Goal: Task Accomplishment & Management: Manage account settings

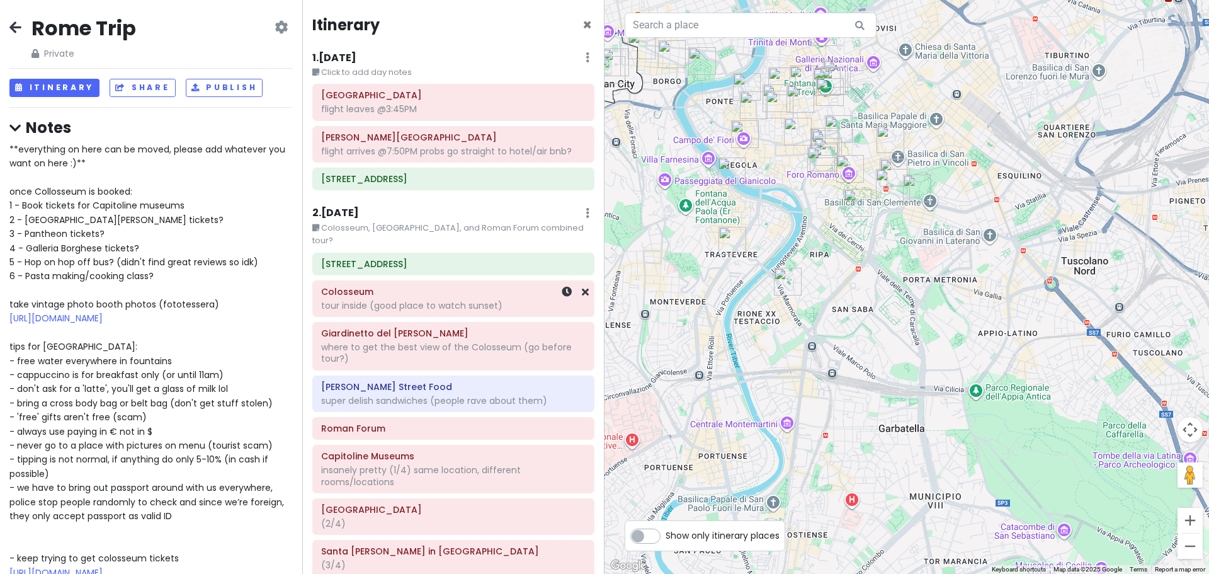
scroll to position [189, 0]
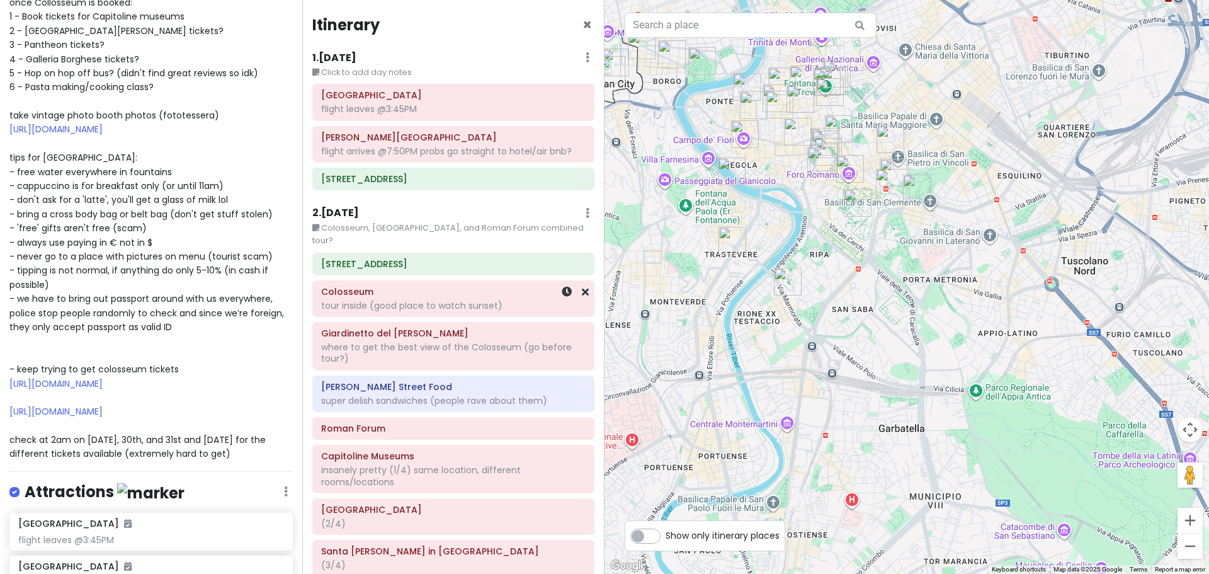
click at [412, 300] on div "tour inside (good place to watch sunset)" at bounding box center [453, 305] width 265 height 11
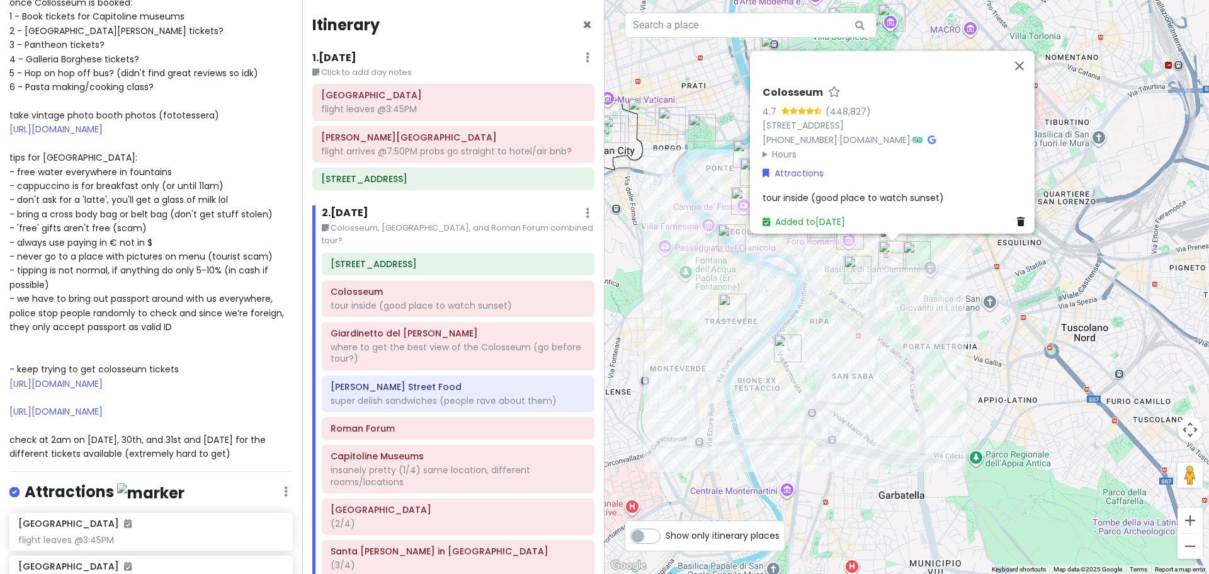
click at [824, 192] on span "tour inside (good place to watch sunset)" at bounding box center [853, 197] width 181 height 13
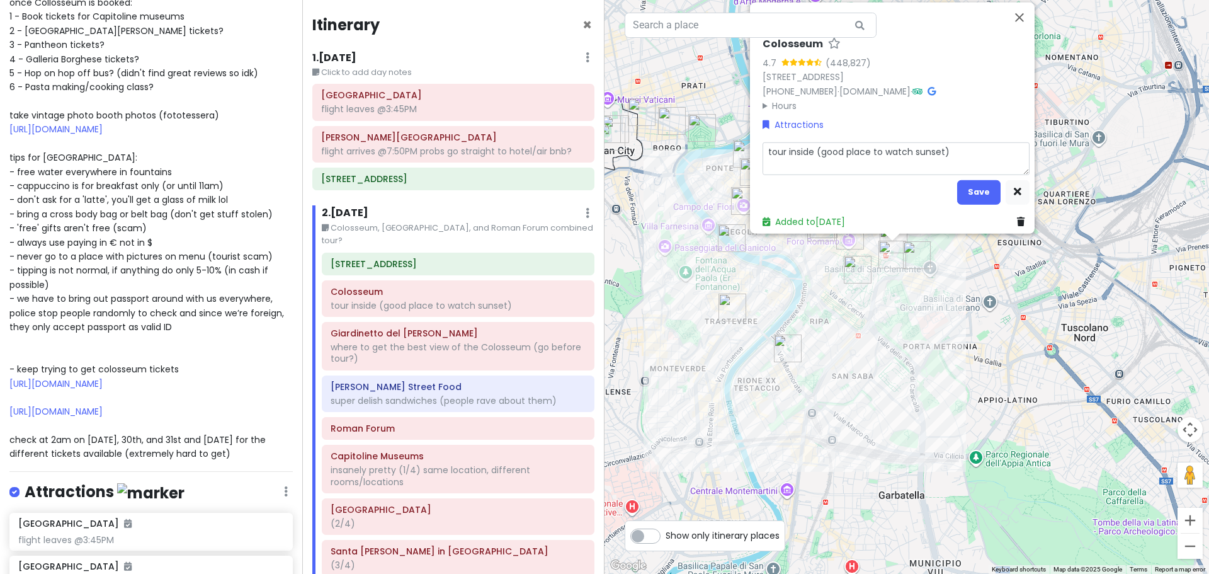
drag, startPoint x: 809, startPoint y: 142, endPoint x: 755, endPoint y: 149, distance: 53.9
click at [758, 149] on div "Colosseum 4.7 (448,827) Piazza del Colosseo, 1, 00184 Roma RM, Italy +39 06 211…" at bounding box center [896, 132] width 277 height 201
type textarea "x"
type textarea "t (good place to watch sunset)"
type textarea "x"
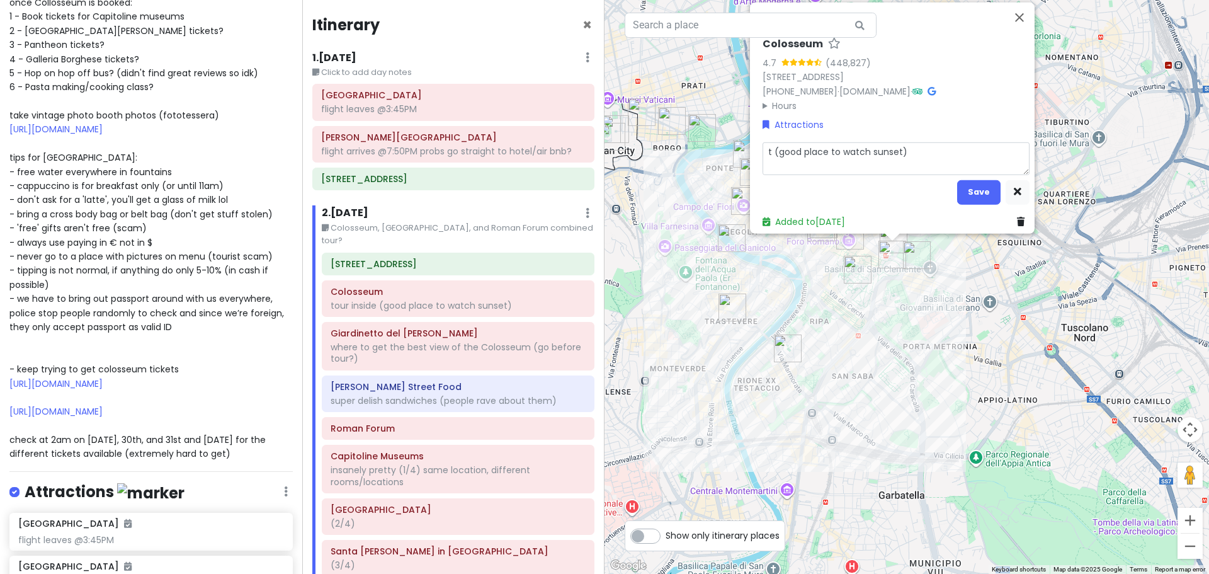
type textarea "to (good place to watch sunset)"
type textarea "x"
type textarea "tou (good place to watch sunset)"
type textarea "x"
type textarea "tour (good place to watch sunset)"
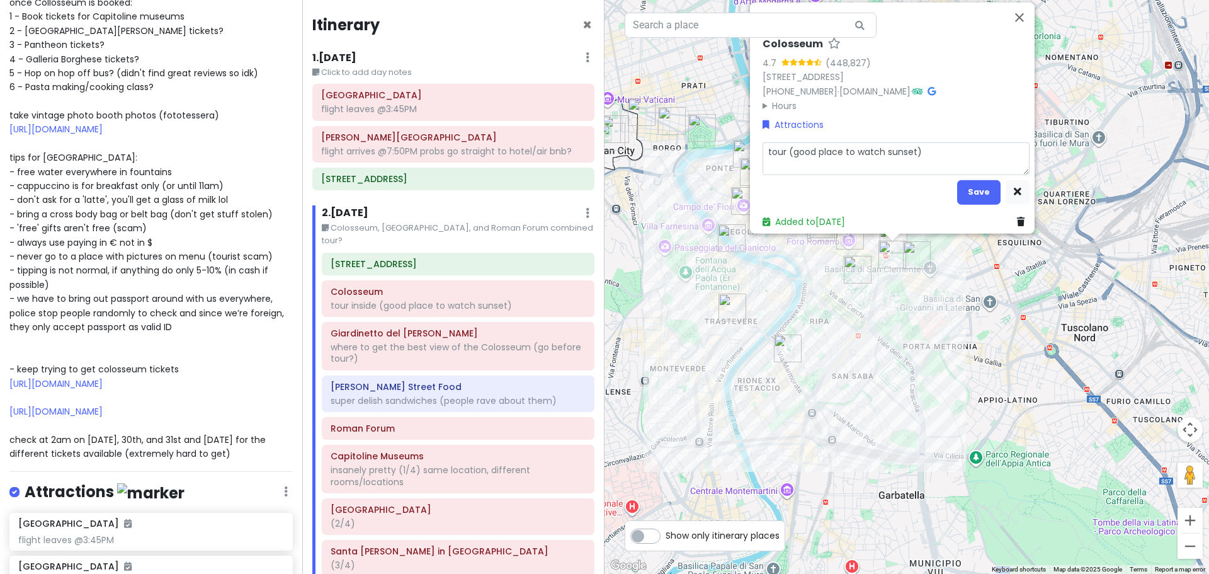
type textarea "x"
type textarea "tour (good place to watch sunset)"
type textarea "x"
type textarea "tour a (good place to watch sunset)"
type textarea "x"
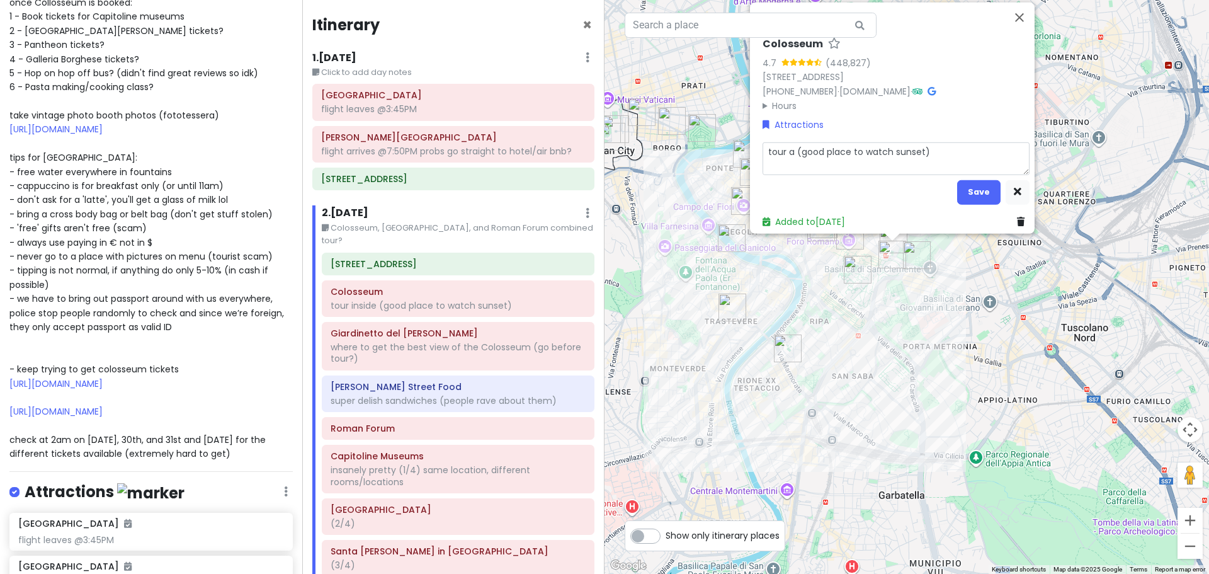
type textarea "tour at (good place to watch sunset)"
type textarea "x"
type textarea "tour at (good place to watch sunset)"
type textarea "x"
type textarea "tour at 1 (good place to watch sunset)"
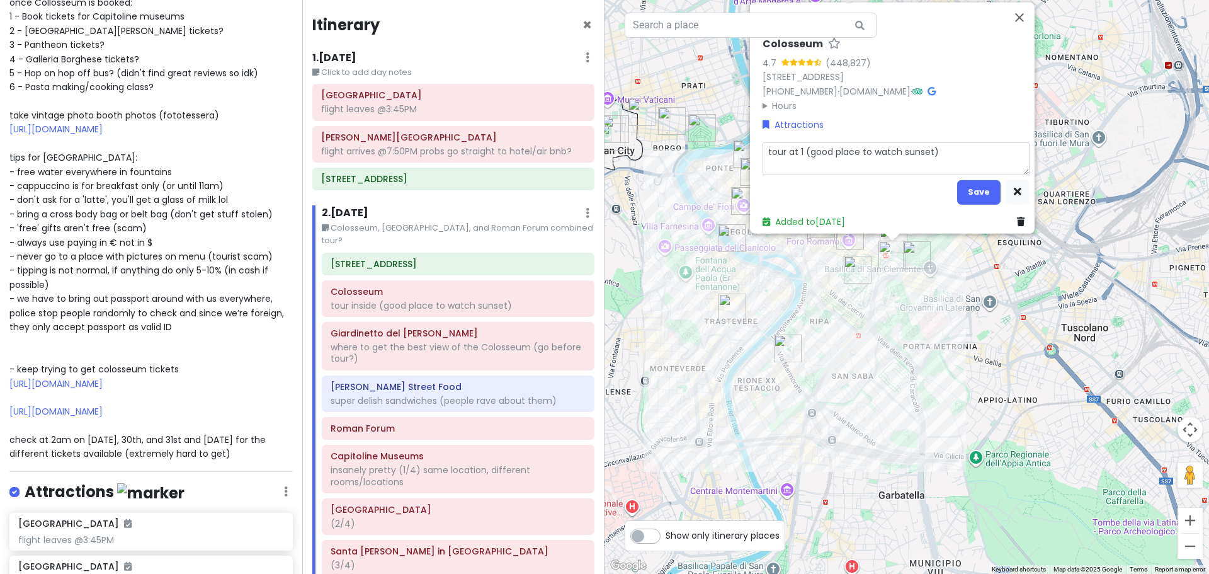
type textarea "x"
type textarea "tour at 11 (good place to watch sunset)"
type textarea "x"
type textarea "tour at 11a (good place to watch sunset)"
type textarea "x"
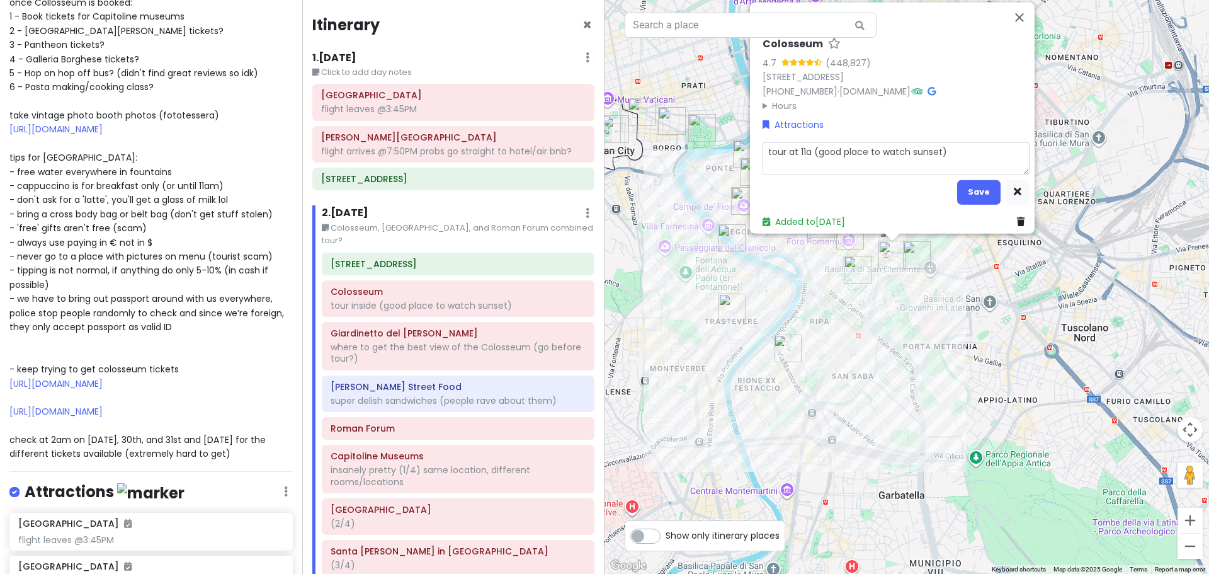
type textarea "tour at 11a, (good place to watch sunset)"
type textarea "x"
type textarea "tour at 11a (good place to watch sunset)"
type textarea "x"
type textarea "tour at 11am (good place to watch sunset)"
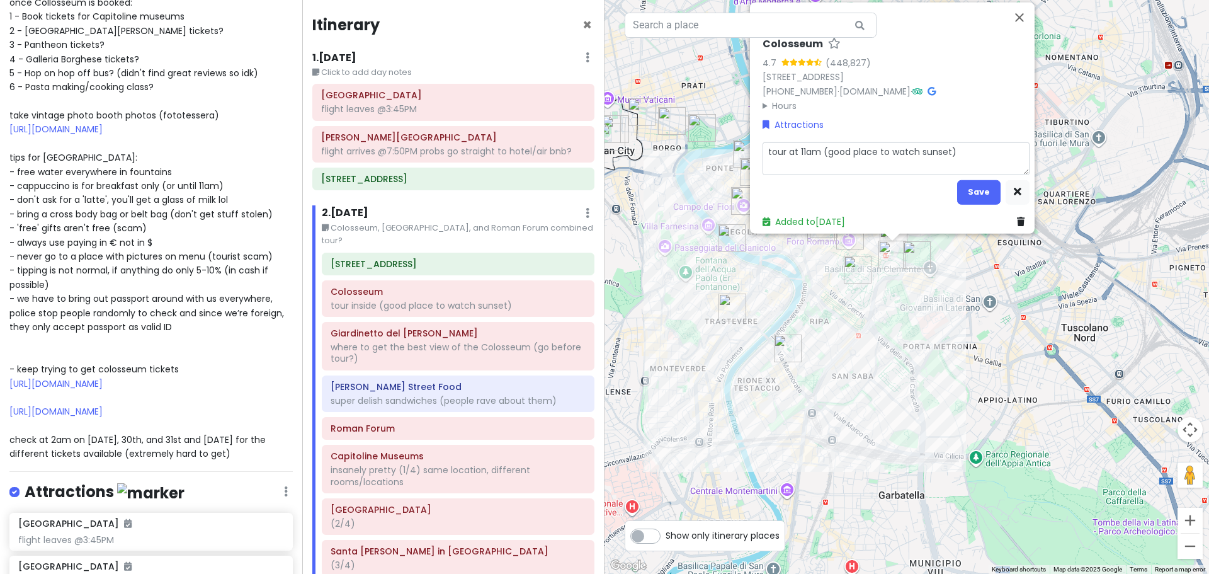
type textarea "x"
type textarea "tour at 11am (good place to watch sunset)"
type textarea "x"
type textarea "tour at 11am * (good place to watch sunset)"
type textarea "x"
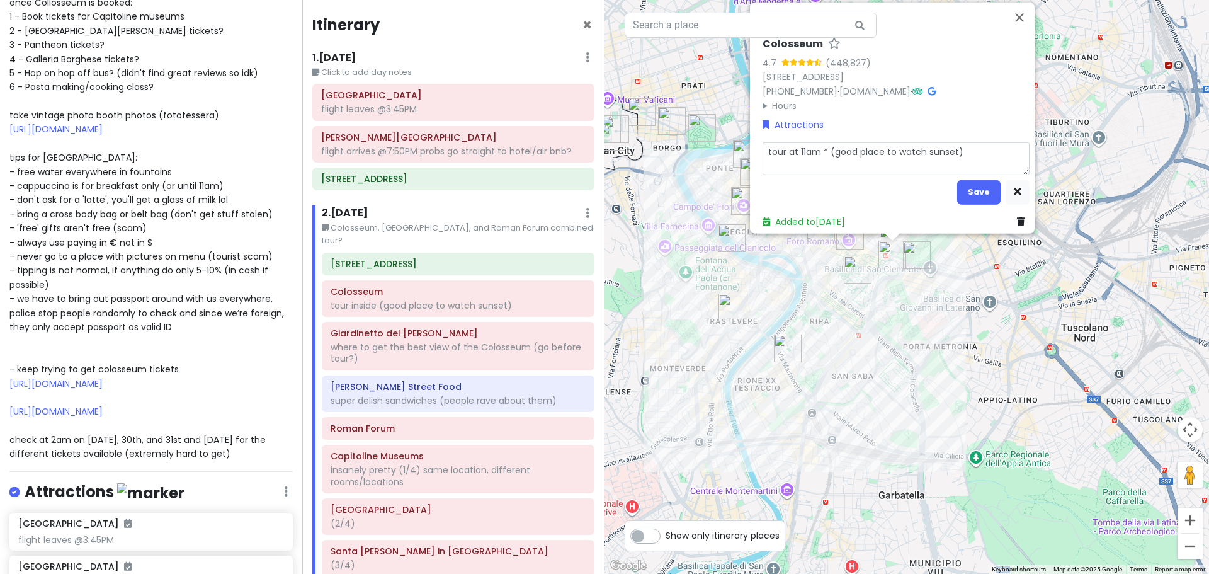
type textarea "tour at 11am *c (good place to watch sunset)"
type textarea "x"
type textarea "tour at 11am *ch (good place to watch sunset)"
type textarea "x"
type textarea "tour at 11am *che (good place to watch sunset)"
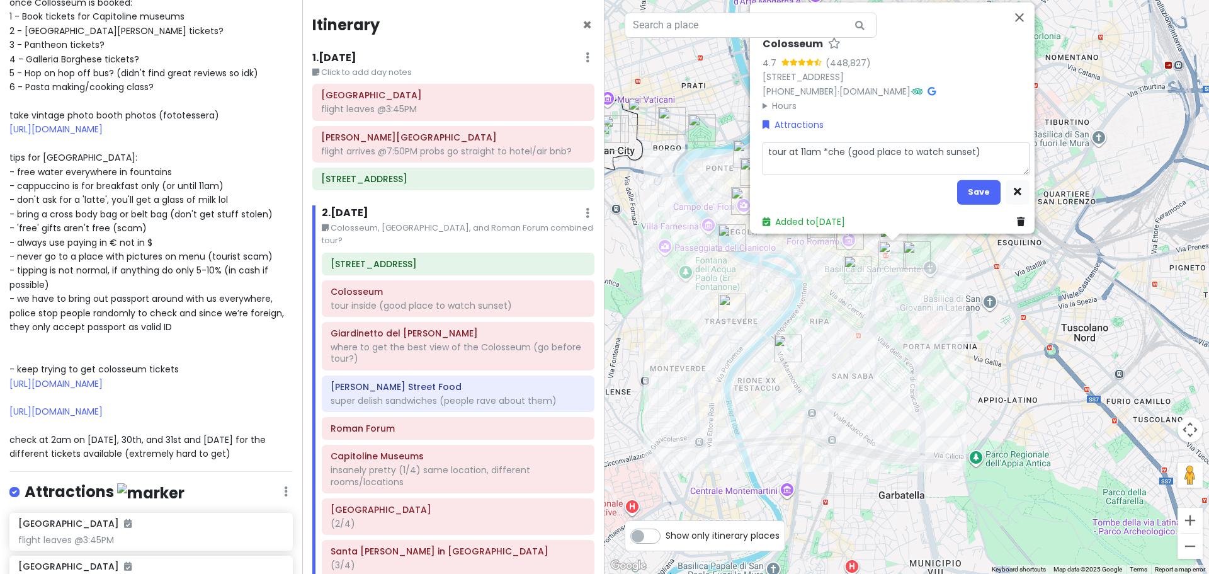
type textarea "x"
type textarea "tour at 11am *chec (good place to watch sunset)"
type textarea "x"
type textarea "tour at 11am *check (good place to watch sunset)"
type textarea "x"
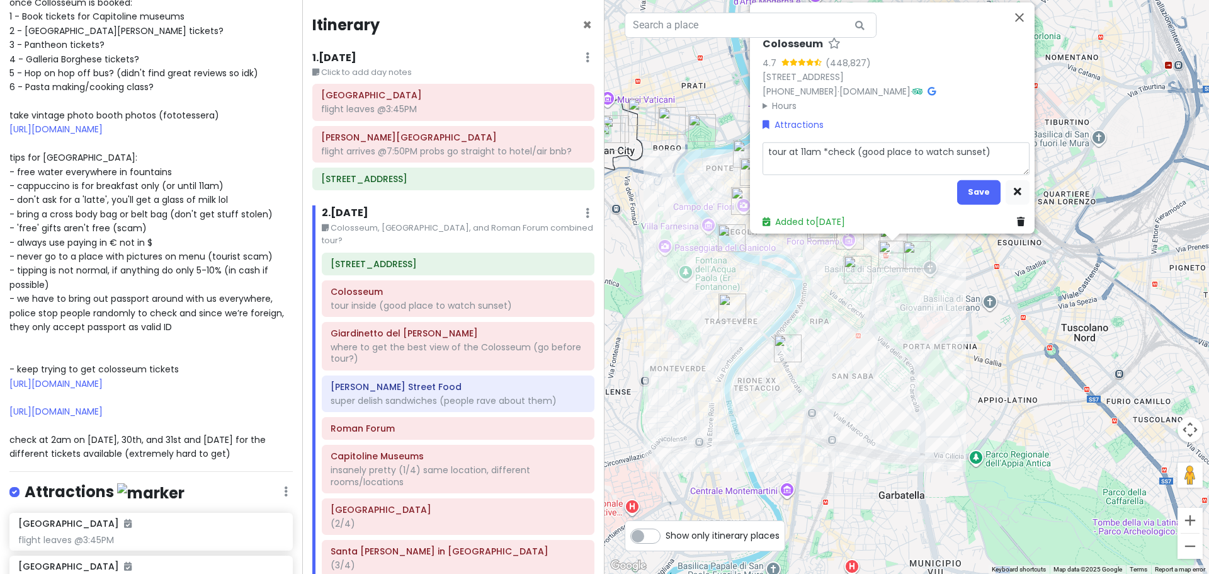
type textarea "tour at 11am *check (good place to watch sunset)"
type textarea "x"
type textarea "tour at 11am *check (good place to watch sunset)"
type textarea "x"
type textarea "tour at 11am *chec (good place to watch sunset)"
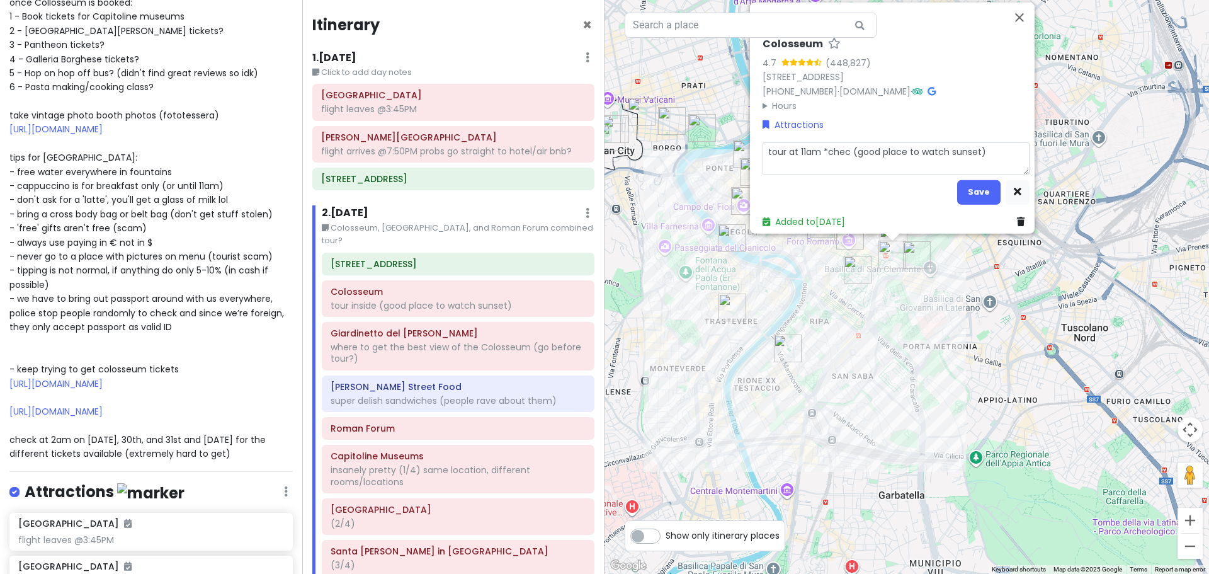
type textarea "x"
type textarea "tour at 11am *che (good place to watch sunset)"
type textarea "x"
type textarea "tour at 11am *ch (good place to watch sunset)"
type textarea "x"
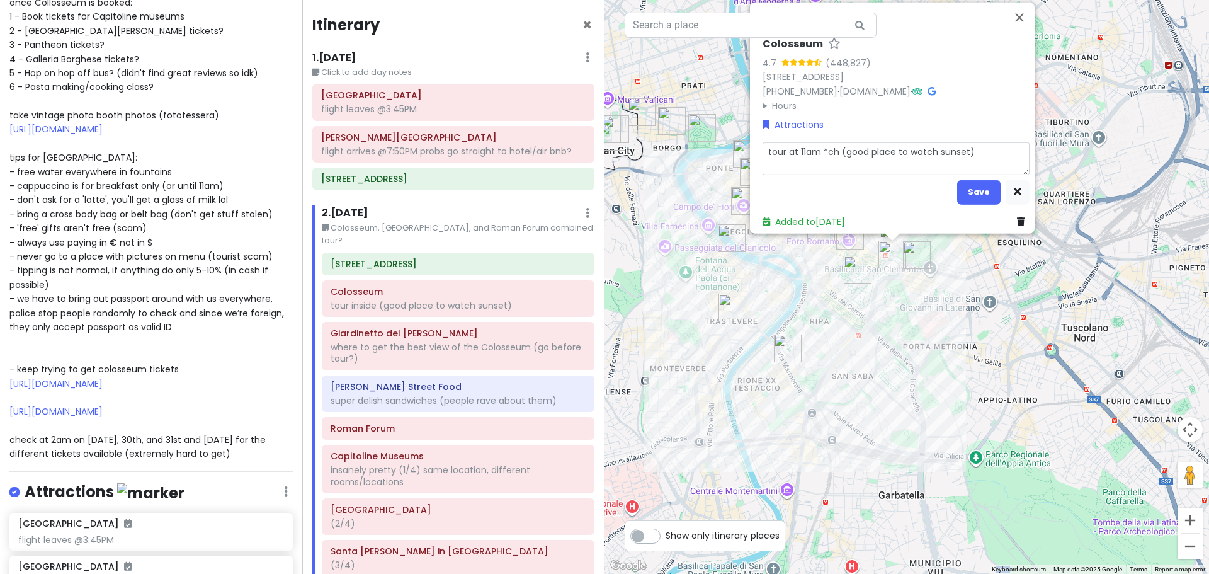
type textarea "tour at 11am *c (good place to watch sunset)"
type textarea "x"
type textarea "tour at 11am * (good place to watch sunset)"
type textarea "x"
type textarea "tour at 11am (good place to watch sunset)"
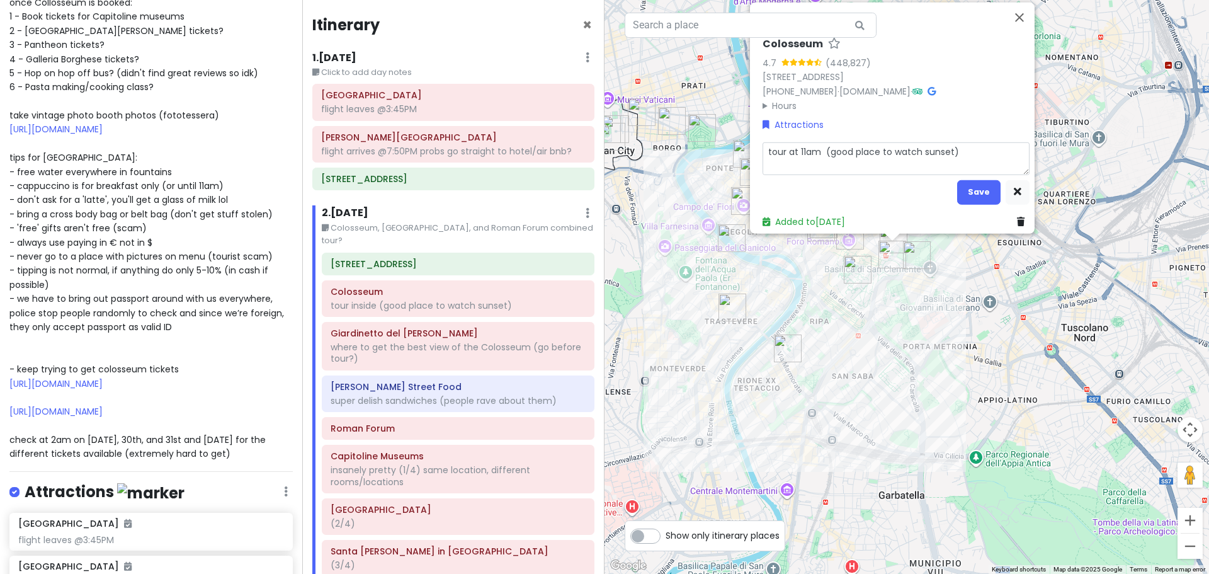
type textarea "x"
type textarea "tour at 11am ( (good place to watch sunset)"
type textarea "x"
type textarea "tour at 11am (c (good place to watch sunset)"
type textarea "x"
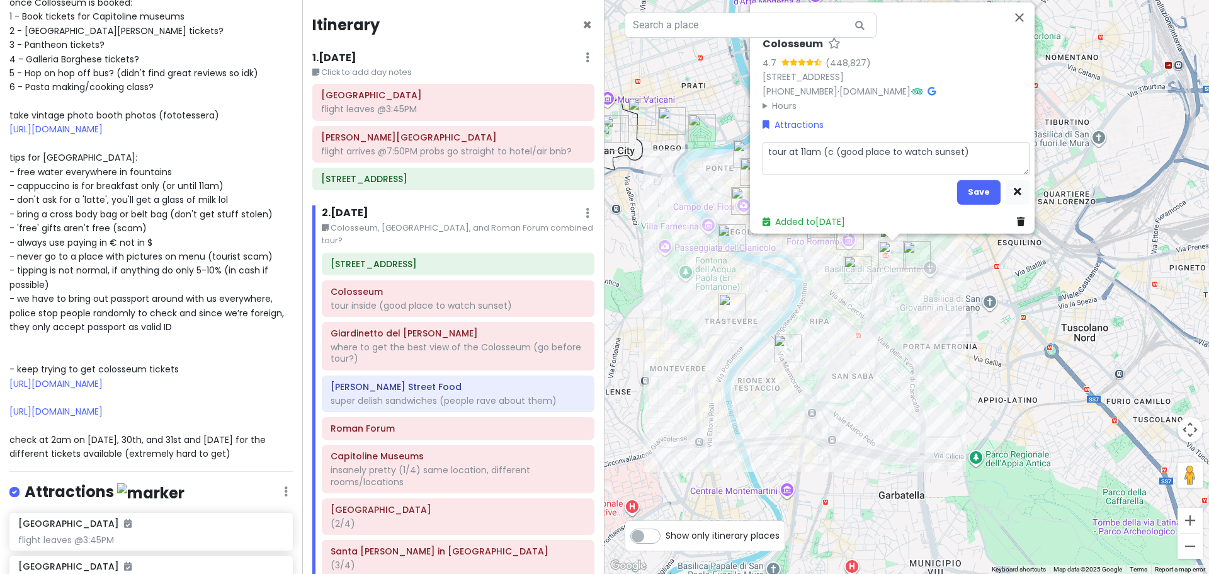
type textarea "tour at 11am (ch (good place to watch sunset)"
type textarea "x"
type textarea "tour at 11am (che (good place to watch sunset)"
type textarea "x"
type textarea "tour at 11am (chec (good place to watch sunset)"
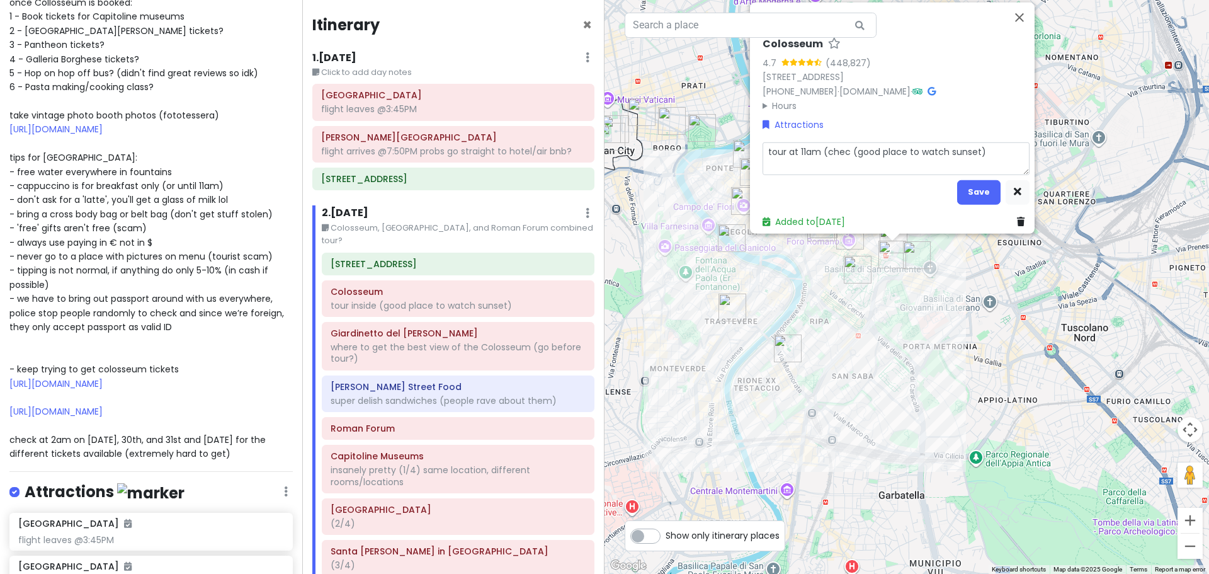
type textarea "x"
type textarea "tour at 11am (check (good place to watch sunset)"
type textarea "x"
type textarea "tour at 11am (check (good place to watch sunset)"
type textarea "x"
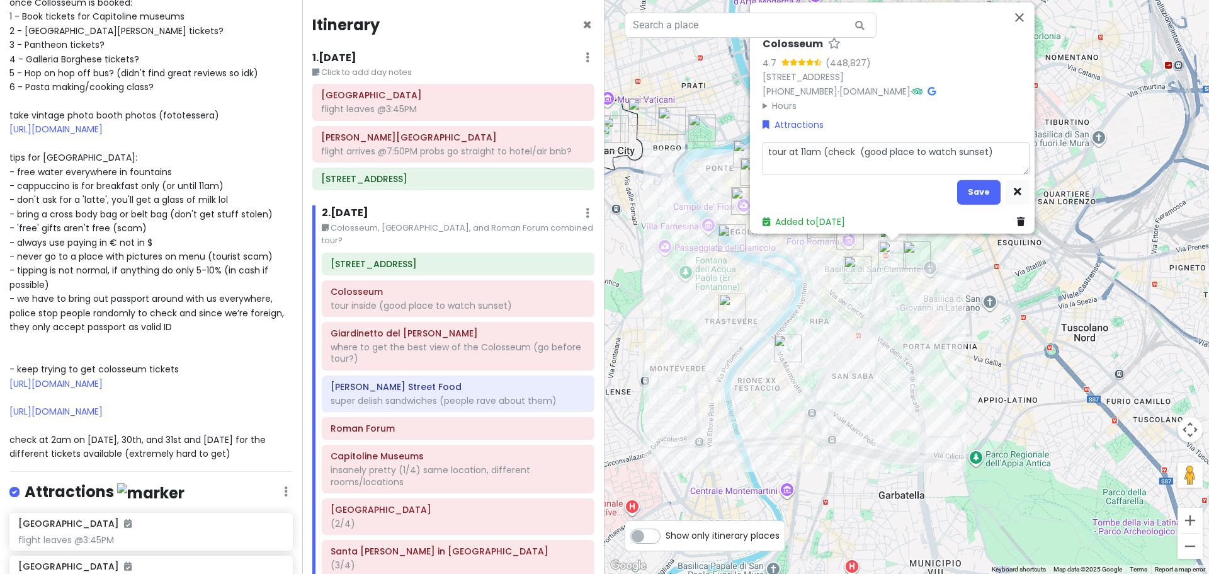
type textarea "tour at 11am (check 1 (good place to watch sunset)"
type textarea "x"
type textarea "tour at 11am (check 1 (good place to watch sunset)"
type textarea "x"
type textarea "tour at 11am (check 1 w (good place to watch sunset)"
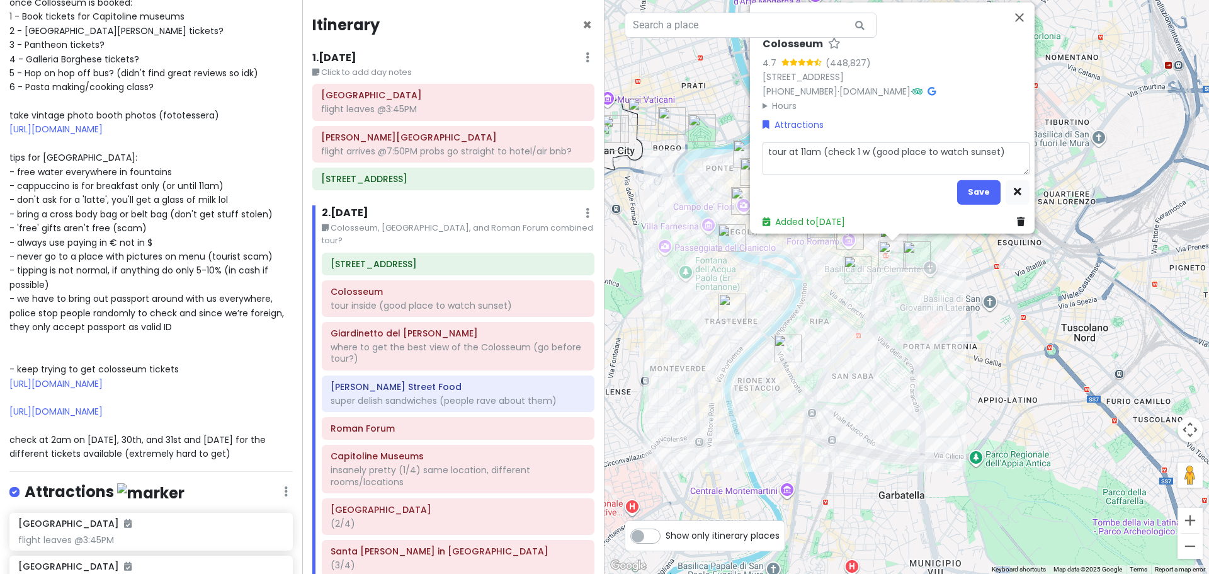
type textarea "x"
type textarea "tour at 11am (check 1 we (good place to watch sunset)"
type textarea "x"
type textarea "tour at 11am (check 1 wee (good place to watch sunset)"
type textarea "x"
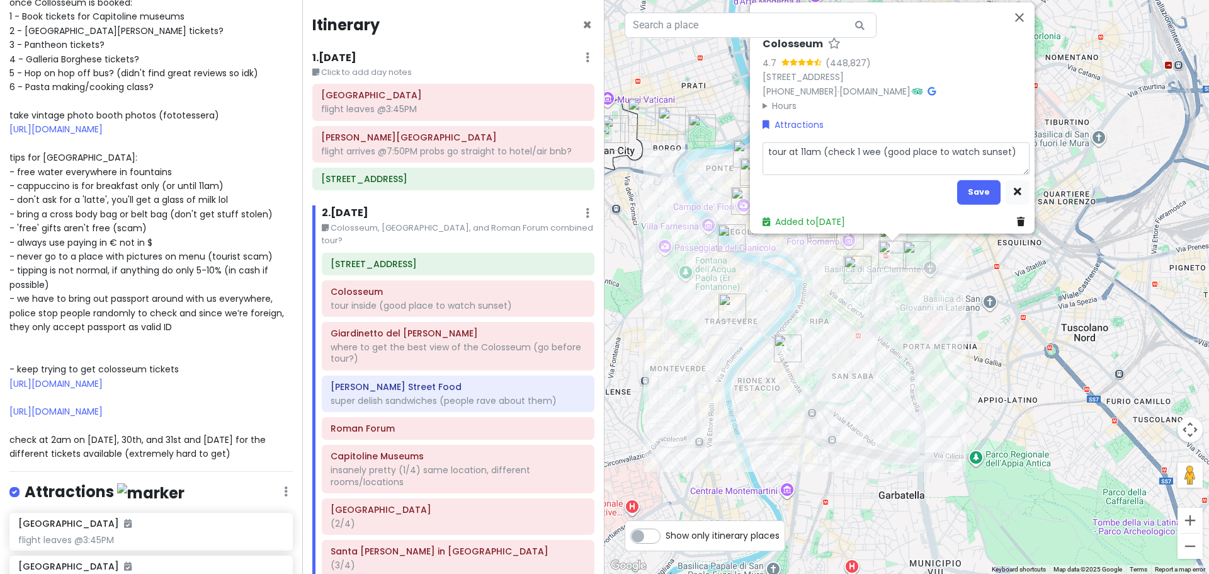
type textarea "tour at 11am (check 1 week (good place to watch sunset)"
type textarea "x"
type textarea "tour at 11am (check 1 week (good place to watch sunset)"
type textarea "x"
type textarea "tour at 11am (check 1 week b (good place to watch sunset)"
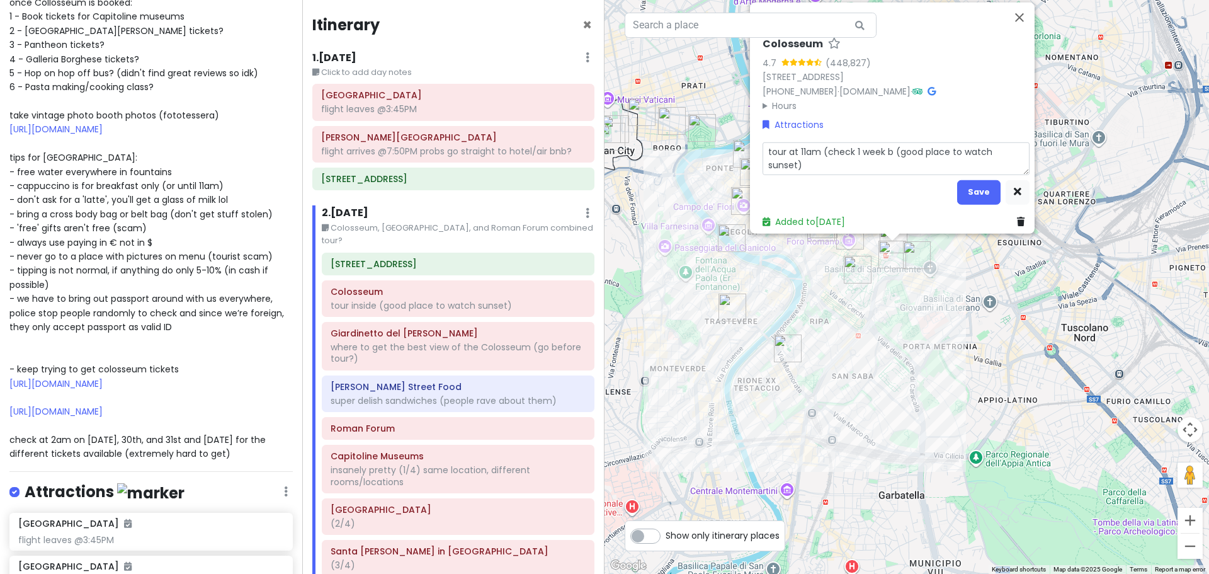
type textarea "x"
type textarea "tour at 11am (check 1 week be (good place to watch sunset)"
type textarea "x"
type textarea "tour at 11am (check 1 week bef (good place to watch sunset)"
type textarea "x"
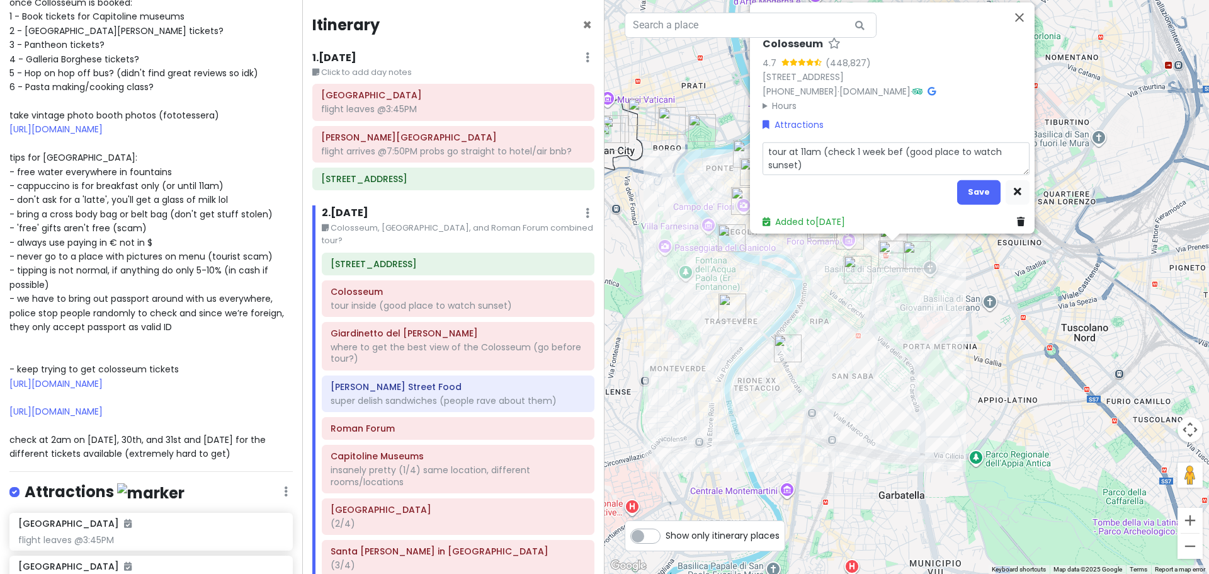
type textarea "tour at 11am (check 1 week befo (good place to watch sunset)"
type textarea "x"
type textarea "tour at 11am (check 1 week befor (good place to watch sunset)"
type textarea "x"
type textarea "tour at 11am (check 1 week before (good place to watch sunset)"
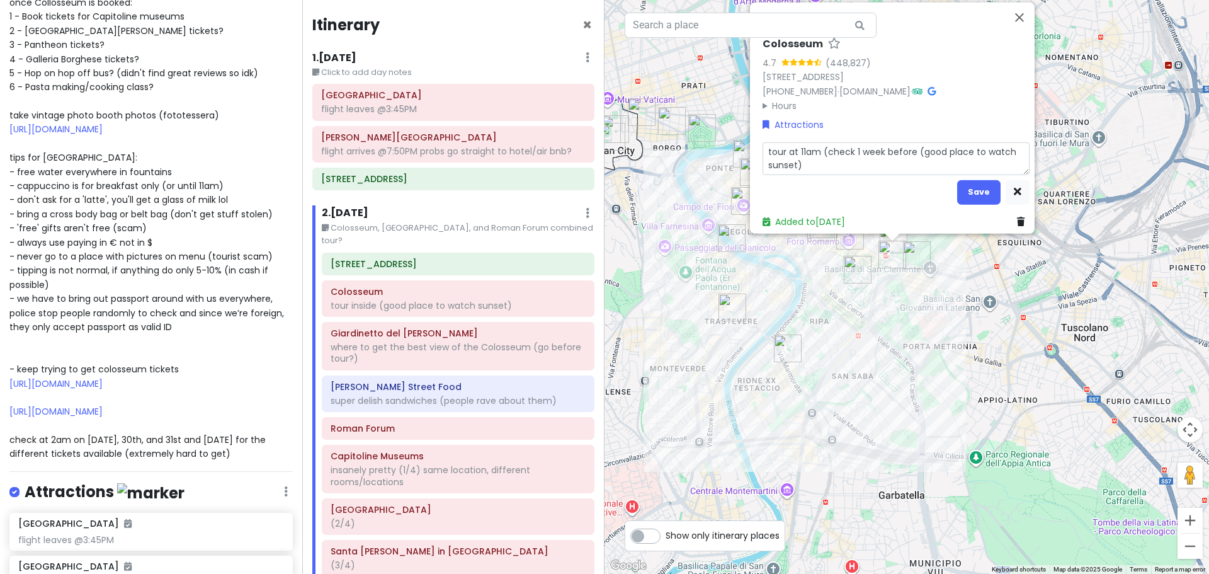
type textarea "x"
type textarea "tour at 11am (check 1 week before (good place to watch sunset)"
type textarea "x"
type textarea "tour at 11am (check 1 week before t (good place to watch sunset)"
type textarea "x"
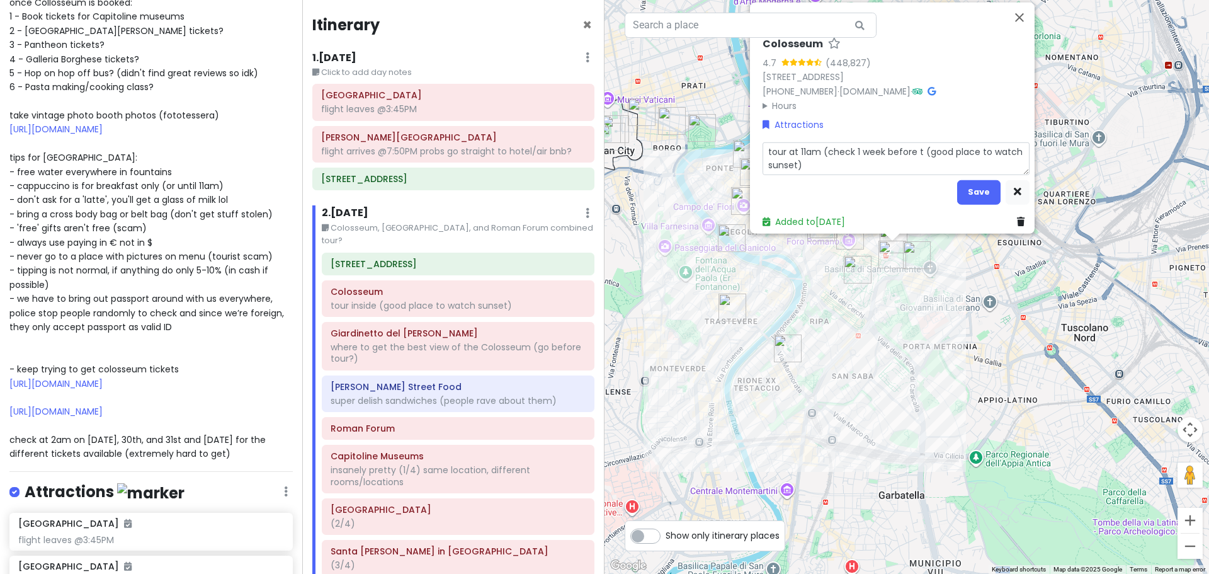
type textarea "tour at 11am (check 1 week before to (good place to watch sunset)"
type textarea "x"
type textarea "tour at 11am (check 1 week before to (good place to watch sunset)"
type textarea "x"
type textarea "tour at 11am (check 1 week before to m (good place to watch sunset)"
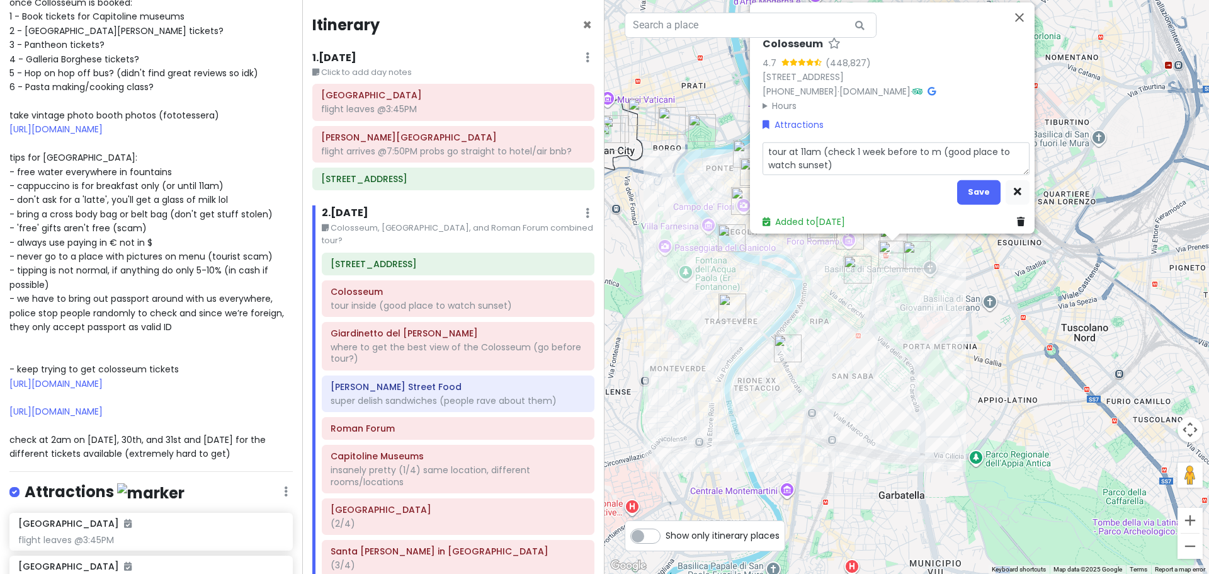
type textarea "x"
type textarea "tour at 11am (check 1 week before to ma (good place to watch sunset)"
type textarea "x"
type textarea "tour at 11am (check 1 week before to mak (good place to watch sunset)"
type textarea "x"
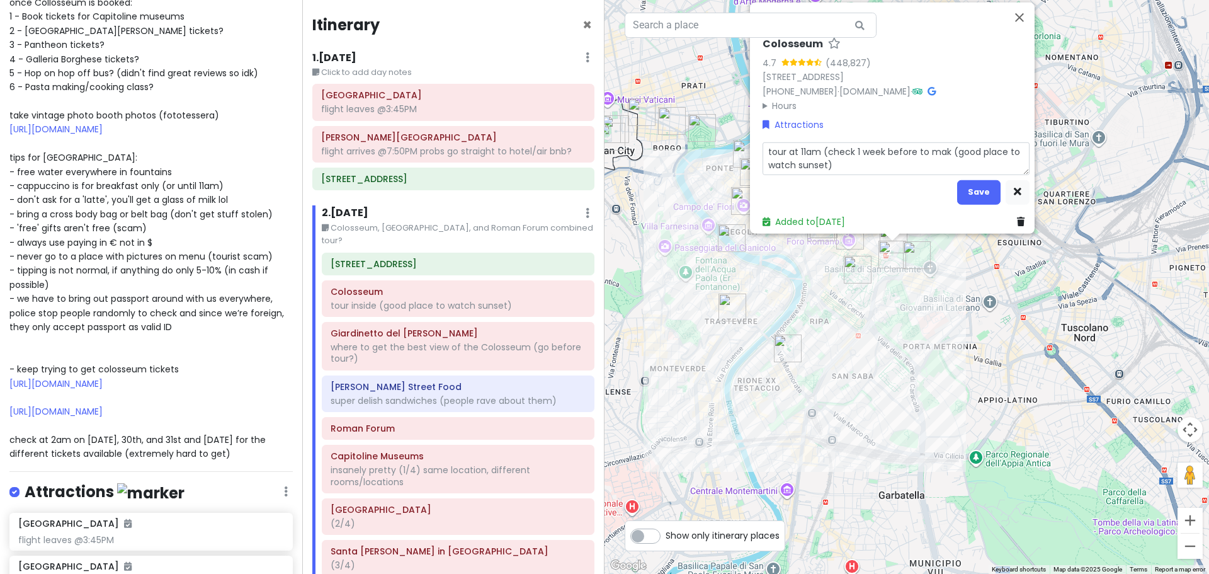
type textarea "tour at 11am (check 1 week before to make (good place to watch sunset)"
type textarea "x"
type textarea "tour at 11am (check 1 week before to make (good place to watch sunset)"
type textarea "x"
type textarea "tour at 11am (check 1 week before to make s (good place to watch sunset)"
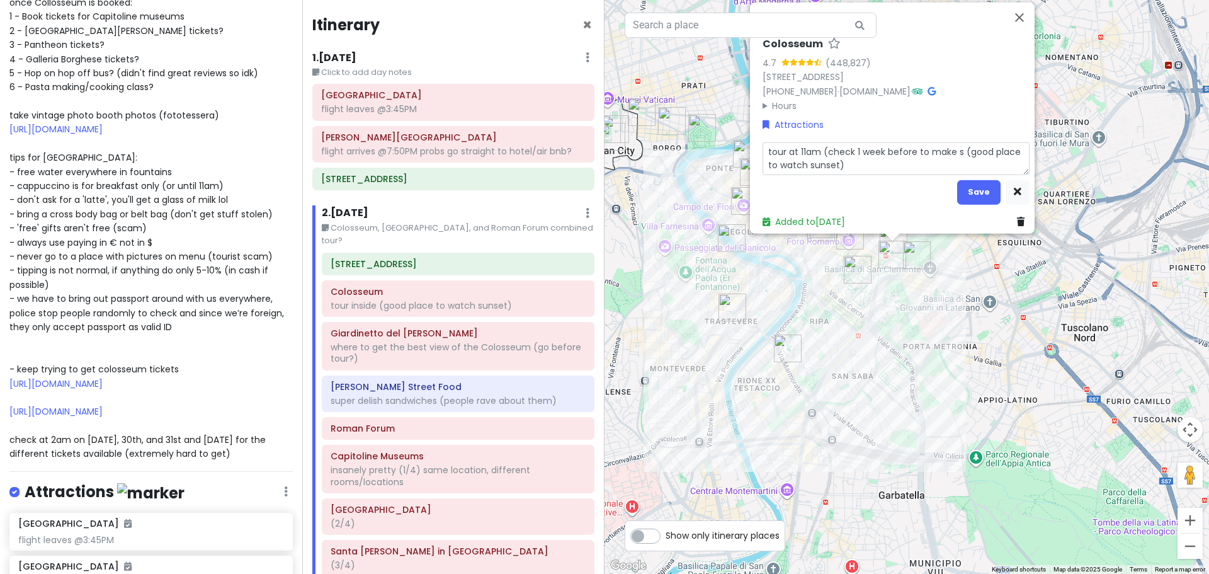
type textarea "x"
type textarea "tour at 11am (check 1 week before to make su (good place to watch sunset)"
type textarea "x"
type textarea "tour at 11am (check 1 week before to make sut (good place to watch sunset)"
type textarea "x"
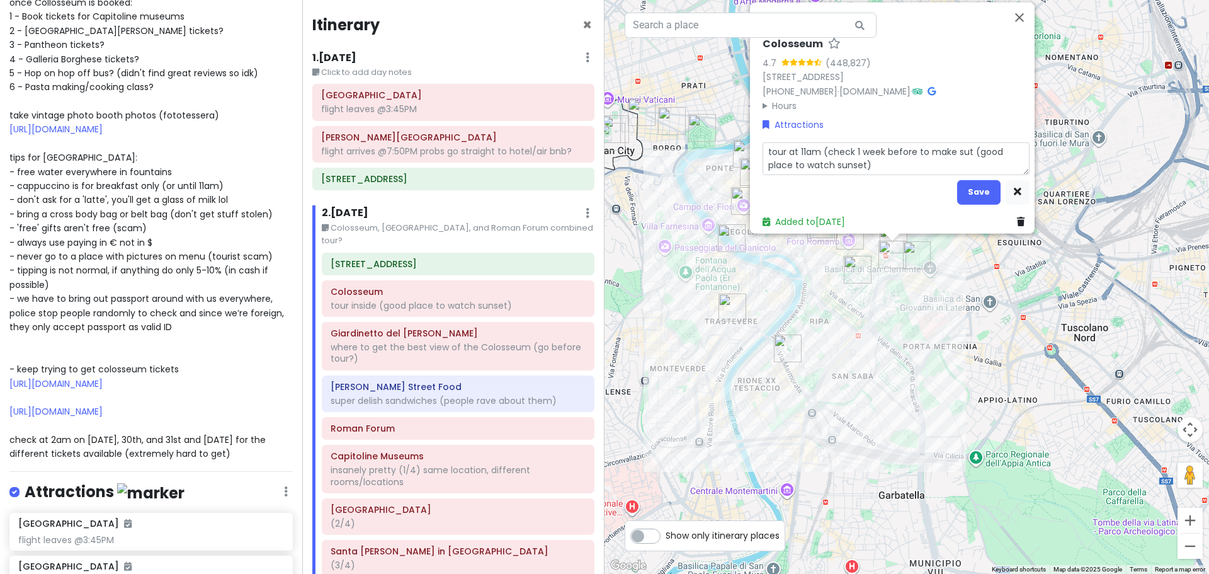
type textarea "tour at 11am (check 1 week before to make sutr (good place to watch sunset)"
type textarea "x"
type textarea "tour at 11am (check 1 week before to make sutre (good place to watch sunset)"
type textarea "x"
type textarea "tour at 11am (check 1 week before to make sutr (good place to watch sunset)"
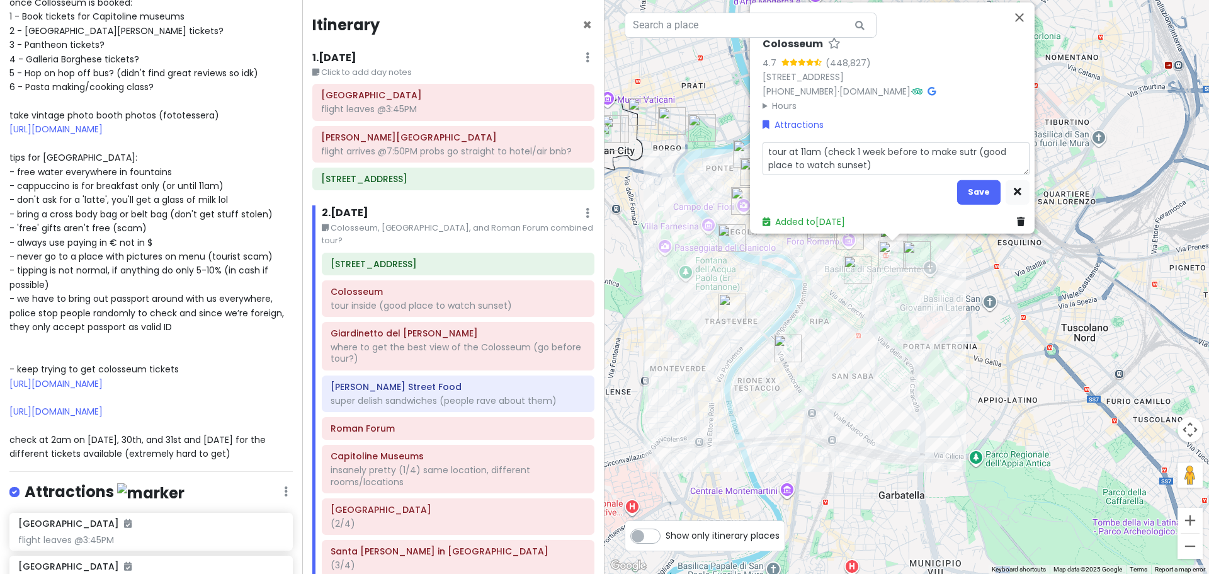
type textarea "x"
type textarea "tour at 11am (check 1 week before to make sut (good place to watch sunset)"
type textarea "x"
type textarea "tour at 11am (check 1 week before to make su (good place to watch sunset)"
type textarea "x"
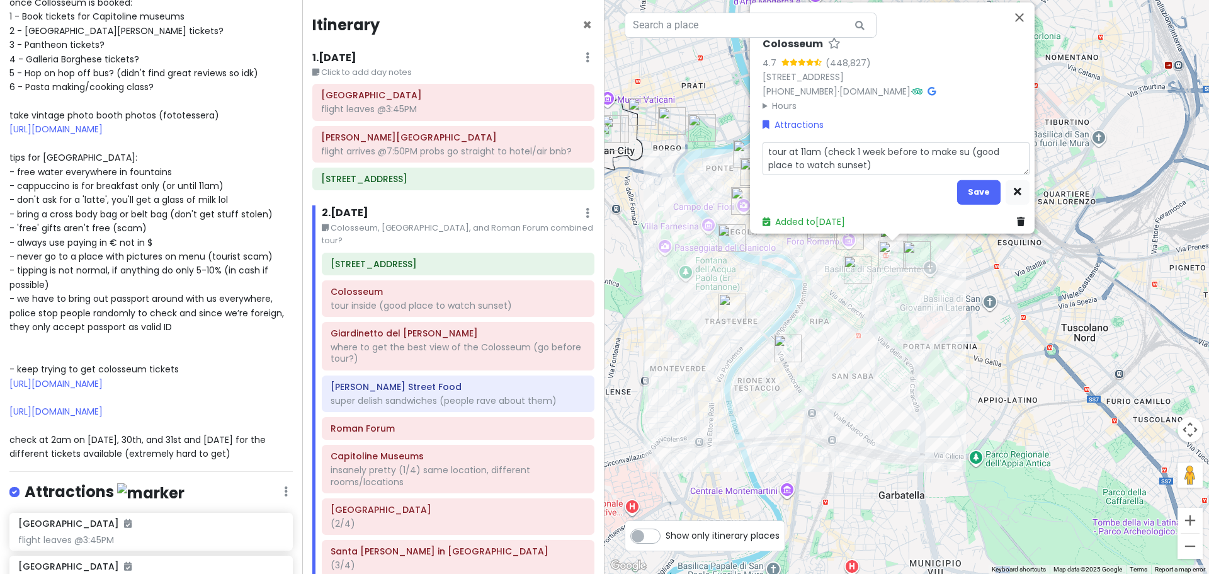
type textarea "tour at 11am (check 1 week before to make sur (good place to watch sunset)"
type textarea "x"
type textarea "tour at 11am (check 1 week before to make sure (good place to watch sunset)"
type textarea "x"
type textarea "tour at 11am (check 1 week before to make sure (good place to watch sunset)"
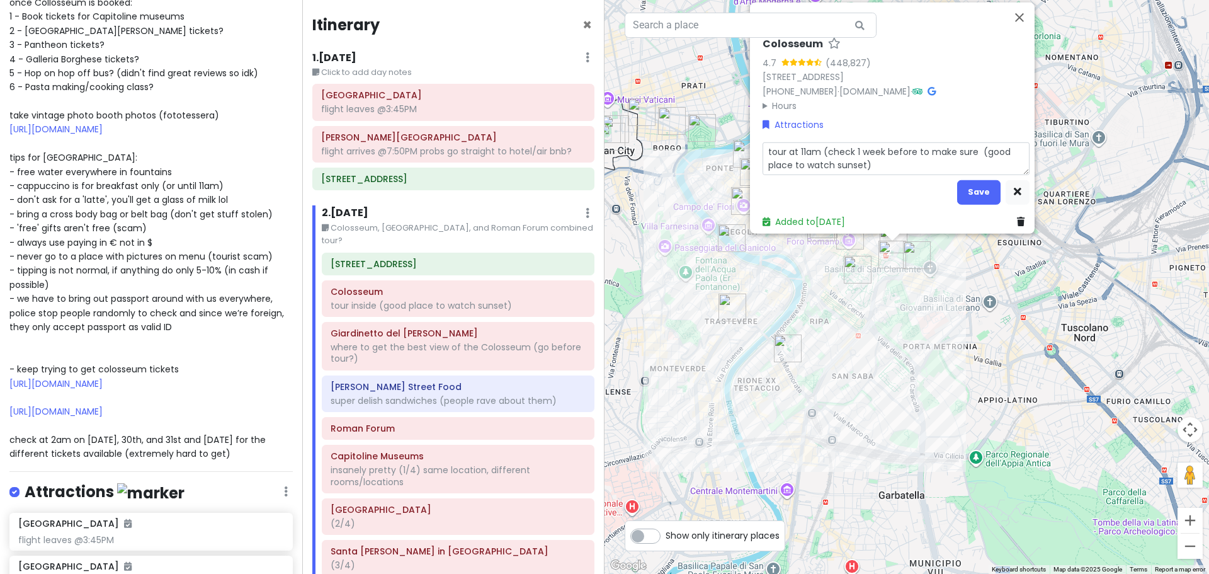
type textarea "x"
type textarea "tour at 11am (check 1 week before to make sure t (good place to watch sunset)"
type textarea "x"
type textarea "tour at 11am (check 1 week before to make sure ti (good place to watch sunset)"
type textarea "x"
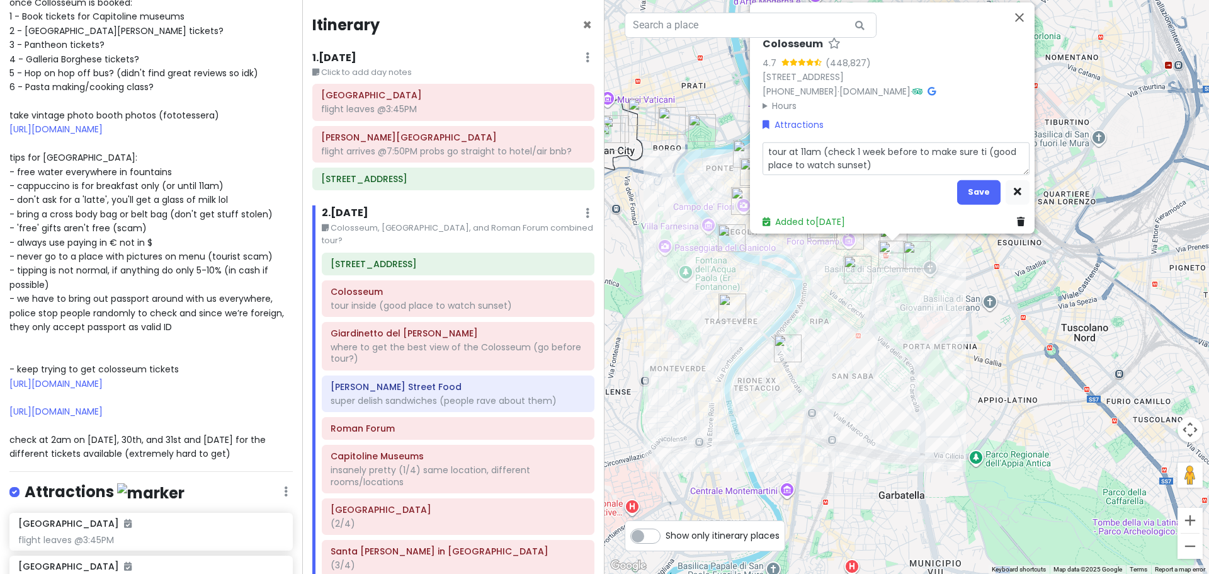
type textarea "tour at 11am (check 1 week before to make sure tim (good place to watch sunset)"
type textarea "x"
type textarea "tour at 11am (check 1 week before to make sure time (good place to watch sunset)"
type textarea "x"
type textarea "tour at 11am (check 1 week before to make sure time (good place to watch sunset)"
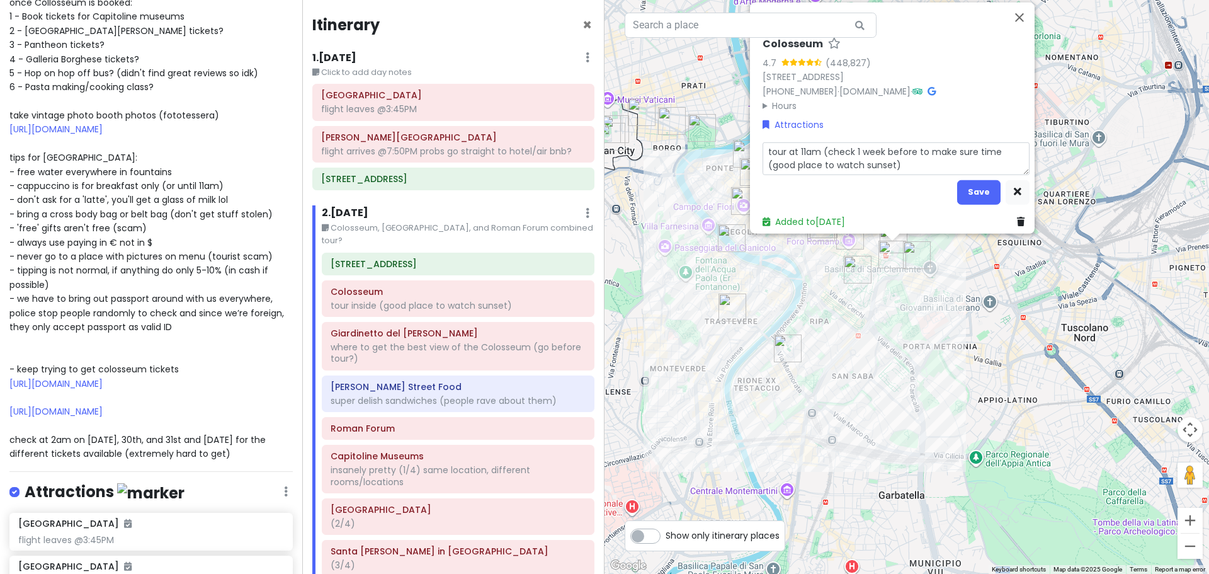
type textarea "x"
type textarea "tour at 11am (check 1 week before to make sure time h (good place to watch suns…"
type textarea "x"
type textarea "tour at 11am (check 1 week before to make sure time ha (good place to watch sun…"
type textarea "x"
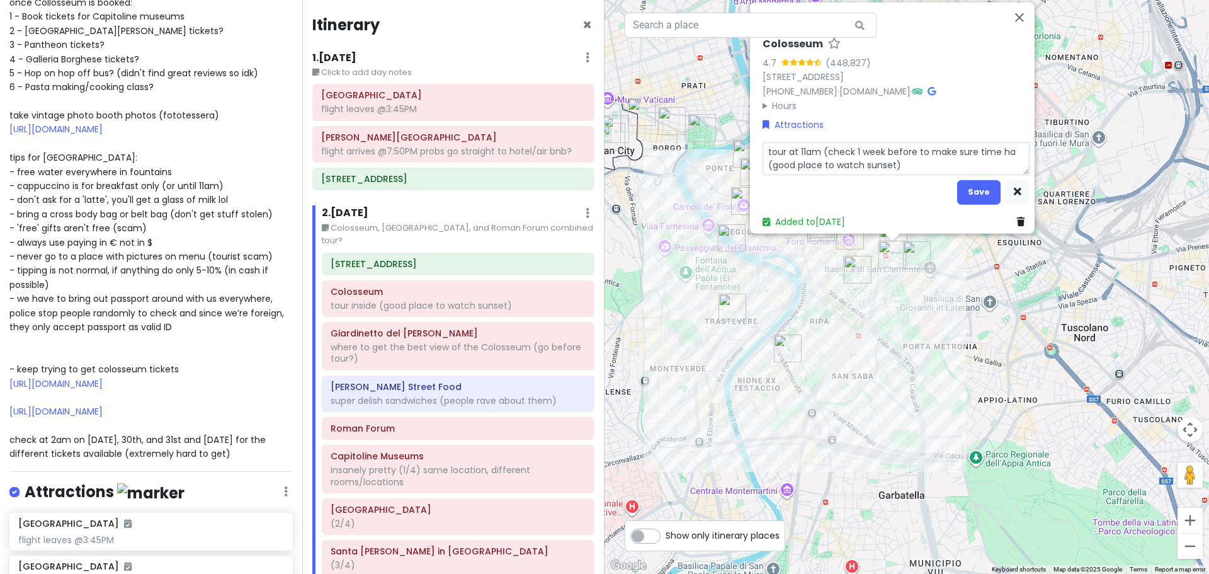
type textarea "tour at 11am (check 1 week before to make sure time has (good place to watch su…"
type textarea "x"
type textarea "tour at 11am (check 1 week before to make sure time hasn (good place to watch s…"
type textarea "x"
type textarea "tour at 11am (check 1 week before to make sure time hasn' (good place to watch …"
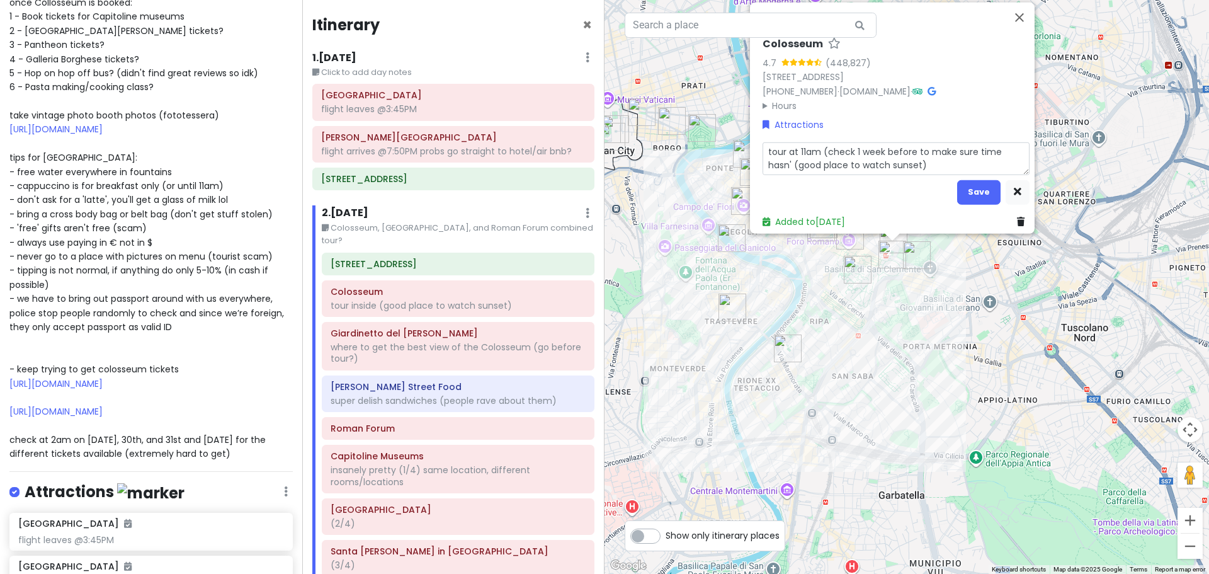
type textarea "x"
type textarea "tour at 11am (check 1 week before to make sure time hasn't (good place to watch…"
type textarea "x"
type textarea "tour at 11am (check 1 week before to make sure time hasn't (good place to watch…"
type textarea "x"
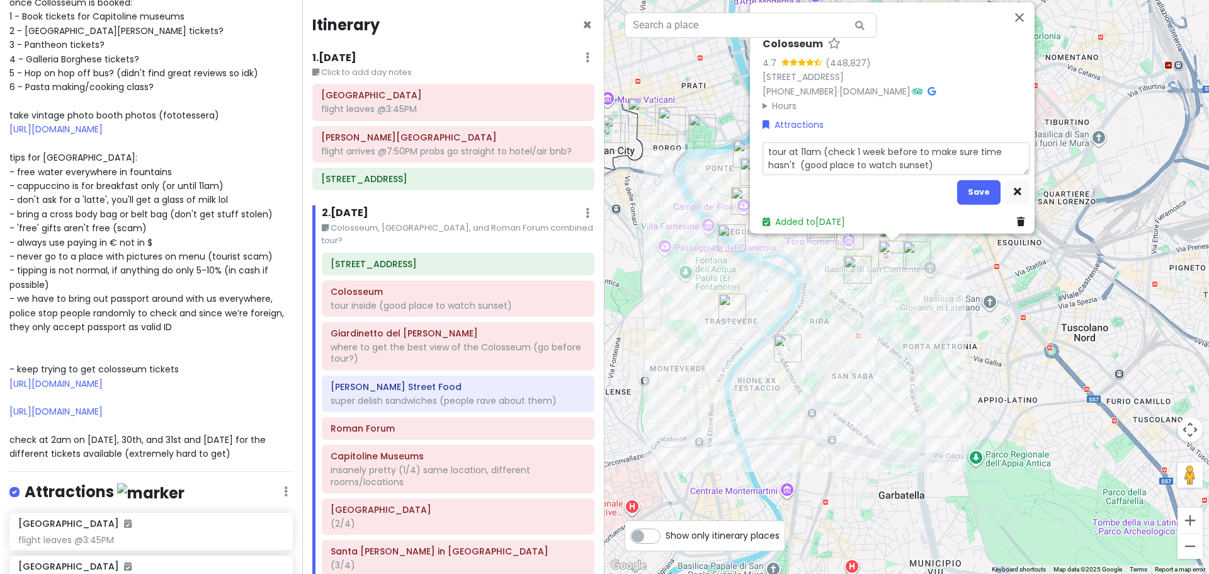
type textarea "tour at 11am (check 1 week before to make sure time hasn't c (good place to wat…"
type textarea "x"
type textarea "tour at 11am (check 1 week before to make sure time hasn't ch (good place to wa…"
type textarea "x"
type textarea "tour at 11am (check 1 week before to make sure time hasn't cha (good place to w…"
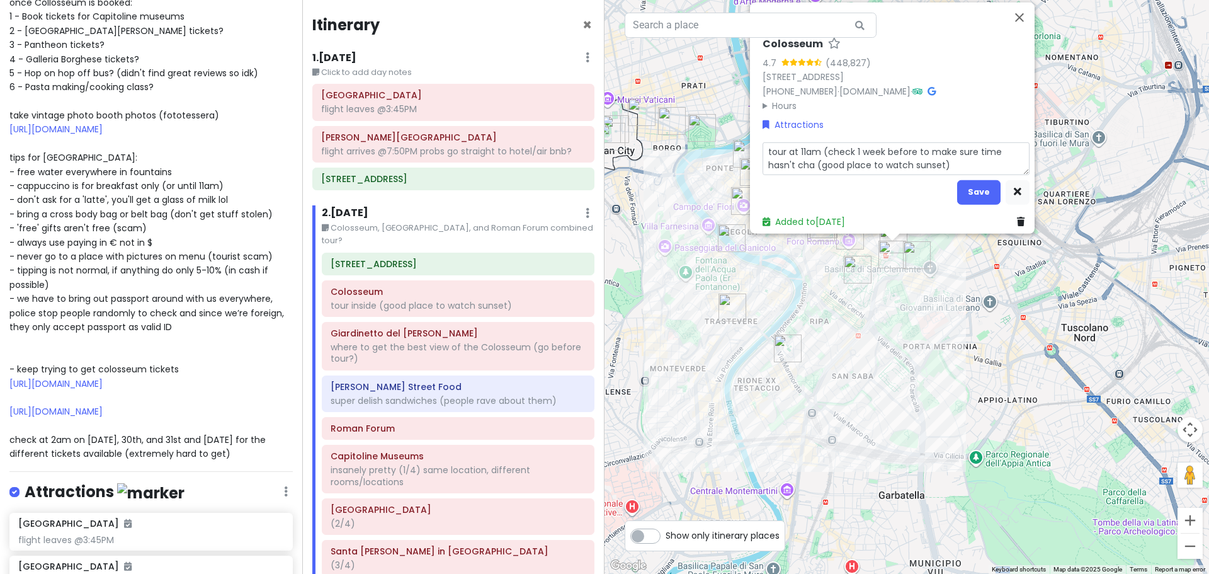
type textarea "x"
type textarea "tour at 11am (check 1 week before to make sure time hasn't chan (good place to …"
type textarea "x"
type textarea "tour at 11am (check 1 week before to make sure time hasn't chang (good place to…"
type textarea "x"
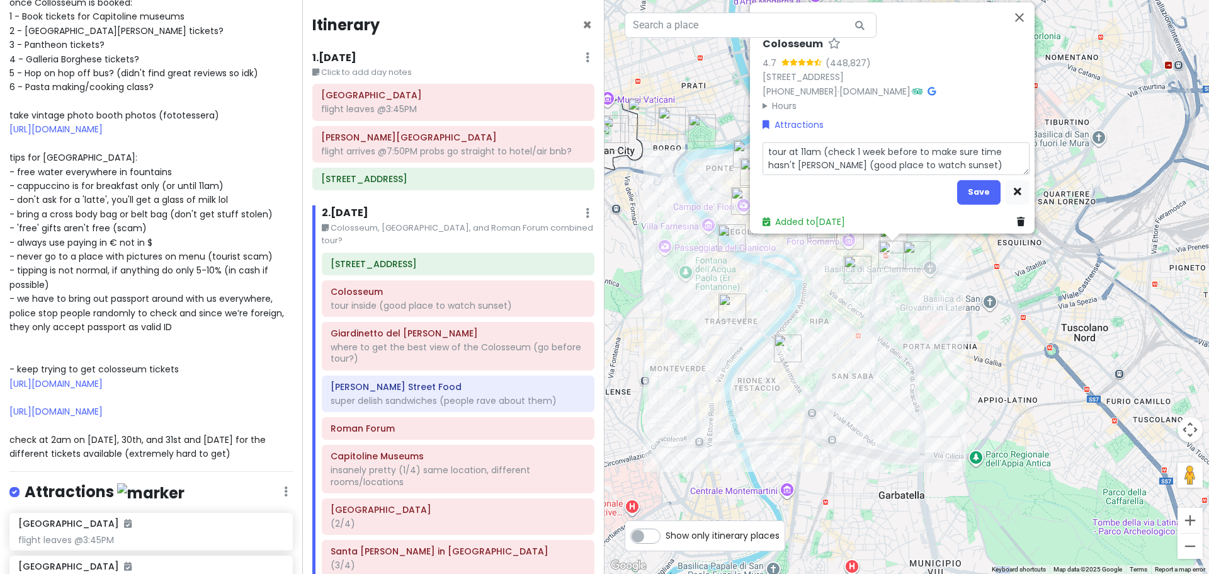
type textarea "tour at 11am (check 1 week before to make sure time hasn't change (good place t…"
type textarea "x"
type textarea "tour at 11am (check 1 week before to make sure time hasn't changed (good place …"
type textarea "x"
type textarea "tour at 11am (check 1 week before to make sure time hasn't changed b (good plac…"
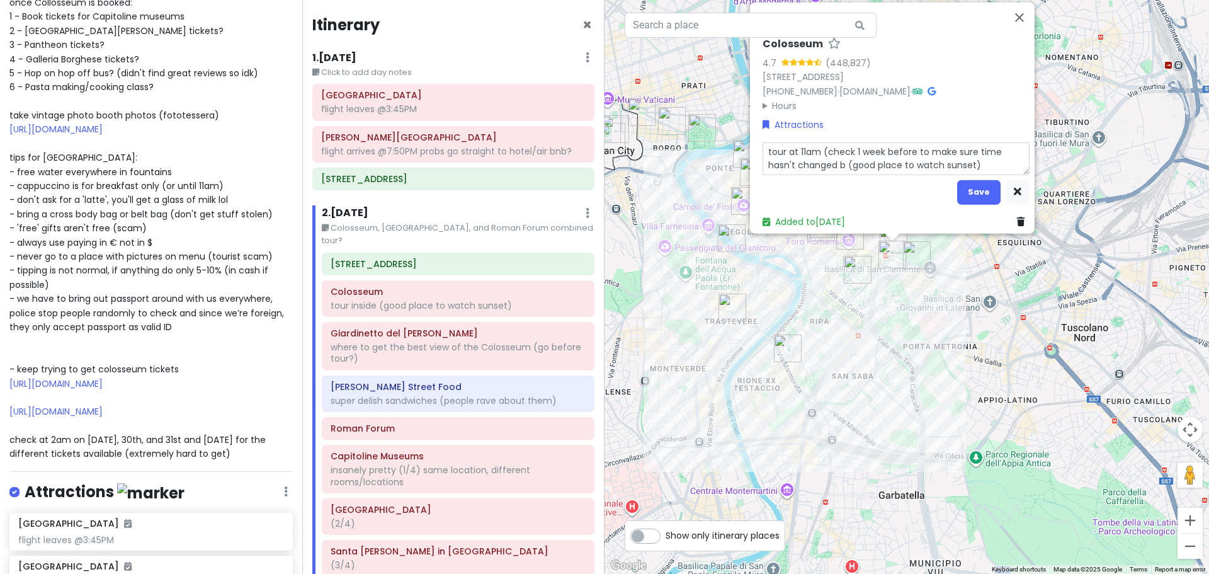
type textarea "x"
type textarea "tour at 11am (check 1 week before to make sure time hasn't changed by (good pla…"
type textarea "x"
type textarea "tour at 11am (check 1 week before to make sure time hasn't changed by (good pla…"
type textarea "x"
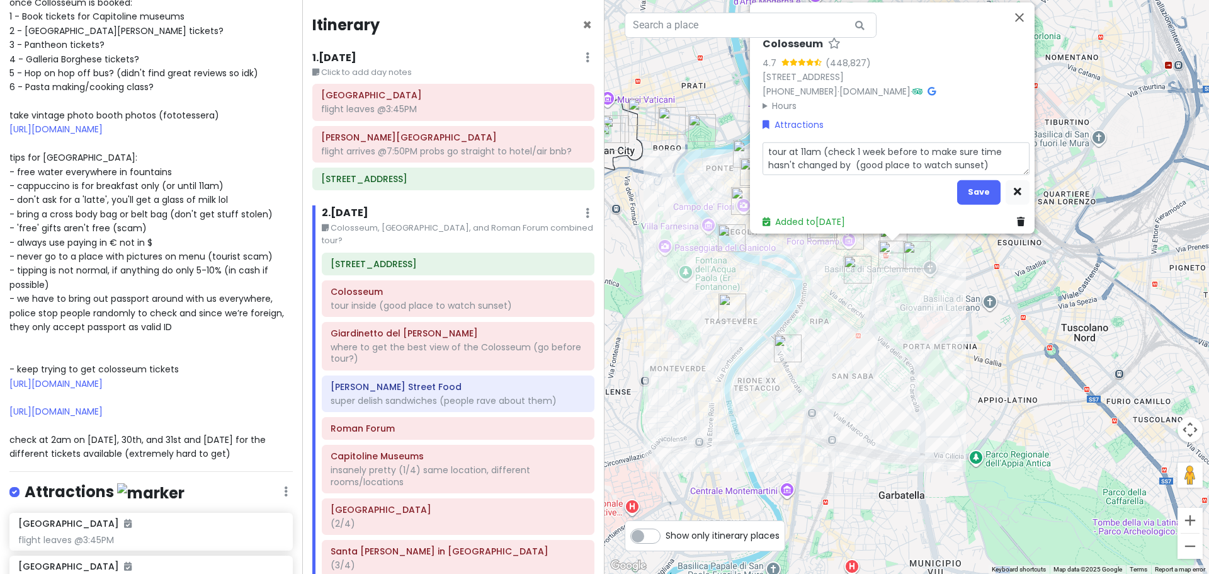
type textarea "tour at 11am (check 1 week before to make sure time hasn't changed by 3 (good p…"
type textarea "x"
type textarea "tour at 11am (check 1 week before to make sure time hasn't changed by 30 (good …"
type textarea "x"
type textarea "tour at 11am (check 1 week before to make sure time hasn't changed by 30 (good …"
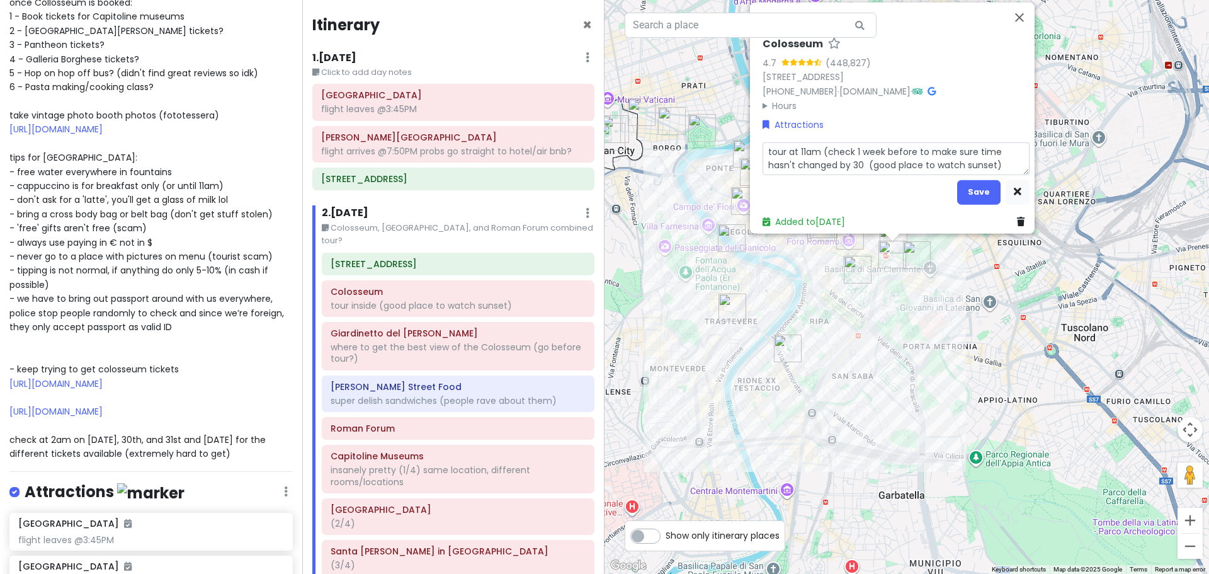
type textarea "x"
type textarea "tour at 11am (check 1 week before to make sure time hasn't changed by 30 m (goo…"
type textarea "x"
type textarea "tour at 11am (check 1 week before to make sure time hasn't changed by 30 mi (go…"
type textarea "x"
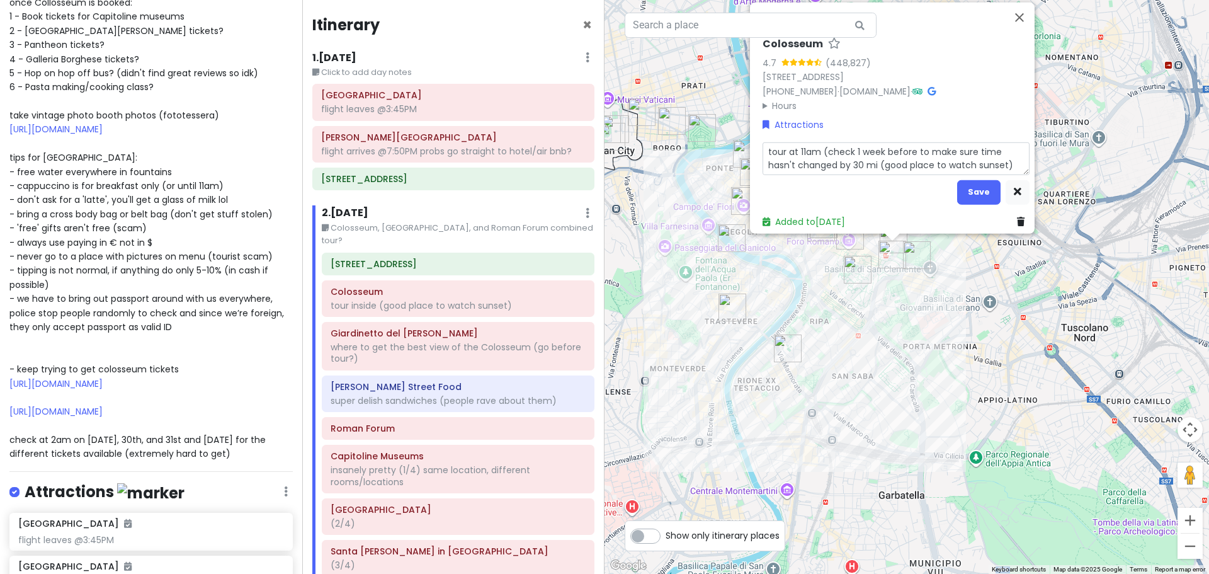
type textarea "tour at 11am (check 1 week before to make sure time hasn't changed by 30 min (g…"
type textarea "x"
type textarea "tour at 11am (check 1 week before to make sure time hasn't changed by 30 min) (…"
click at [957, 180] on button "Save" at bounding box center [978, 192] width 43 height 25
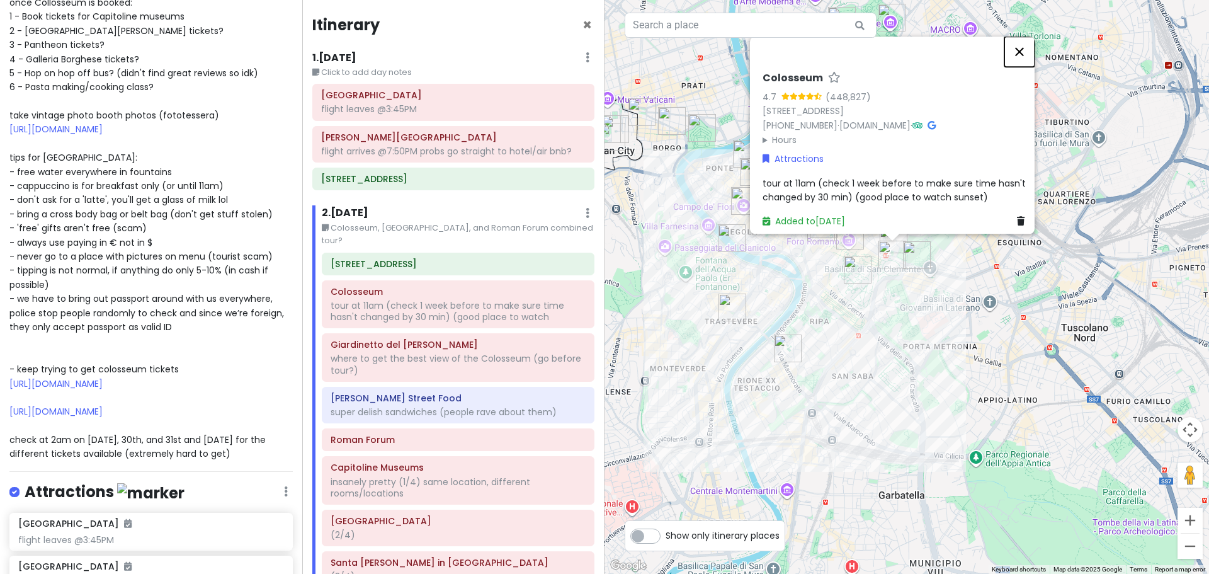
click at [1026, 45] on button "Close" at bounding box center [1020, 52] width 30 height 30
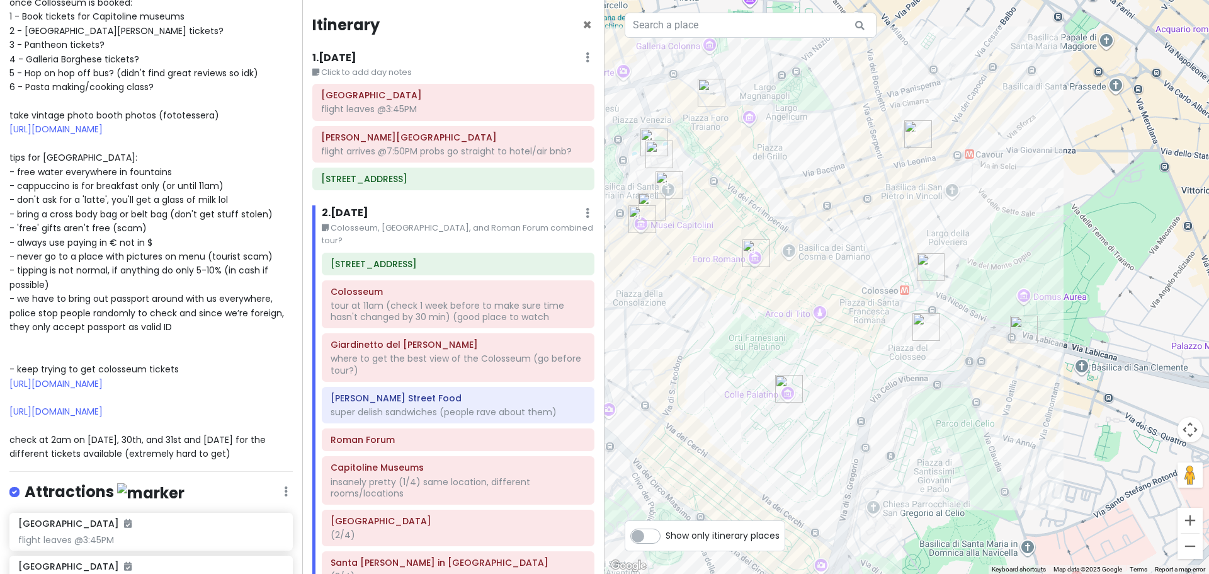
click at [192, 308] on span "**everything on here can be moved, please add whatever you want on here :)** on…" at bounding box center [148, 207] width 278 height 506
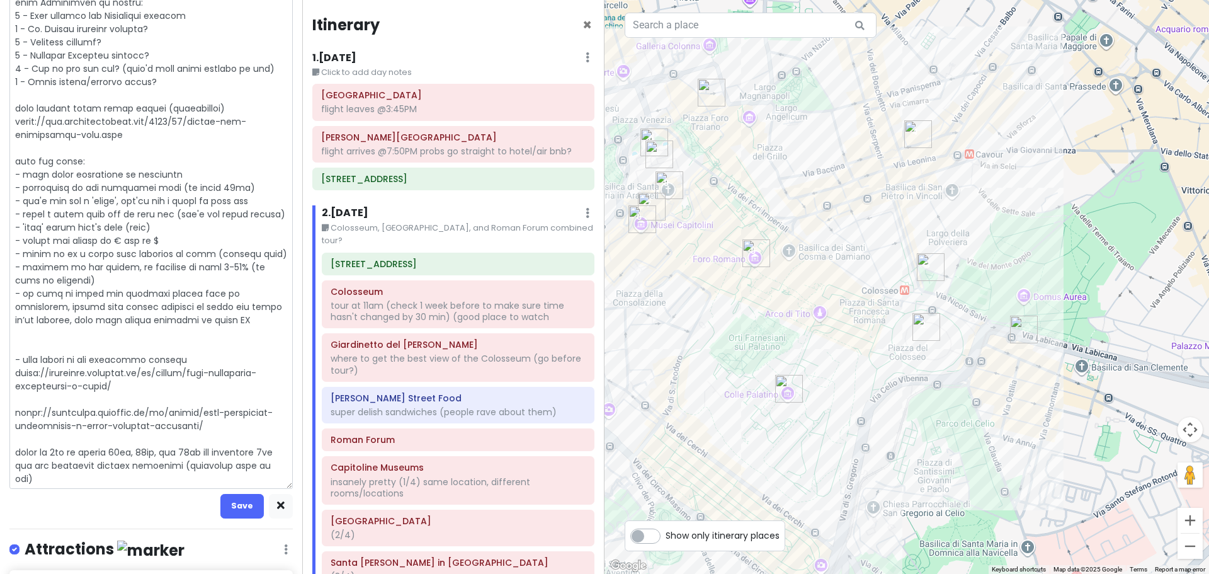
drag, startPoint x: 145, startPoint y: 481, endPoint x: 10, endPoint y: 336, distance: 197.8
click at [10, 336] on textarea at bounding box center [150, 220] width 283 height 535
type textarea "x"
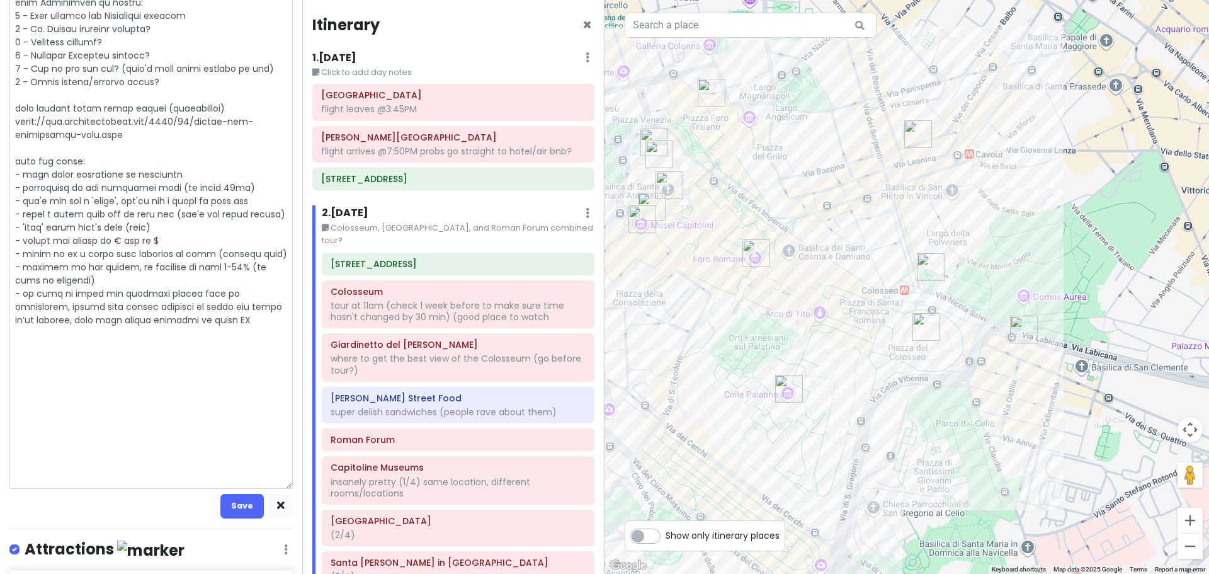
scroll to position [215, 0]
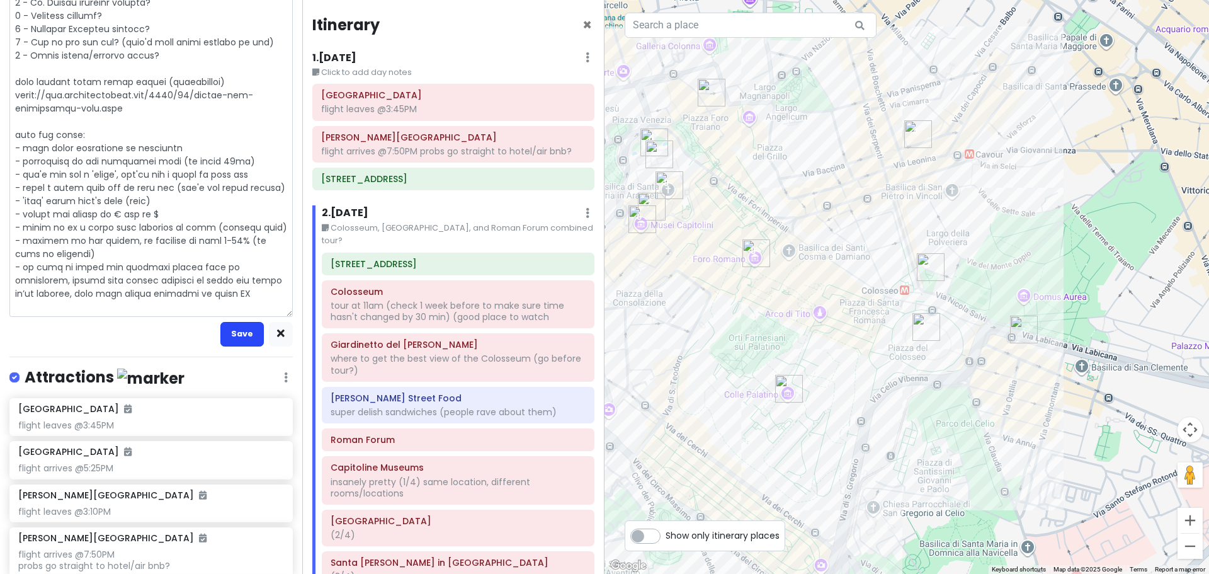
type textarea "**everything on here can be moved, please add whatever you want on here :)** on…"
drag, startPoint x: 227, startPoint y: 334, endPoint x: 208, endPoint y: 315, distance: 26.3
click at [227, 334] on button "Save" at bounding box center [241, 334] width 43 height 25
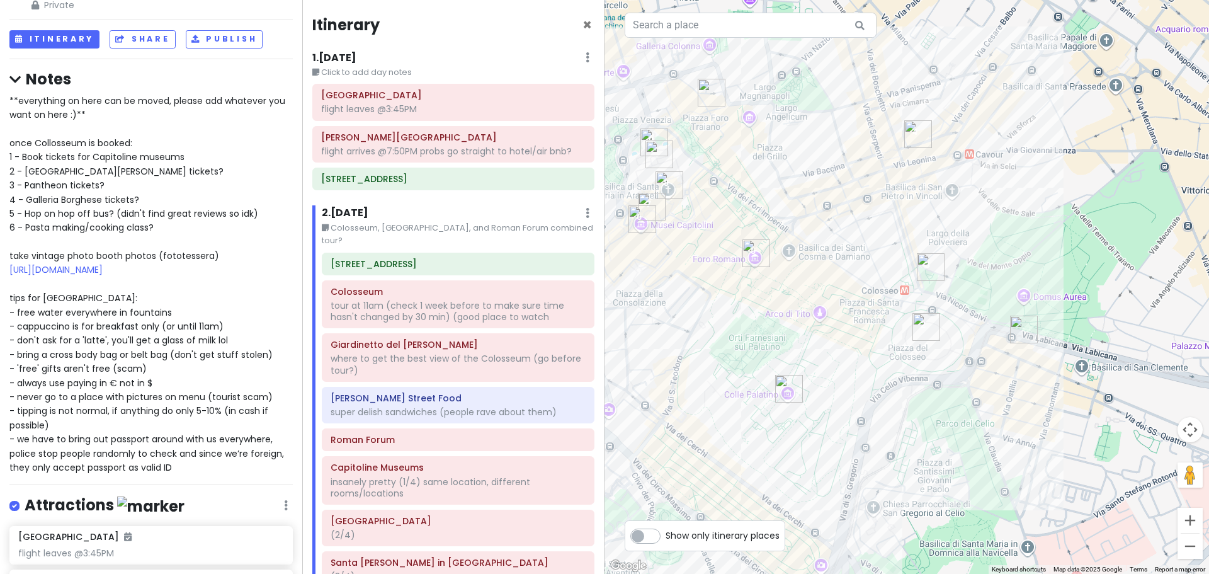
scroll to position [26, 0]
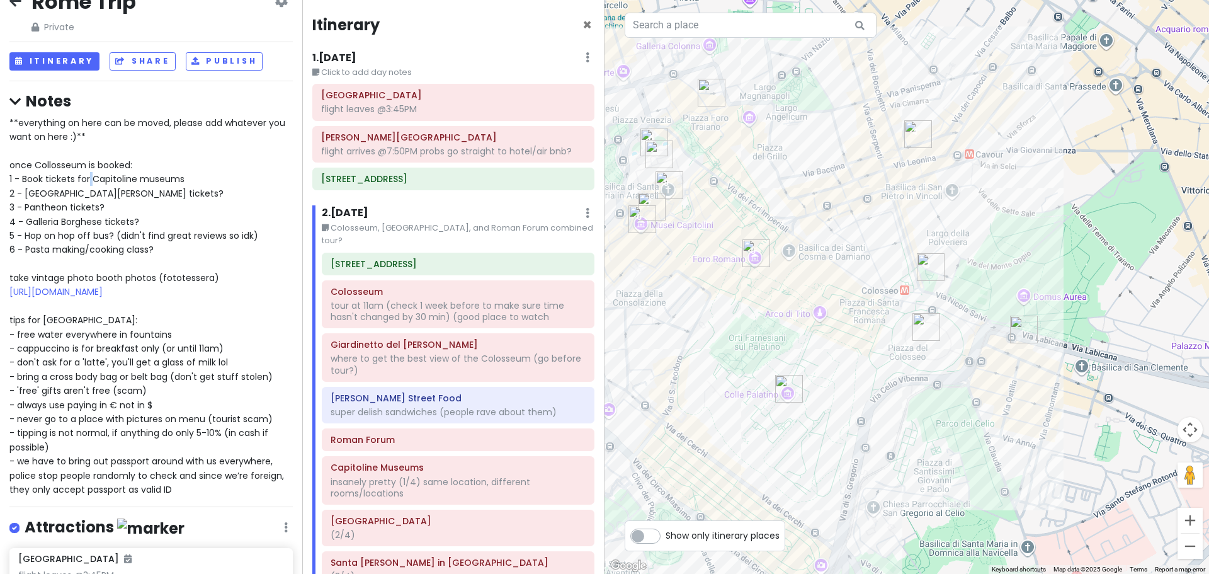
click at [89, 180] on span "**everything on here can be moved, please add whatever you want on here :)** on…" at bounding box center [148, 306] width 278 height 379
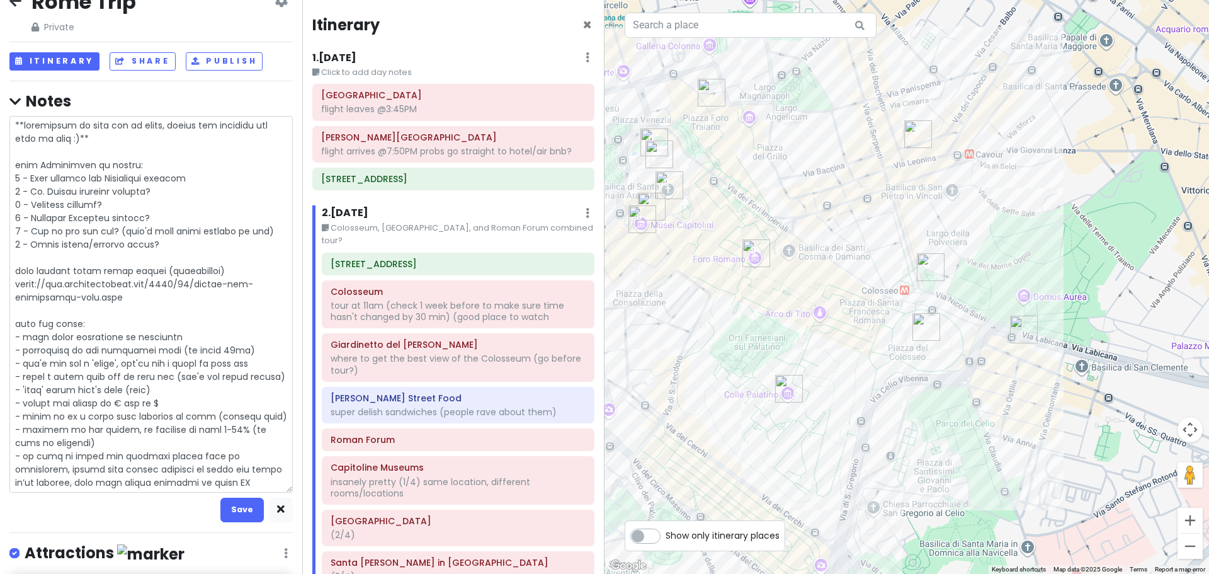
scroll to position [2, 0]
drag, startPoint x: 144, startPoint y: 162, endPoint x: 11, endPoint y: 163, distance: 133.5
click at [11, 163] on textarea at bounding box center [150, 304] width 283 height 377
type textarea "x"
type textarea "**everything on here can be moved, please add whatever you want on here :)** t …"
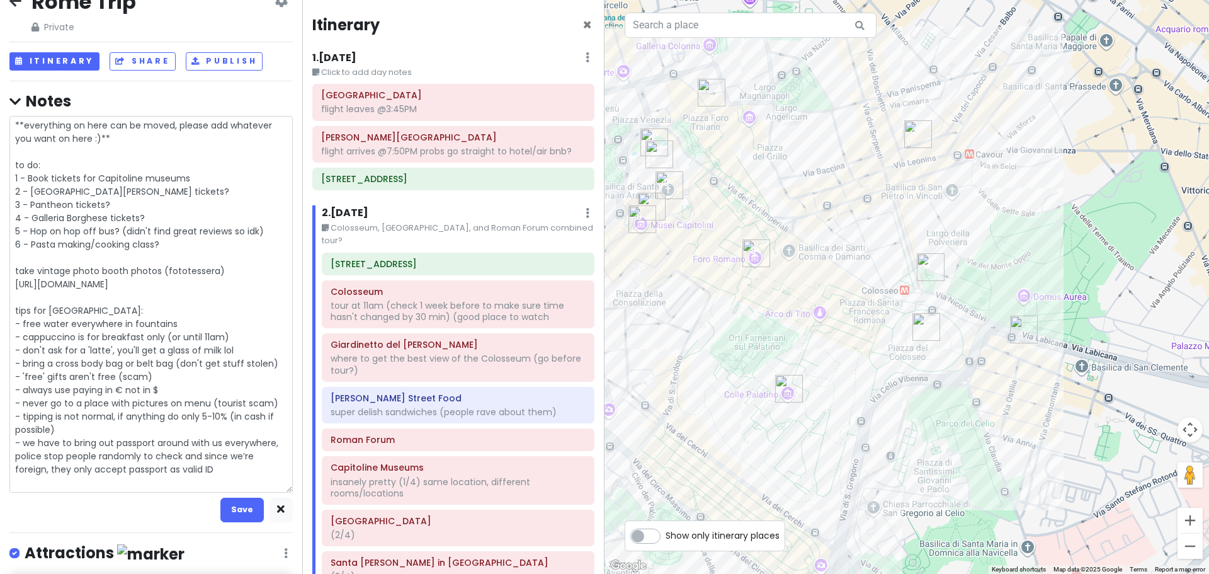
scroll to position [0, 0]
drag, startPoint x: 28, startPoint y: 153, endPoint x: 10, endPoint y: 118, distance: 39.2
click at [10, 120] on textarea "**everything on here can be moved, please add whatever you want on here :)** to…" at bounding box center [150, 304] width 283 height 377
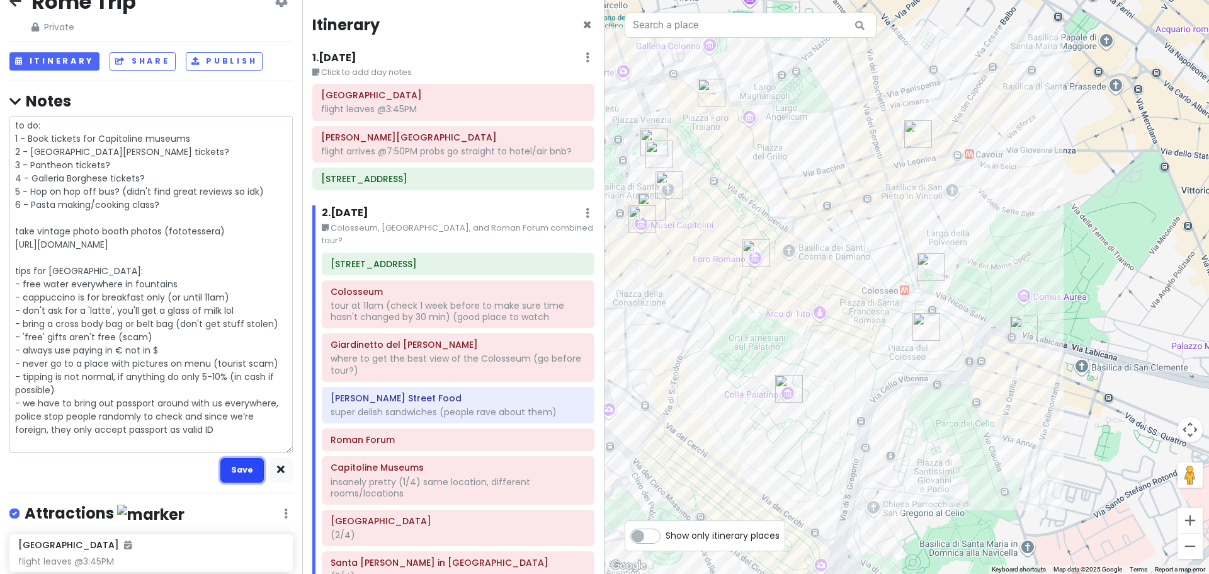
click at [236, 471] on button "Save" at bounding box center [241, 470] width 43 height 25
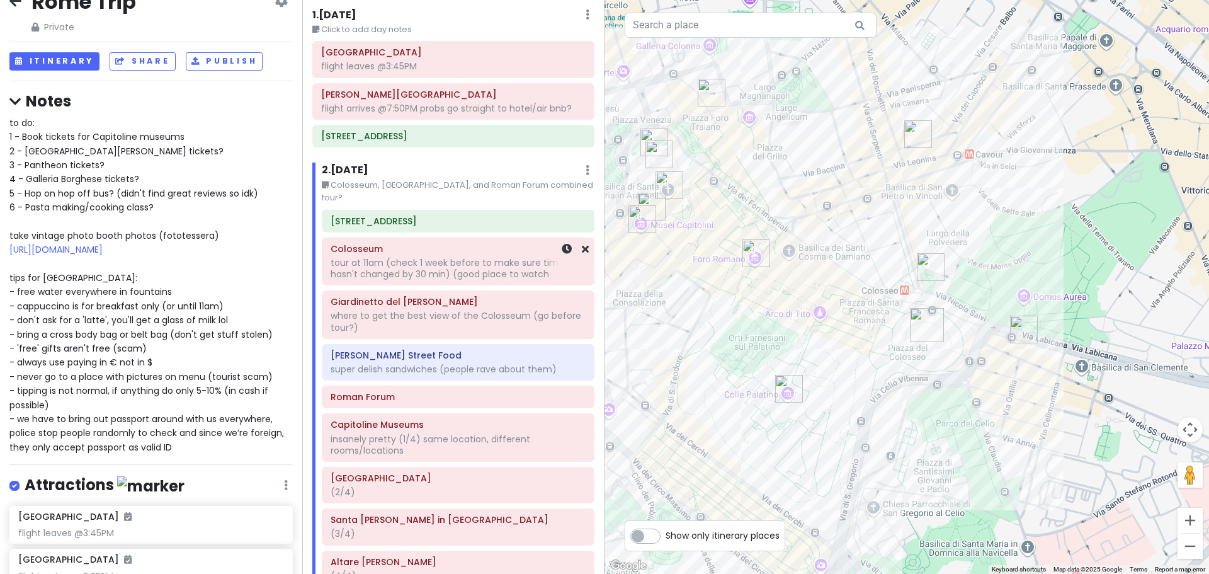
scroll to position [63, 0]
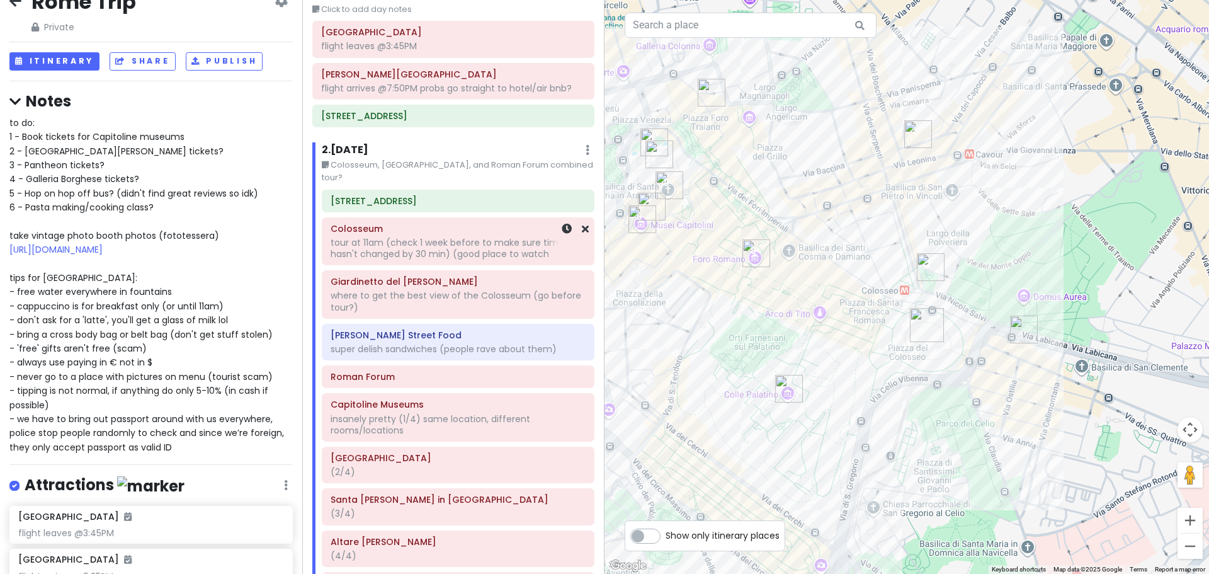
click at [385, 246] on div "tour at 11am (check 1 week before to make sure time hasn't changed by 30 min) (…" at bounding box center [458, 248] width 255 height 23
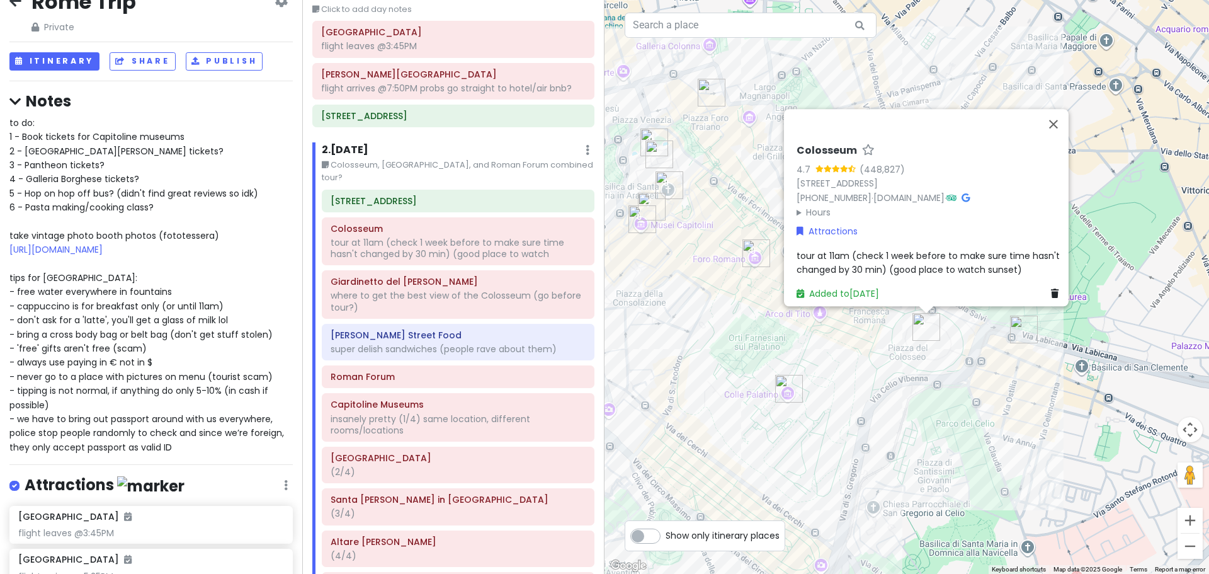
click at [844, 250] on span "tour at 11am (check 1 week before to make sure time hasn't changed by 30 min) (…" at bounding box center [930, 262] width 266 height 26
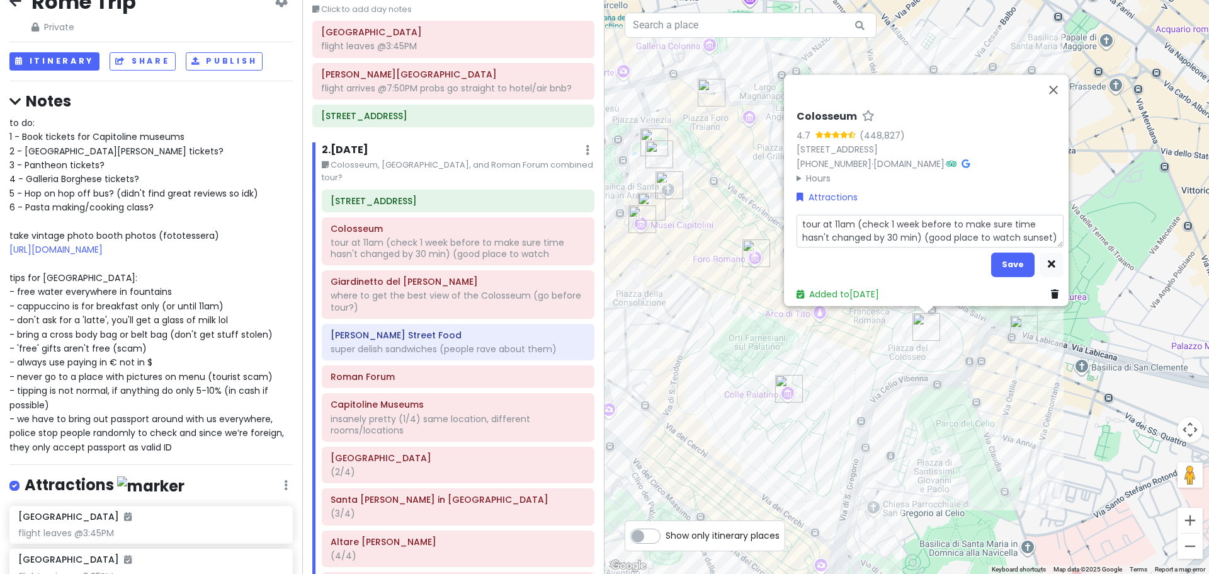
scroll to position [2, 0]
click at [917, 229] on textarea "tour at 11am (check 1 week before to make sure time hasn't changed by 30 min) (…" at bounding box center [930, 230] width 267 height 33
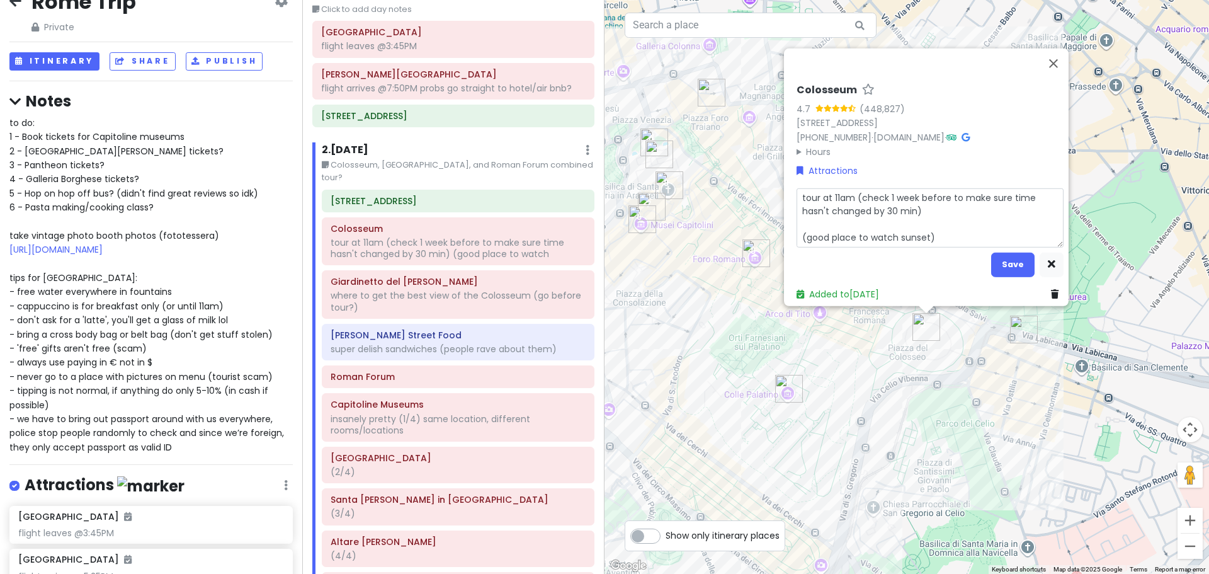
click at [882, 212] on textarea "tour at 11am (check 1 week before to make sure time hasn't changed by 30 min) (…" at bounding box center [930, 217] width 267 height 59
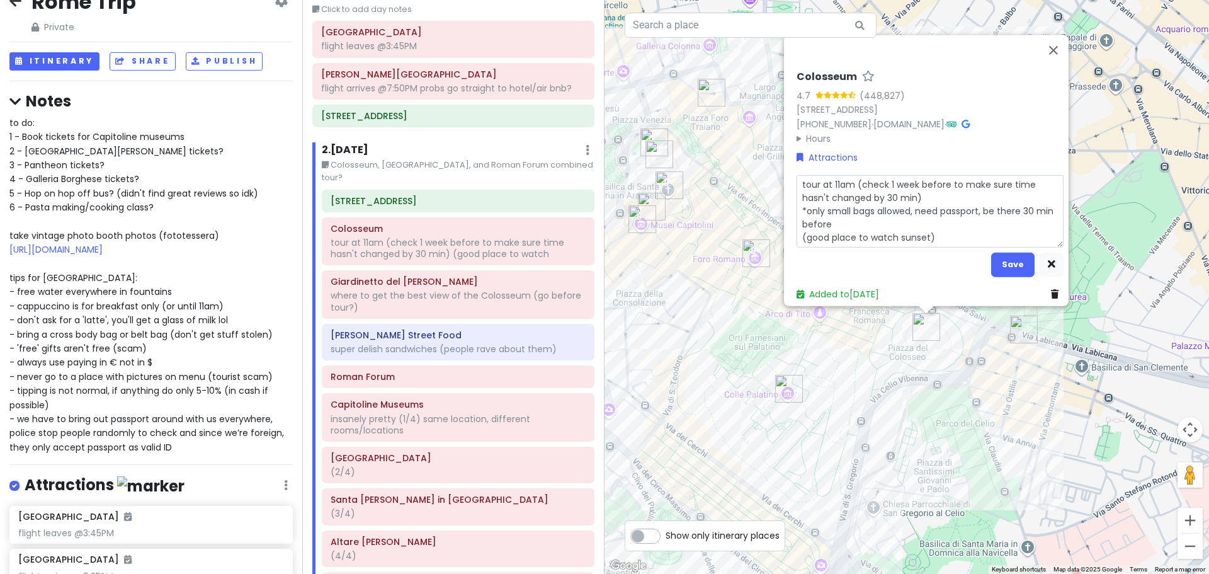
click at [1020, 205] on textarea "tour at 11am (check 1 week before to make sure time hasn't changed by 30 min) *…" at bounding box center [930, 210] width 267 height 72
click at [937, 220] on textarea "tour at 11am (check 1 week before to make sure time hasn't changed by 30 min) *…" at bounding box center [930, 210] width 267 height 72
click at [1016, 256] on button "Save" at bounding box center [1012, 264] width 43 height 25
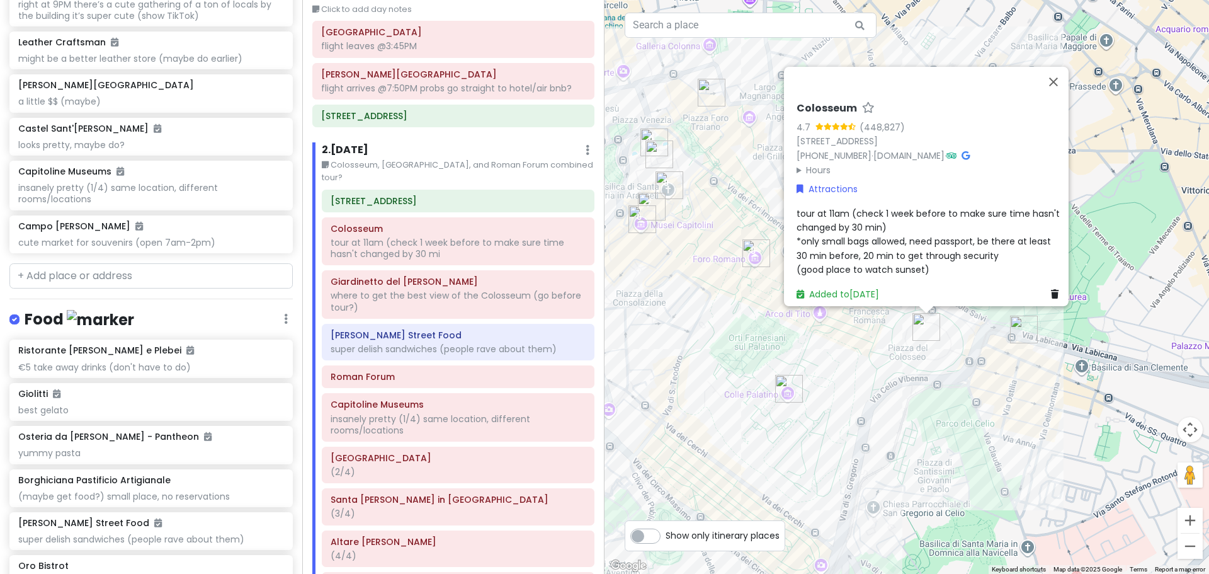
scroll to position [1979, 0]
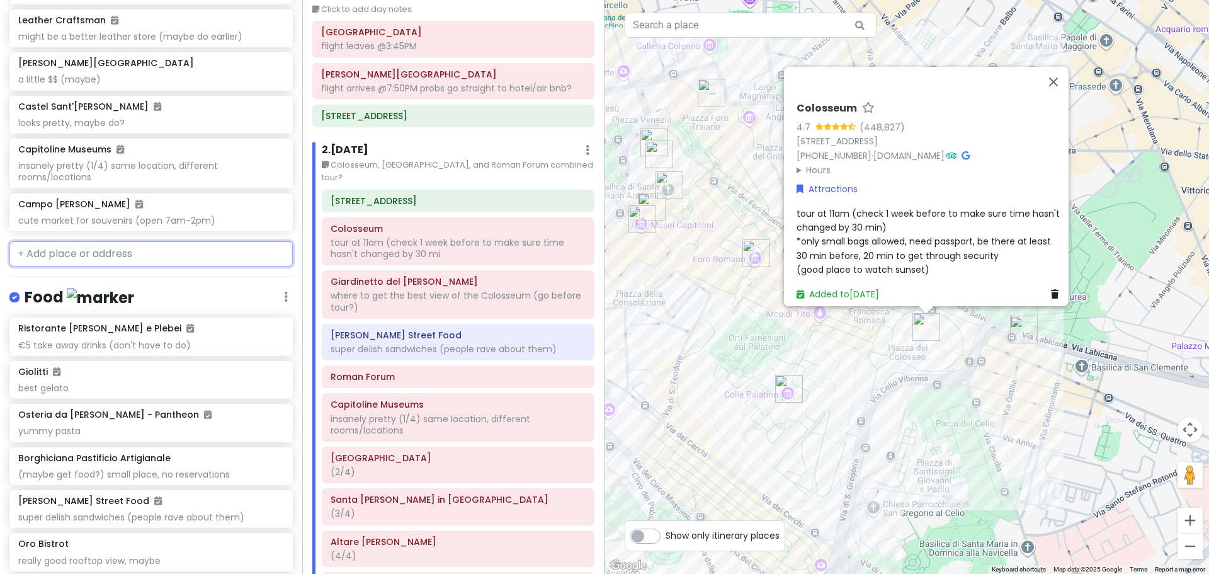
click at [119, 249] on input "text" at bounding box center [150, 253] width 283 height 25
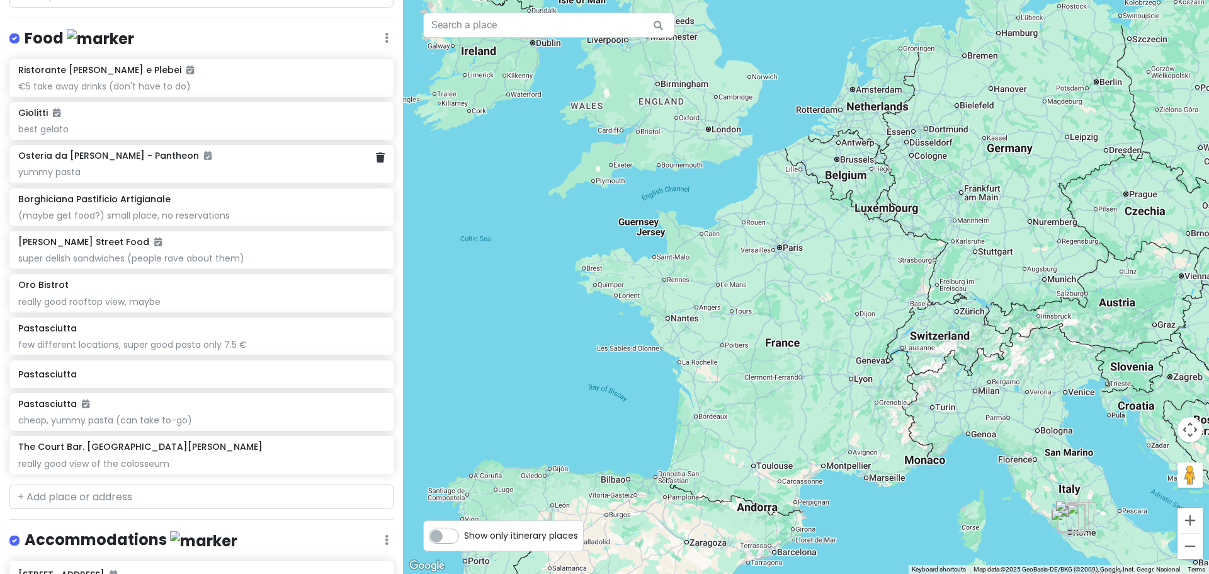
scroll to position [2141, 0]
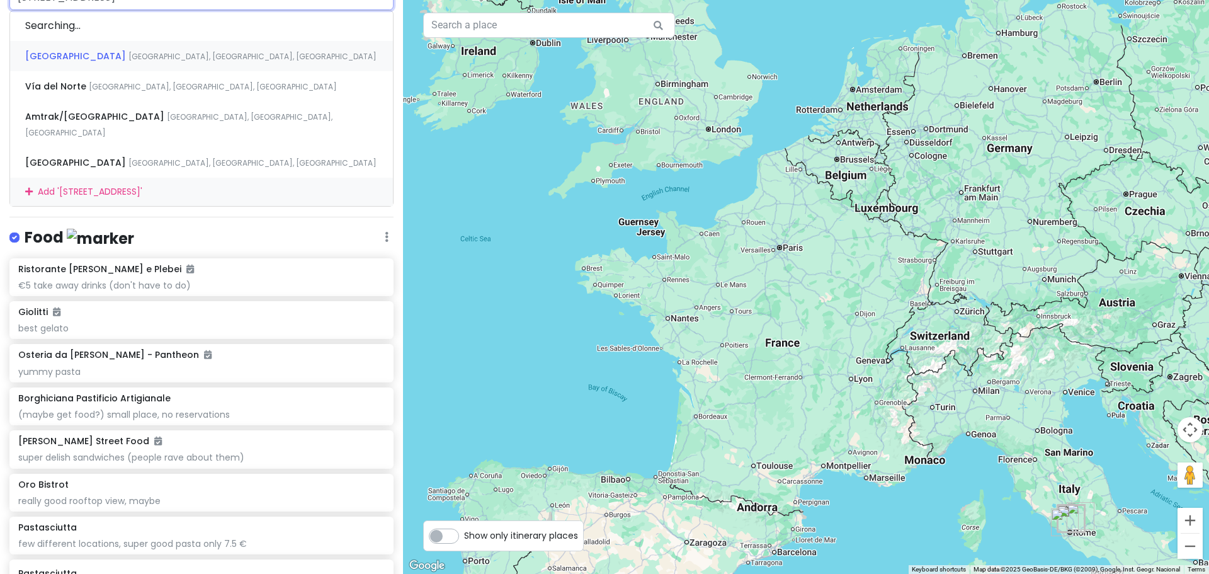
type input "via del colosseo nr.31"
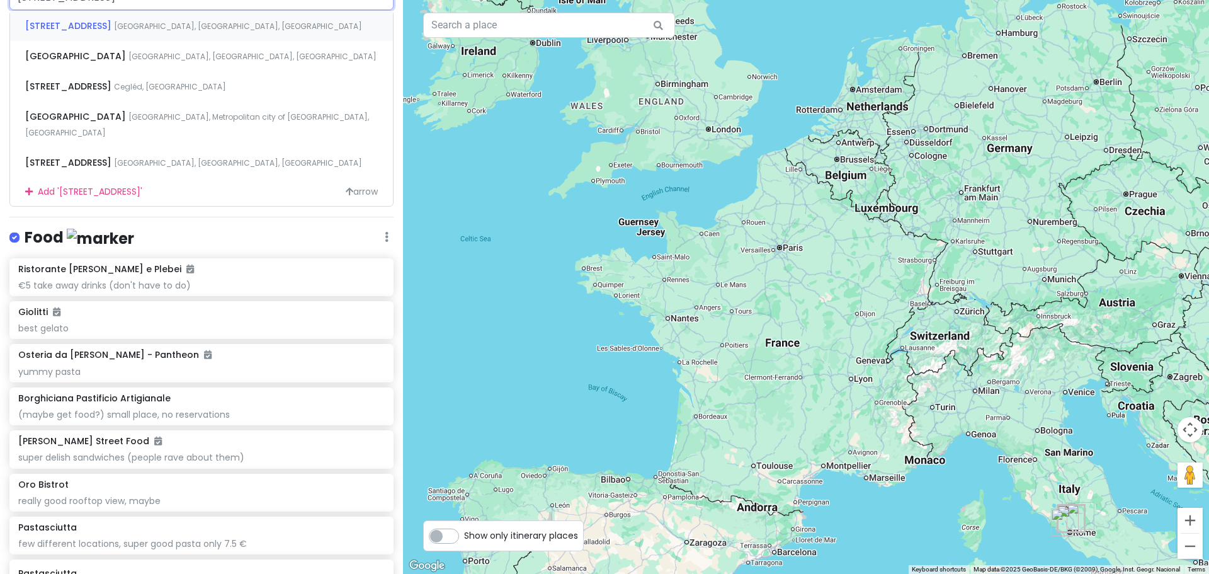
click at [139, 31] on div "Via del Colosseo, 31 Rome, Metropolitan City of Rome Capital, Italy" at bounding box center [201, 26] width 383 height 30
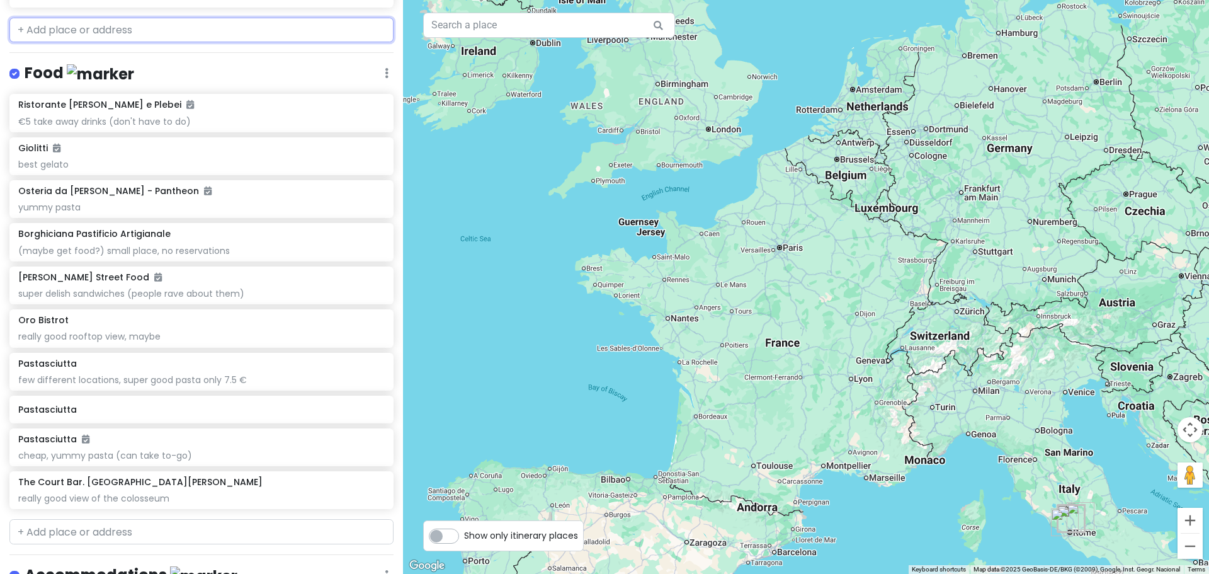
scroll to position [2171, 0]
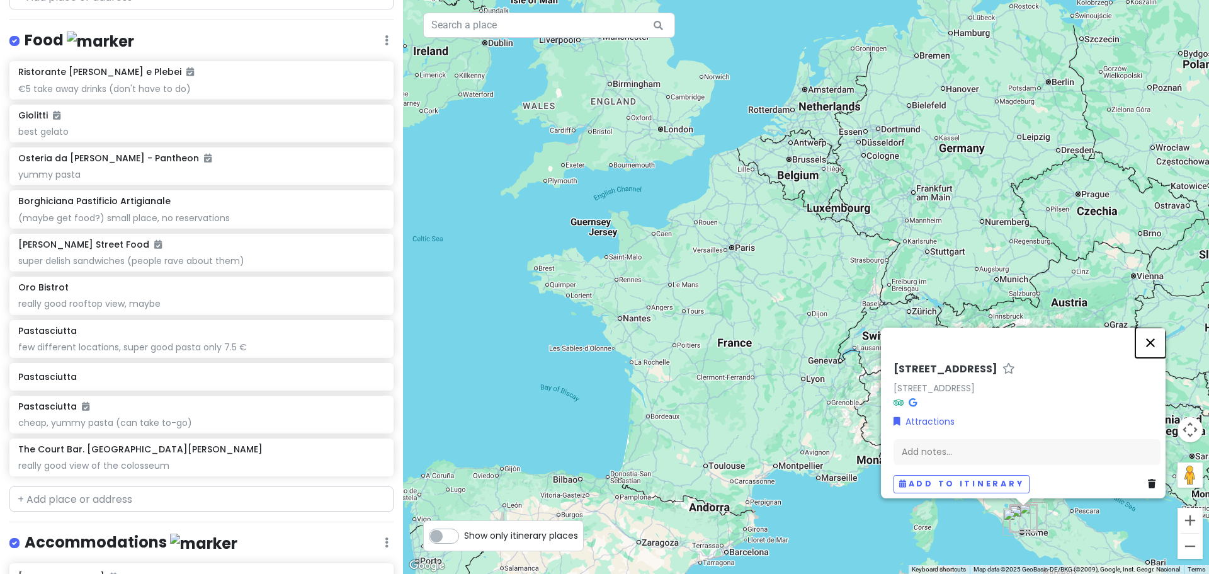
click at [1165, 334] on button "Close" at bounding box center [1151, 343] width 30 height 30
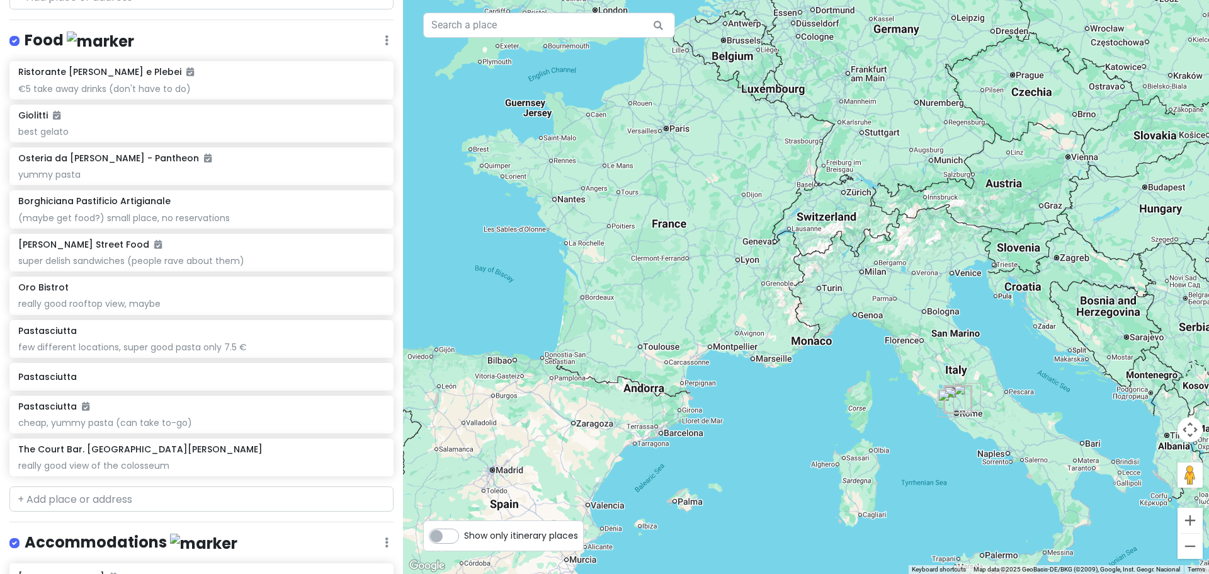
drag, startPoint x: 986, startPoint y: 486, endPoint x: 884, endPoint y: 324, distance: 190.8
click at [884, 324] on div at bounding box center [806, 287] width 806 height 574
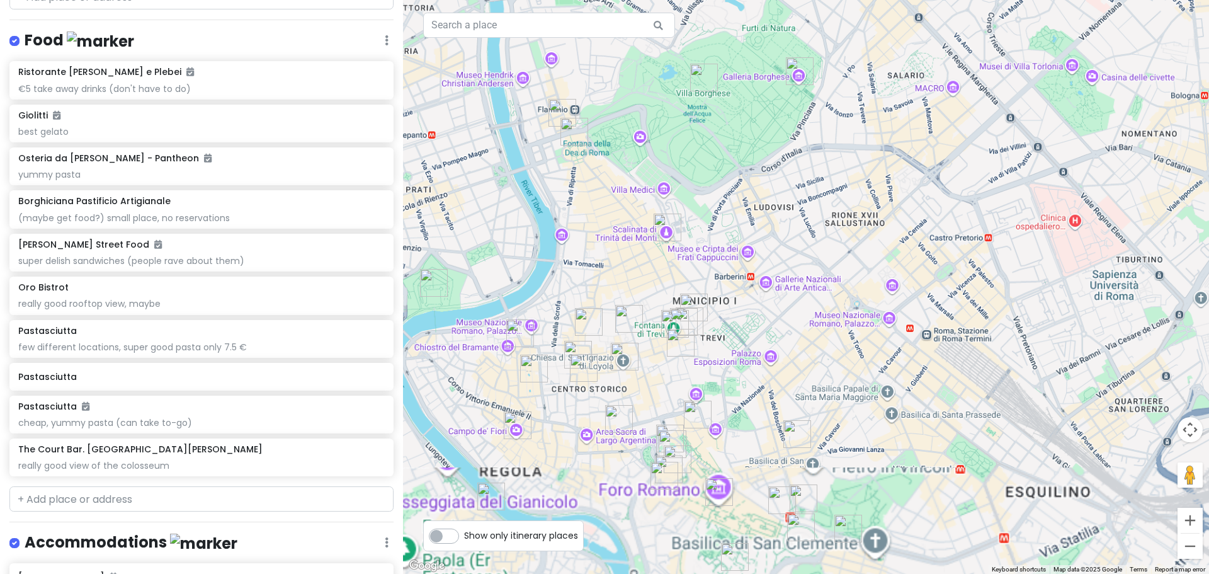
drag, startPoint x: 812, startPoint y: 484, endPoint x: 753, endPoint y: 241, distance: 250.1
click at [753, 241] on div at bounding box center [806, 287] width 806 height 574
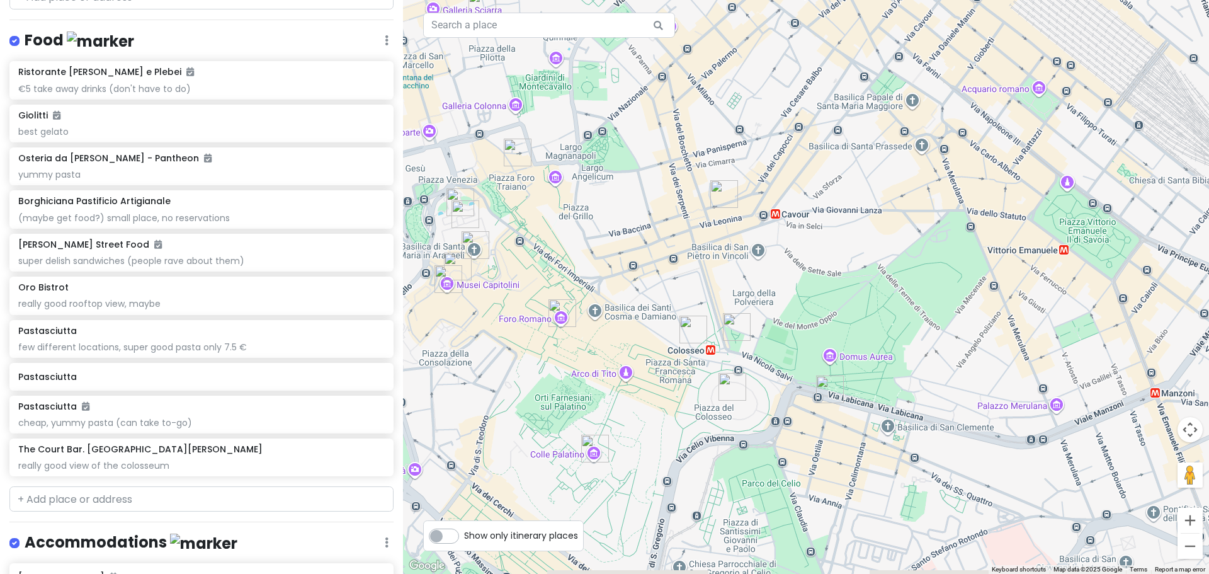
drag, startPoint x: 792, startPoint y: 462, endPoint x: 796, endPoint y: 375, distance: 86.4
click at [774, 375] on div at bounding box center [806, 287] width 806 height 574
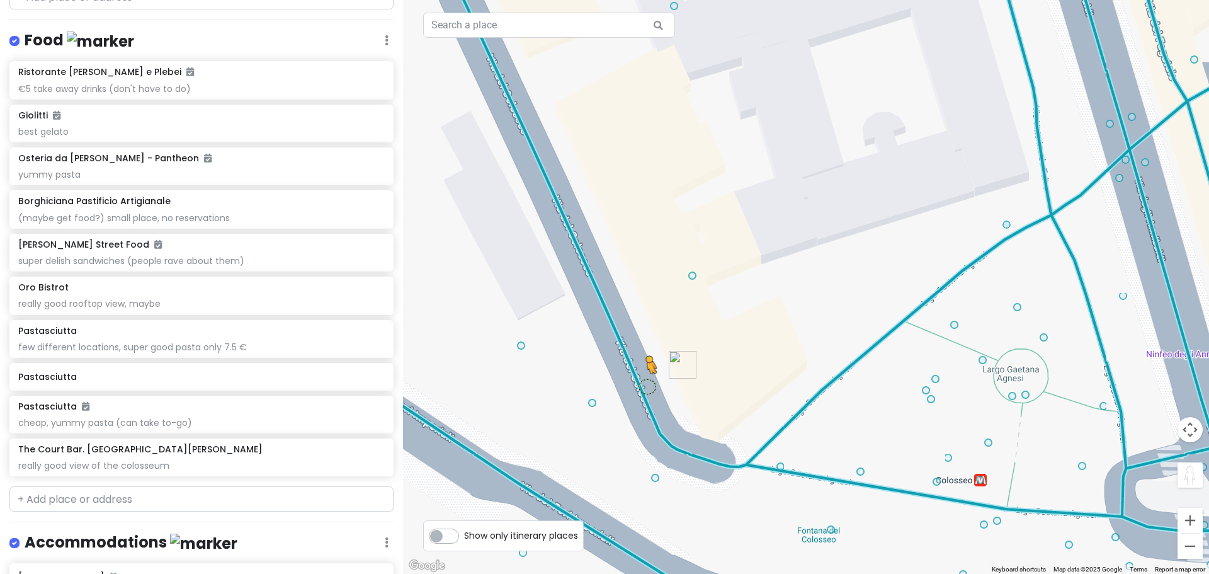
drag, startPoint x: 1086, startPoint y: 466, endPoint x: 639, endPoint y: 384, distance: 454.7
click at [639, 384] on div "To activate drag with keyboard, press Alt + Enter. Once in keyboard drag state,…" at bounding box center [806, 287] width 806 height 574
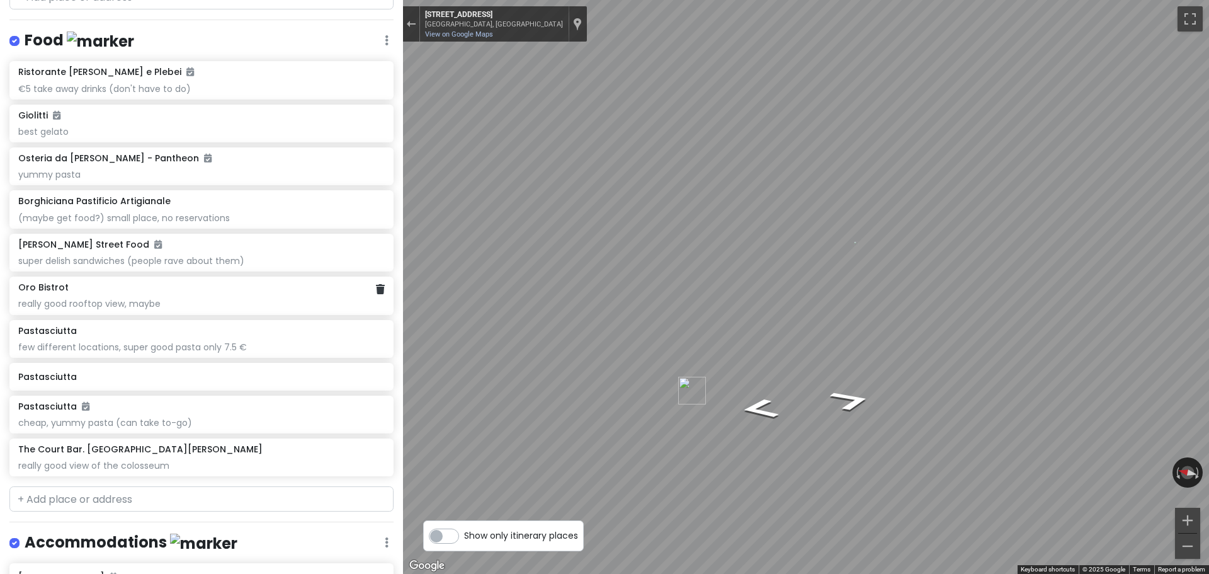
click at [270, 312] on div "Rome Trip Private Change Dates Make a Copy Delete Trip Give Feedback 💡 Support …" at bounding box center [604, 287] width 1209 height 574
click at [319, 336] on div "Rome Trip Private Change Dates Make a Copy Delete Trip Give Feedback 💡 Support …" at bounding box center [604, 287] width 1209 height 574
click at [1209, 319] on html "Rome Trip Private Change Dates Make a Copy Delete Trip Give Feedback 💡 Support …" at bounding box center [604, 287] width 1209 height 574
click at [1209, 262] on html "Rome Trip Private Change Dates Make a Copy Delete Trip Give Feedback 💡 Support …" at bounding box center [604, 287] width 1209 height 574
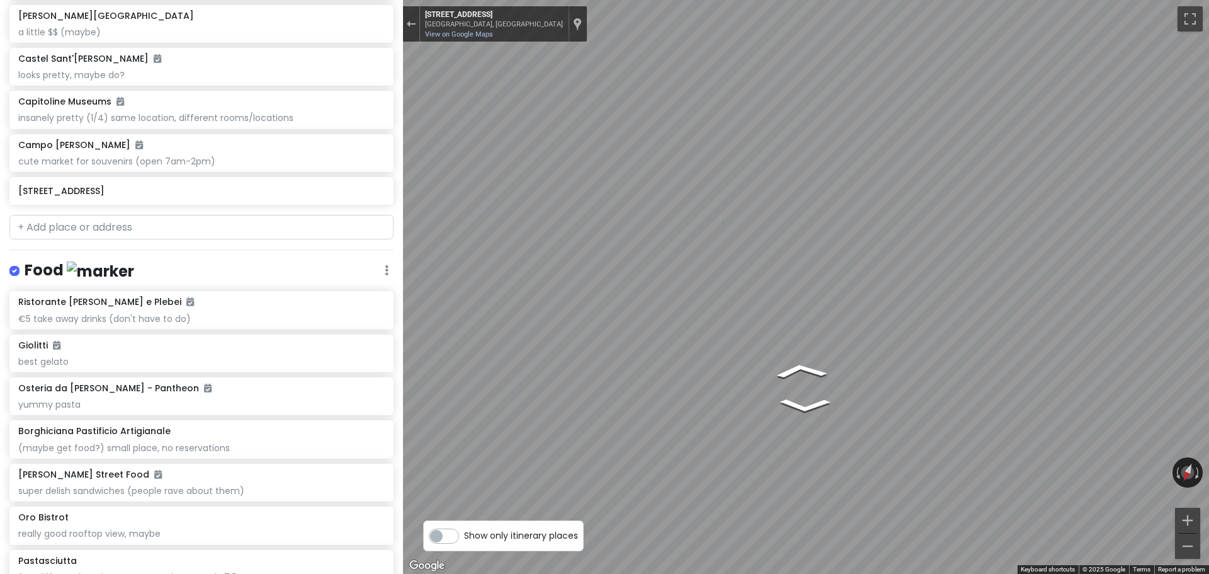
scroll to position [1919, 0]
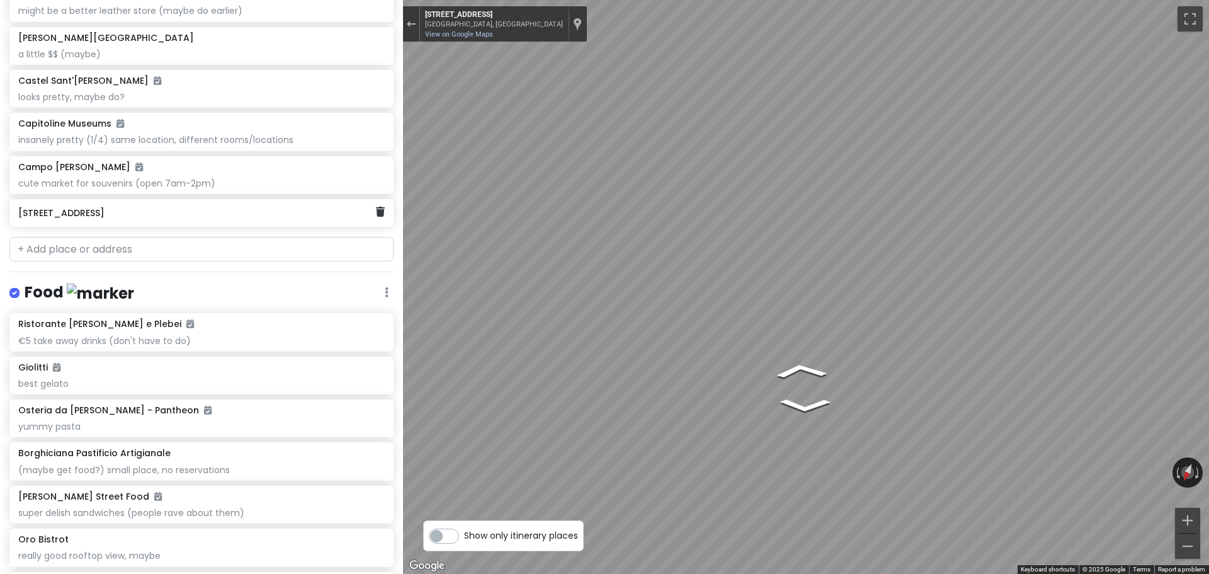
drag, startPoint x: 110, startPoint y: 229, endPoint x: 373, endPoint y: 303, distance: 273.4
click at [110, 222] on div "Via del Colosseo, 31" at bounding box center [196, 213] width 357 height 18
click at [411, 16] on button "Exit the Street View" at bounding box center [411, 24] width 16 height 17
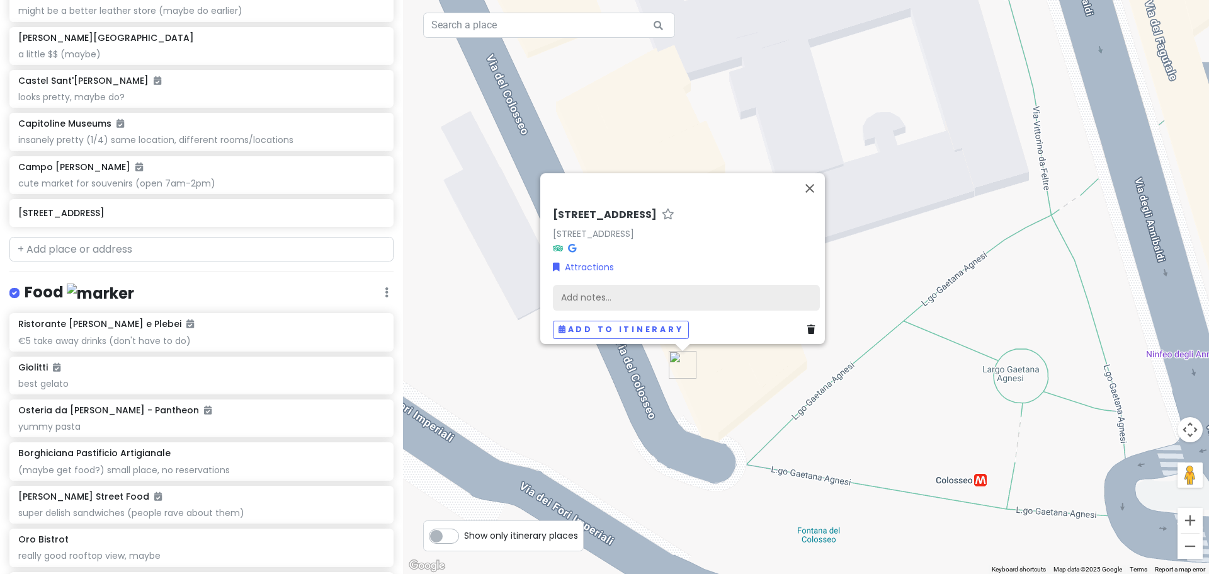
click at [601, 284] on div "Add notes..." at bounding box center [686, 297] width 267 height 26
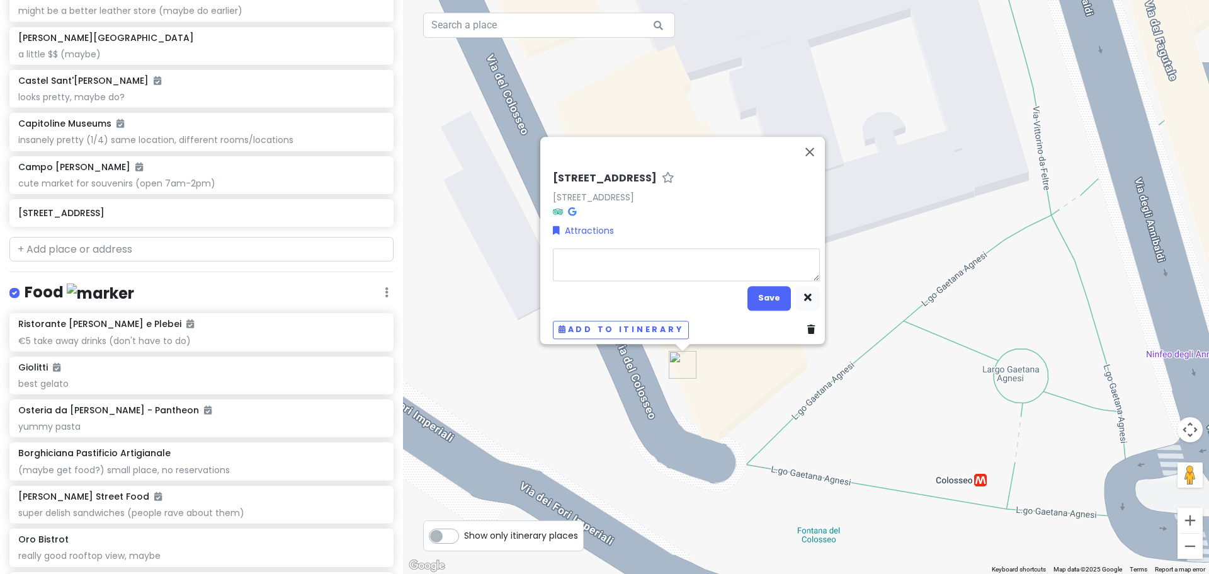
type textarea "x"
type textarea "m"
type textarea "x"
type textarea "me"
type textarea "x"
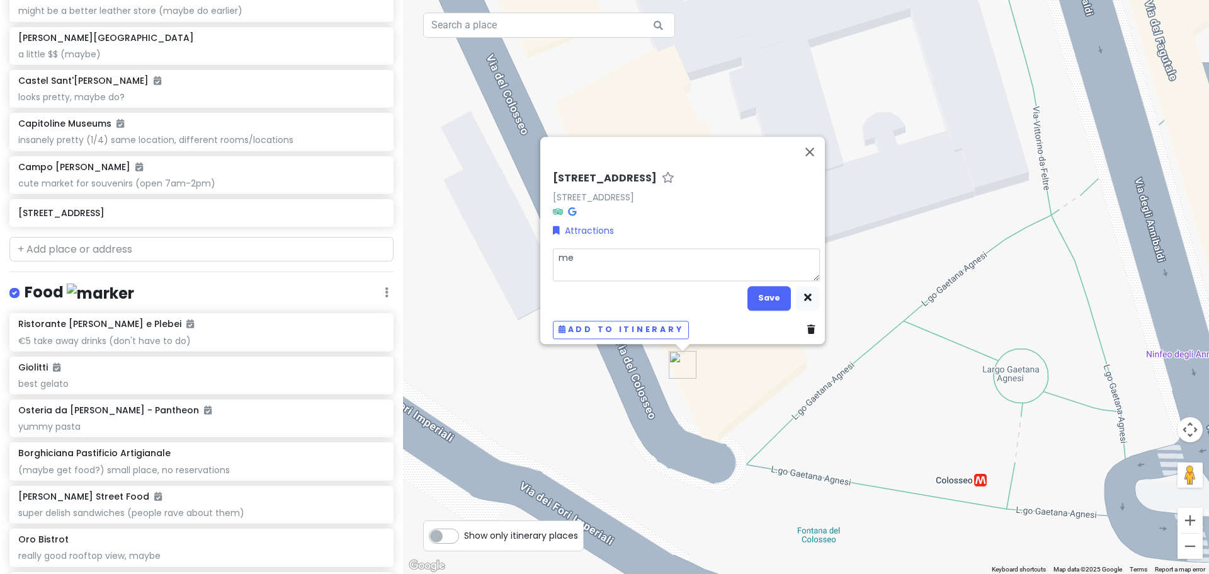
type textarea "mee"
type textarea "x"
type textarea "meet"
type textarea "x"
type textarea "meeti"
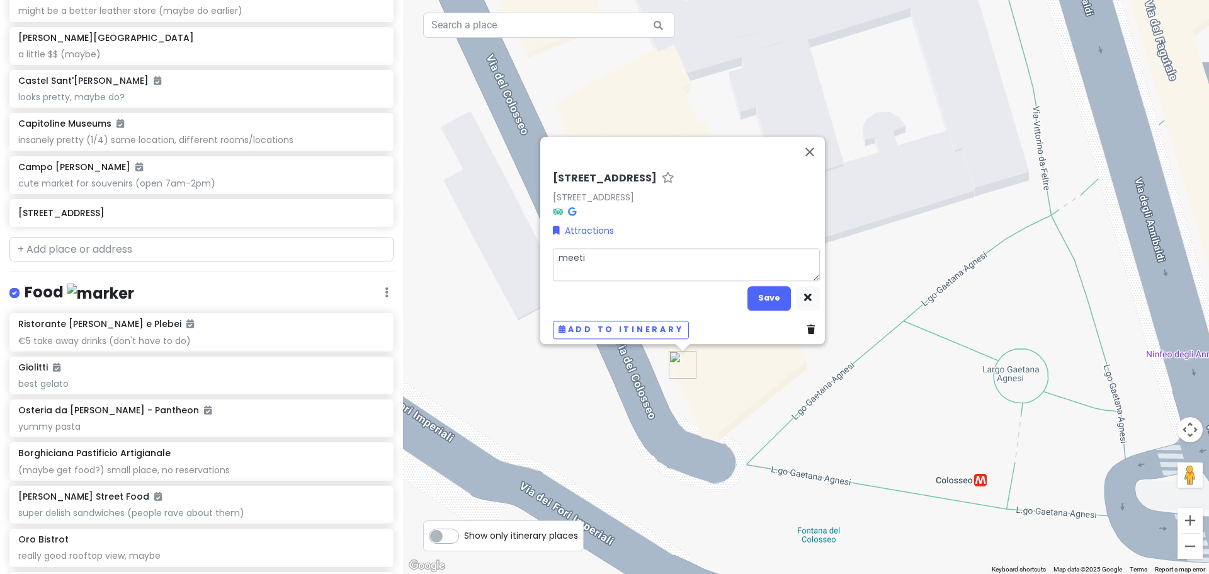
type textarea "x"
type textarea "meetin"
type textarea "x"
type textarea "meeting"
type textarea "x"
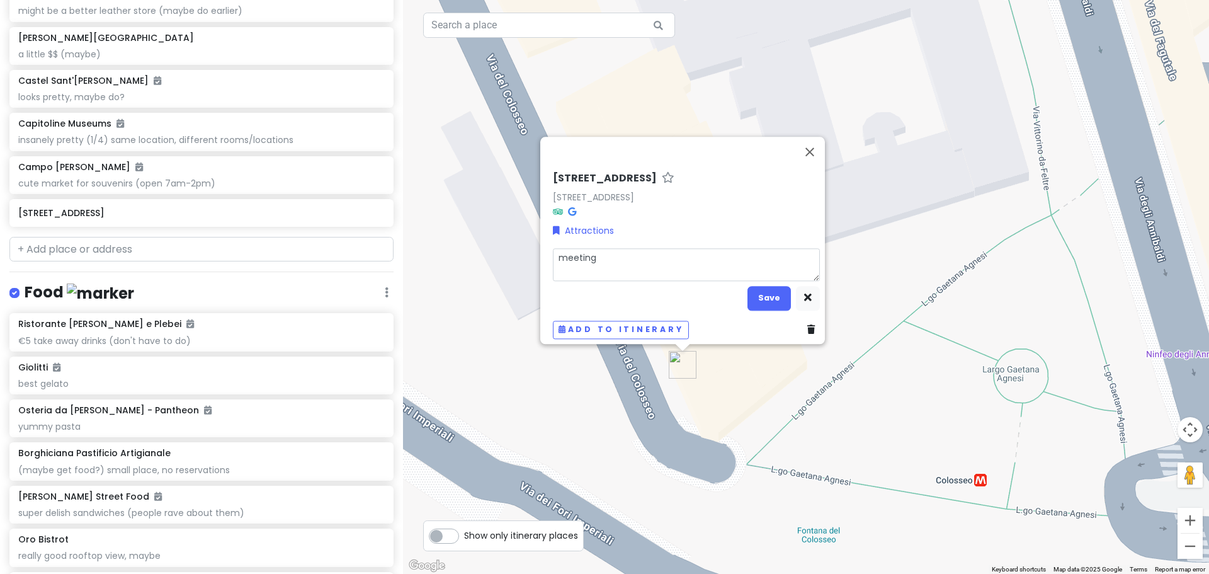
type textarea "meeting"
type textarea "x"
type textarea "meeting s"
type textarea "x"
type textarea "meeting sp"
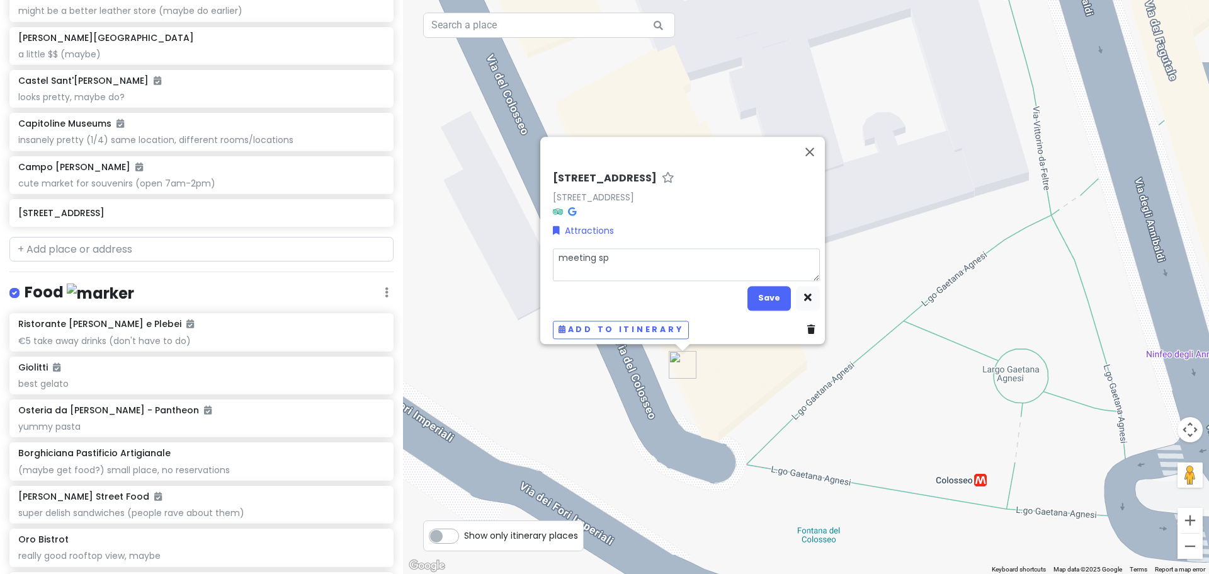
type textarea "x"
type textarea "meeting spo"
type textarea "x"
type textarea "meeting spor"
type textarea "x"
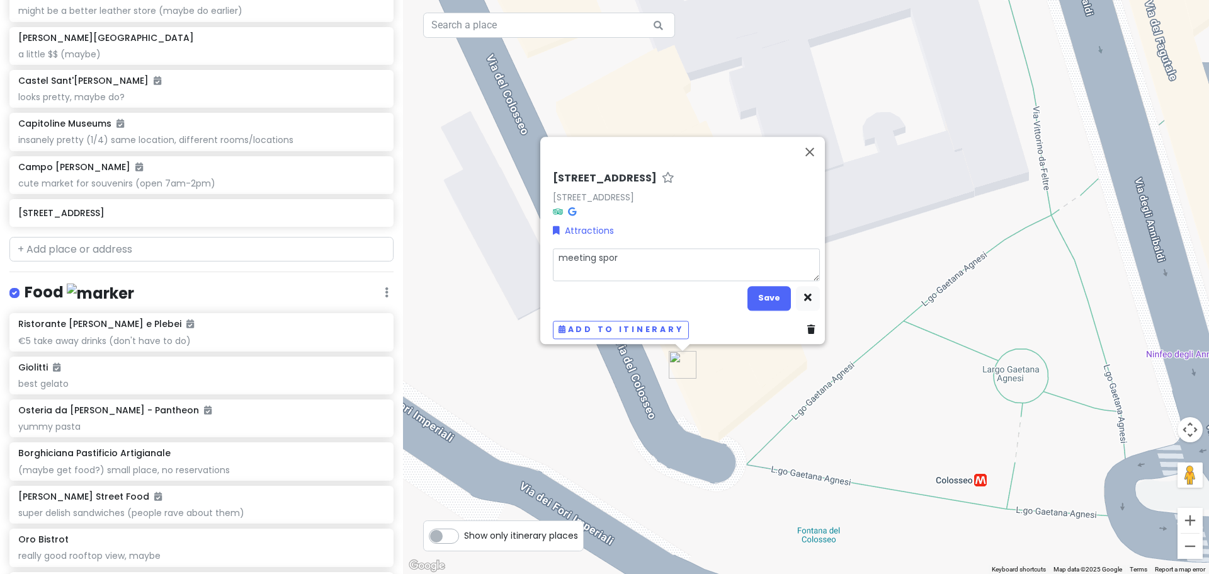
type textarea "meeting spo"
type textarea "x"
type textarea "meeting spot"
type textarea "x"
type textarea "meeting spot"
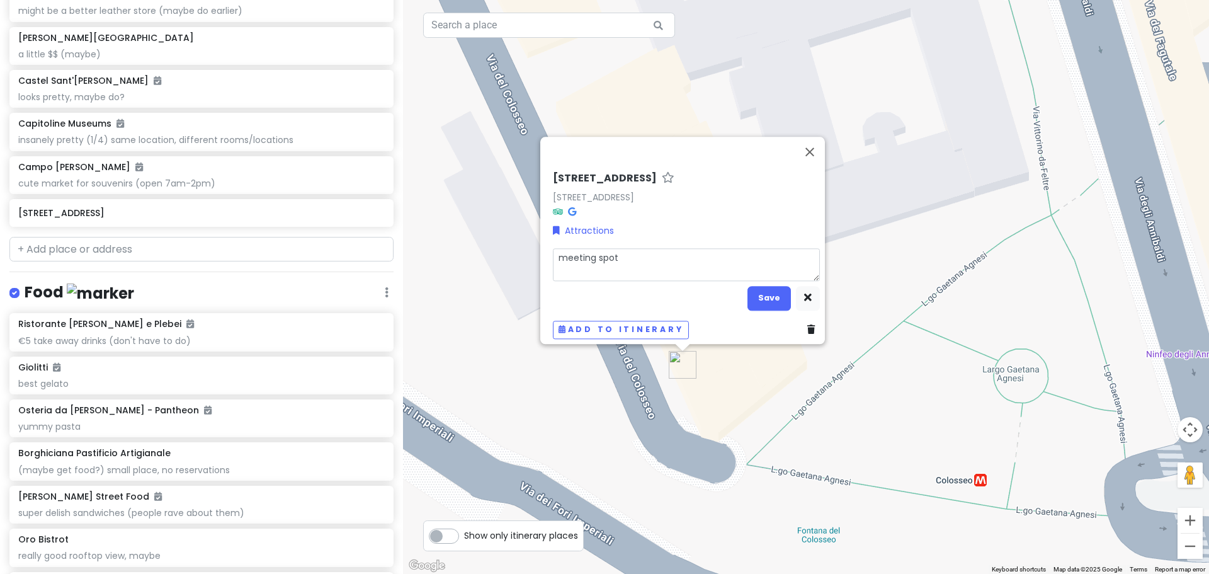
type textarea "x"
type textarea "meeting spot f"
type textarea "x"
type textarea "meeting spot fo"
type textarea "x"
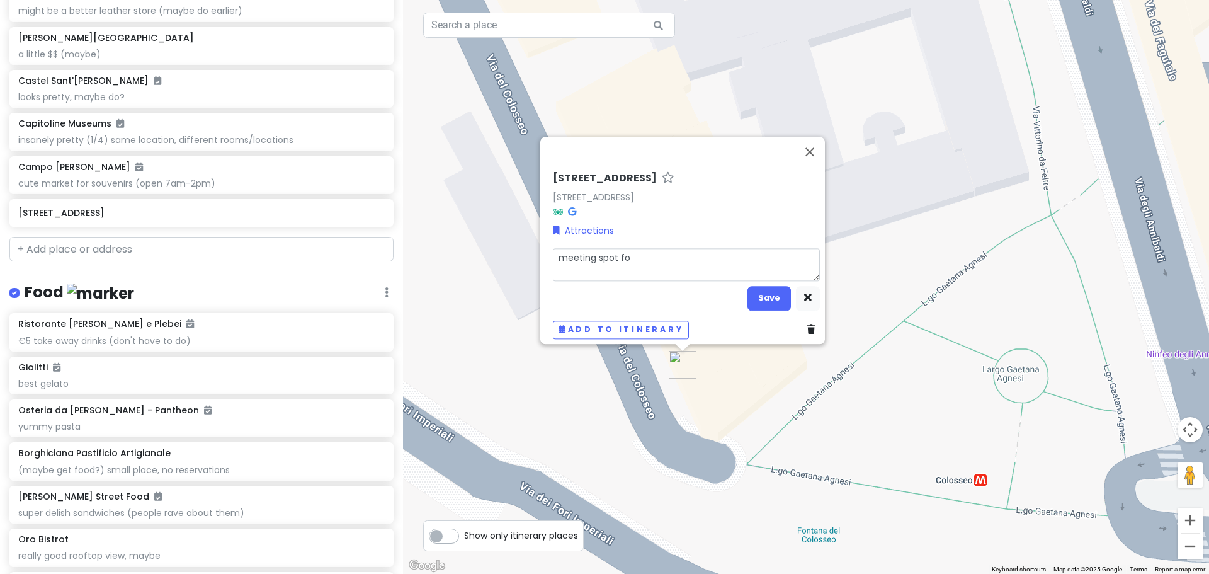
type textarea "meeting spot for"
type textarea "x"
type textarea "meeting spot for"
type textarea "x"
type textarea "meeting spot for t"
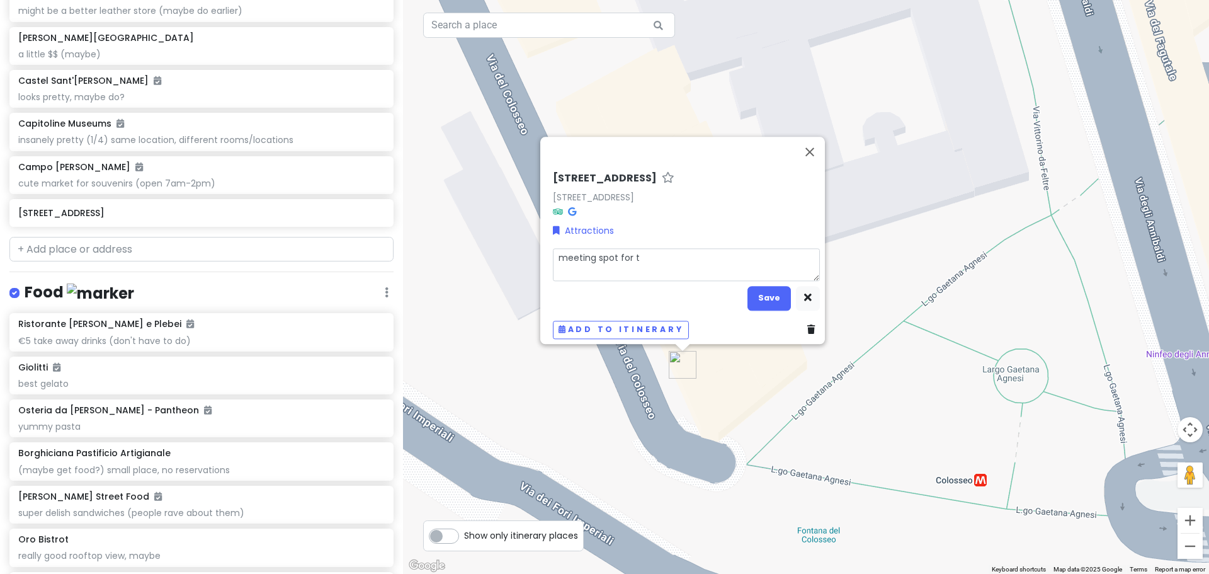
type textarea "x"
type textarea "meeting spot for to"
type textarea "x"
type textarea "meeting spot for tou"
type textarea "x"
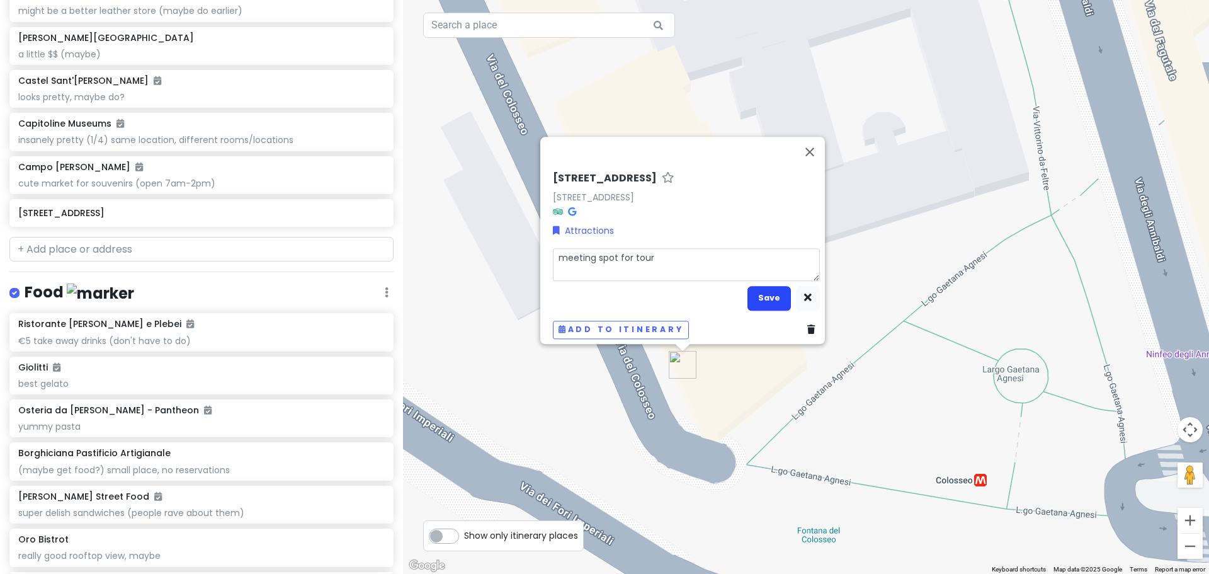
type textarea "meeting spot for tour"
click at [758, 297] on button "Save" at bounding box center [769, 298] width 43 height 25
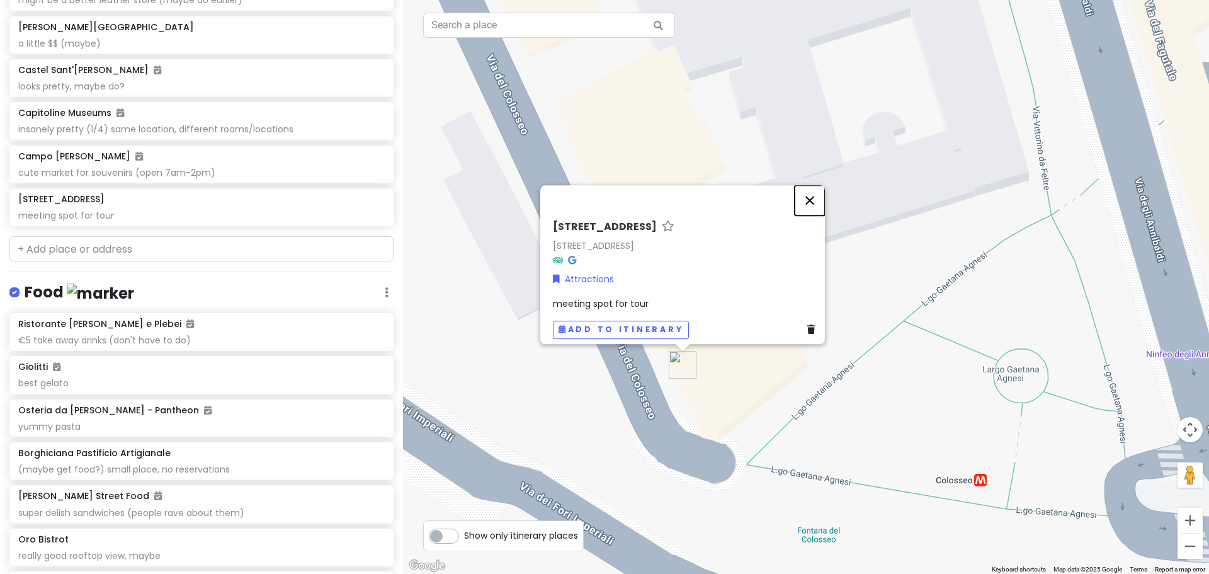
click at [814, 191] on button "Close" at bounding box center [810, 200] width 30 height 30
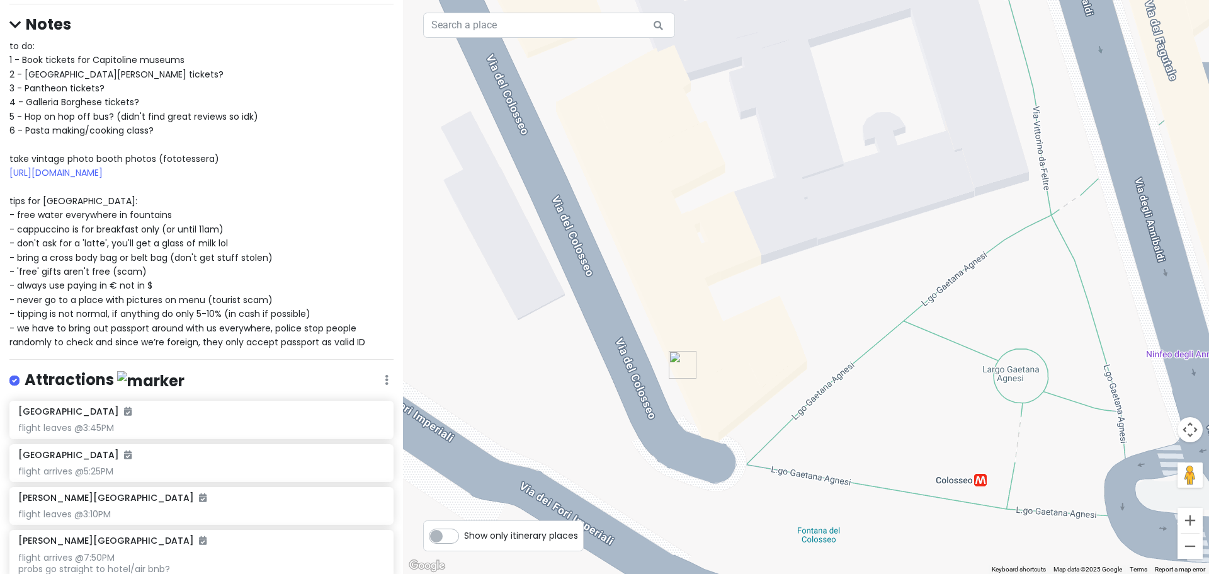
scroll to position [0, 0]
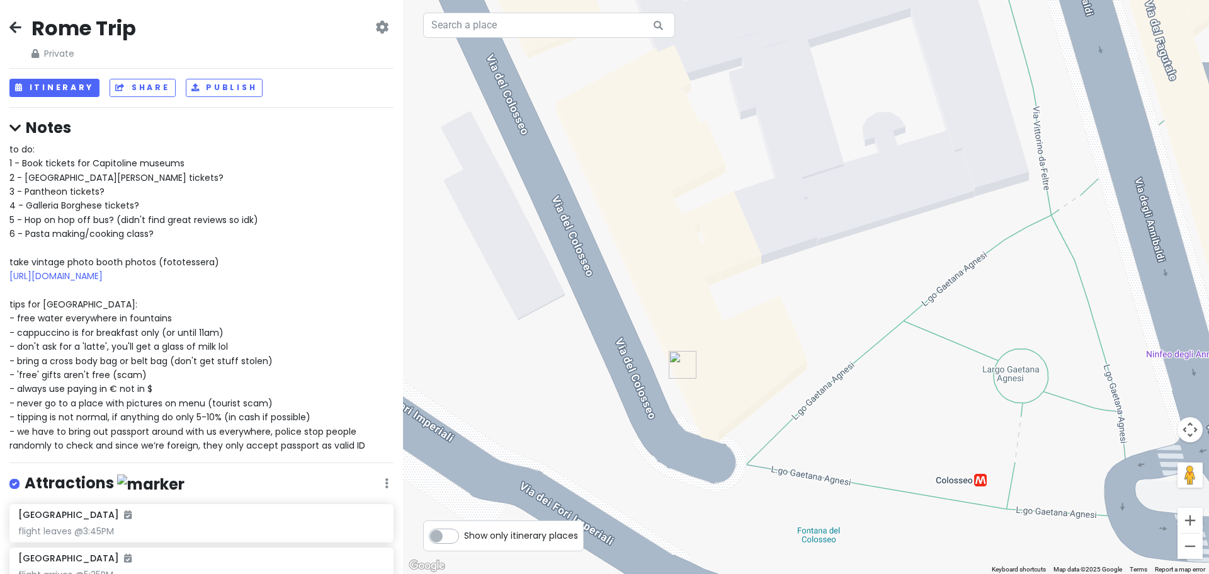
click at [69, 98] on div "Rome Trip Private Change Dates Make a Copy Delete Trip Give Feedback 💡 Support …" at bounding box center [201, 287] width 403 height 574
click at [70, 92] on button "Itinerary" at bounding box center [54, 88] width 90 height 18
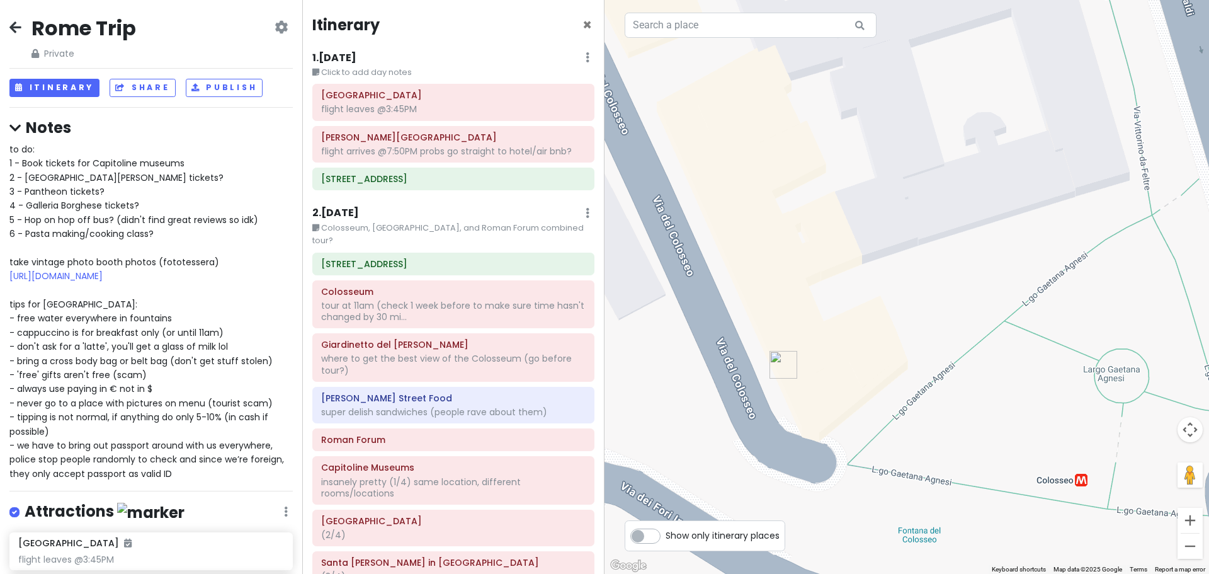
click at [784, 363] on img "Via del Colosseo, 31" at bounding box center [784, 365] width 28 height 28
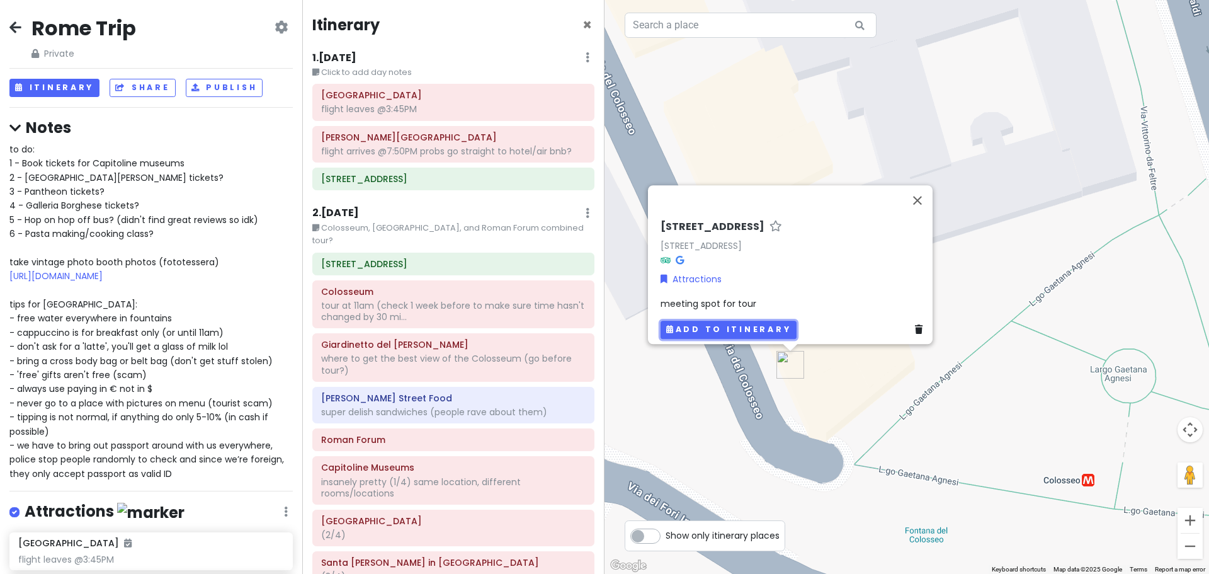
click at [705, 321] on button "Add to itinerary" at bounding box center [729, 330] width 136 height 18
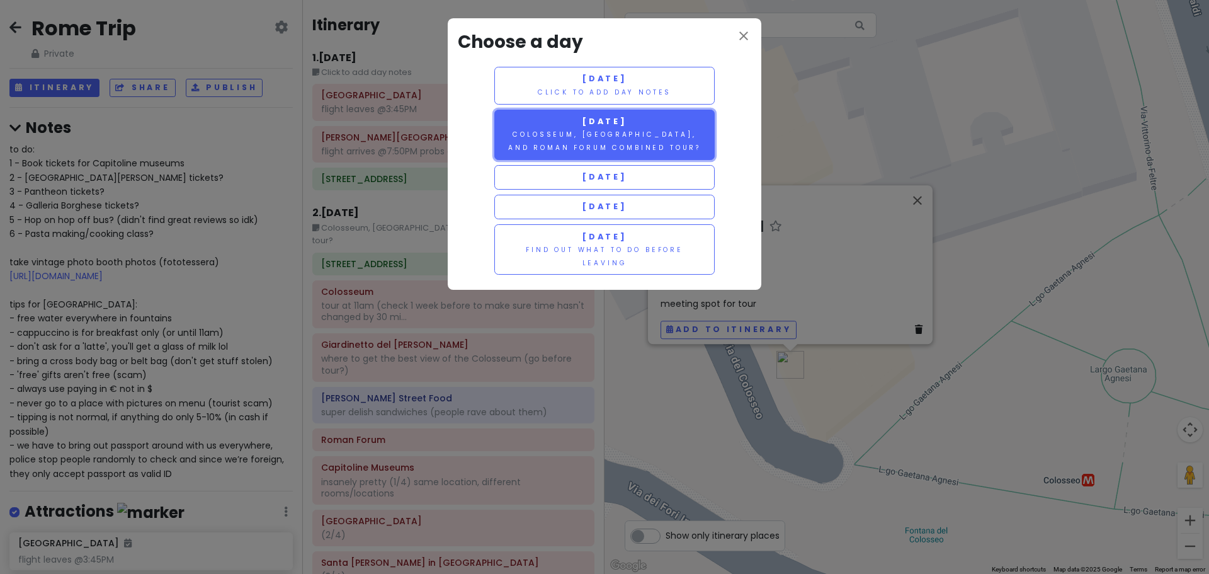
click at [606, 132] on small "Colosseum, Palatine Hill, and Roman Forum combined tour?" at bounding box center [604, 141] width 193 height 22
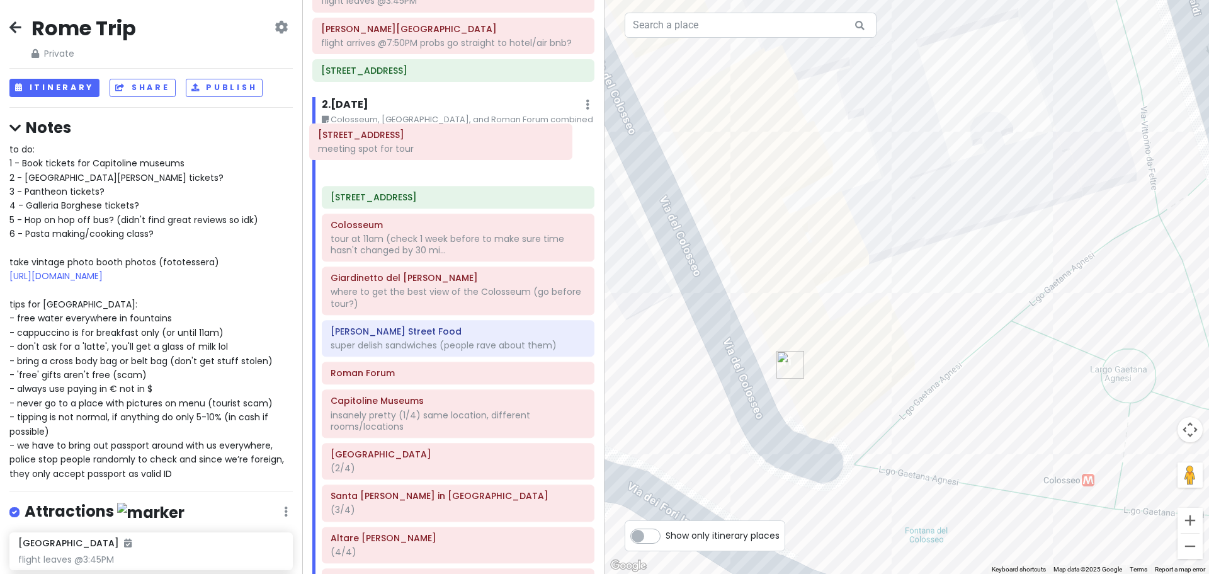
scroll to position [107, 0]
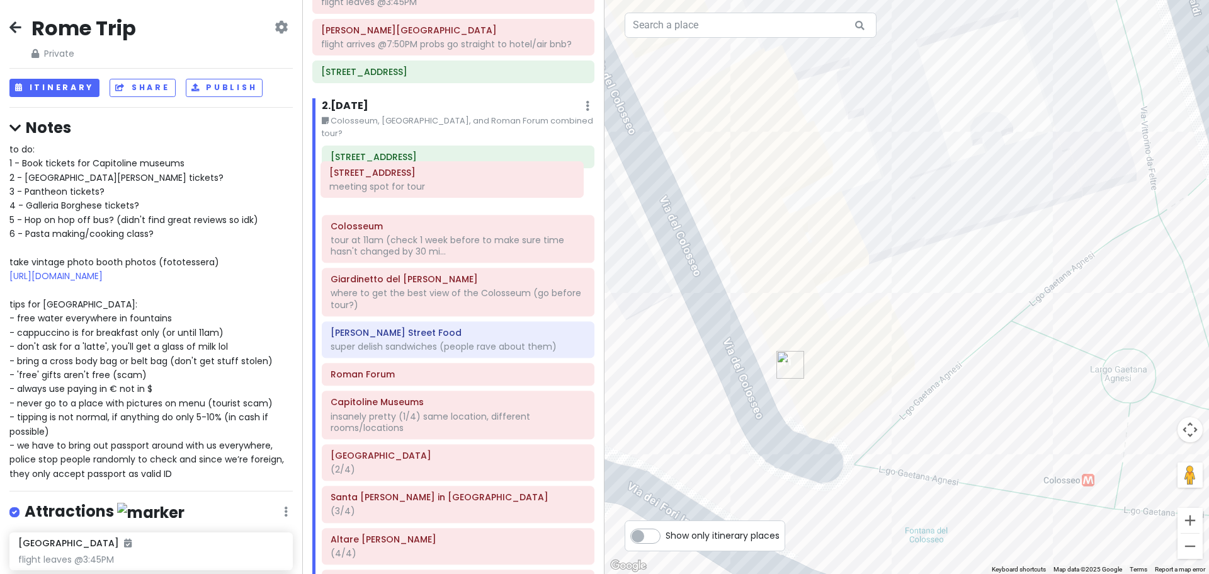
drag, startPoint x: 391, startPoint y: 373, endPoint x: 389, endPoint y: 185, distance: 187.7
click at [389, 185] on div "Via Marmorata, 16 Colosseum tour at 11am (check 1 week before to make sure time…" at bounding box center [458, 378] width 292 height 466
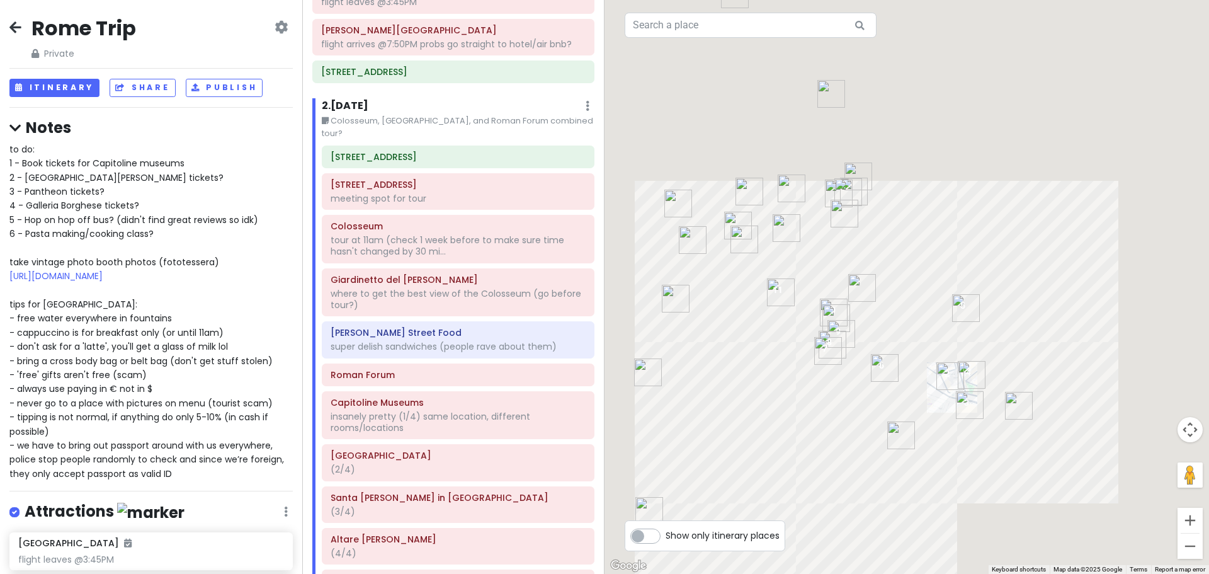
drag, startPoint x: 1046, startPoint y: 386, endPoint x: 966, endPoint y: 333, distance: 96.4
click at [1009, 328] on div "Loading..." at bounding box center [907, 287] width 605 height 574
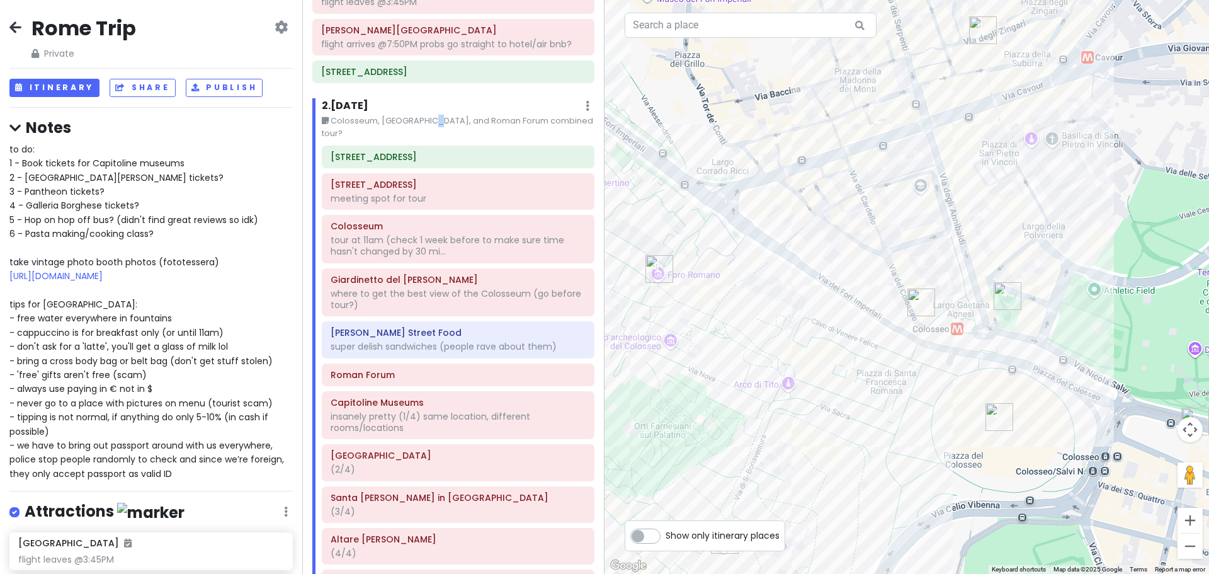
click at [425, 122] on small "Colosseum, Palatine Hill, and Roman Forum combined tour?" at bounding box center [458, 128] width 273 height 26
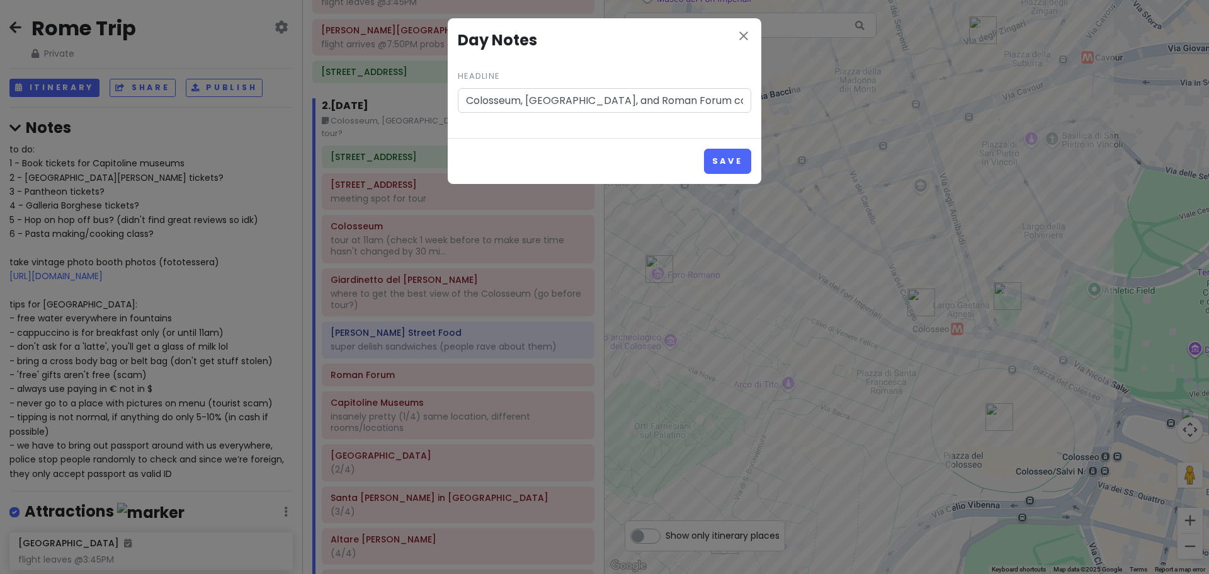
scroll to position [0, 23]
drag, startPoint x: 464, startPoint y: 99, endPoint x: 854, endPoint y: 95, distance: 389.9
click at [854, 95] on div "close Day Notes Headline Colosseum, Palatine Hill, and Roman Forum combined tou…" at bounding box center [604, 287] width 1209 height 574
click at [725, 156] on button "Save" at bounding box center [727, 161] width 47 height 25
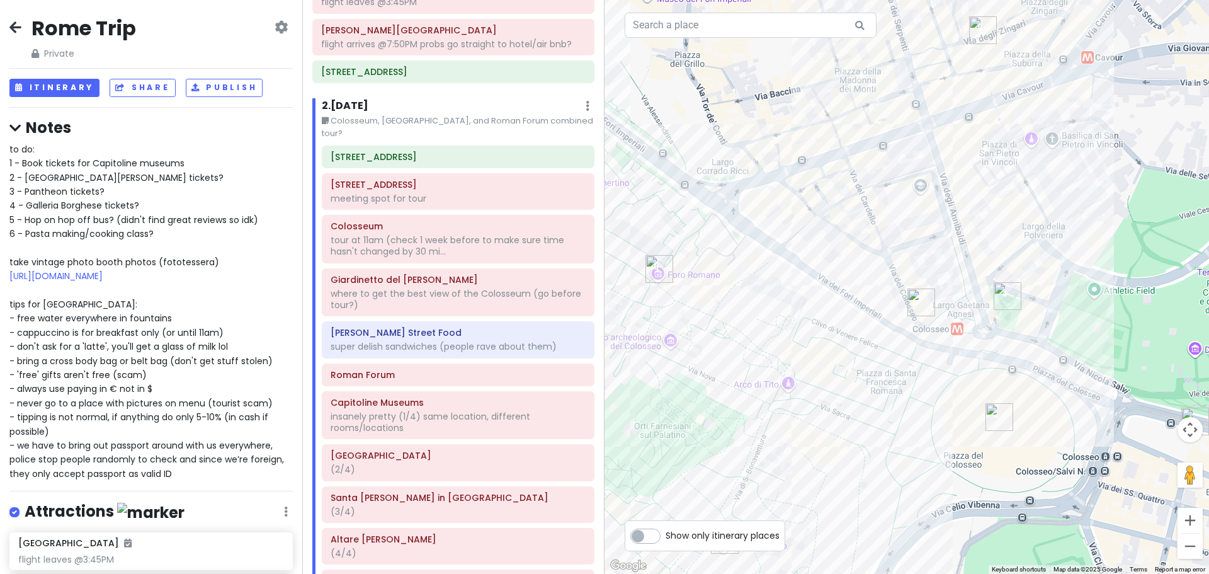
click at [507, 118] on small "Colosseum, Palatine Hill, and Roman Forum combined tour?" at bounding box center [458, 128] width 273 height 26
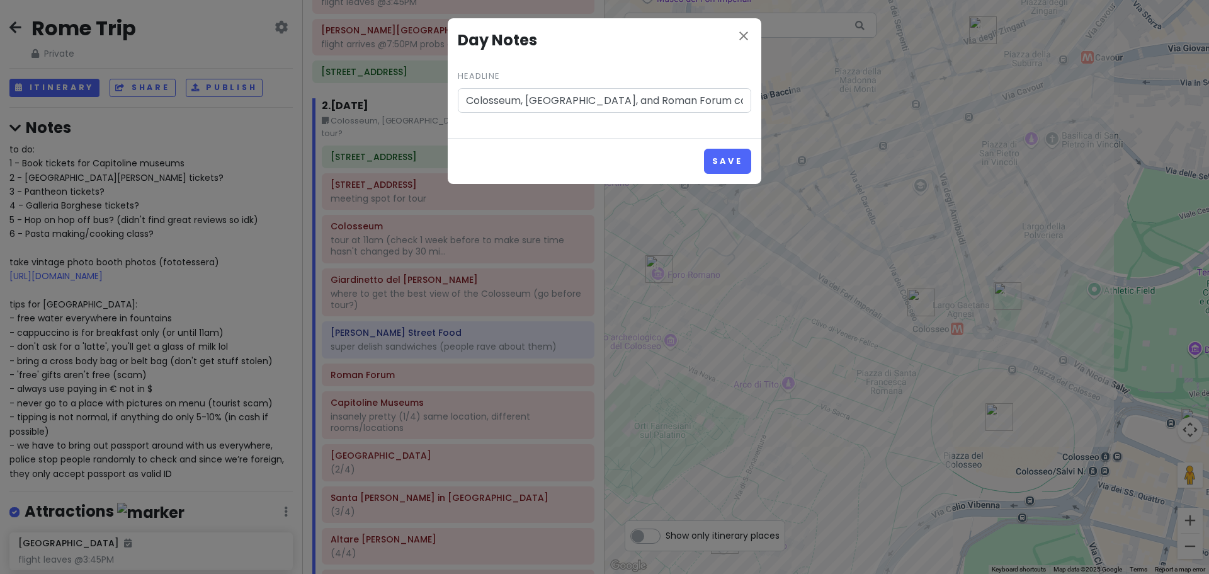
click at [622, 98] on input "Colosseum, Palatine Hill, and Roman Forum combined tour?" at bounding box center [605, 100] width 294 height 25
click at [741, 159] on button "Save" at bounding box center [727, 161] width 47 height 25
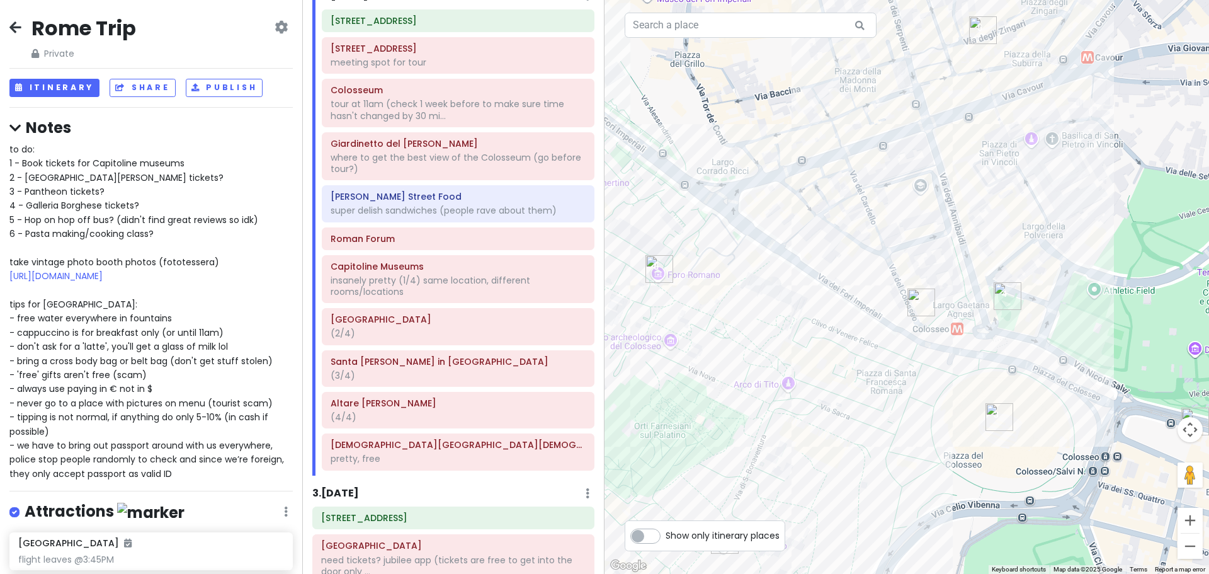
scroll to position [174, 0]
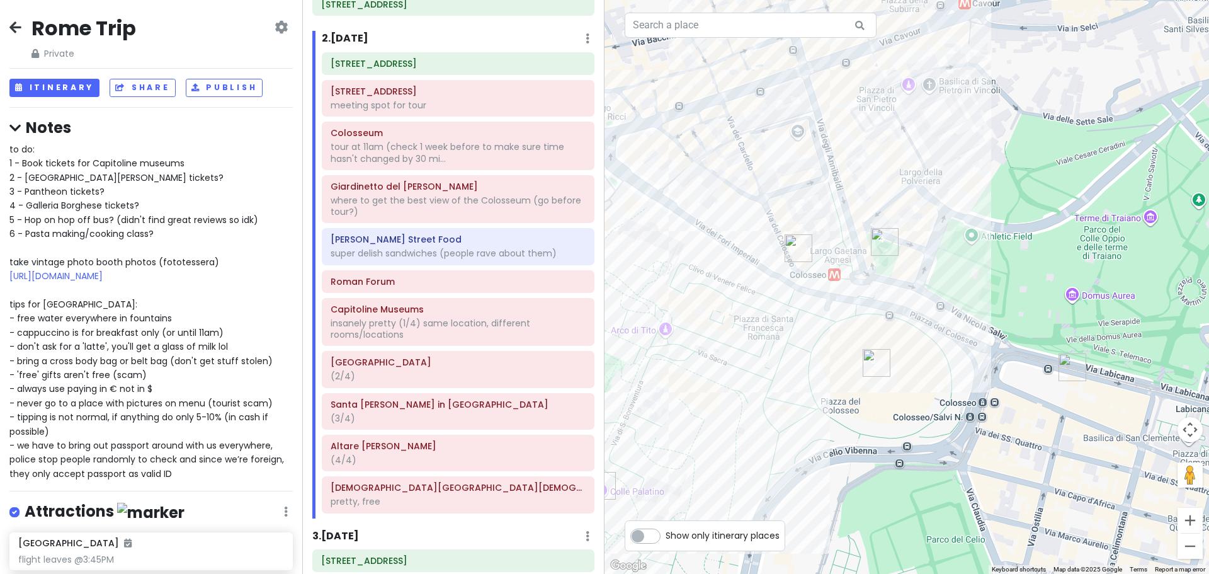
drag, startPoint x: 977, startPoint y: 351, endPoint x: 944, endPoint y: 304, distance: 58.0
click at [944, 304] on div "Loading..." at bounding box center [907, 287] width 605 height 574
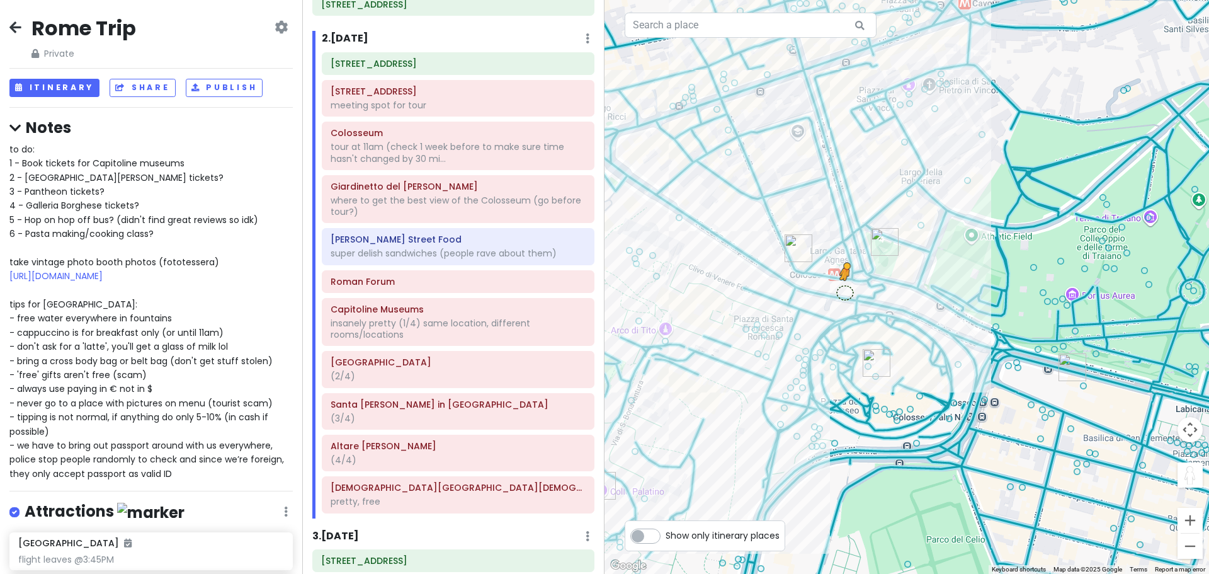
drag, startPoint x: 1189, startPoint y: 478, endPoint x: 845, endPoint y: 292, distance: 391.2
click at [845, 292] on div "5 8 4 10 9 11 6 3 1 7 2 To activate drag with keyboard, press Alt + Enter. Once…" at bounding box center [907, 287] width 605 height 574
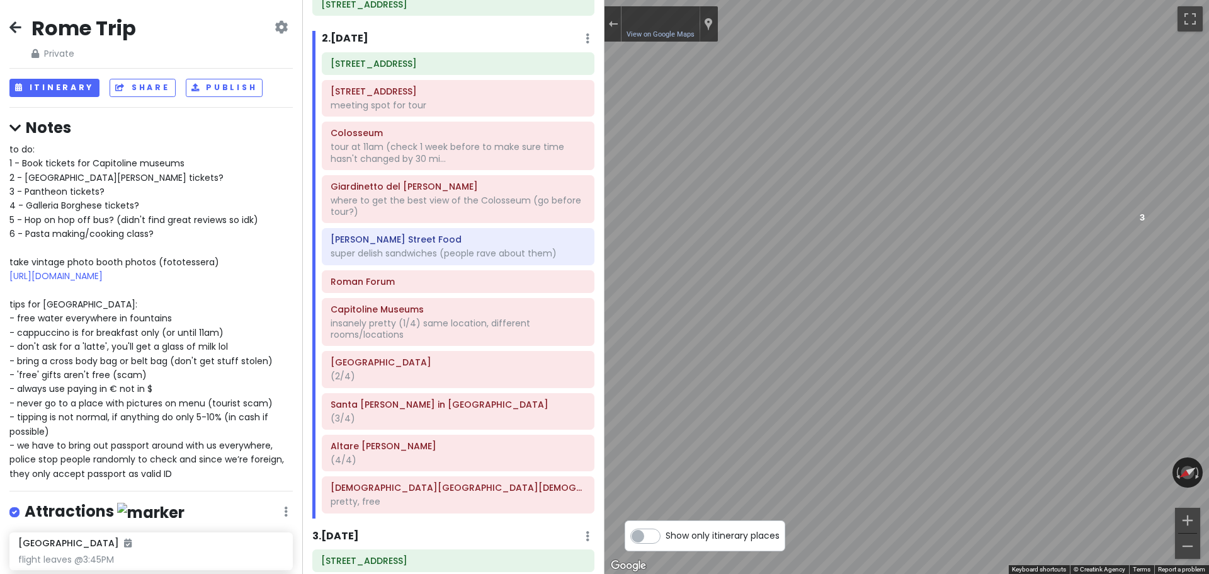
click at [1209, 197] on html "Rome Trip Private Change Dates Make a Copy Delete Trip Give Feedback 💡 Support …" at bounding box center [604, 287] width 1209 height 574
click at [616, 14] on div at bounding box center [613, 23] width 17 height 35
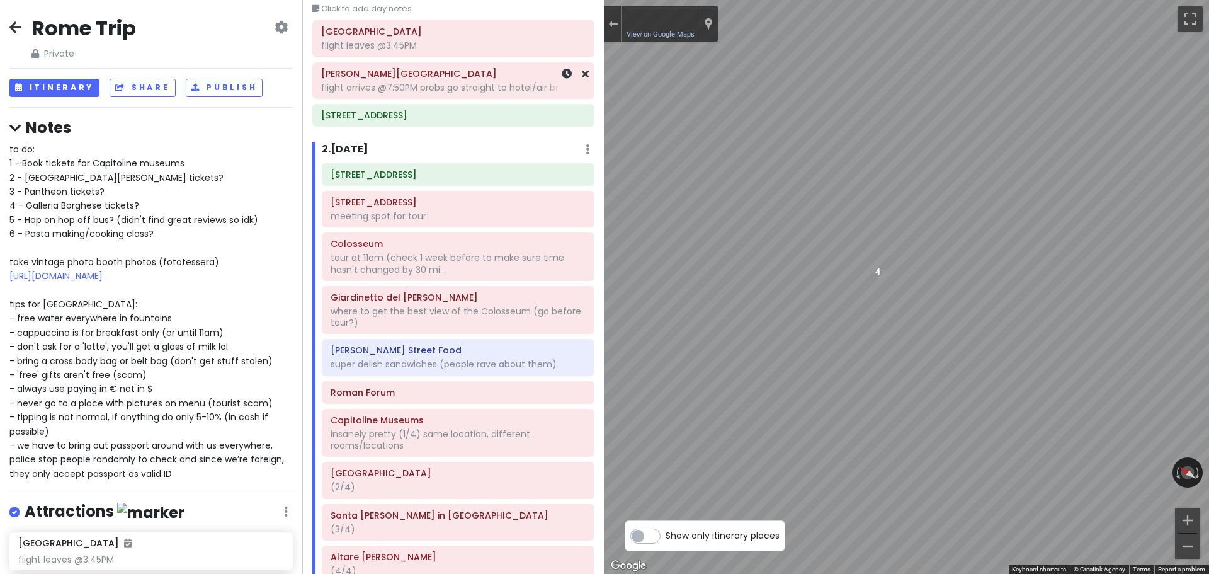
scroll to position [0, 0]
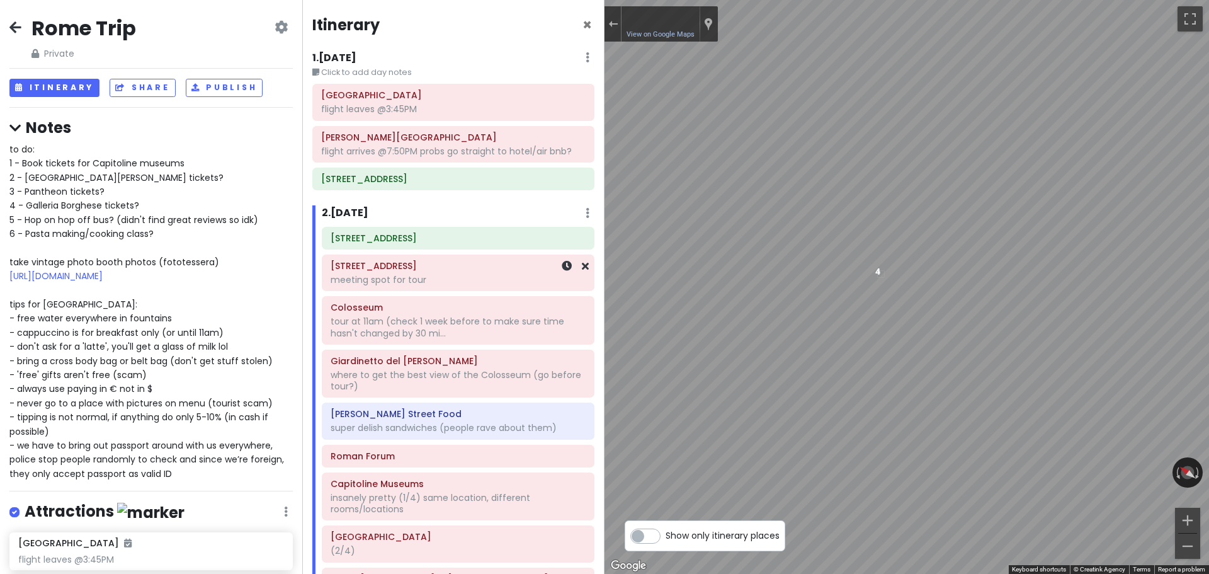
click at [400, 277] on div "meeting spot for tour" at bounding box center [458, 279] width 255 height 11
click at [452, 275] on div "meeting spot for tour" at bounding box center [458, 279] width 255 height 11
click at [613, 14] on div at bounding box center [613, 23] width 17 height 35
click at [611, 26] on div "Exit the Street View" at bounding box center [612, 24] width 9 height 8
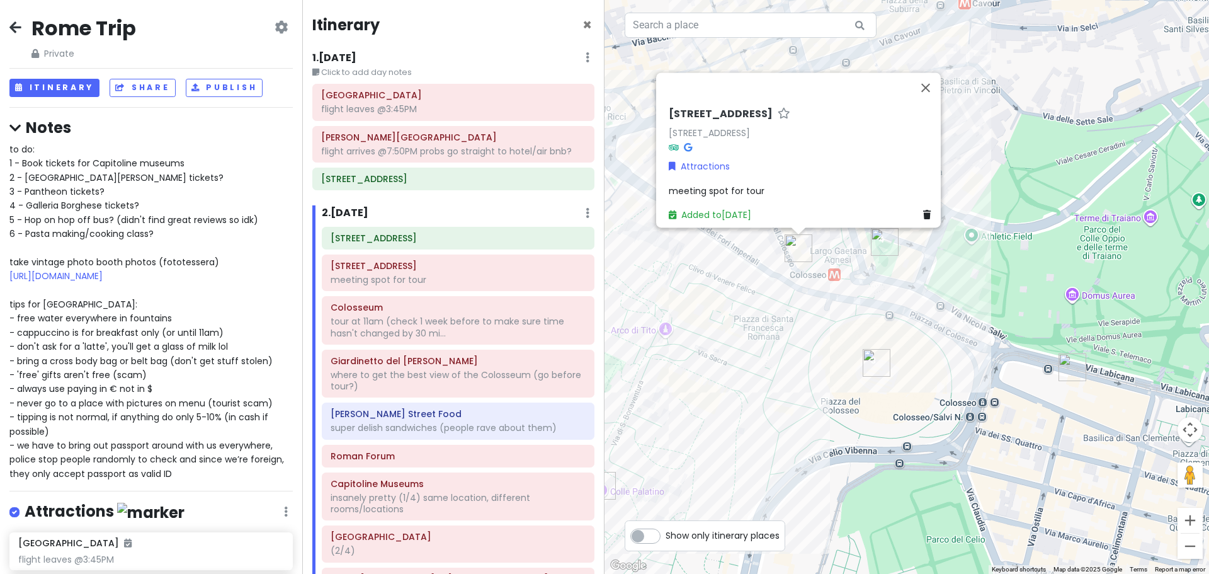
click at [728, 185] on span "meeting spot for tour" at bounding box center [717, 191] width 96 height 13
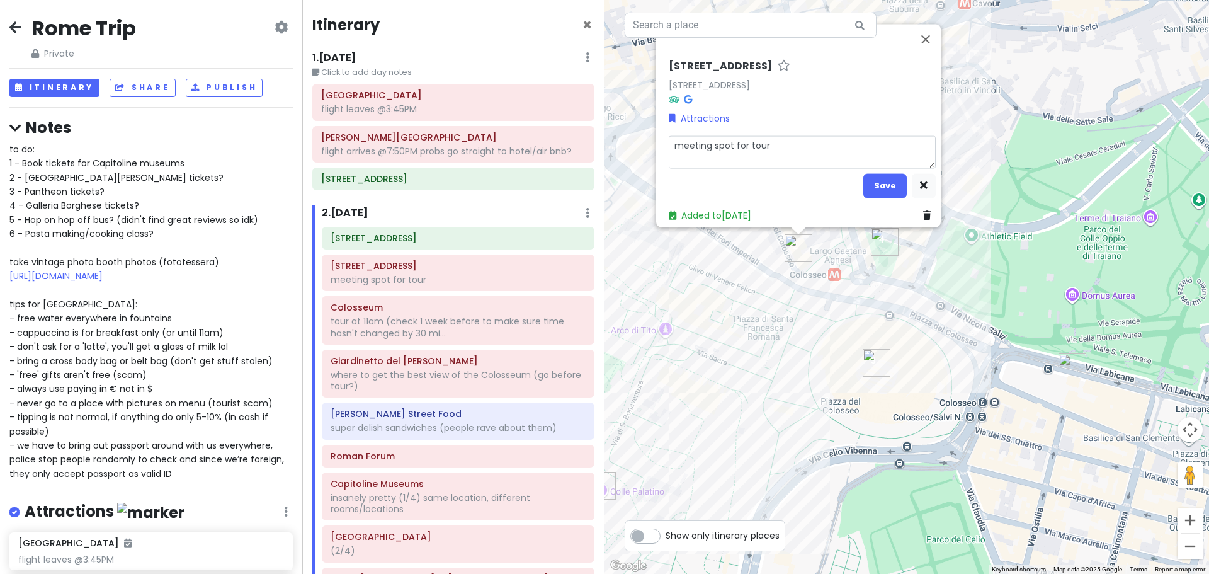
click at [788, 142] on textarea "meeting spot for tour" at bounding box center [802, 151] width 267 height 33
type textarea "x"
type textarea "meeting spot for tour"
type textarea "x"
type textarea "meeting spot for tour ("
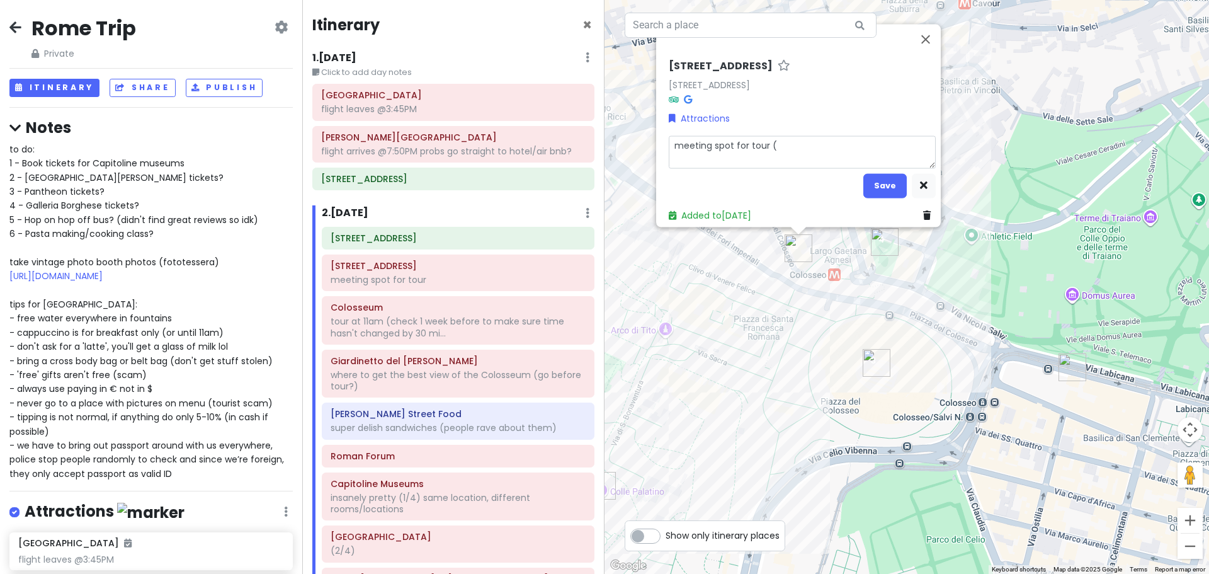
type textarea "x"
type textarea "meeting spot for tour (l"
type textarea "x"
type textarea "meeting spot for tour (lo"
type textarea "x"
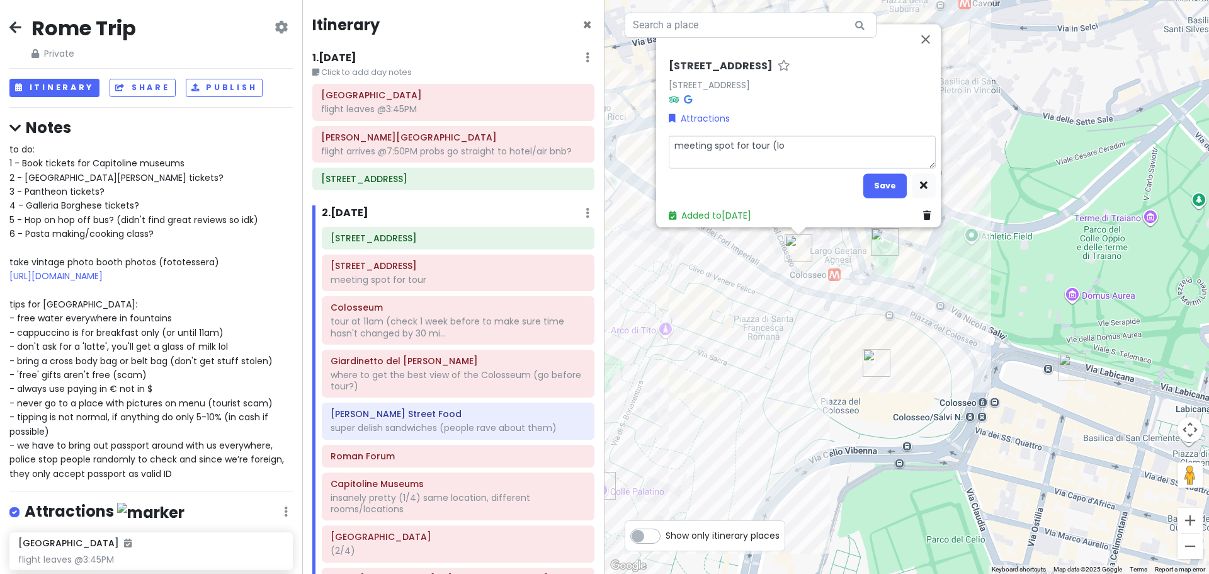
type textarea "meeting spot for tour (loo"
type textarea "x"
type textarea "meeting spot for tour (look"
type textarea "x"
type textarea "meeting spot for tour (look"
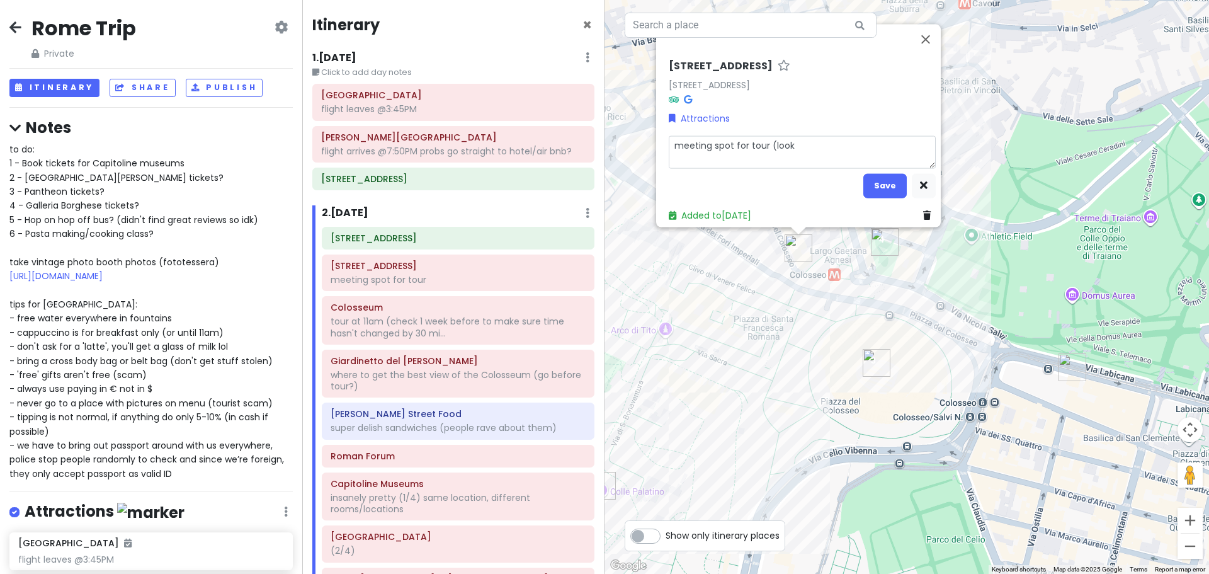
type textarea "x"
type textarea "meeting spot for tour (look f"
type textarea "x"
type textarea "meeting spot for tour (look fo"
type textarea "x"
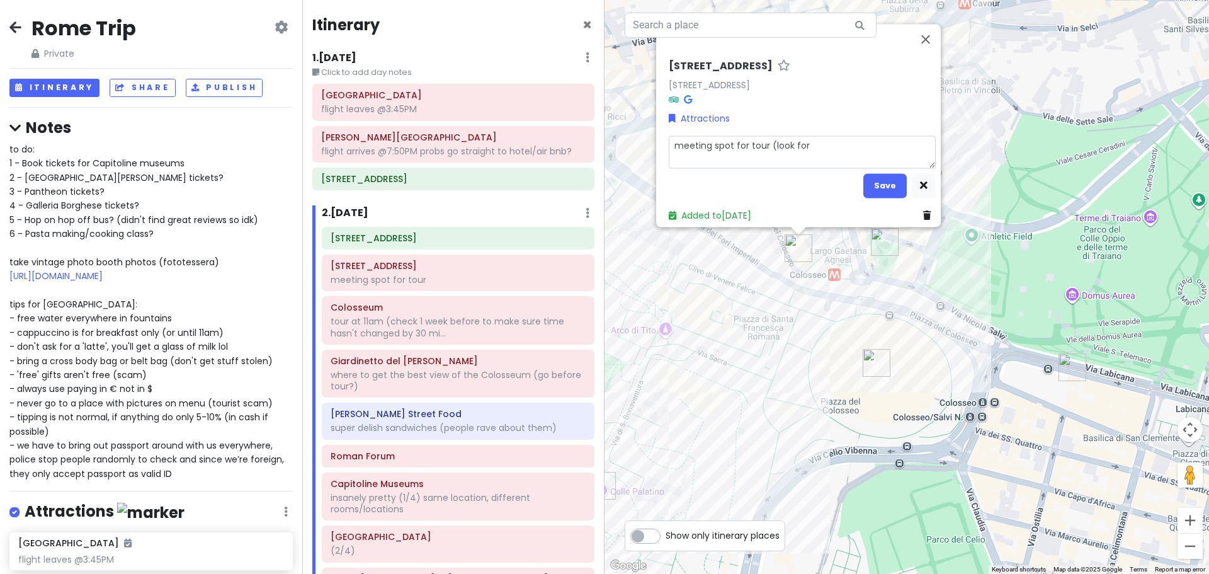
type textarea "meeting spot for tour (look for"
type textarea "x"
type textarea "meeting spot for tour (look for t"
type textarea "x"
type textarea "meeting spot for tour (look for th"
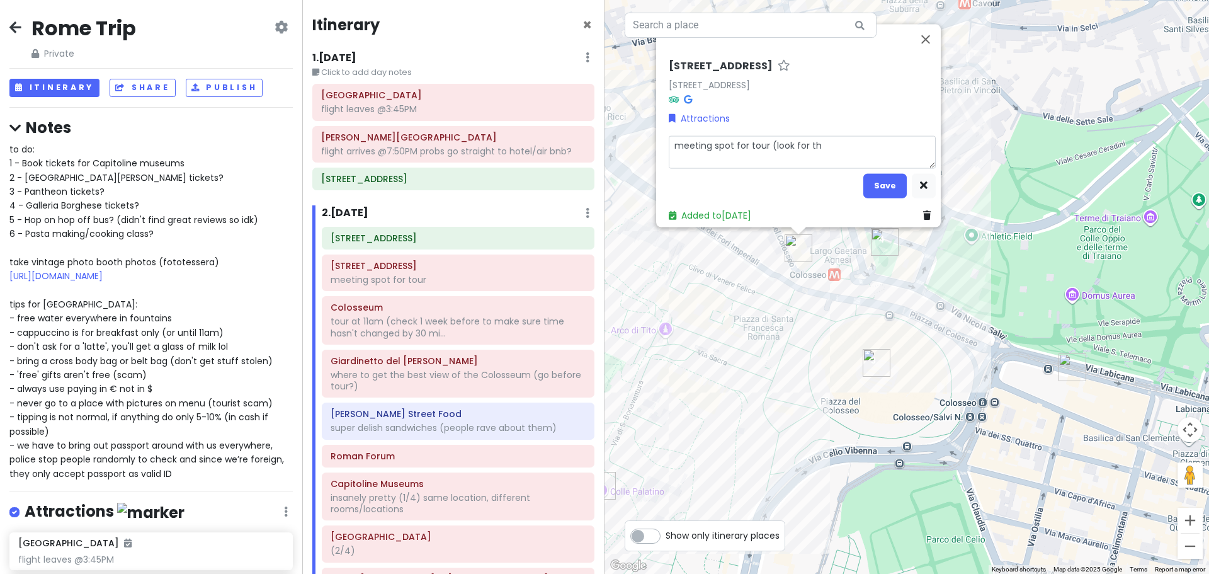
type textarea "x"
type textarea "meeting spot for tour (look for the"
type textarea "x"
type textarea "meeting spot for tour (look for the"
type textarea "x"
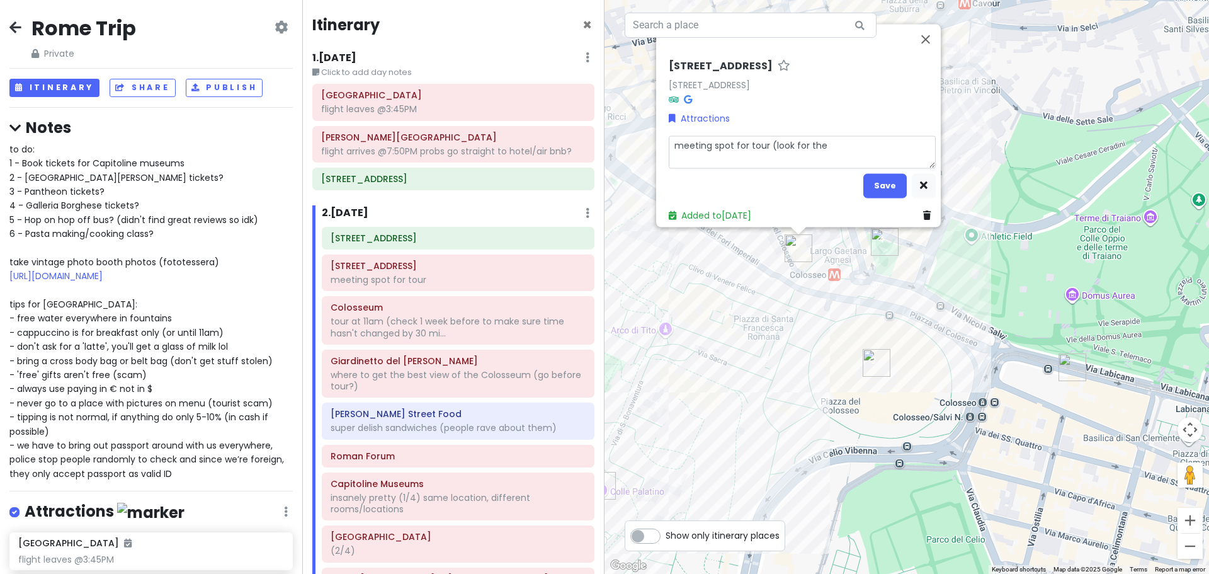
type textarea "meeting spot for tour (look for the"
type textarea "x"
type textarea "meeting spot for tour (look for th"
type textarea "x"
type textarea "meeting spot for tour (look for t"
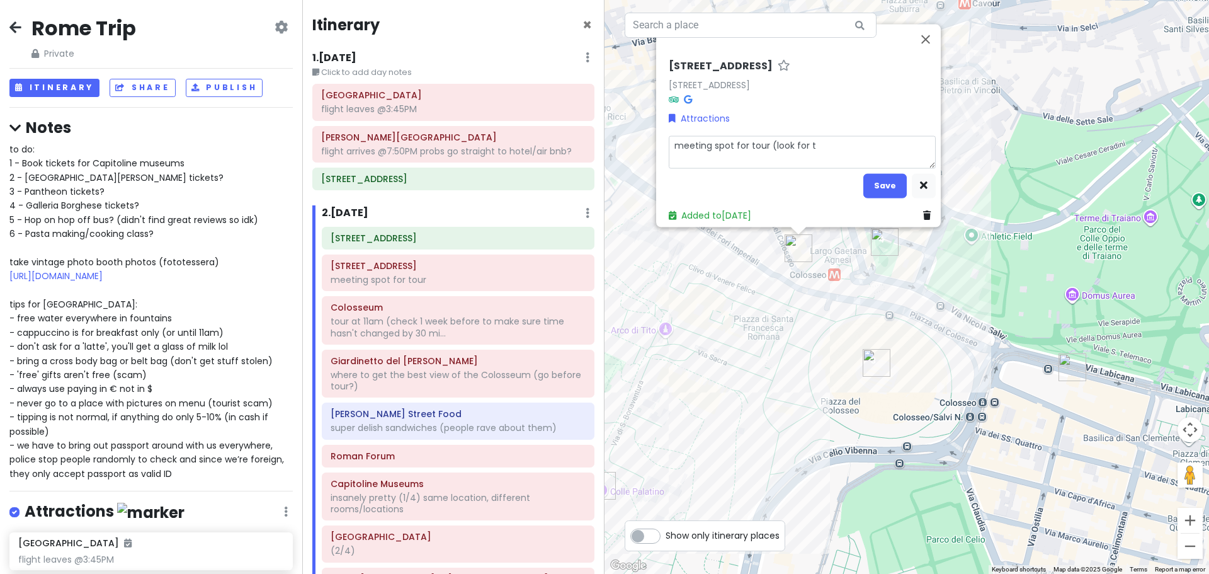
type textarea "x"
type textarea "meeting spot for tour (look for"
type textarea "x"
type textarea "meeting spot for tour (look for c"
type textarea "x"
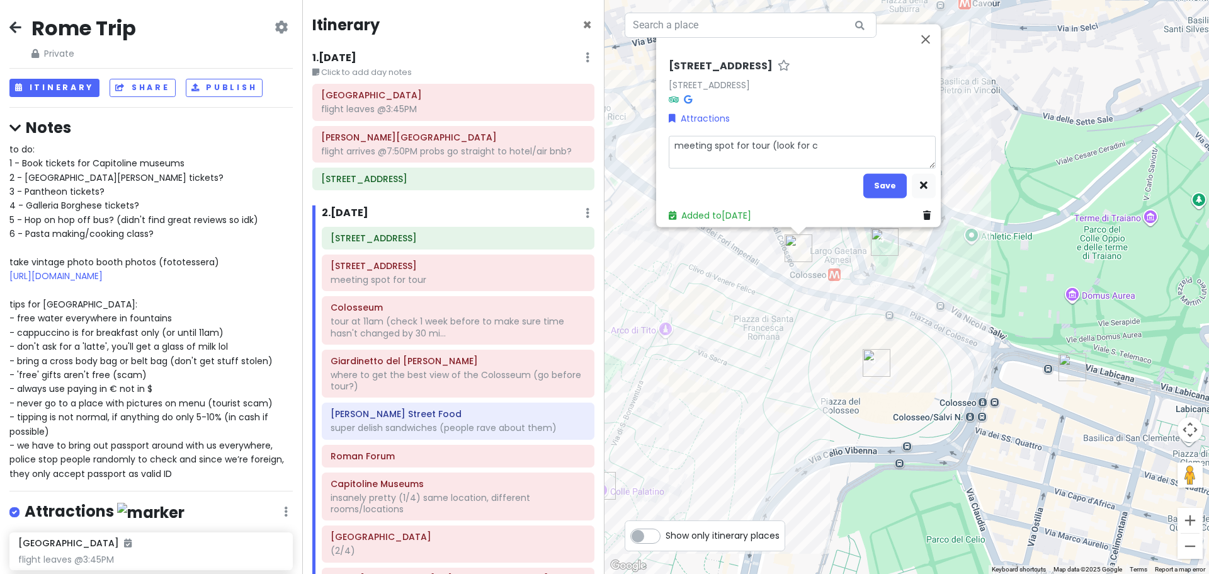
type textarea "meeting spot for tour (look for co"
type textarea "x"
type textarea "meeting spot for tour (look for coo"
type textarea "x"
type textarea "meeting spot for tour (look for coor"
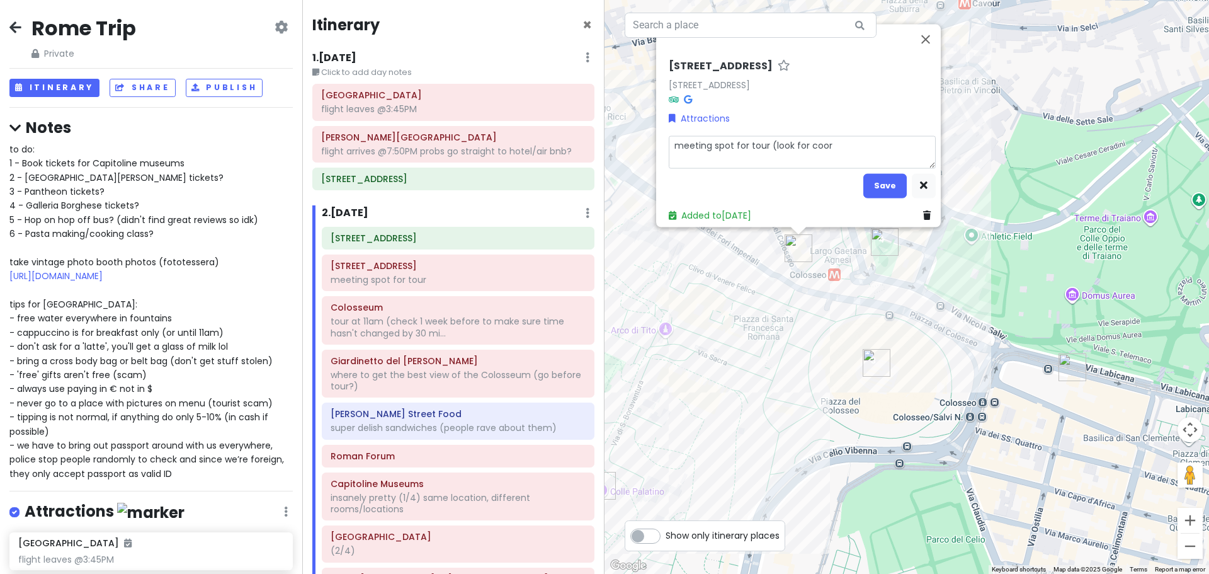
type textarea "x"
type textarea "meeting spot for tour (look for coord"
type textarea "x"
type textarea "meeting spot for tour (look for coordi"
type textarea "x"
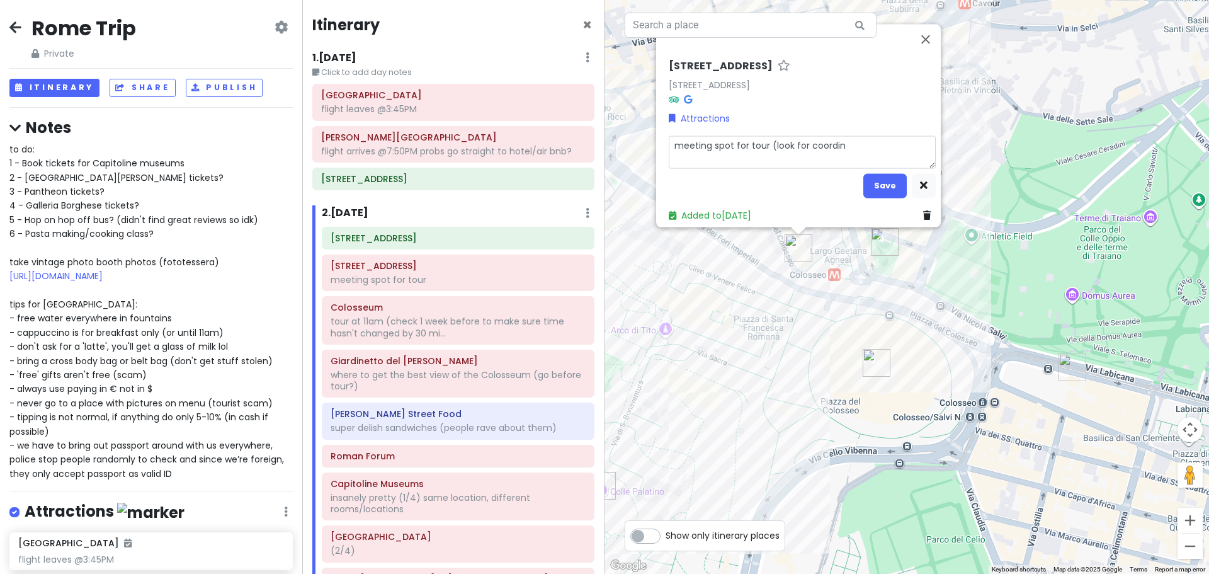
type textarea "meeting spot for tour (look for coordina"
type textarea "x"
type textarea "meeting spot for tour (look for coordinat"
type textarea "x"
type textarea "meeting spot for tour (look for coordinato"
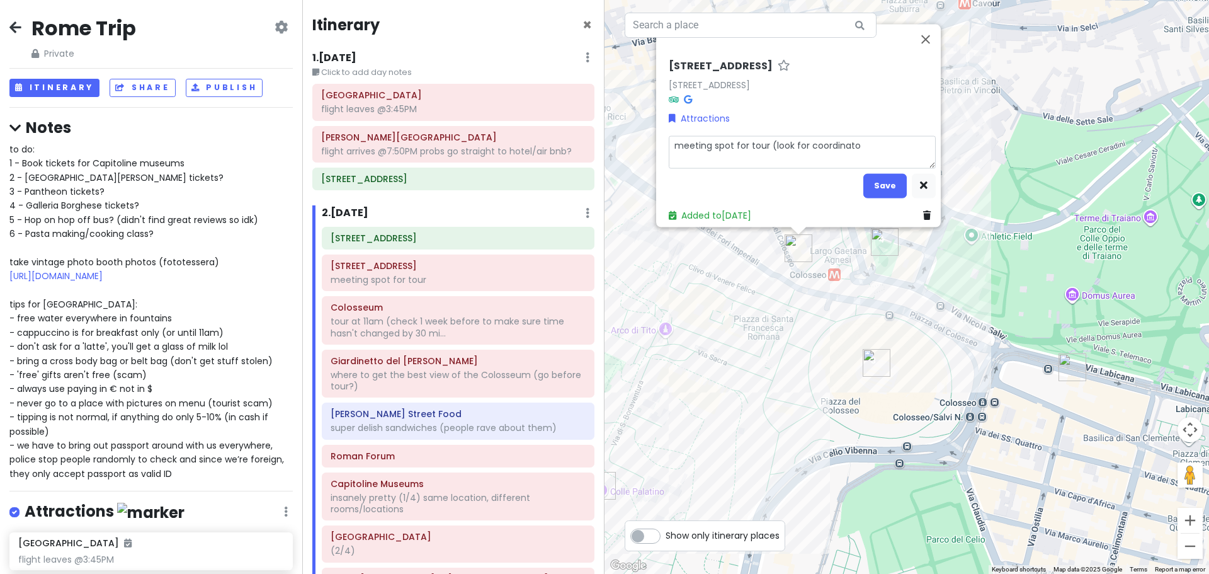
type textarea "x"
type textarea "meeting spot for tour (look for coordinator"
type textarea "x"
type textarea "meeting spot for tour (look for coordinators"
type textarea "x"
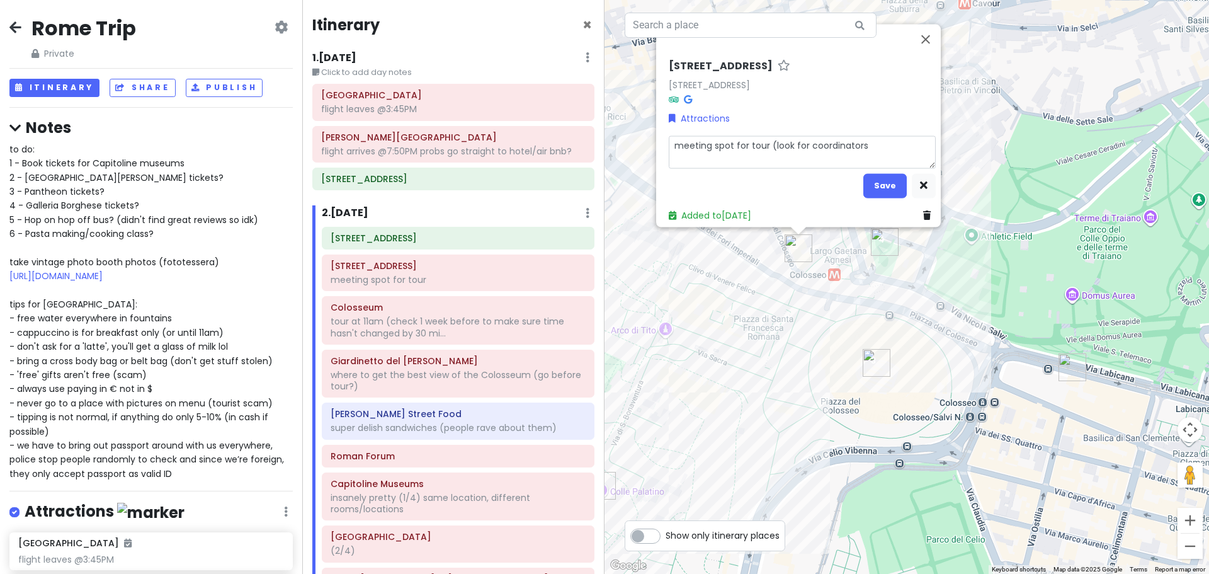
type textarea "meeting spot for tour (look for coordinators"
type textarea "x"
type textarea "meeting spot for tour (look for coordinators w"
type textarea "x"
type textarea "meeting spot for tour (look for coordinators we"
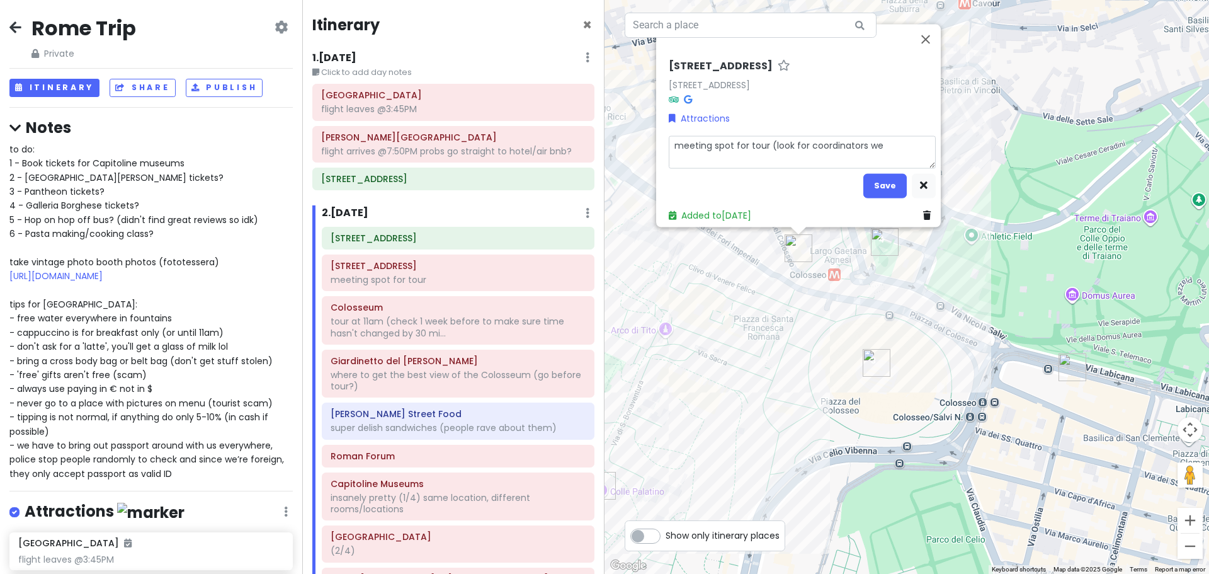
type textarea "x"
type textarea "meeting spot for tour (look for coordinators wea"
type textarea "x"
type textarea "meeting spot for tour (look for coordinators wear"
type textarea "x"
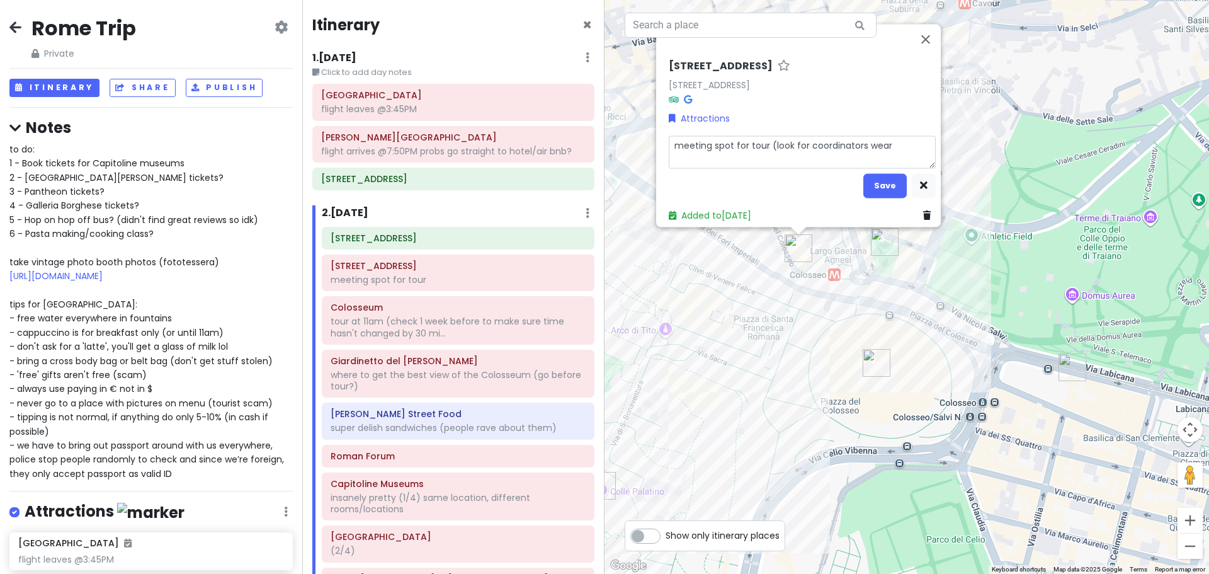
type textarea "meeting spot for tour (look for coordinators weari"
type textarea "x"
type textarea "meeting spot for tour (look for coordinators wearin"
type textarea "x"
type textarea "meeting spot for tour (look for coordinators wearing"
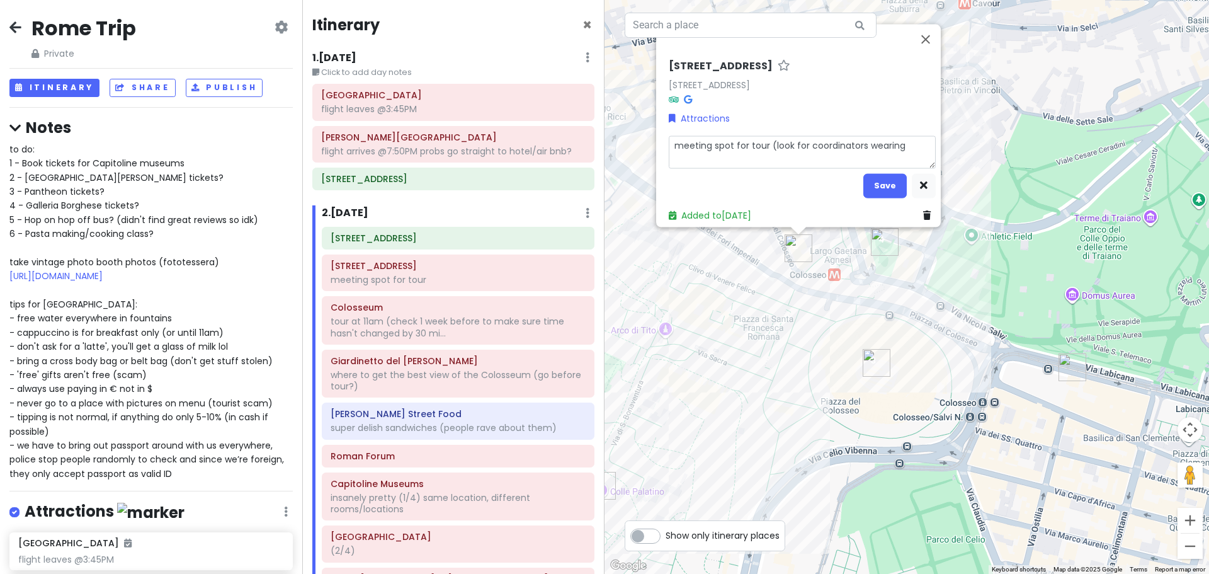
type textarea "x"
type textarea "meeting spot for tour (look for coordinators wearing"
type textarea "x"
type textarea "meeting spot for tour (look for coordinators wearing ""
type textarea "x"
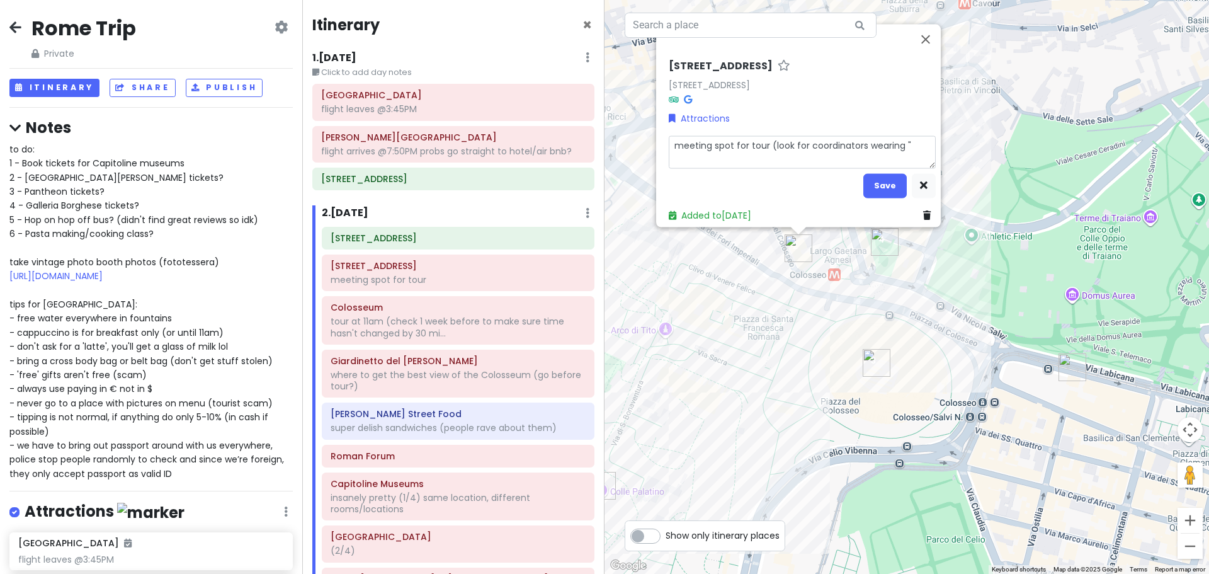
type textarea "meeting spot for tour (look for coordinators wearing "T"
type textarea "x"
type textarea "meeting spot for tour (look for coordinators wearing "The"
type textarea "x"
type textarea "meeting spot for tour (look for coordinators wearing "The"
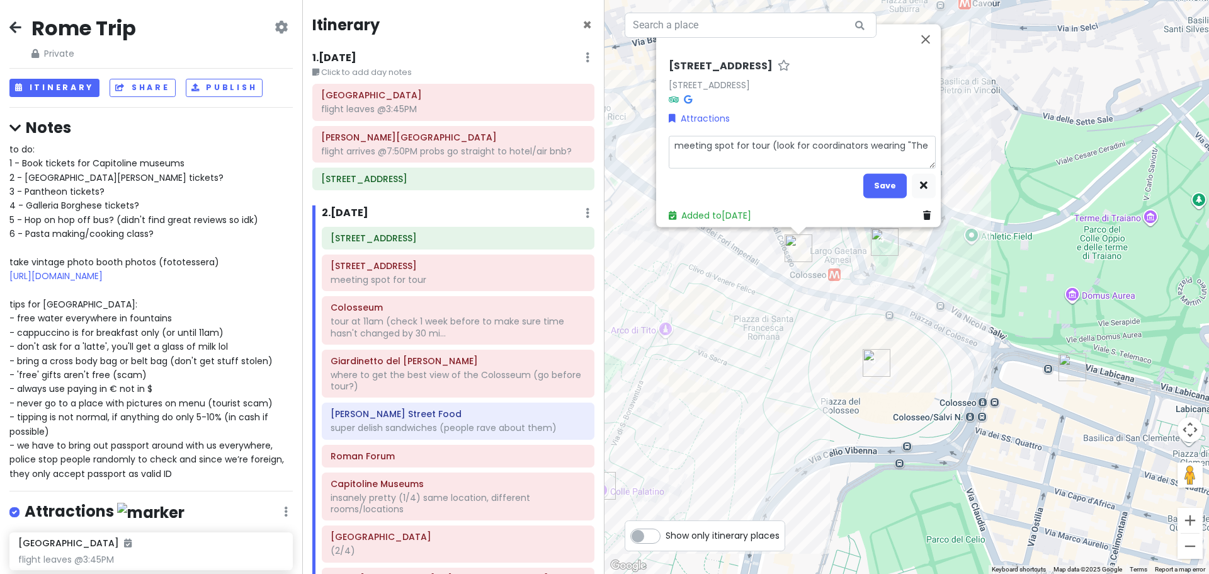
type textarea "x"
type textarea "meeting spot for tour (look for coordinators wearing "The U"
type textarea "x"
type textarea "meeting spot for tour (look for coordinators wearing "The Ul"
type textarea "x"
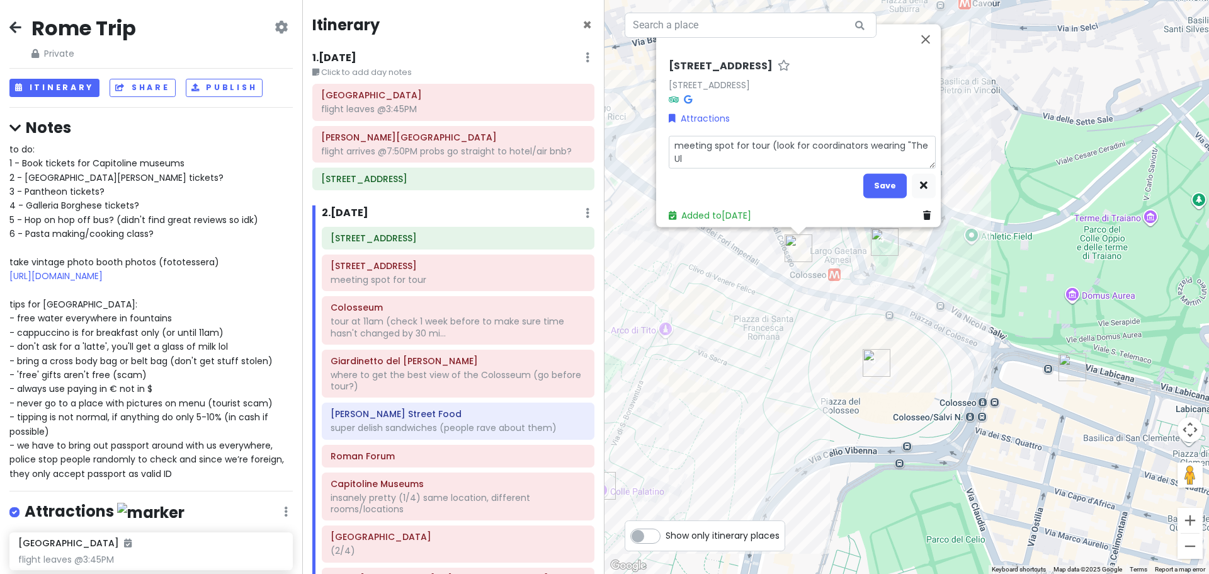
type textarea "meeting spot for tour (look for coordinators wearing "The Ult"
type textarea "x"
type textarea "meeting spot for tour (look for coordinators wearing "The Ulti"
type textarea "x"
type textarea "meeting spot for tour (look for coordinators wearing "The Ultim"
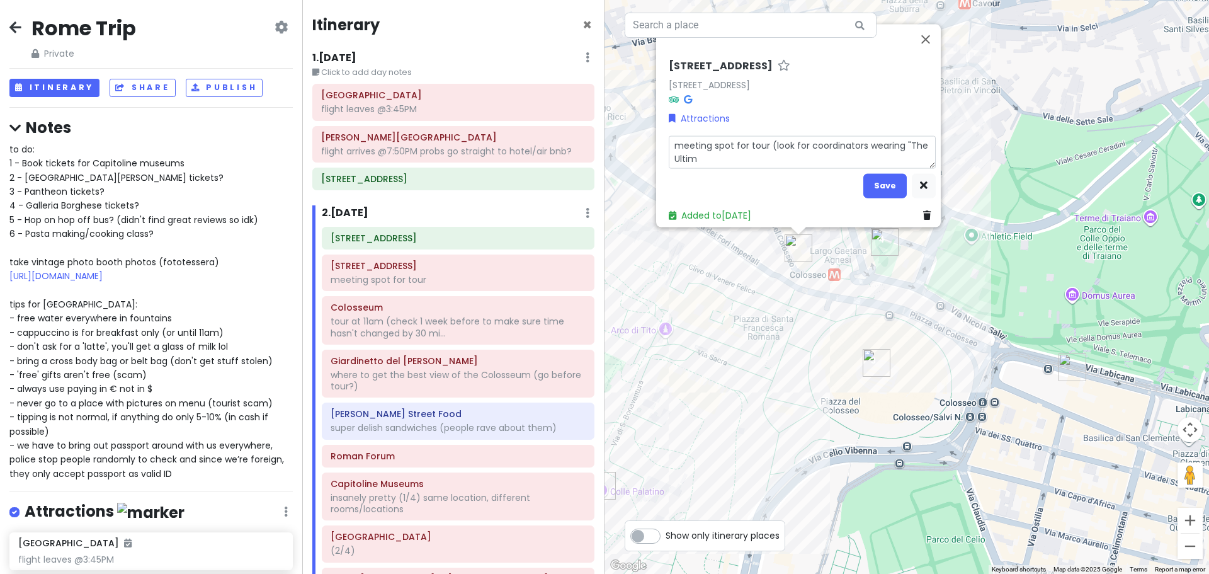
type textarea "x"
type textarea "meeting spot for tour (look for coordinators wearing "The Ultima"
type textarea "x"
type textarea "meeting spot for tour (look for coordinators wearing "The Ultimat"
type textarea "x"
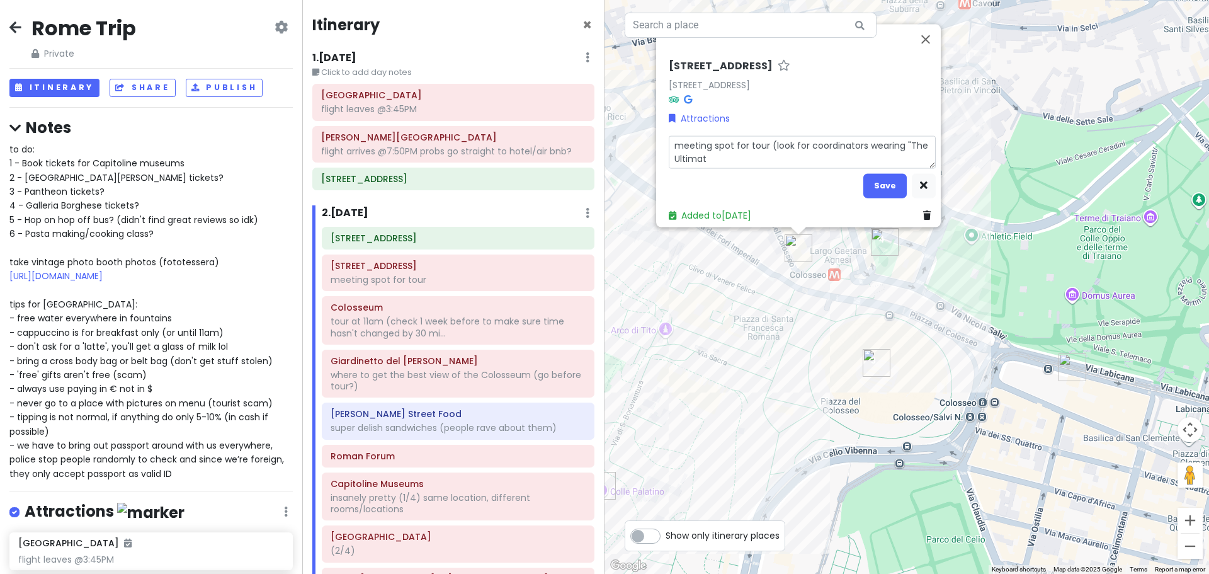
type textarea "meeting spot for tour (look for coordinators wearing "The Ultimate"
type textarea "x"
type textarea "meeting spot for tour (look for coordinators wearing "The Ultimate"
type textarea "x"
type textarea "meeting spot for tour (look for coordinators wearing "The Ultimate I"
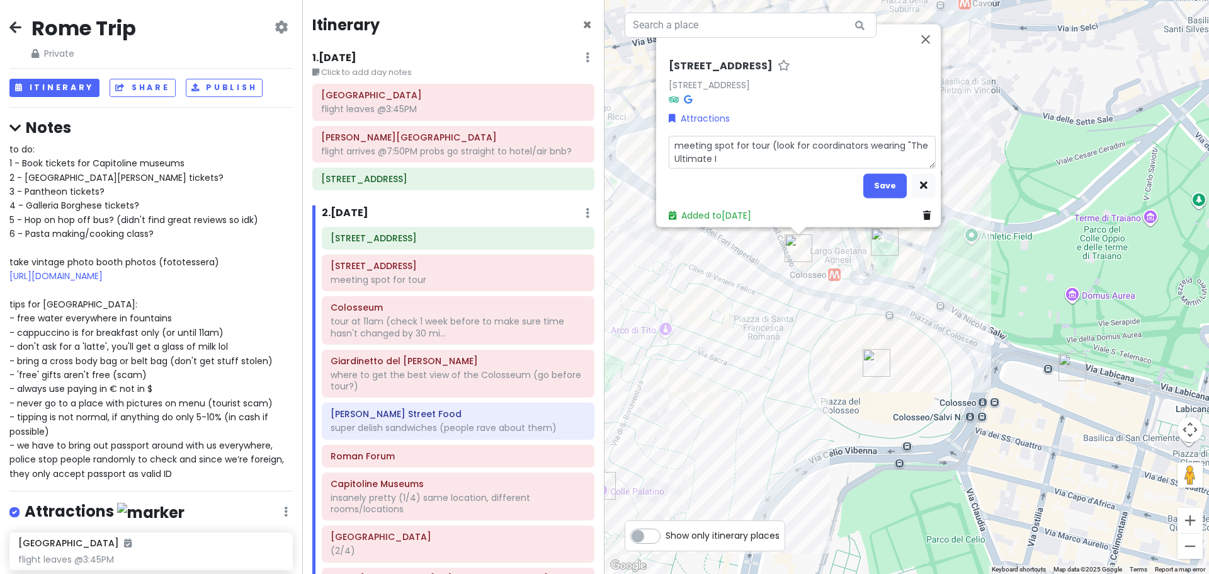
type textarea "x"
type textarea "meeting spot for tour (look for coordinators wearing "The Ultimate It"
type textarea "x"
type textarea "meeting spot for tour (look for coordinators wearing "The Ultimate Ita"
type textarea "x"
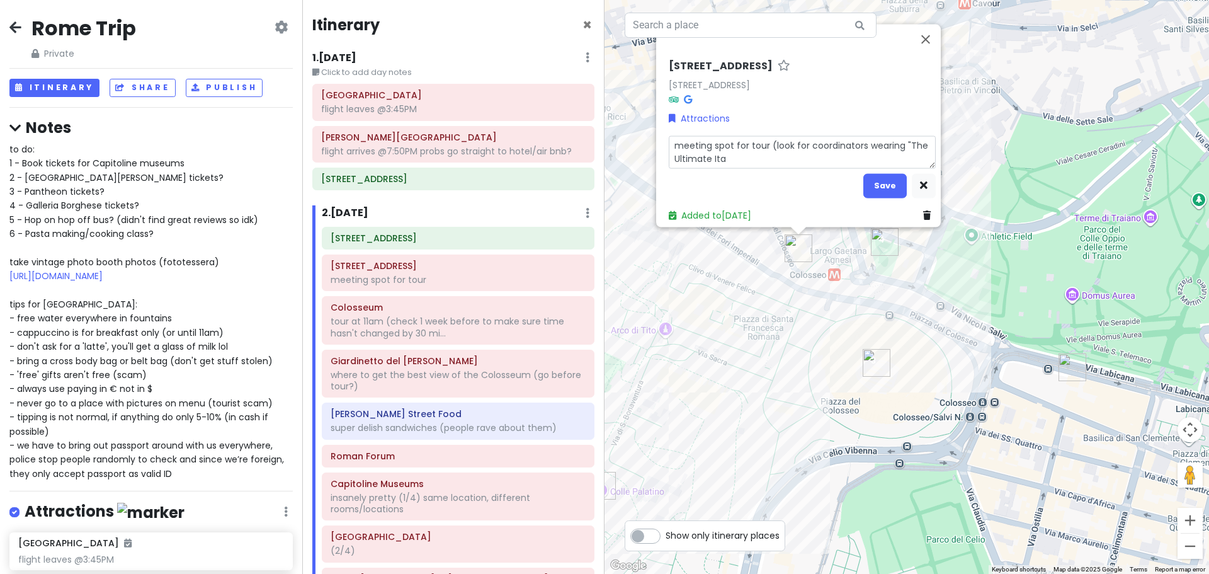
type textarea "meeting spot for tour (look for coordinators wearing "The Ultimate Ital"
type textarea "x"
type textarea "meeting spot for tour (look for coordinators wearing "The Ultimate Italy"
type textarea "x"
type textarea "meeting spot for tour (look for coordinators wearing "The Ultimate Italy""
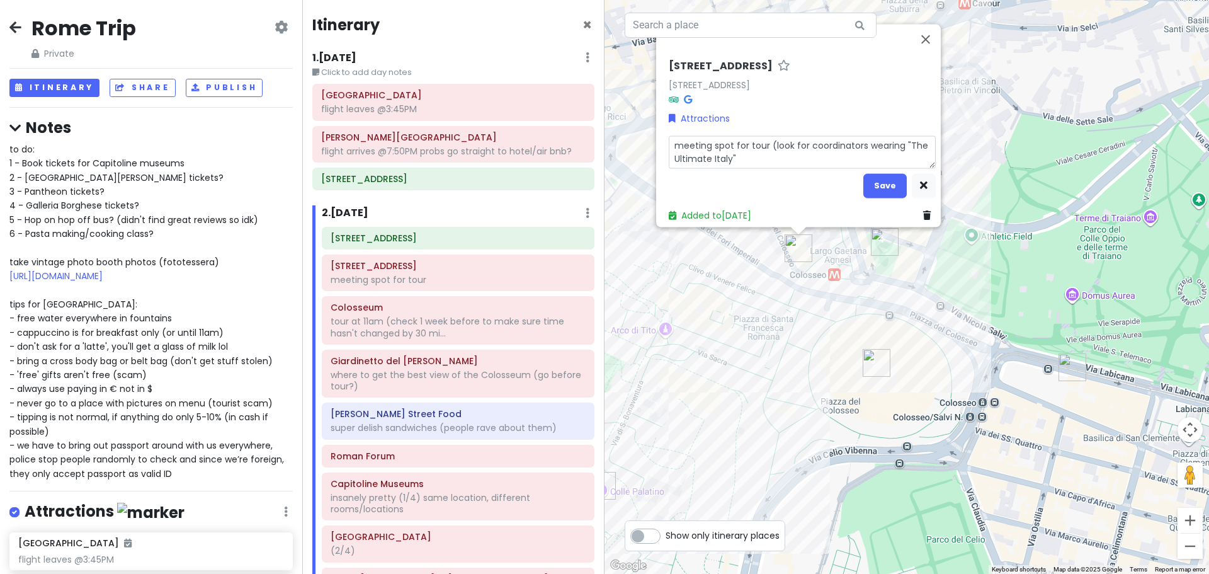
type textarea "x"
type textarea "meeting spot for tour (look for coordinators wearing "The Ultimate Italy""
type textarea "x"
type textarea "meeting spot for tour (look for coordinators wearing "The Ultimate Italy" t"
type textarea "x"
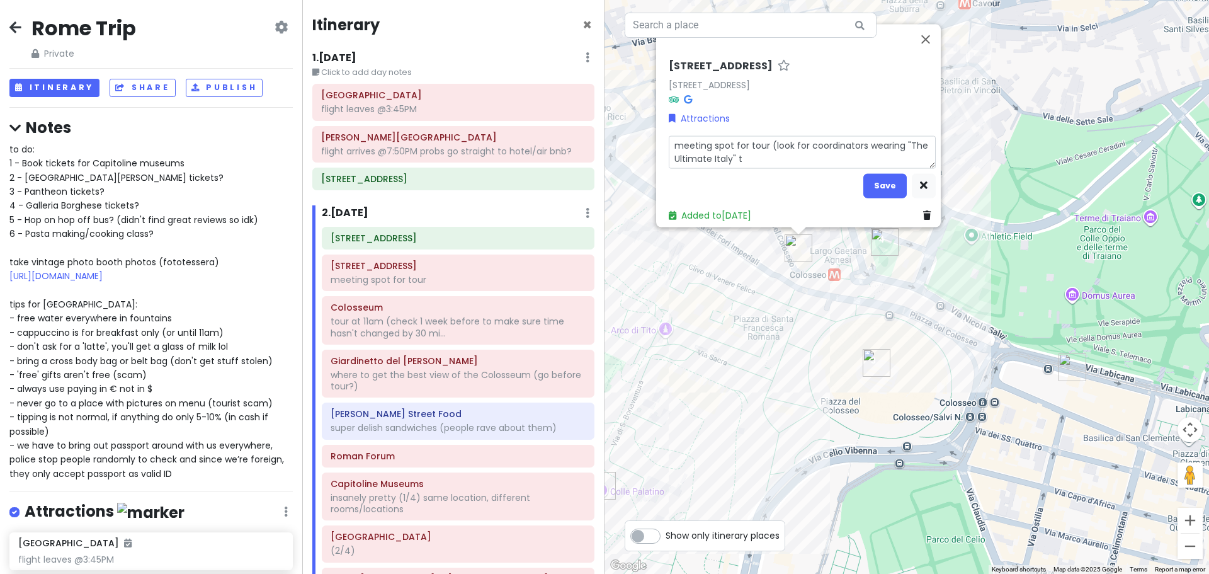
type textarea "meeting spot for tour (look for coordinators wearing "The Ultimate Italy" t-"
type textarea "x"
type textarea "meeting spot for tour (look for coordinators wearing "The Ultimate Italy" t-s"
type textarea "x"
type textarea "meeting spot for tour (look for coordinators wearing "The Ultimate Italy" t-sh"
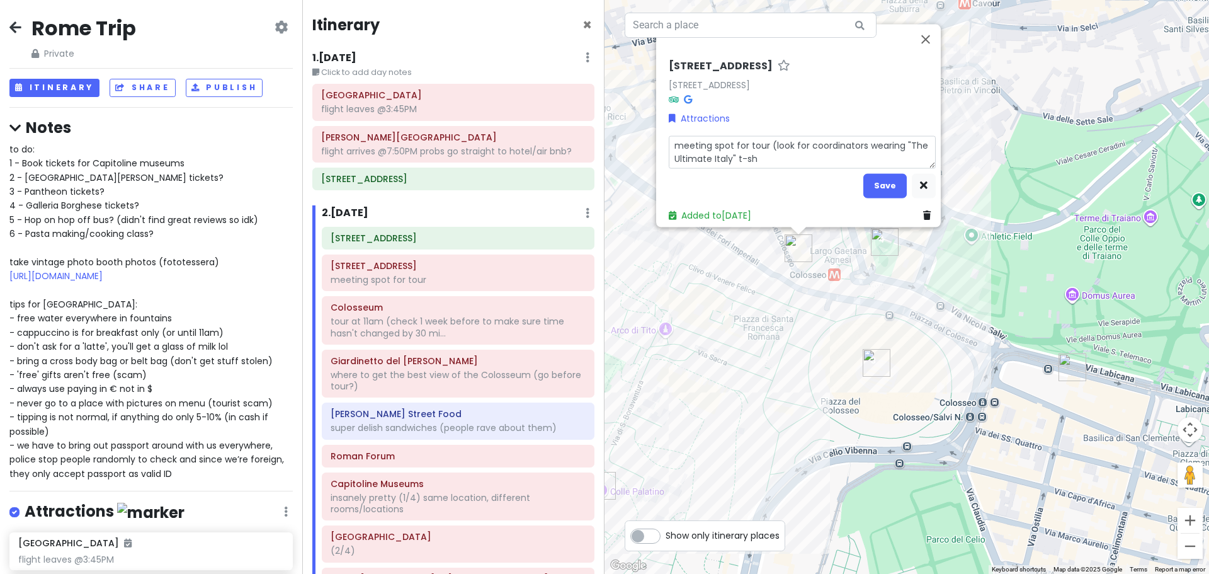
type textarea "x"
type textarea "meeting spot for tour (look for coordinators wearing "The Ultimate Italy" t-shi"
type textarea "x"
type textarea "meeting spot for tour (look for coordinators wearing "The Ultimate Italy" t-shir"
type textarea "x"
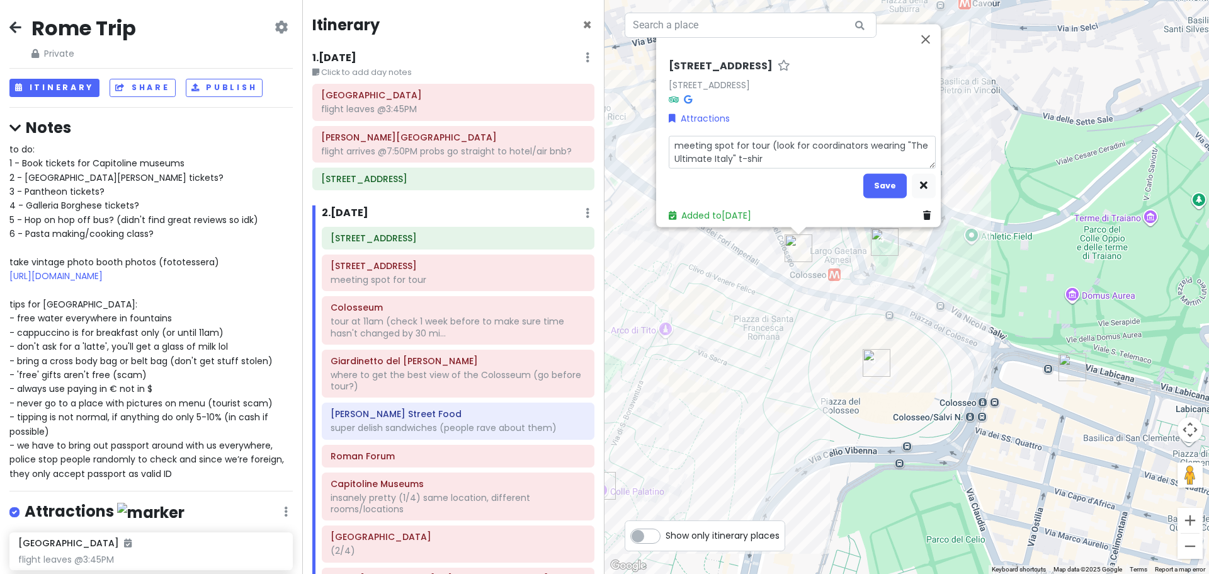
type textarea "meeting spot for tour (look for coordinators wearing "The Ultimate Italy" t-shi…"
type textarea "x"
type textarea "meeting spot for tour (look for coordinators wearing "The Ultimate Italy" t-shi…"
type textarea "x"
type textarea "meeting spot for tour (look for coordinators wearing "The Ultimate Italy" t-shi…"
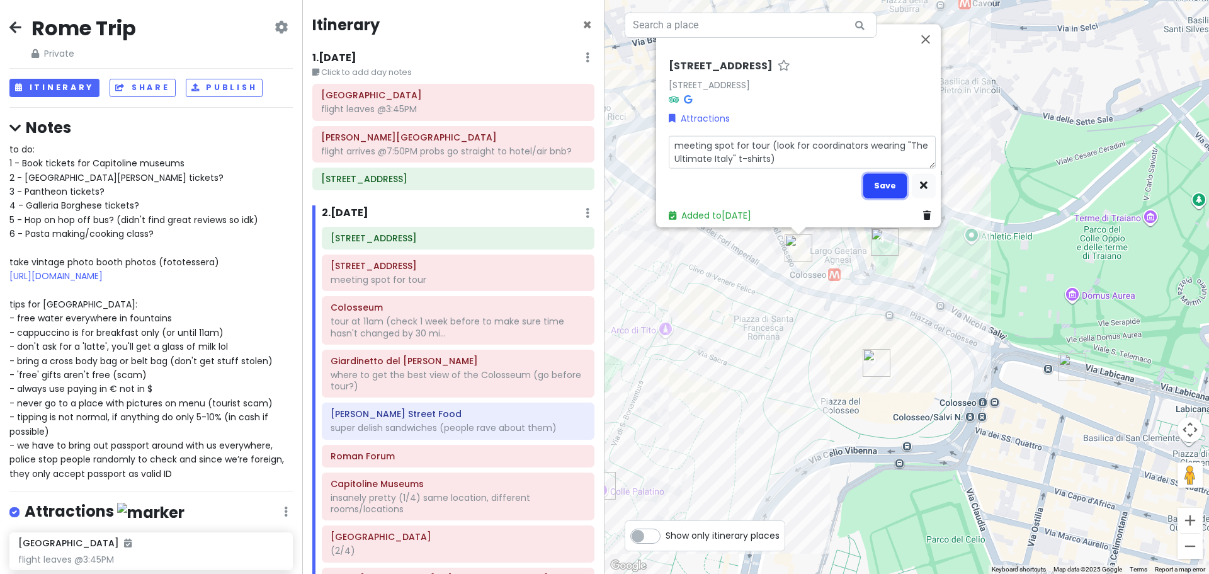
click at [877, 184] on button "Save" at bounding box center [885, 185] width 43 height 25
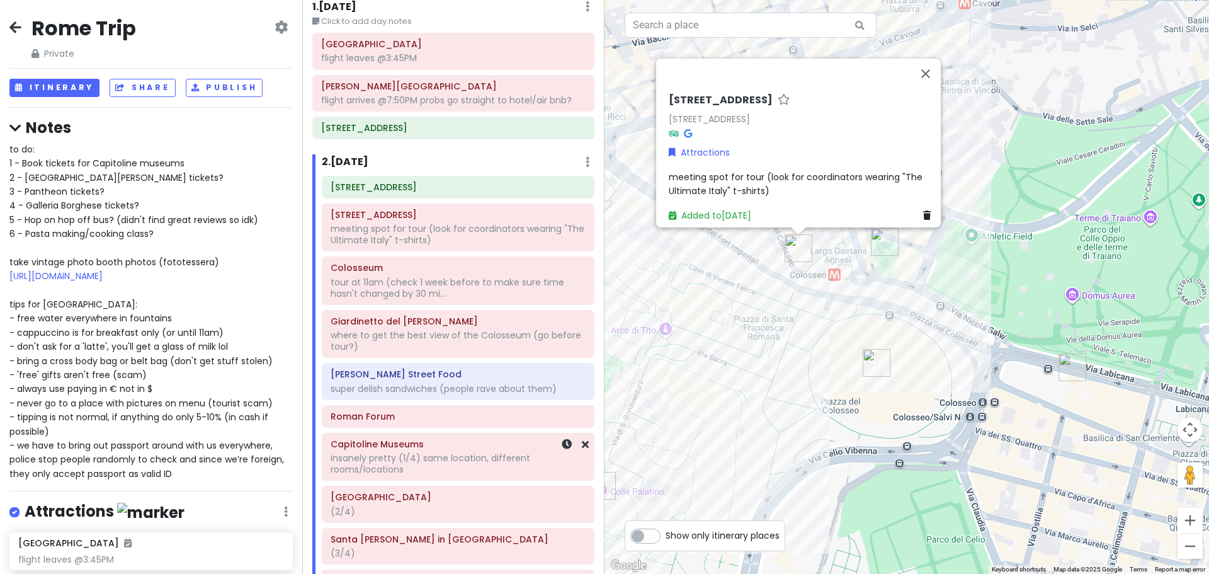
scroll to position [63, 0]
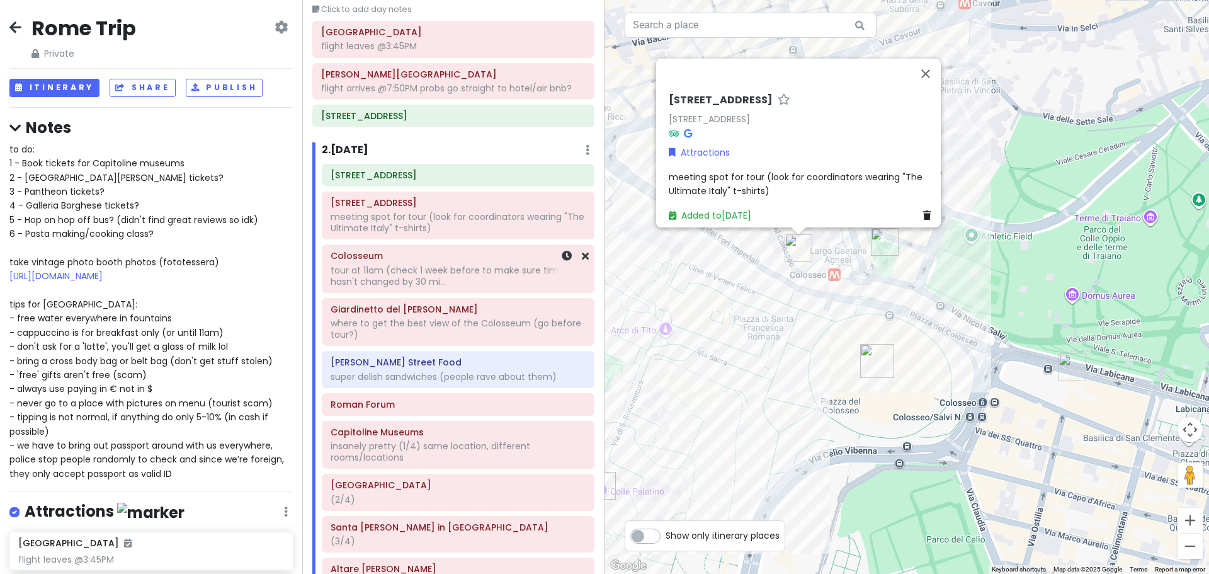
click at [460, 273] on div "tour at 11am (check 1 week before to make sure time hasn't changed by 30 mi..." at bounding box center [458, 276] width 255 height 23
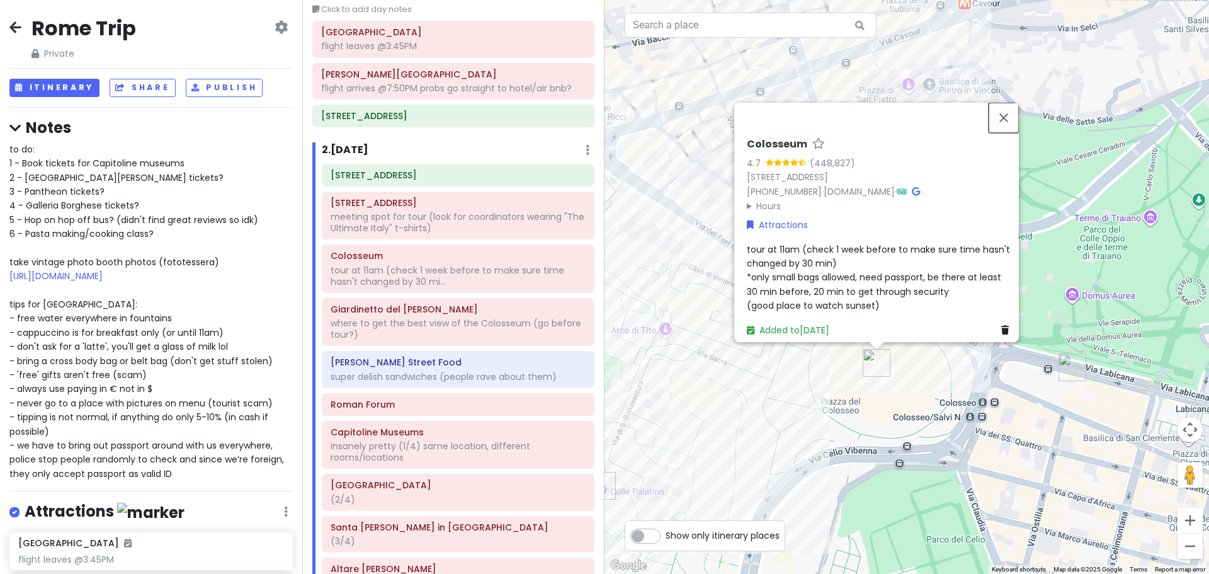
click at [1005, 106] on button "Close" at bounding box center [1004, 118] width 30 height 30
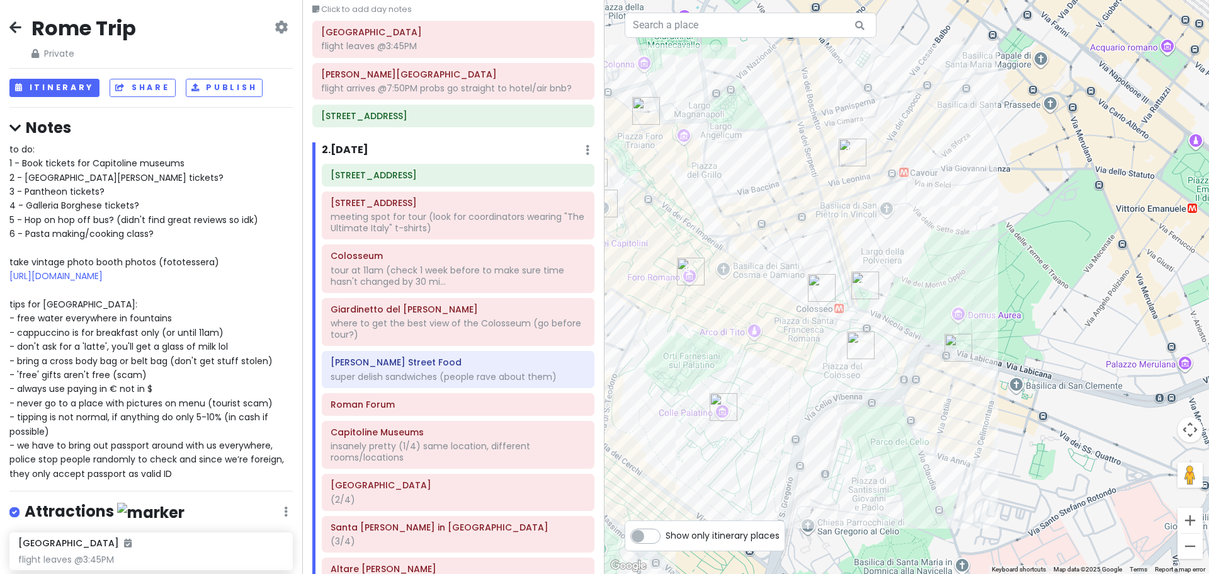
drag, startPoint x: 711, startPoint y: 431, endPoint x: 806, endPoint y: 384, distance: 106.2
click at [806, 384] on div "Loading..." at bounding box center [907, 287] width 605 height 574
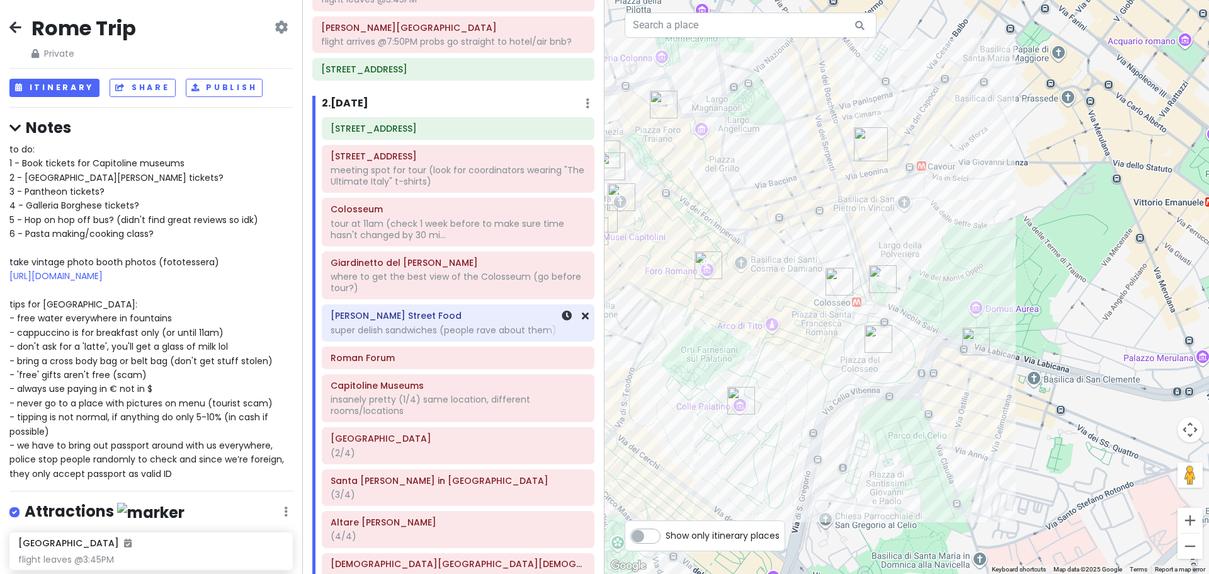
scroll to position [126, 0]
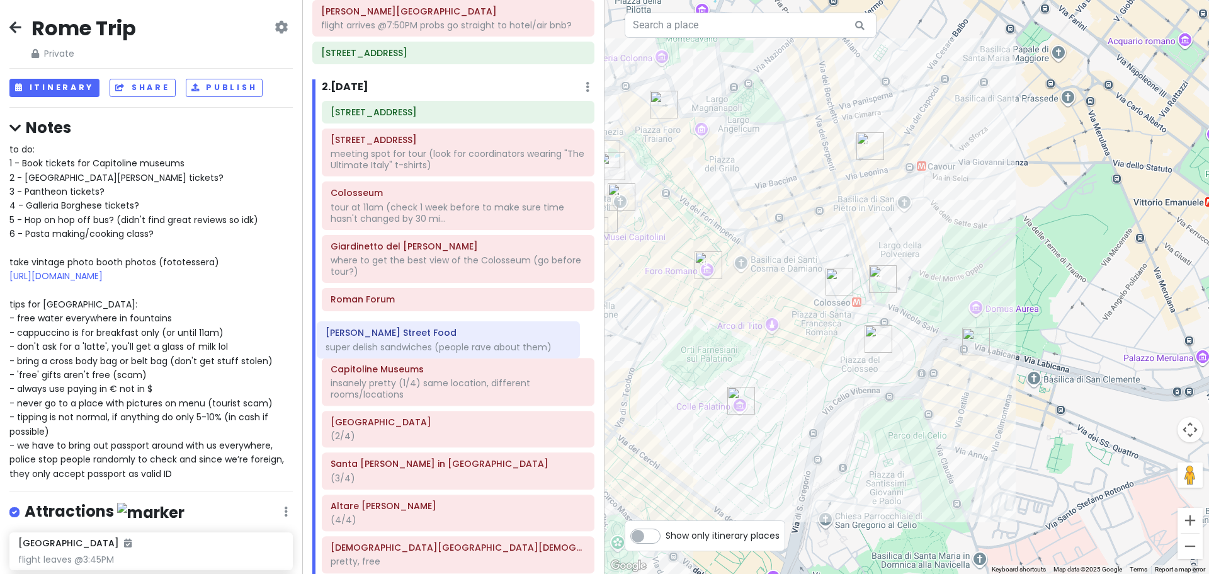
drag, startPoint x: 426, startPoint y: 314, endPoint x: 421, endPoint y: 347, distance: 33.8
click at [421, 347] on div "Via Marmorata, 16 Via del Colosseo, 31 meeting spot for tour (look for coordina…" at bounding box center [458, 339] width 292 height 477
click at [489, 210] on div "tour at 11am (check 1 week before to make sure time hasn't changed by 30 mi..." at bounding box center [458, 213] width 255 height 23
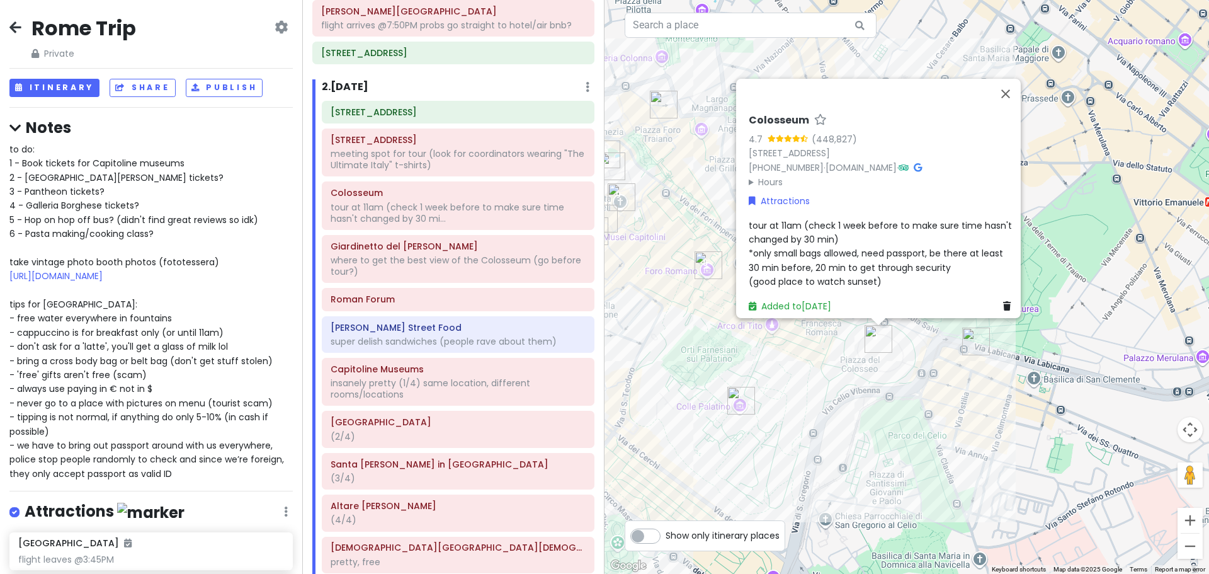
click at [850, 254] on span "tour at 11am (check 1 week before to make sure time hasn't changed by 30 min) *…" at bounding box center [882, 253] width 266 height 69
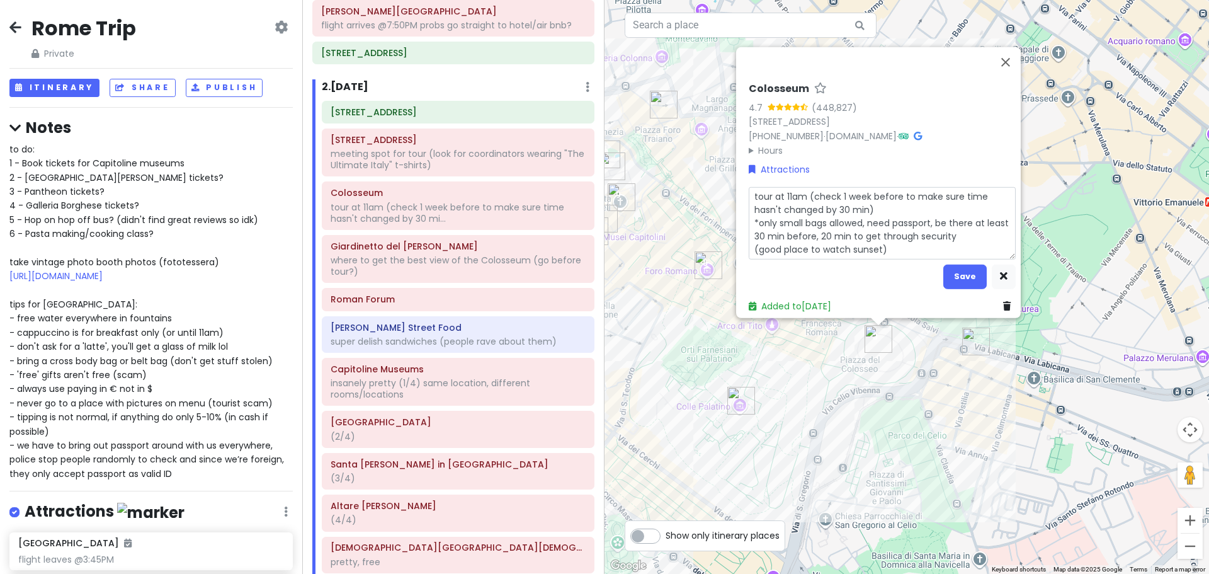
drag, startPoint x: 890, startPoint y: 243, endPoint x: 707, endPoint y: 186, distance: 191.2
click at [707, 186] on div "Loading... Colosseum 4.7 (448,827) Piazza del Colosseo, 1, 00184 Roma RM, Italy…" at bounding box center [907, 287] width 605 height 574
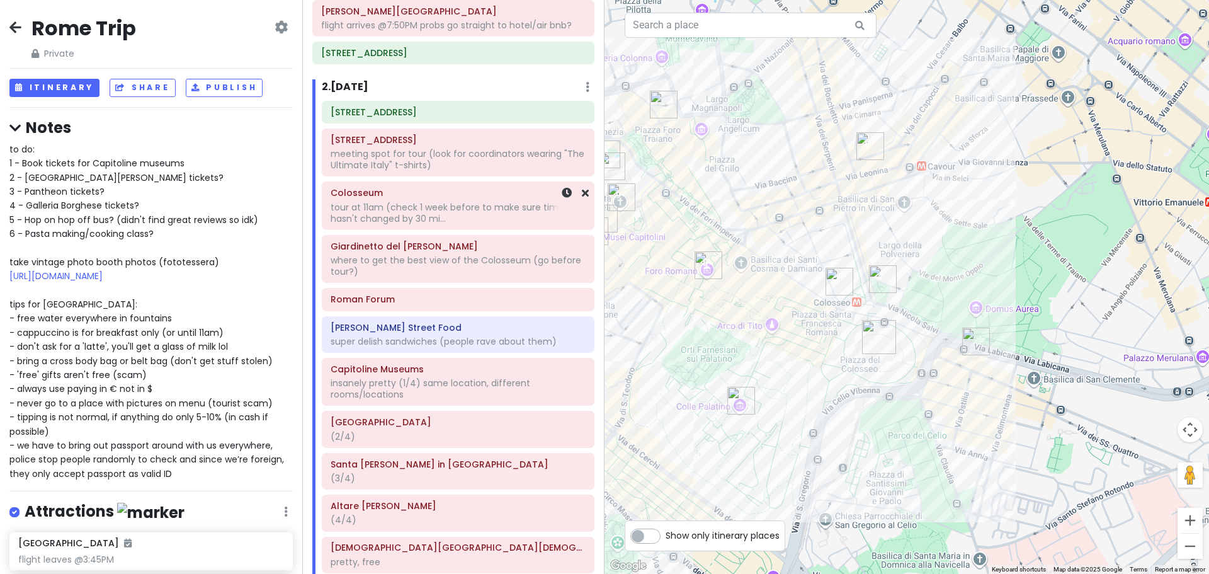
click at [397, 203] on div "tour at 11am (check 1 week before to make sure time hasn't changed by 30 mi..." at bounding box center [458, 213] width 255 height 23
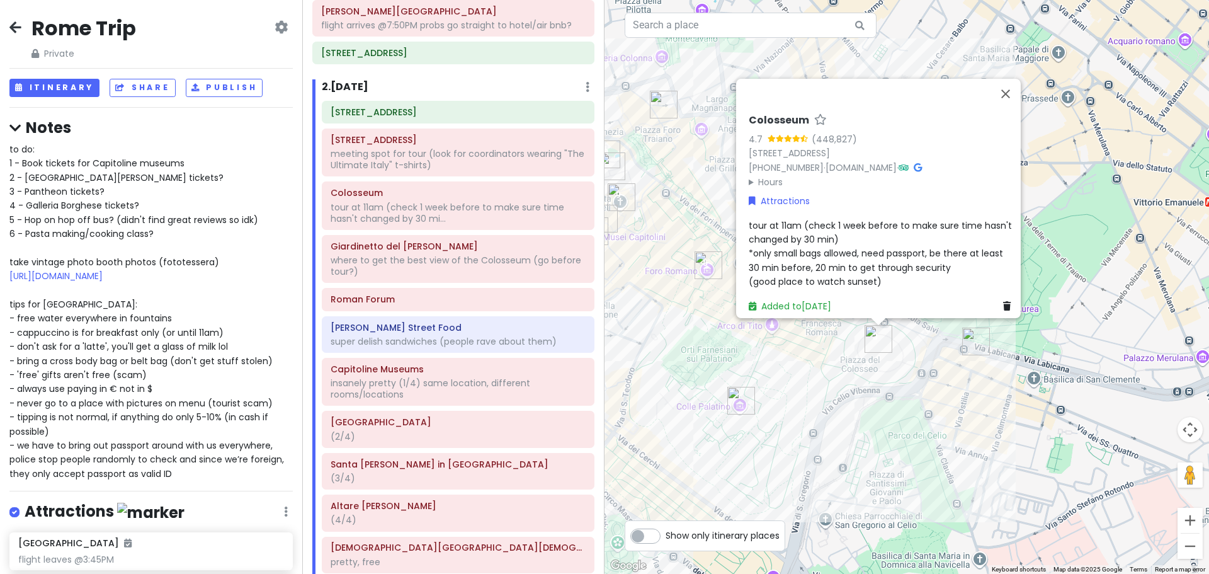
click at [845, 236] on div "tour at 11am (check 1 week before to make sure time hasn't changed by 30 min) *…" at bounding box center [882, 253] width 267 height 71
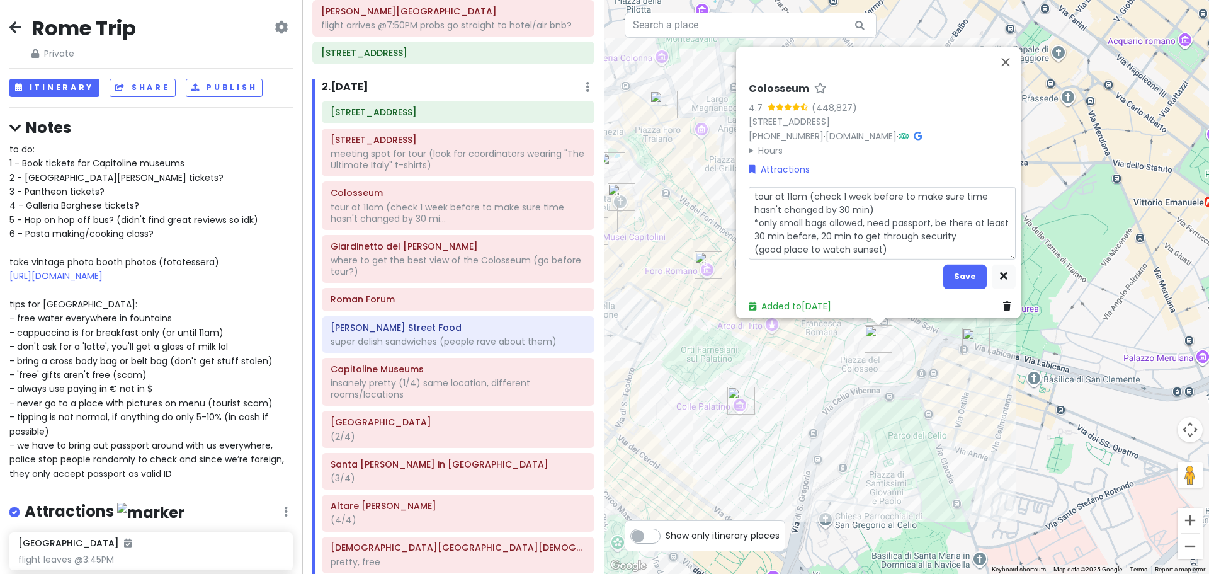
drag, startPoint x: 893, startPoint y: 242, endPoint x: 742, endPoint y: 188, distance: 160.8
click at [744, 188] on div "Colosseum 4.7 (448,827) Piazza del Colosseo, 1, 00184 Roma RM, Italy +39 06 211…" at bounding box center [882, 197] width 277 height 241
click at [455, 169] on div "meeting spot for tour (look for coordinators wearing "The Ultimate Italy" t-shi…" at bounding box center [458, 159] width 255 height 23
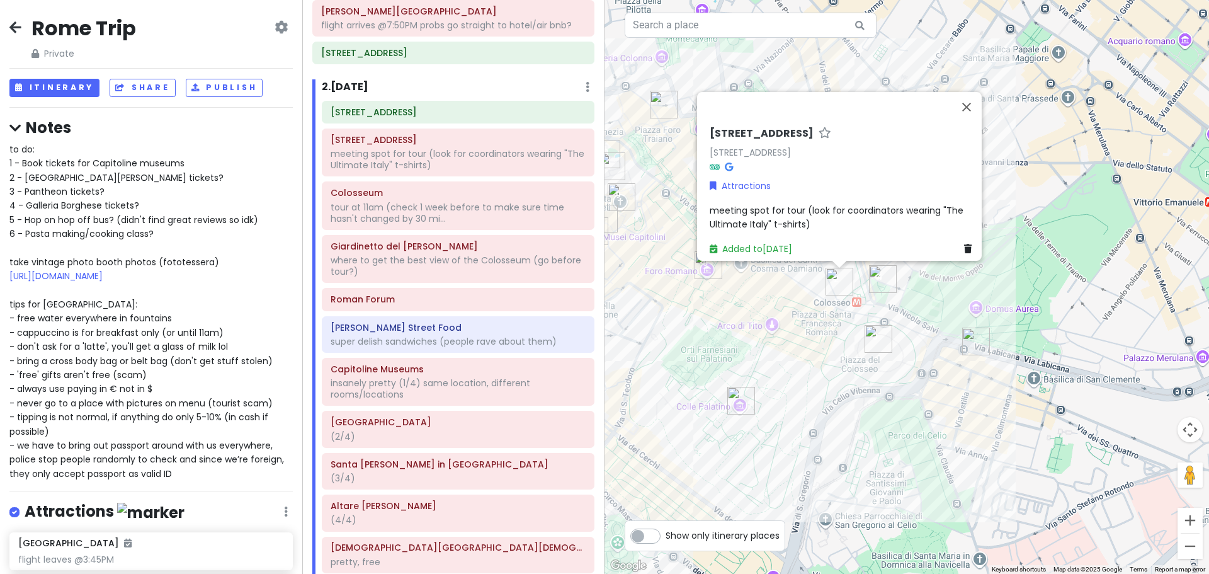
click at [826, 210] on div "meeting spot for tour (look for coordinators wearing "The Ultimate Italy" t-shi…" at bounding box center [843, 217] width 267 height 28
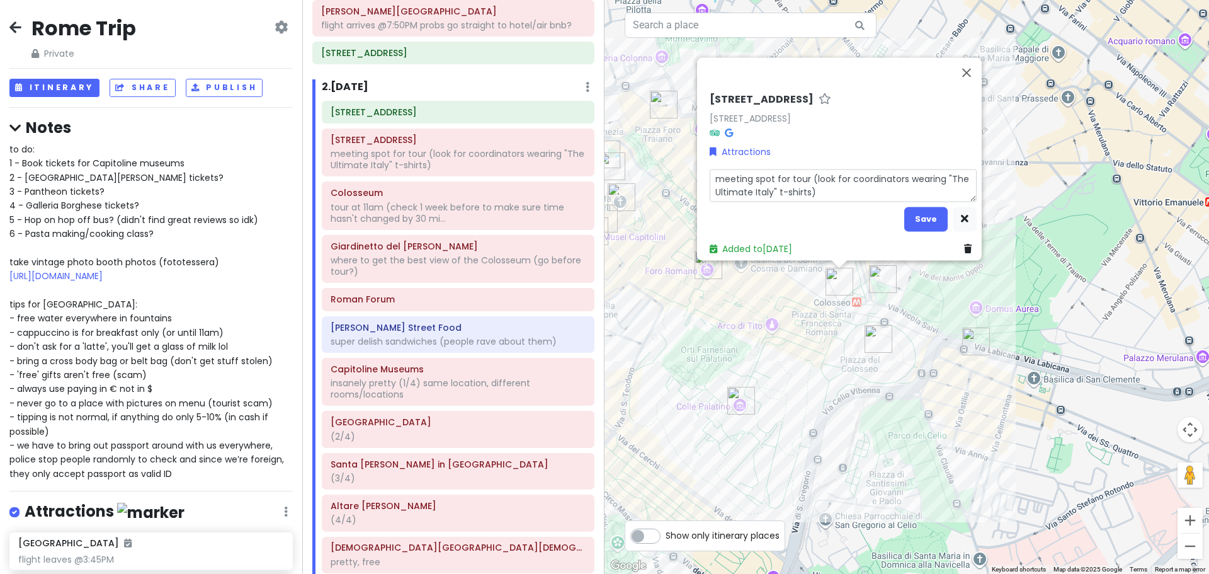
click at [802, 170] on textarea "meeting spot for tour (look for coordinators wearing "The Ultimate Italy" t-shi…" at bounding box center [843, 185] width 267 height 33
type textarea "x"
type textarea "meeting spot for tour (look for coordinators wearing "The Ultimate Italy" t-shi…"
type textarea "x"
type textarea "meeting spot for tour a (look for coordinators wearing "The Ultimate Italy" t-s…"
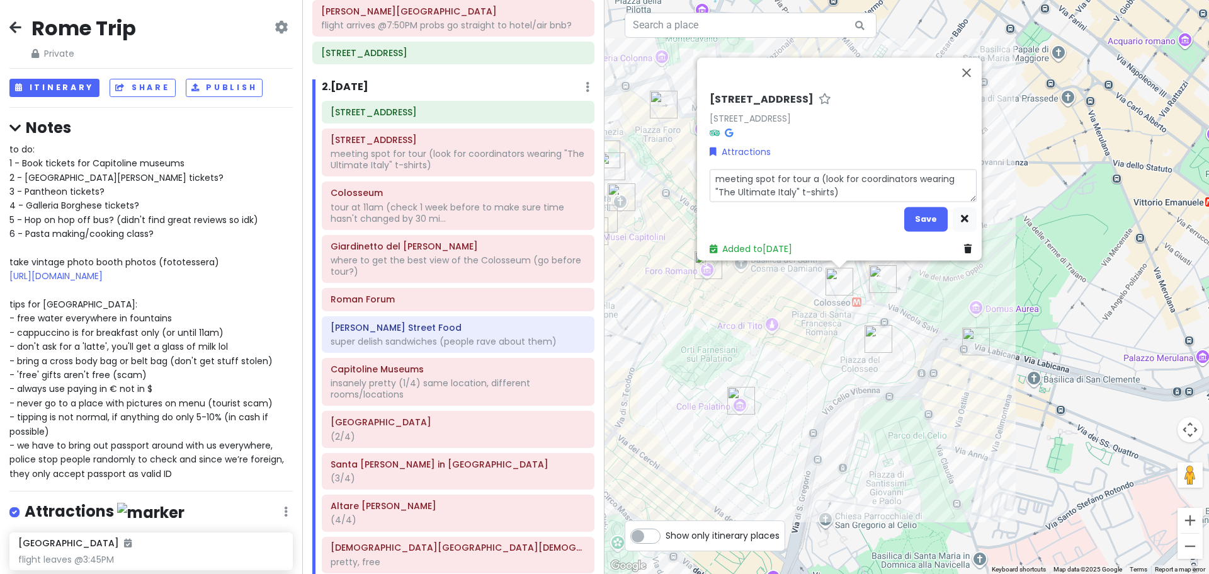
type textarea "x"
type textarea "meeting spot for tour at (look for coordinators wearing "The Ultimate Italy" t-…"
type textarea "x"
type textarea "meeting spot for tour at (look for coordinators wearing "The Ultimate Italy" t-…"
type textarea "x"
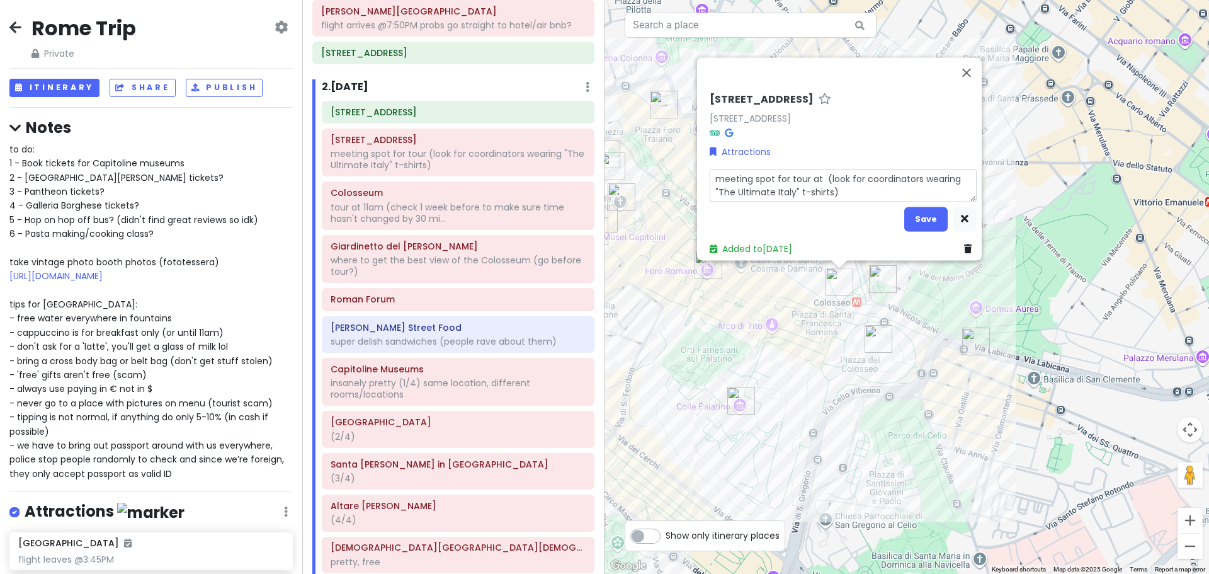
type textarea "meeting spot for tour at 1 (look for coordinators wearing "The Ultimate Italy" …"
type textarea "x"
type textarea "meeting spot for tour at 10 (look for coordinators wearing "The Ultimate Italy"…"
type textarea "x"
type textarea "meeting spot for tour at 10: (look for coordinators wearing "The Ultimate Italy…"
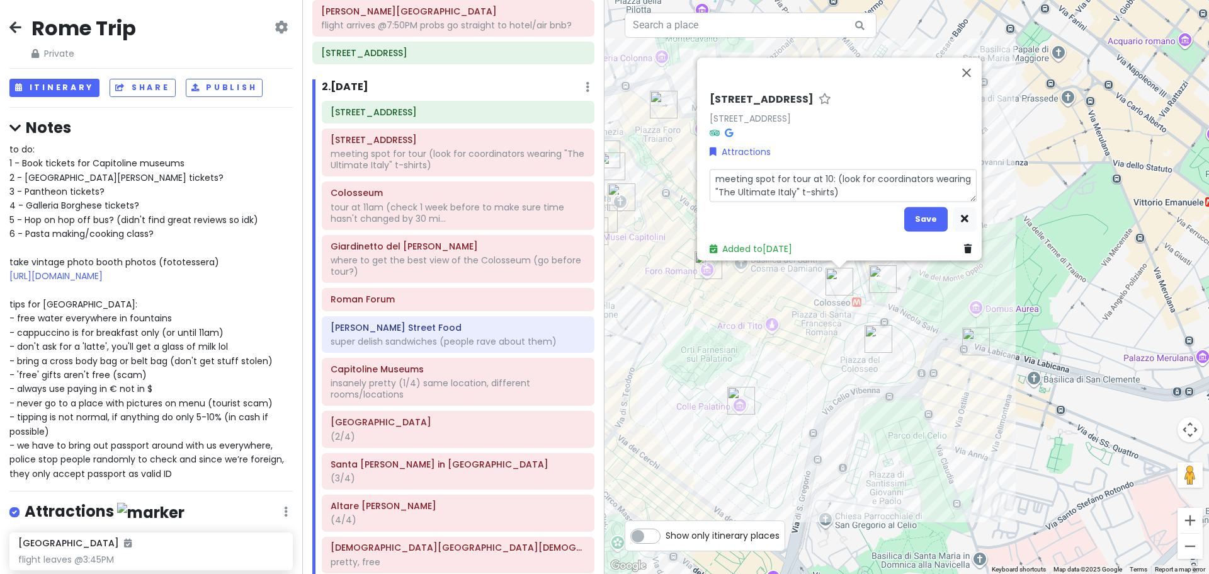
type textarea "x"
type textarea "meeting spot for tour at 10:3 (look for coordinators wearing "The Ultimate Ital…"
drag, startPoint x: 903, startPoint y: 170, endPoint x: 842, endPoint y: 173, distance: 61.1
click at [842, 173] on textarea "meeting spot for tour at 10:30 (starts @11am) (look for coordinators wearing "T…" at bounding box center [843, 185] width 267 height 33
click at [879, 185] on textarea "meeting spot for tour at 10:30 (look for coordinators wearing "The Ultimate Ita…" at bounding box center [843, 185] width 267 height 33
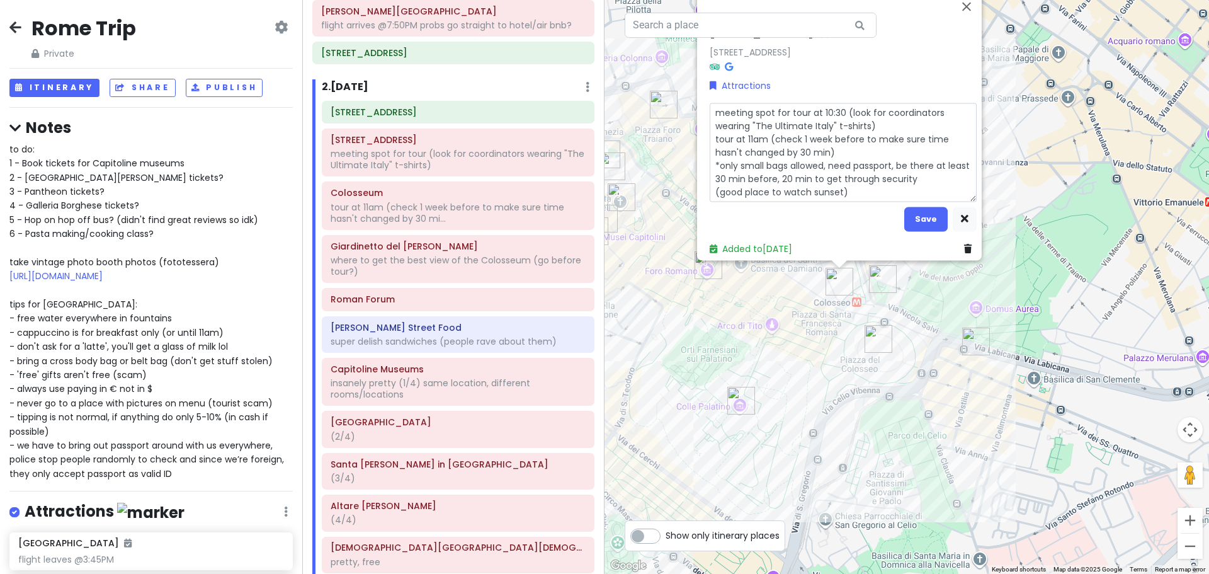
drag, startPoint x: 814, startPoint y: 191, endPoint x: 696, endPoint y: 193, distance: 117.8
click at [697, 193] on div "Via del Colosseo, 31 Via del Colosseo, 31, 00184 Roma RM, Italy Attractions mee…" at bounding box center [839, 125] width 285 height 269
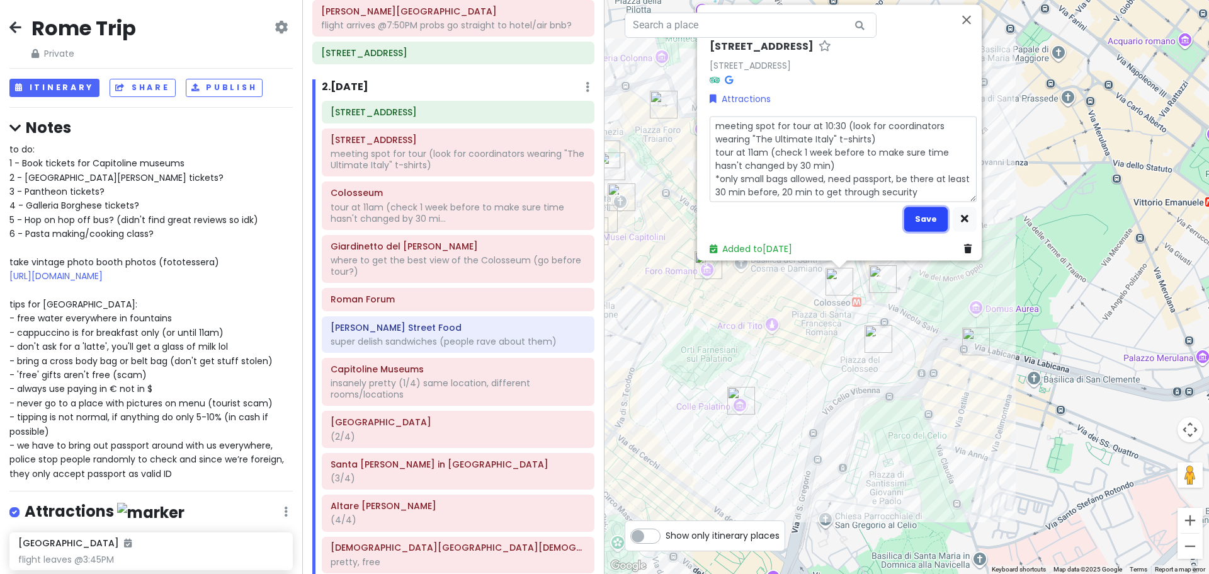
click at [919, 211] on button "Save" at bounding box center [925, 219] width 43 height 25
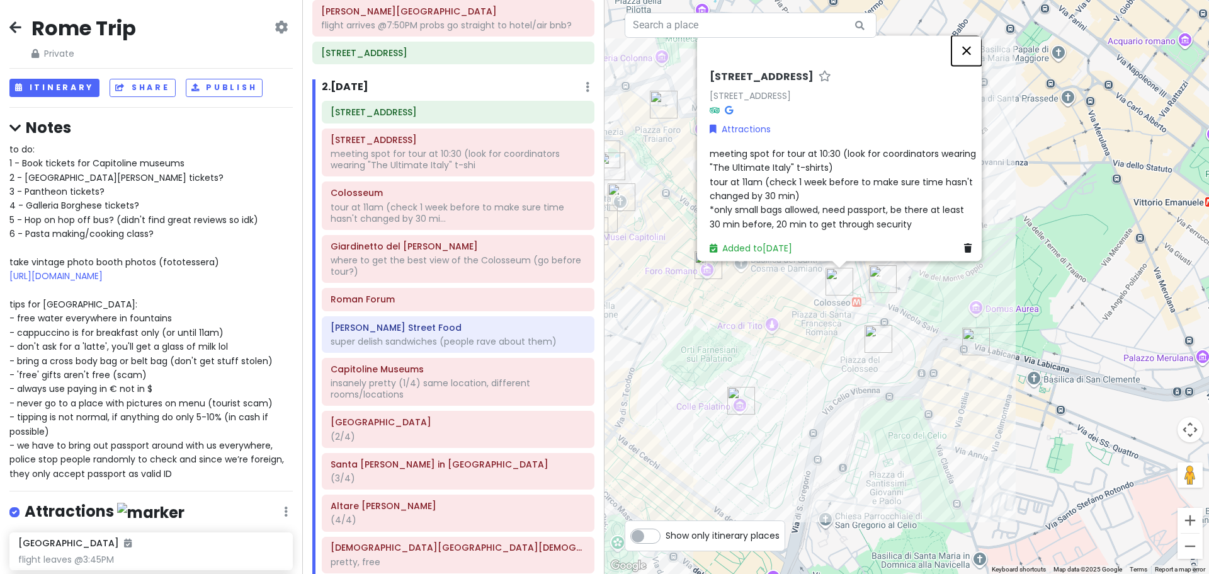
click at [969, 46] on button "Close" at bounding box center [967, 50] width 30 height 30
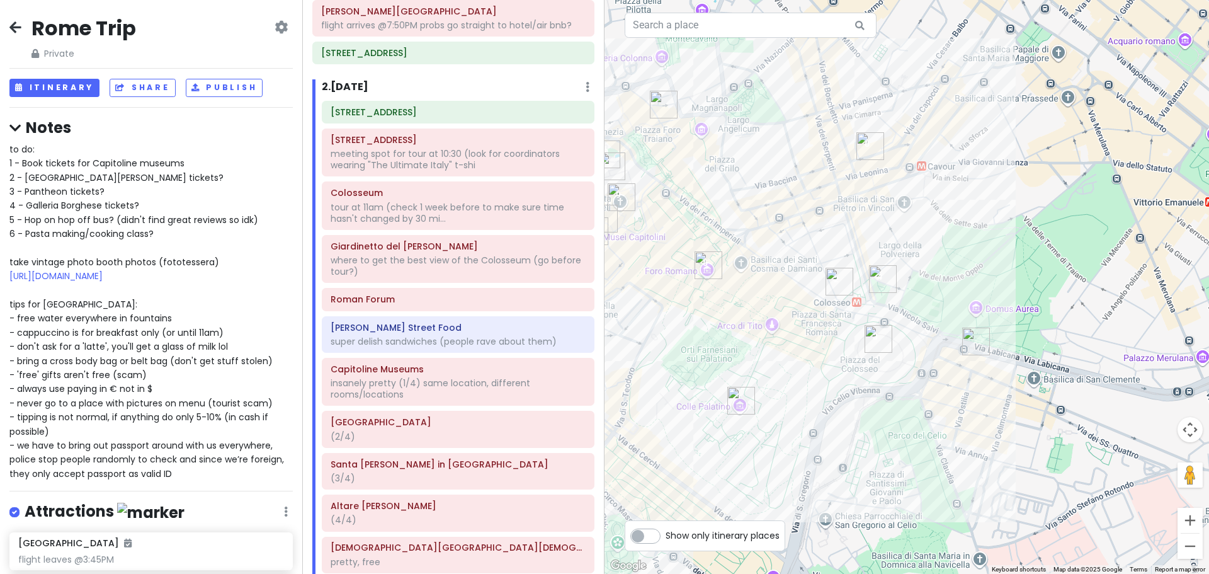
click at [881, 335] on img "Colosseum" at bounding box center [879, 339] width 28 height 28
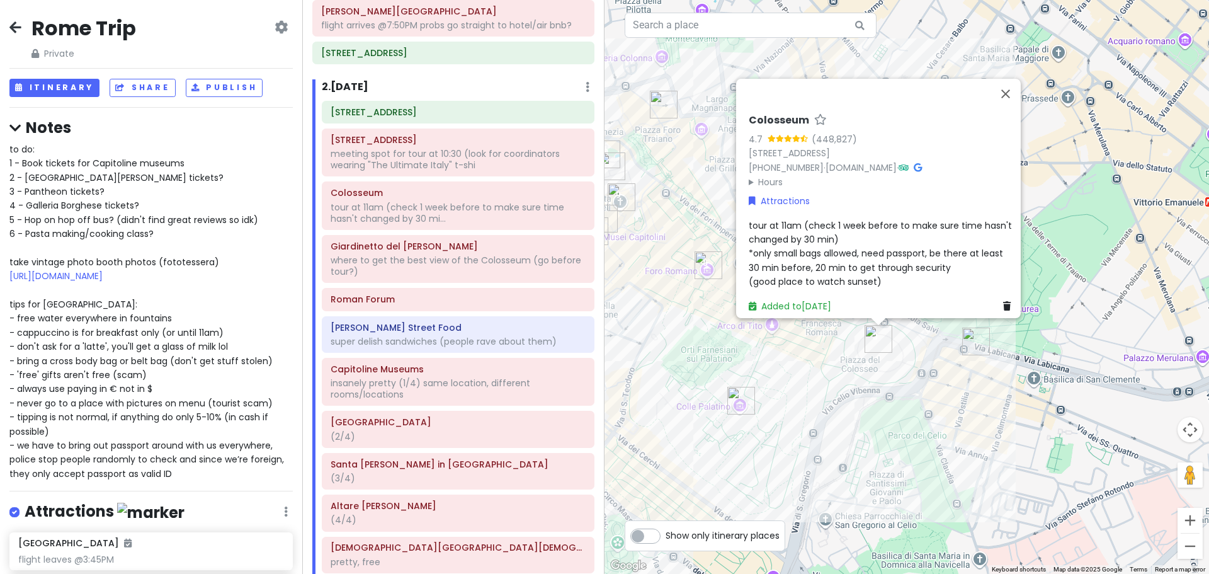
click at [843, 263] on span "tour at 11am (check 1 week before to make sure time hasn't changed by 30 min) *…" at bounding box center [882, 253] width 266 height 69
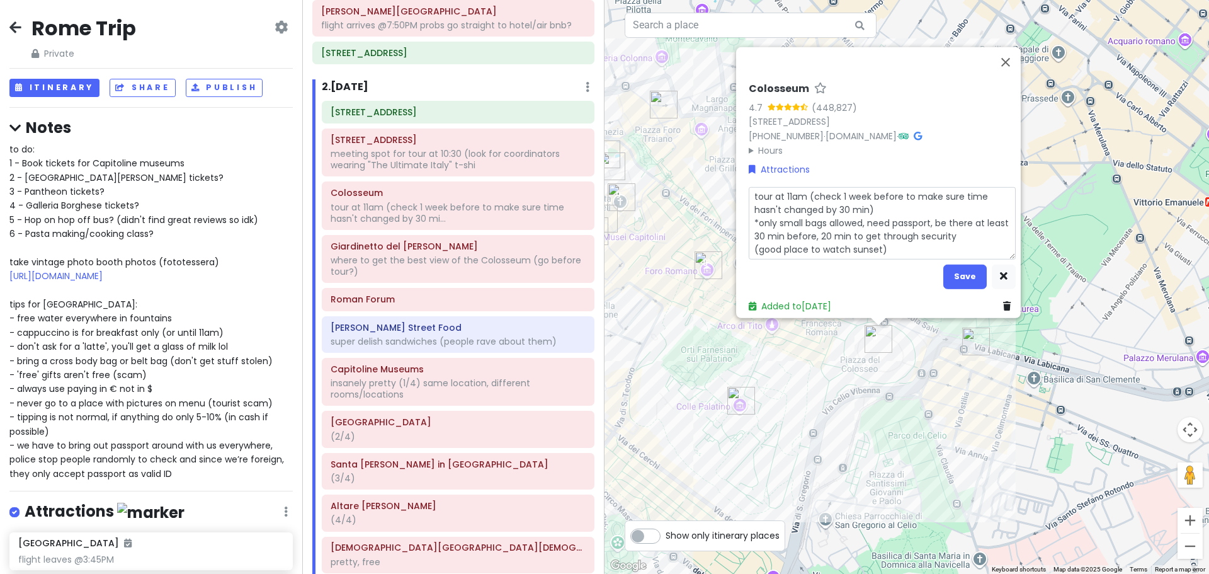
drag, startPoint x: 959, startPoint y: 227, endPoint x: 729, endPoint y: 188, distance: 232.7
click at [729, 188] on div "Loading... Colosseum 4.7 (448,827) Piazza del Colosseo, 1, 00184 Roma RM, Italy…" at bounding box center [907, 287] width 605 height 574
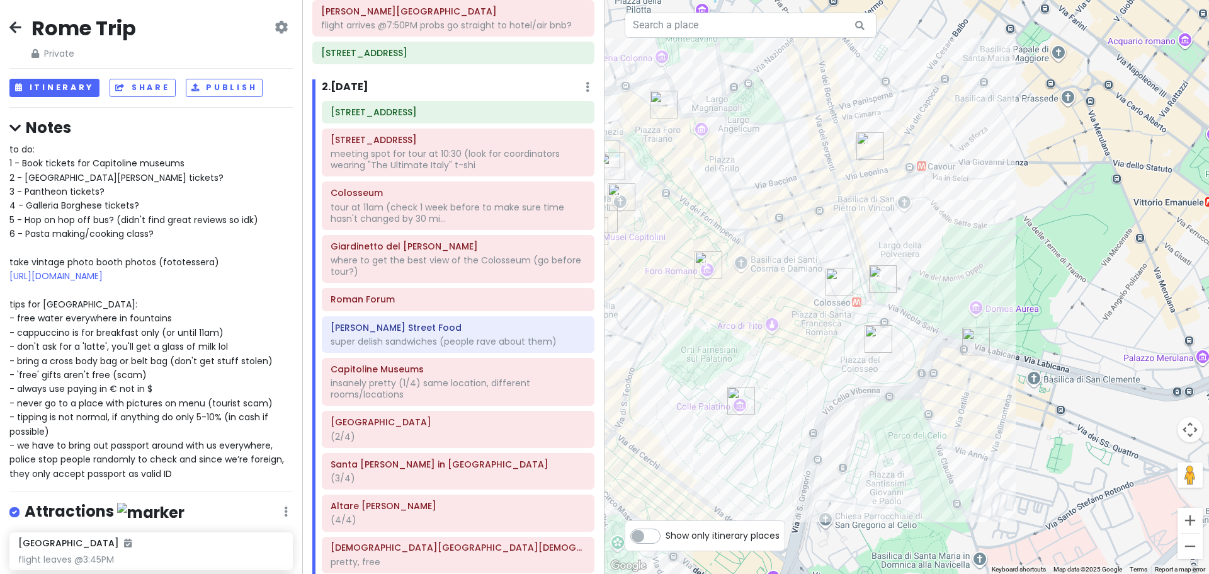
click at [873, 341] on img "Colosseum" at bounding box center [879, 339] width 28 height 28
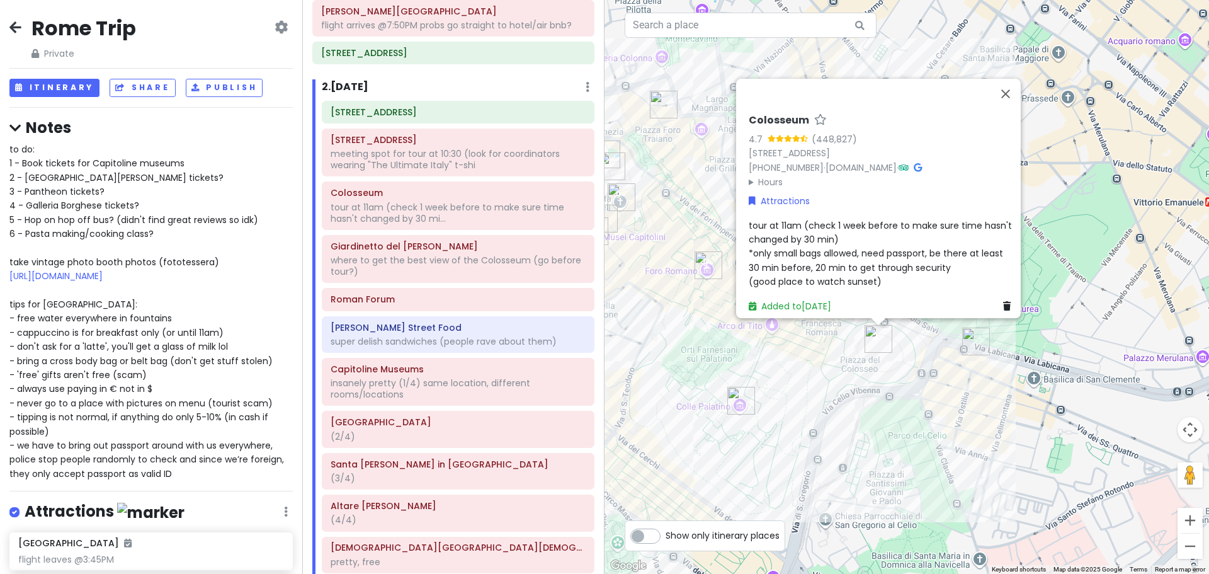
click at [863, 238] on div "tour at 11am (check 1 week before to make sure time hasn't changed by 30 min) *…" at bounding box center [882, 253] width 267 height 71
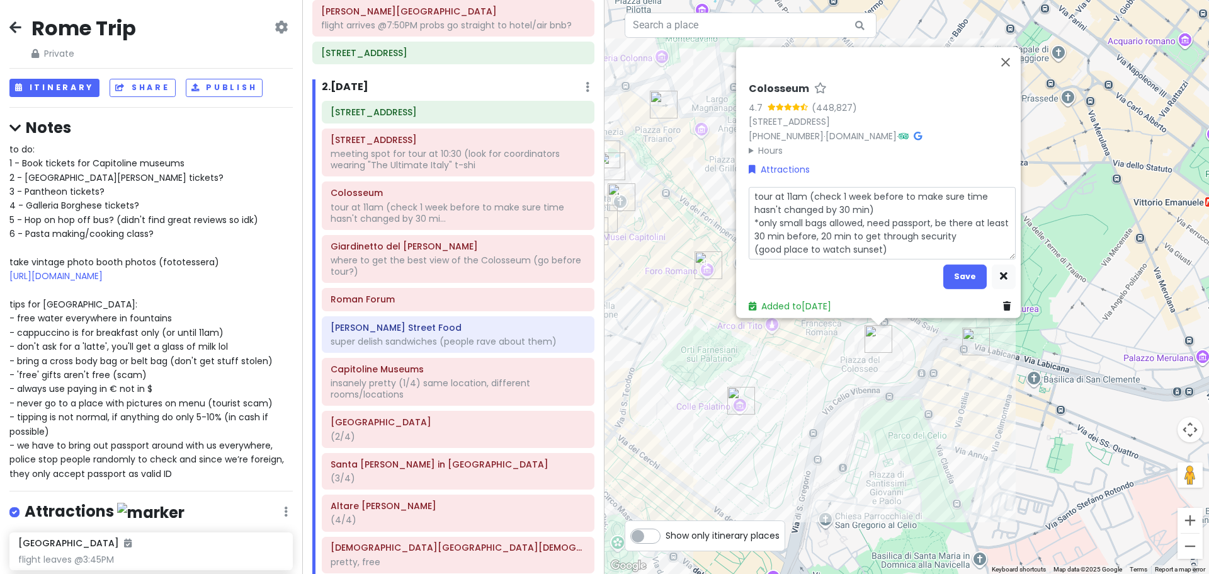
drag, startPoint x: 954, startPoint y: 225, endPoint x: 743, endPoint y: 188, distance: 214.4
click at [744, 188] on div "Colosseum 4.7 (448,827) Piazza del Colosseo, 1, 00184 Roma RM, Italy +39 06 211…" at bounding box center [882, 197] width 277 height 241
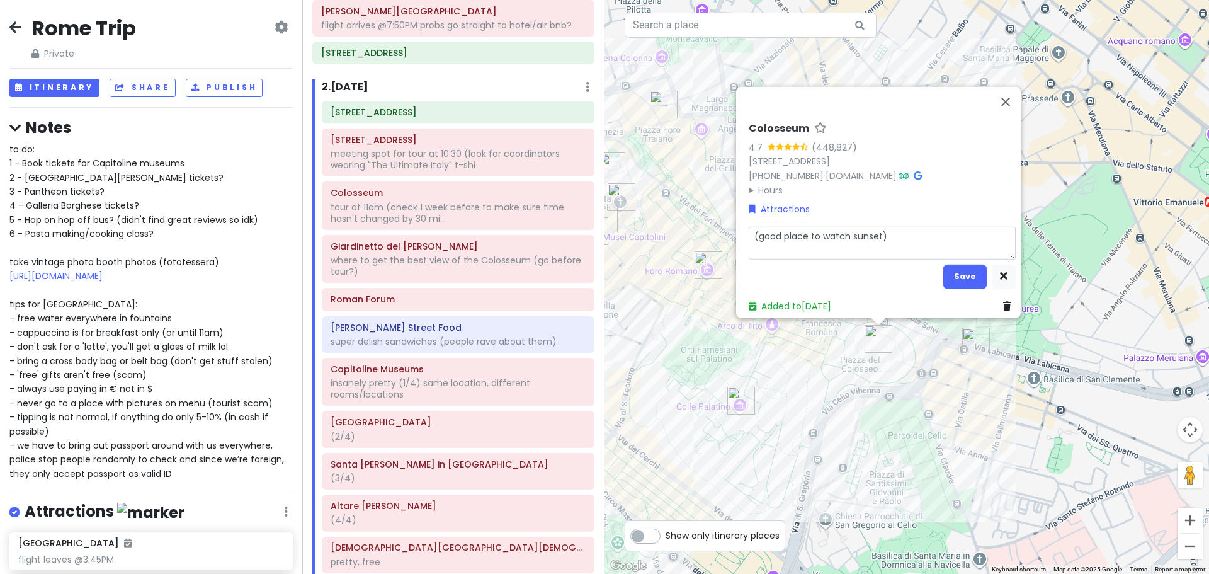
click at [848, 241] on textarea "(good place to watch sunset)" at bounding box center [882, 242] width 267 height 33
click at [832, 246] on textarea "(good place to watch sunset)" at bounding box center [882, 242] width 267 height 33
click at [958, 266] on button "Save" at bounding box center [965, 276] width 43 height 25
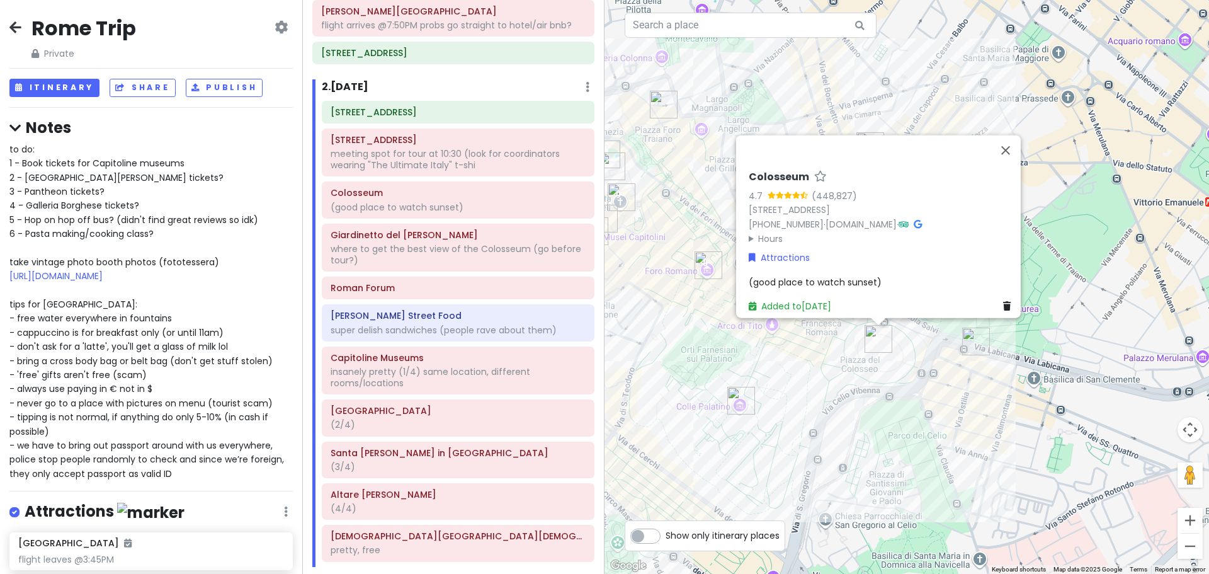
click at [862, 275] on span "(good place to watch sunset)" at bounding box center [815, 281] width 133 height 13
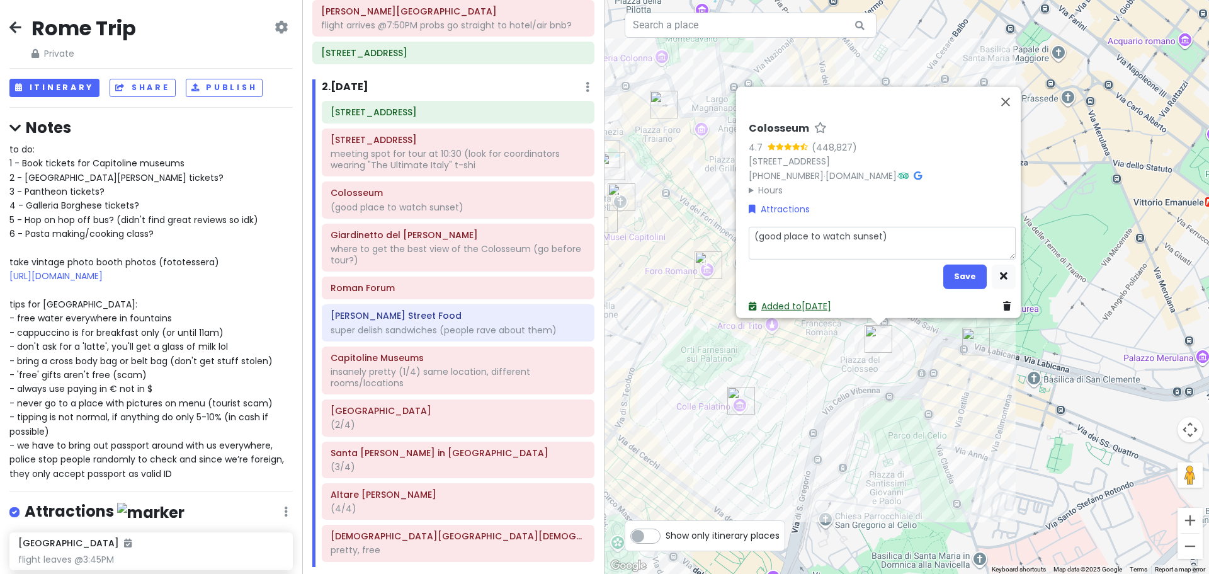
click at [794, 299] on link "Added to Tue 9/30" at bounding box center [790, 305] width 83 height 13
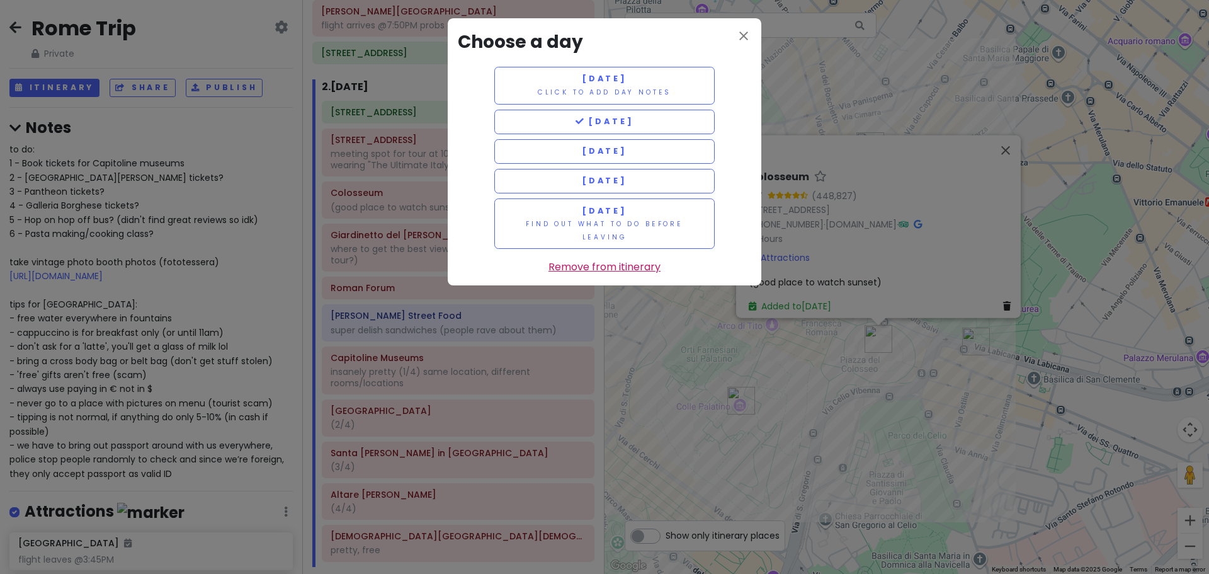
click at [602, 267] on link "Remove from itinerary" at bounding box center [605, 267] width 112 height 16
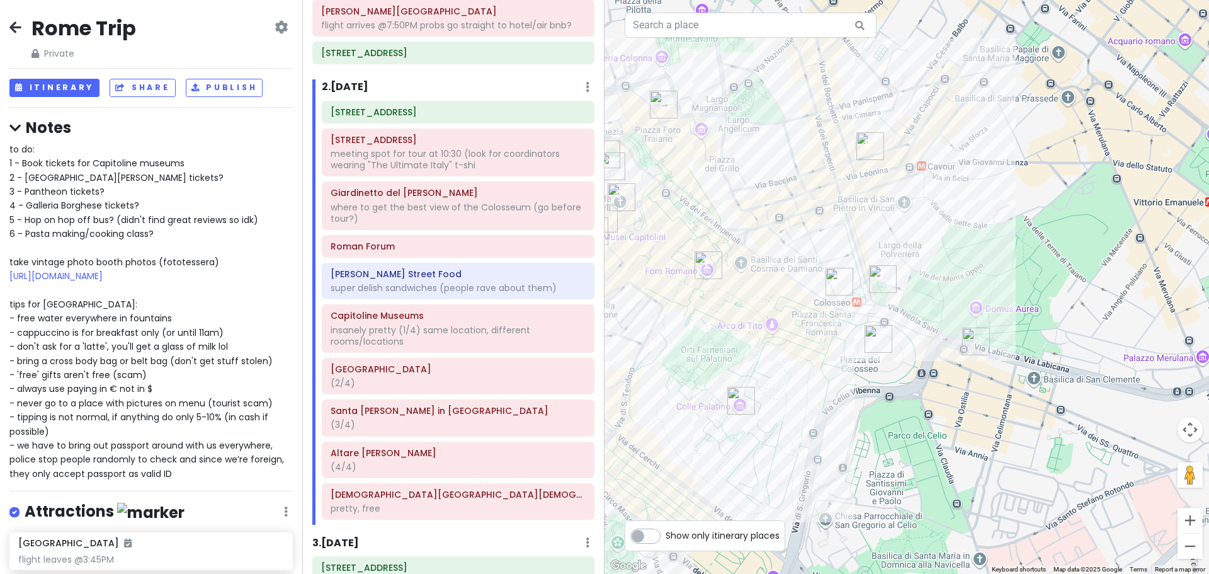
click at [875, 282] on img "Giardinetto del Monte Oppio" at bounding box center [883, 279] width 28 height 28
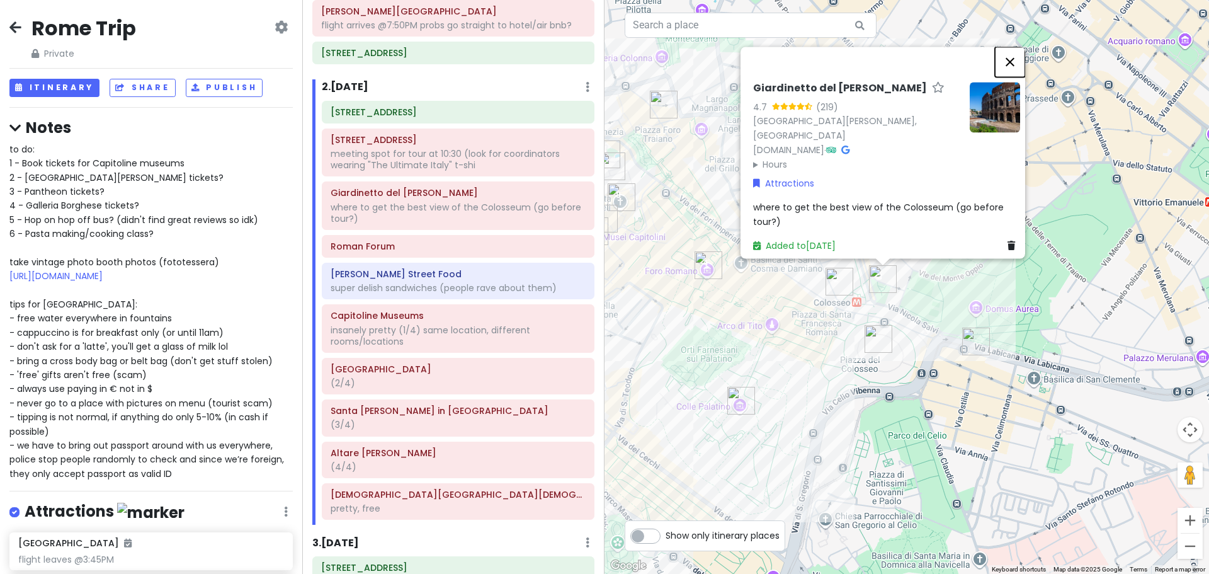
click at [1020, 58] on button "Close" at bounding box center [1010, 62] width 30 height 30
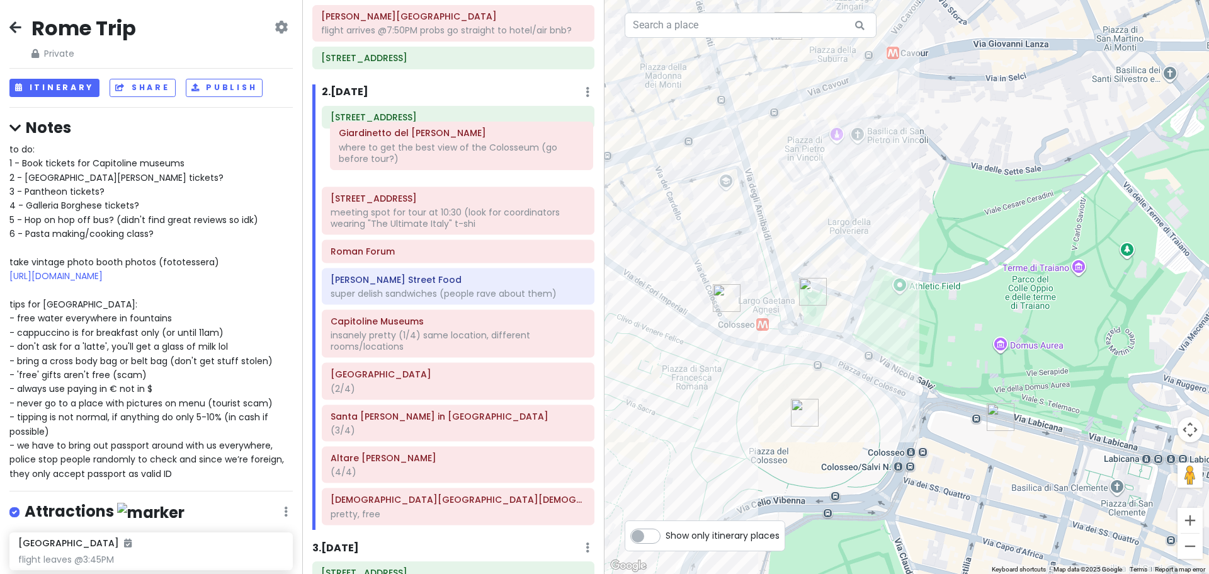
drag, startPoint x: 425, startPoint y: 214, endPoint x: 433, endPoint y: 145, distance: 68.5
click at [433, 145] on div "Via Marmorata, 16 Via del Colosseo, 31 meeting spot for tour at 10:30 (look for…" at bounding box center [458, 318] width 292 height 425
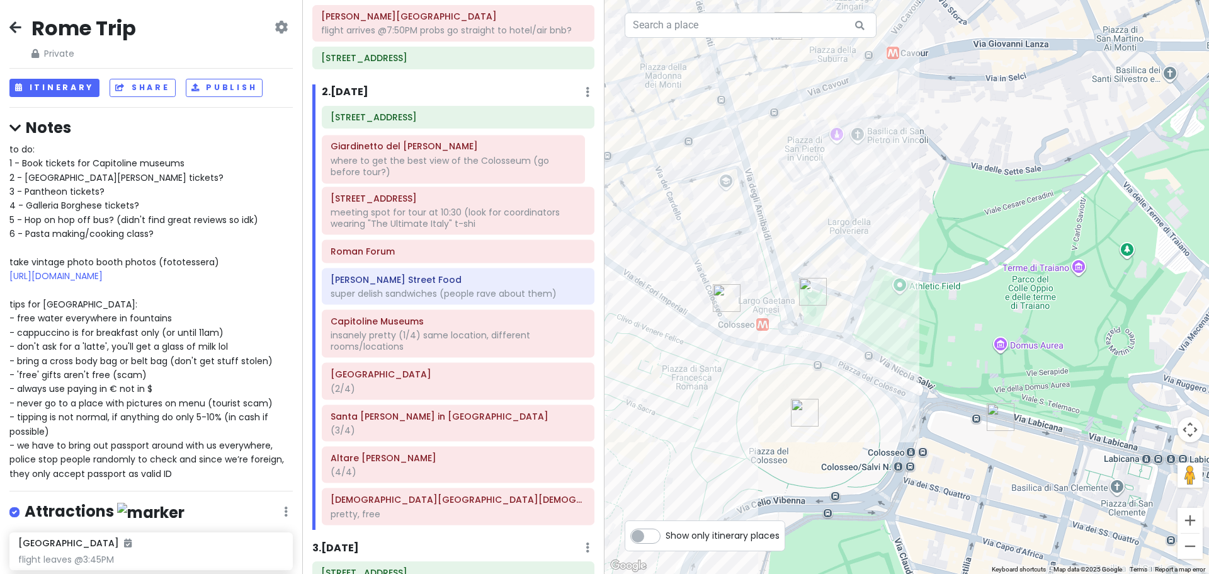
scroll to position [119, 0]
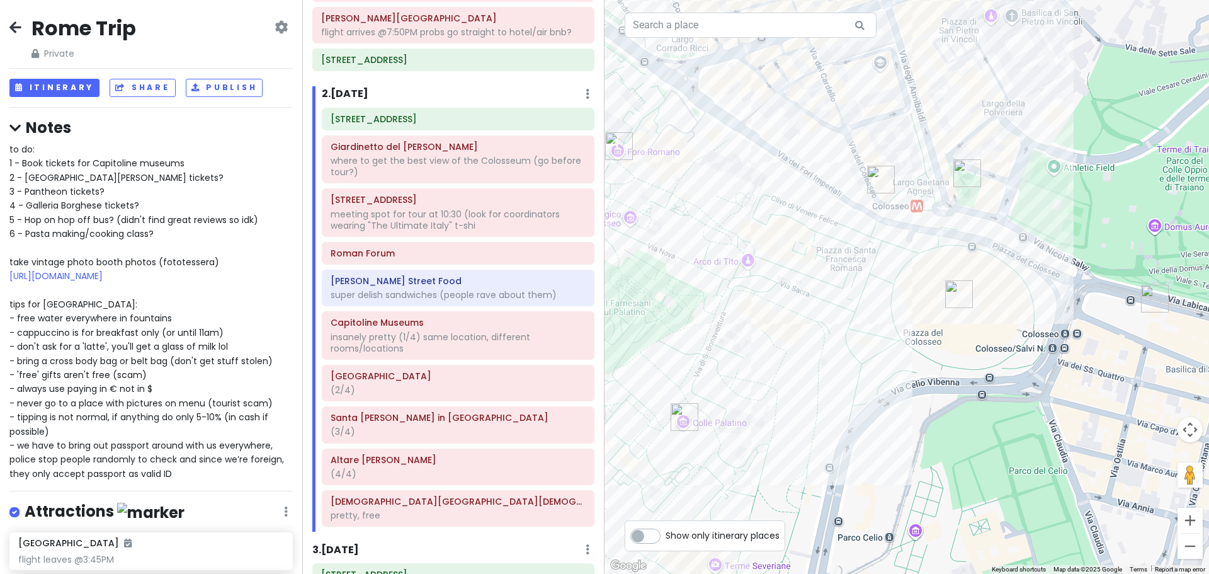
drag, startPoint x: 917, startPoint y: 279, endPoint x: 1075, endPoint y: 159, distance: 198.7
click at [1075, 159] on div "Loading..." at bounding box center [907, 287] width 605 height 574
click at [387, 161] on div "where to get the best view of the Colosseum (go before tour?)" at bounding box center [458, 166] width 255 height 23
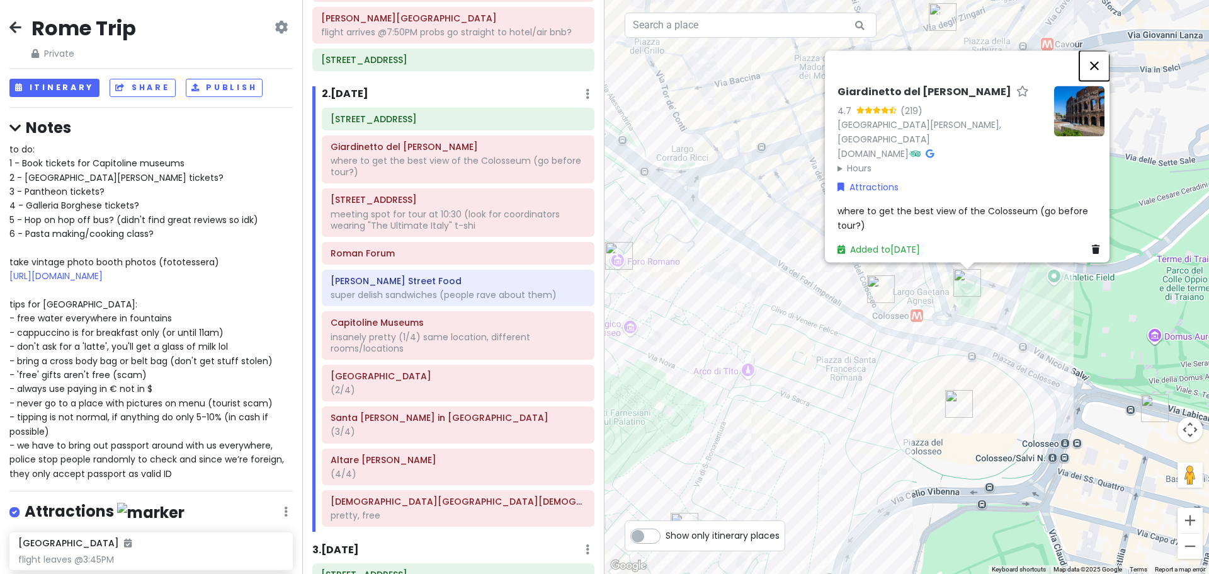
click at [1094, 52] on button "Close" at bounding box center [1095, 65] width 30 height 30
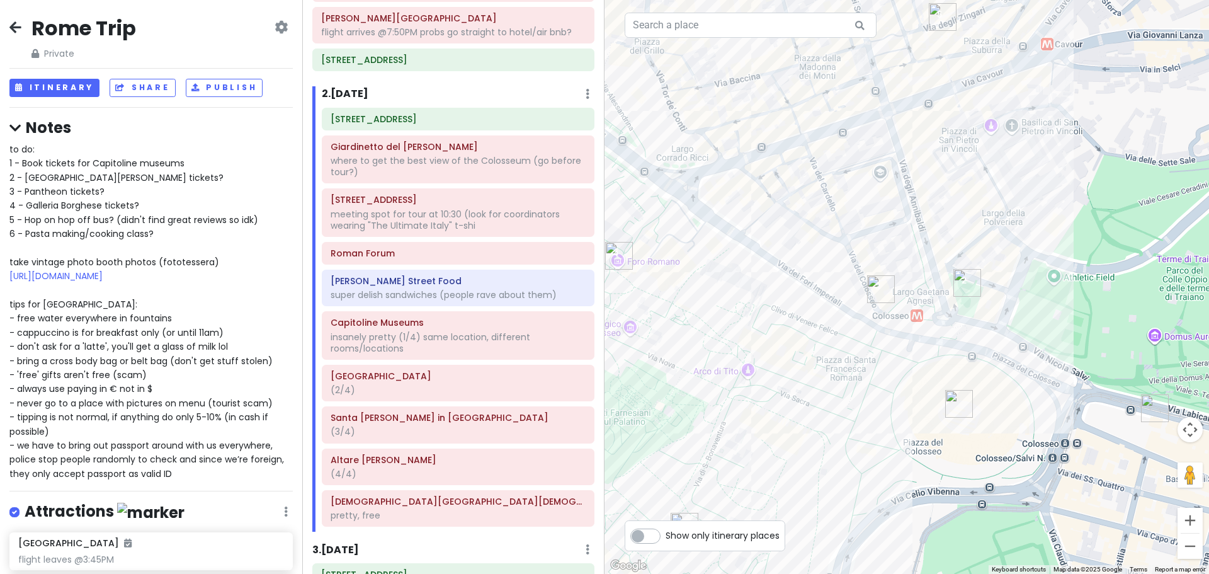
click at [586, 91] on icon at bounding box center [588, 94] width 4 height 10
click at [528, 134] on link "Add Day Notes" at bounding box center [548, 132] width 103 height 30
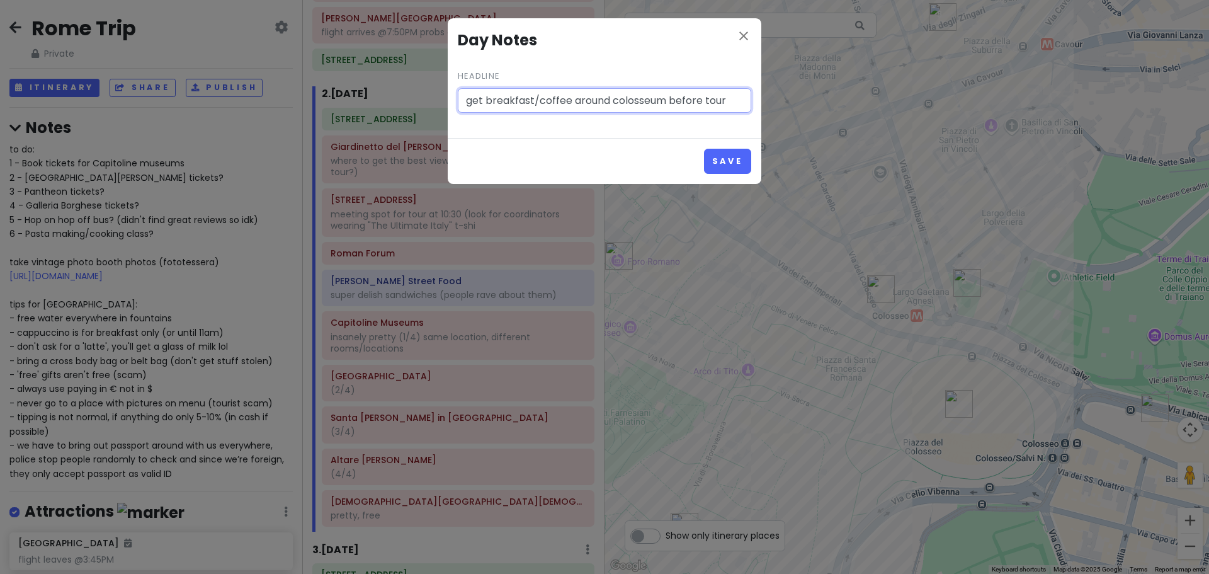
click at [736, 98] on input "get breakfast/coffee around colosseum before tour" at bounding box center [605, 100] width 294 height 25
click at [726, 159] on button "Save" at bounding box center [727, 161] width 47 height 25
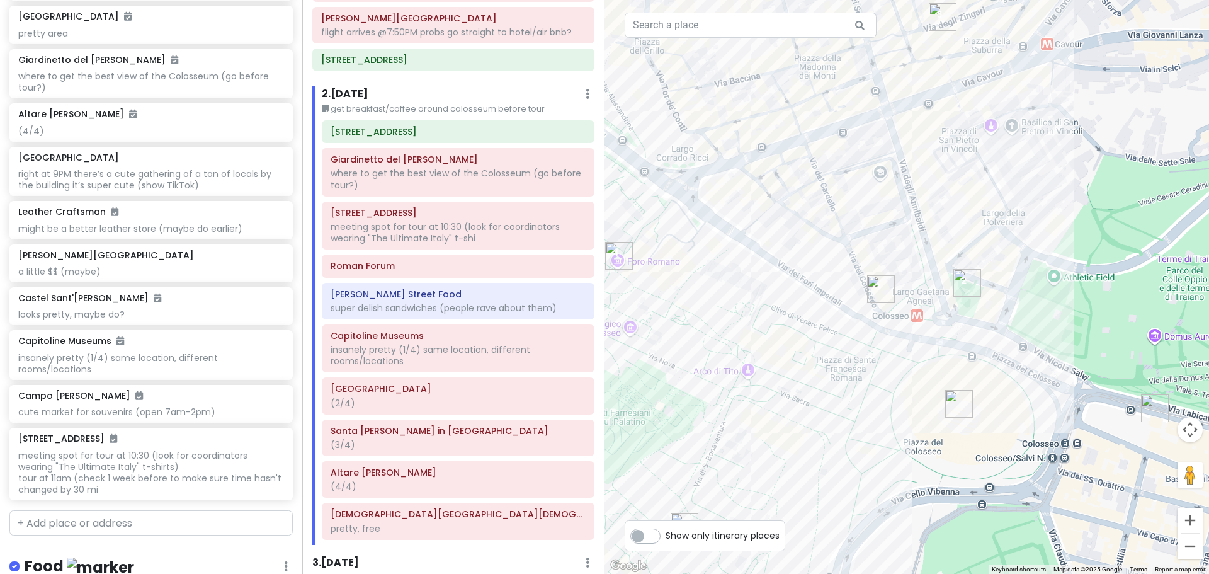
scroll to position [1827, 0]
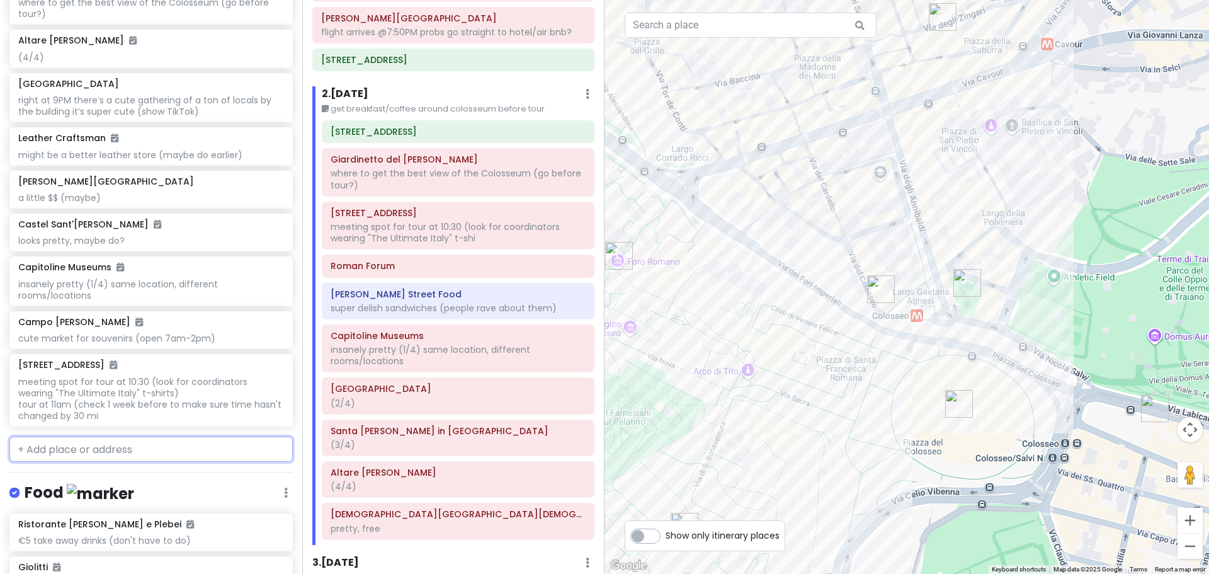
click at [81, 451] on input "text" at bounding box center [150, 448] width 283 height 25
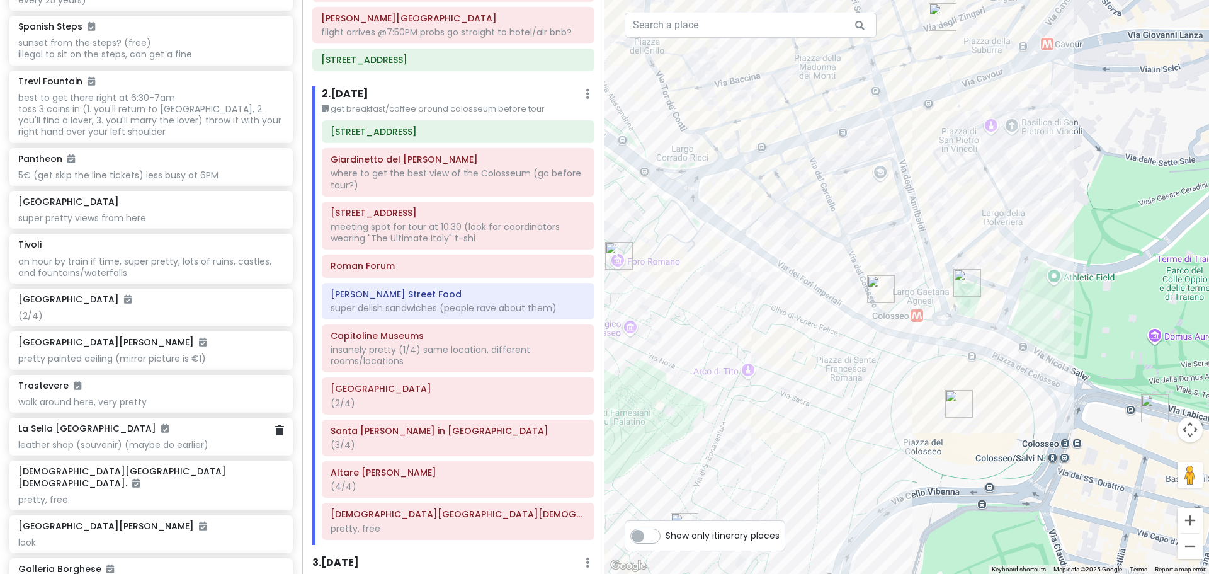
scroll to position [1071, 0]
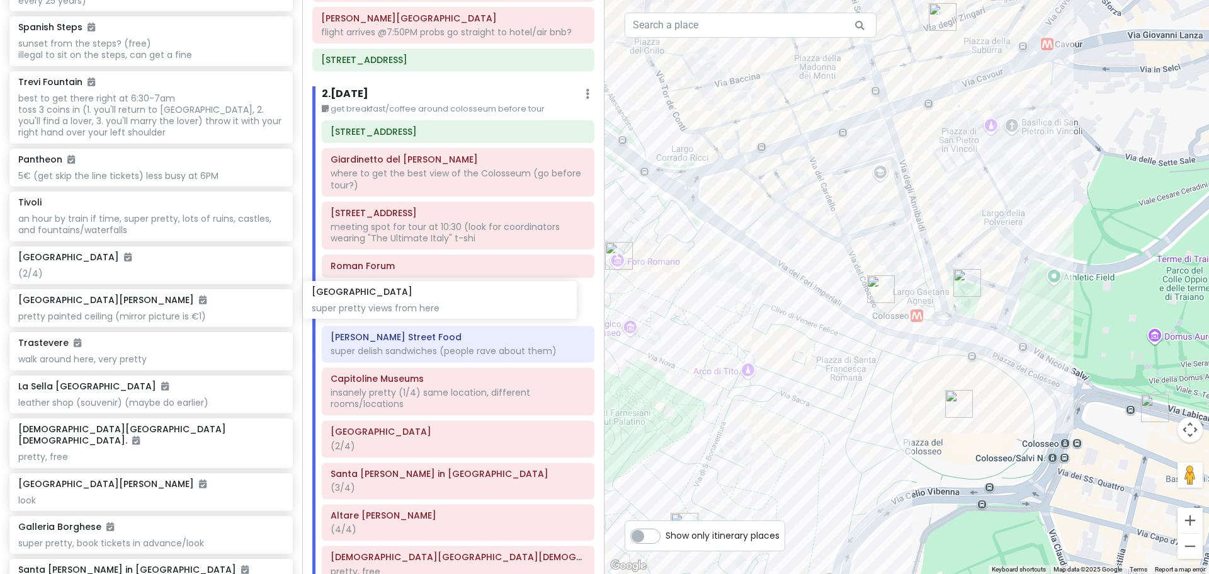
drag, startPoint x: 100, startPoint y: 230, endPoint x: 394, endPoint y: 306, distance: 303.9
click at [394, 306] on div "Rome Trip Private Change Dates Make a Copy Delete Trip Give Feedback 💡 Support …" at bounding box center [604, 287] width 1209 height 574
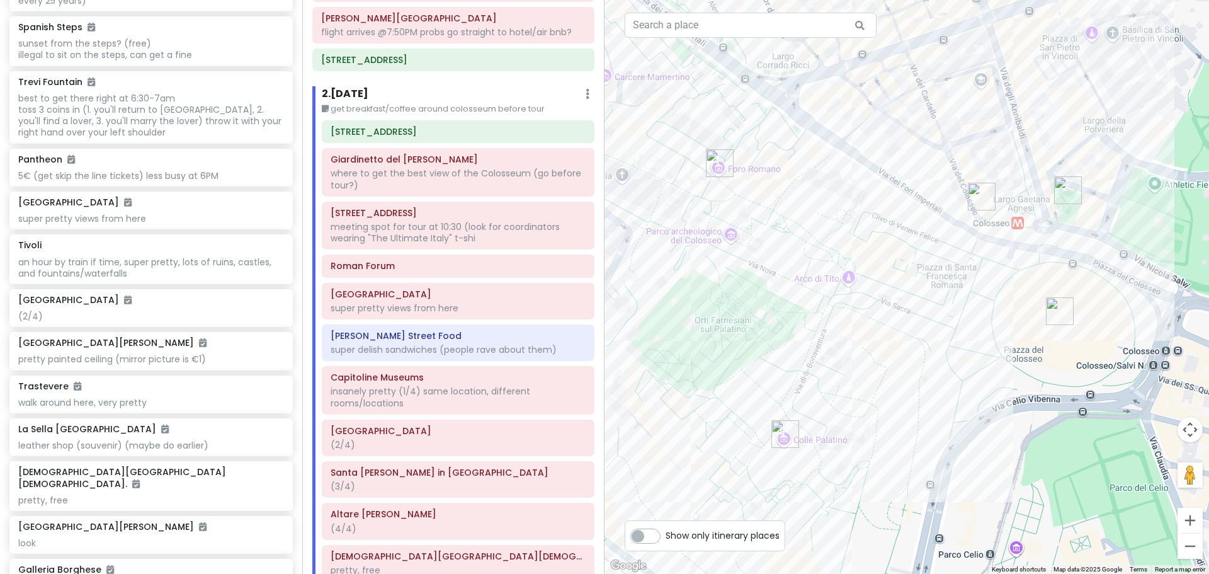
drag, startPoint x: 1027, startPoint y: 239, endPoint x: 1127, endPoint y: 146, distance: 136.4
click at [1127, 146] on div "Loading..." at bounding box center [907, 287] width 605 height 574
drag, startPoint x: 395, startPoint y: 300, endPoint x: 396, endPoint y: 270, distance: 30.9
click at [396, 270] on div "Via Marmorata, 16 Giardinetto del Monte Oppio where to get the best view of the…" at bounding box center [458, 353] width 292 height 466
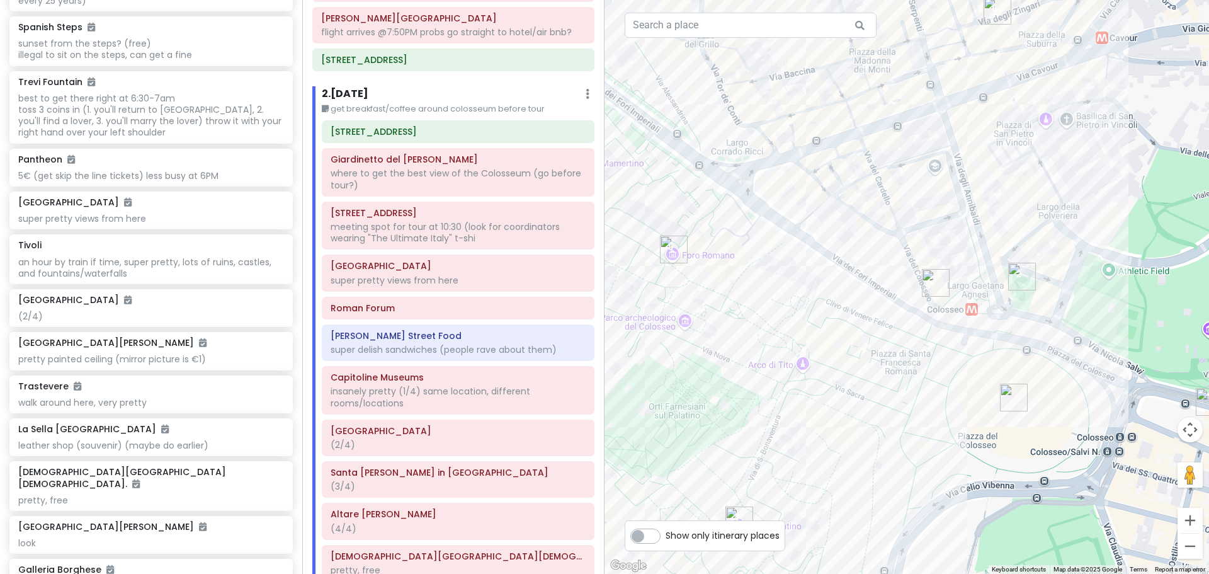
drag, startPoint x: 1094, startPoint y: 250, endPoint x: 1029, endPoint y: 369, distance: 135.6
click at [1029, 369] on div "Loading..." at bounding box center [907, 287] width 605 height 574
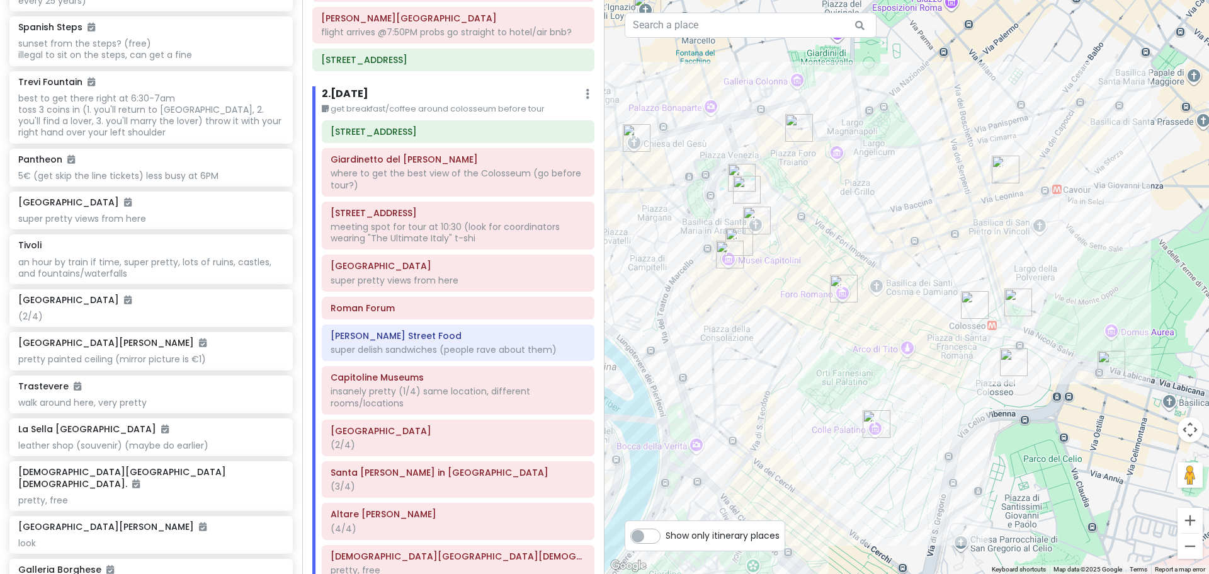
click at [1008, 171] on img "Mizio's Street Food" at bounding box center [1006, 170] width 28 height 28
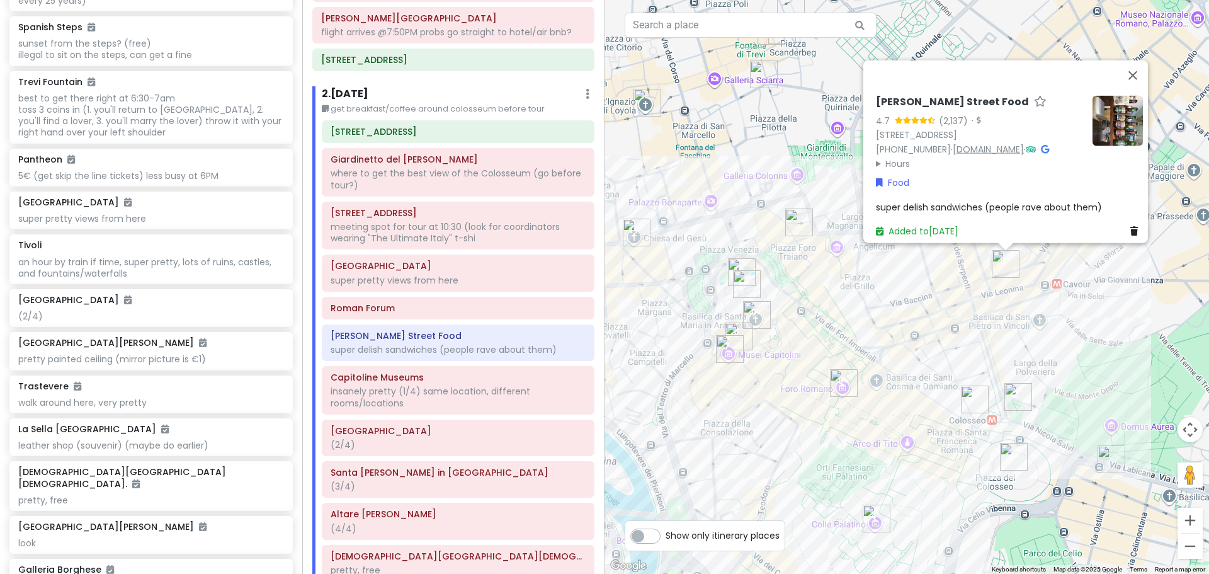
click at [973, 142] on link "miziosstreetfood.shop" at bounding box center [988, 148] width 71 height 13
click at [957, 200] on span "super delish sandwiches (people rave about them)" at bounding box center [989, 206] width 226 height 13
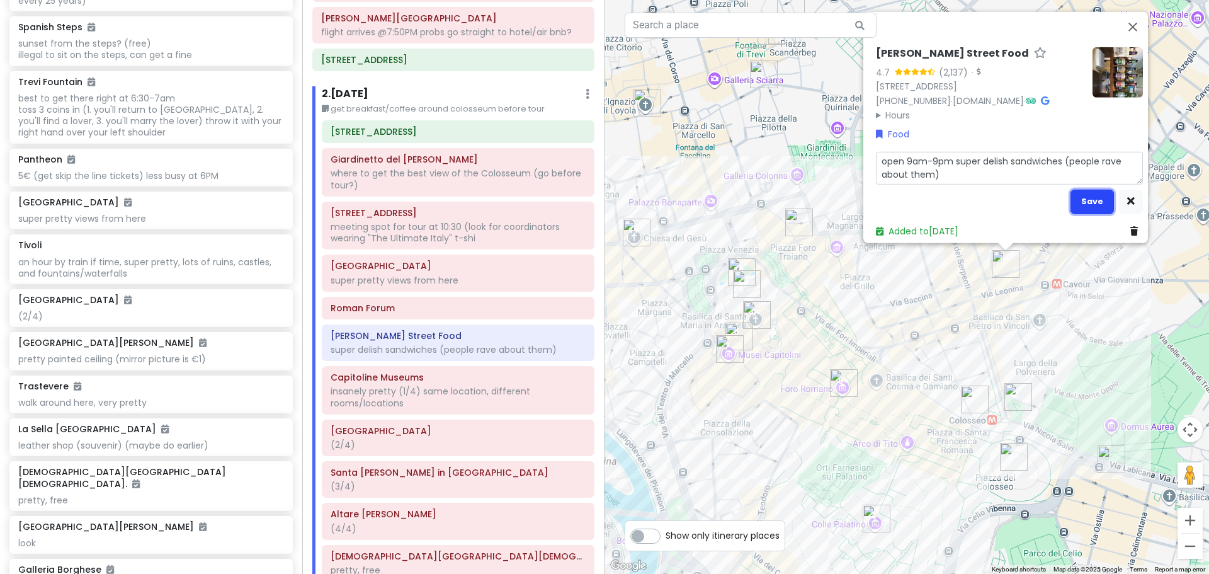
click at [1074, 195] on button "Save" at bounding box center [1092, 201] width 43 height 25
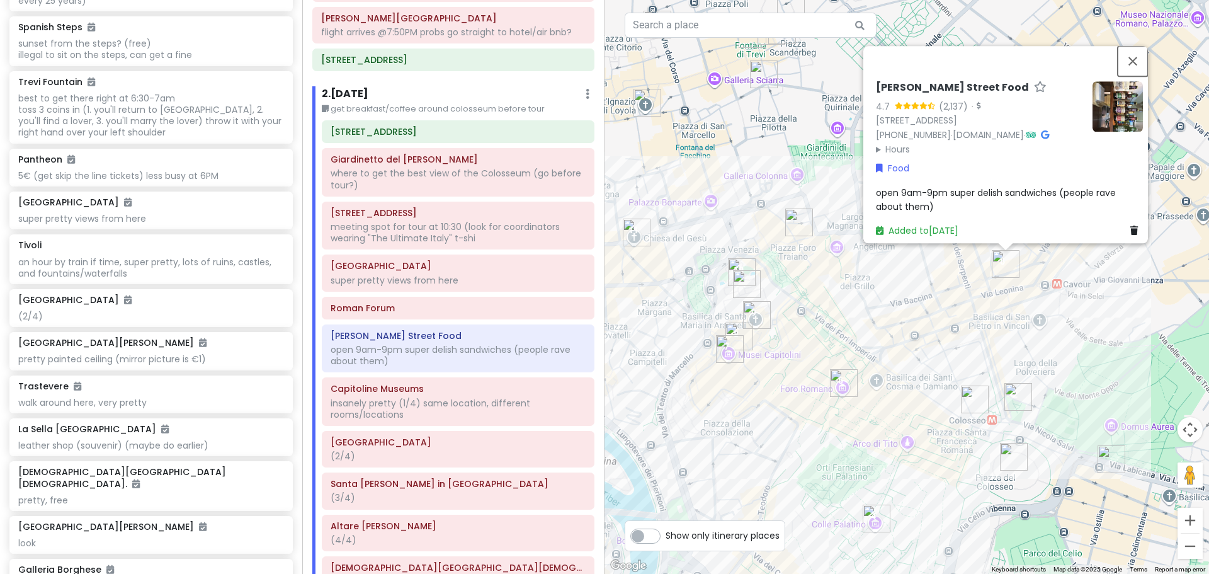
click at [1136, 46] on button "Close" at bounding box center [1133, 61] width 30 height 30
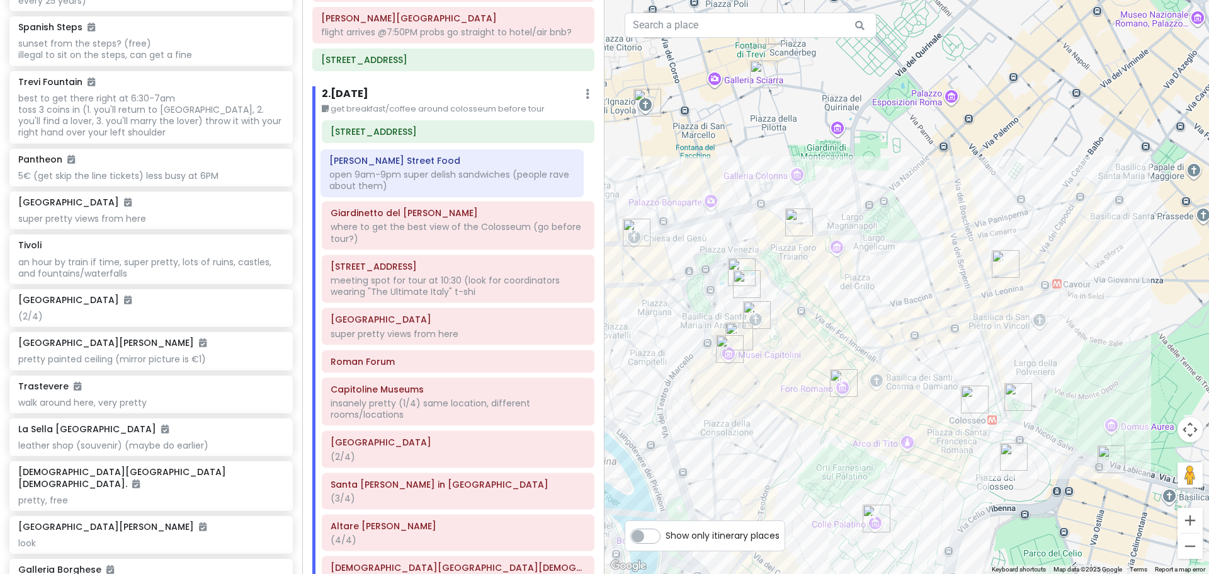
drag, startPoint x: 414, startPoint y: 348, endPoint x: 413, endPoint y: 173, distance: 175.1
click at [413, 173] on div "Via Marmorata, 16 Giardinetto del Monte Oppio where to get the best view of the…" at bounding box center [458, 358] width 292 height 477
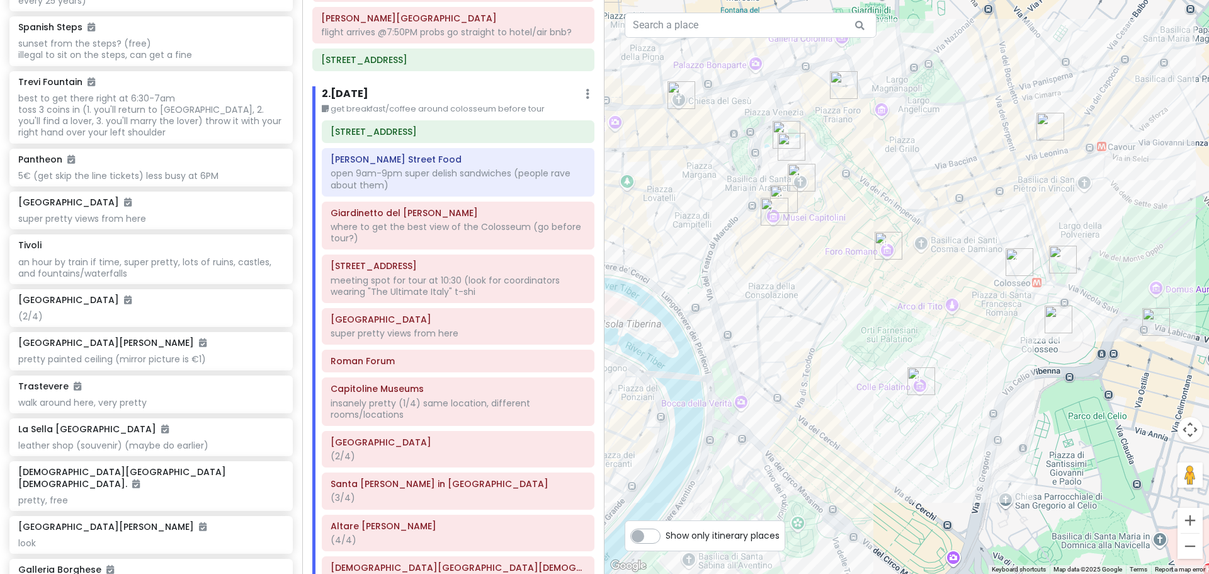
drag, startPoint x: 972, startPoint y: 489, endPoint x: 1019, endPoint y: 351, distance: 146.2
click at [1019, 351] on div "Loading..." at bounding box center [907, 287] width 605 height 574
click at [457, 300] on div "Via del Colosseo, 31 meeting spot for tour at 10:30 (look for coordinators wear…" at bounding box center [457, 278] width 271 height 47
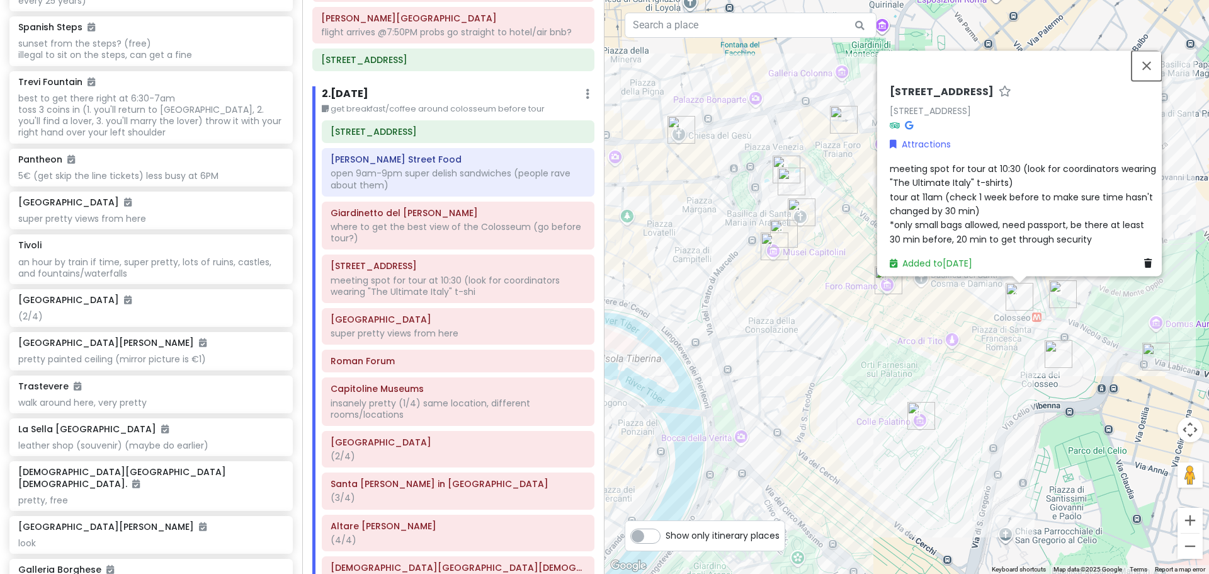
click at [1160, 55] on button "Close" at bounding box center [1147, 65] width 30 height 30
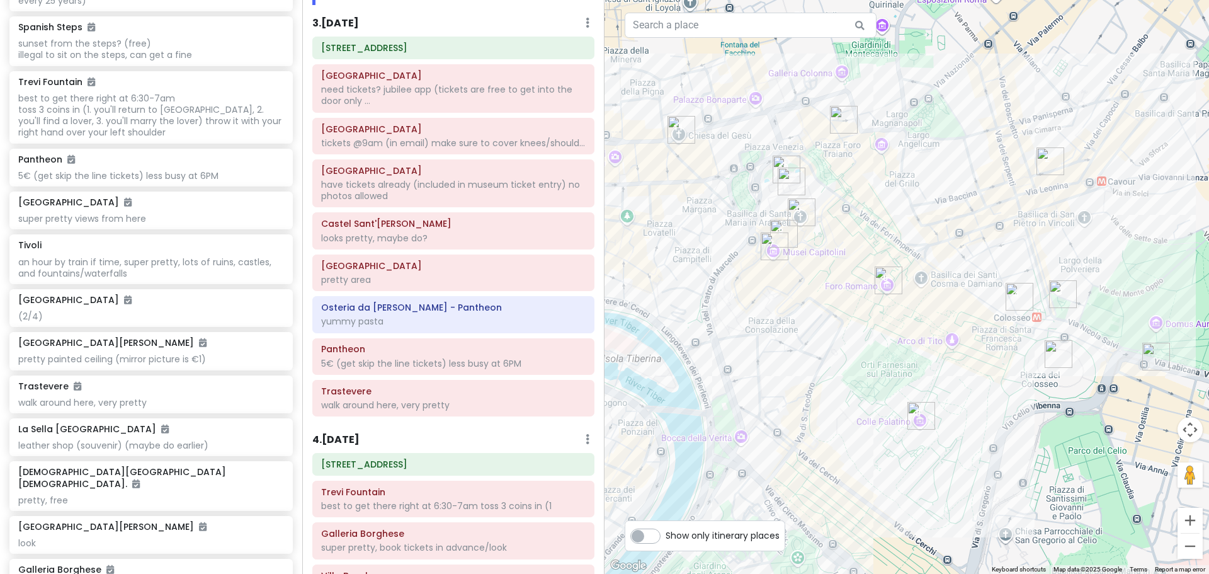
scroll to position [686, 0]
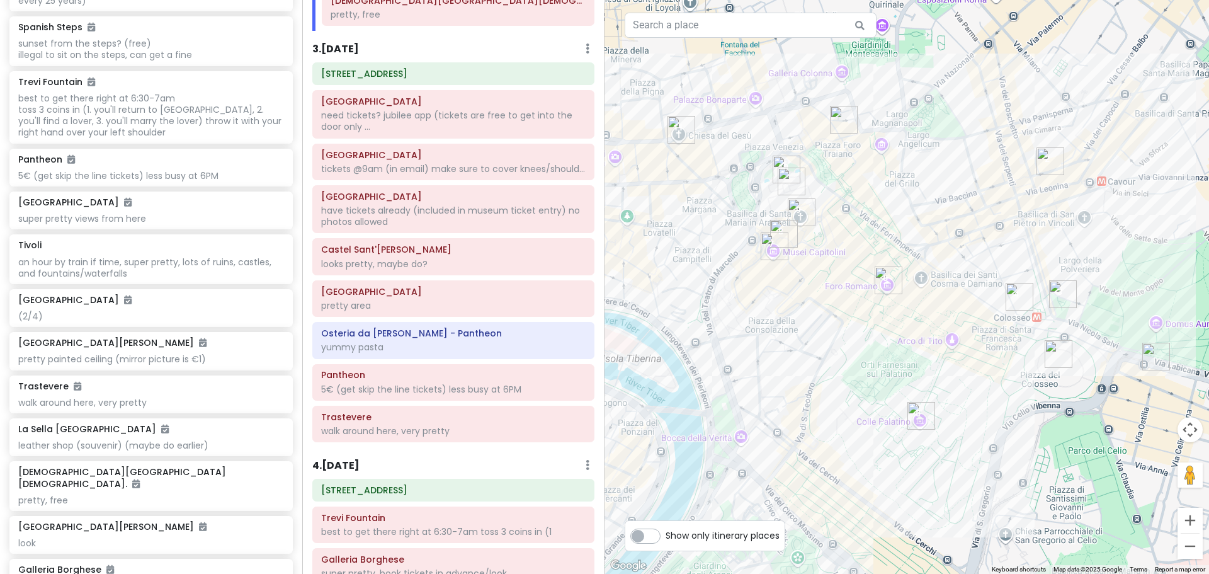
click at [385, 289] on div "Via Marmorata, 16 Saint Peter’s Basilica need tickets? jubilee app (tickets are…" at bounding box center [453, 254] width 301 height 385
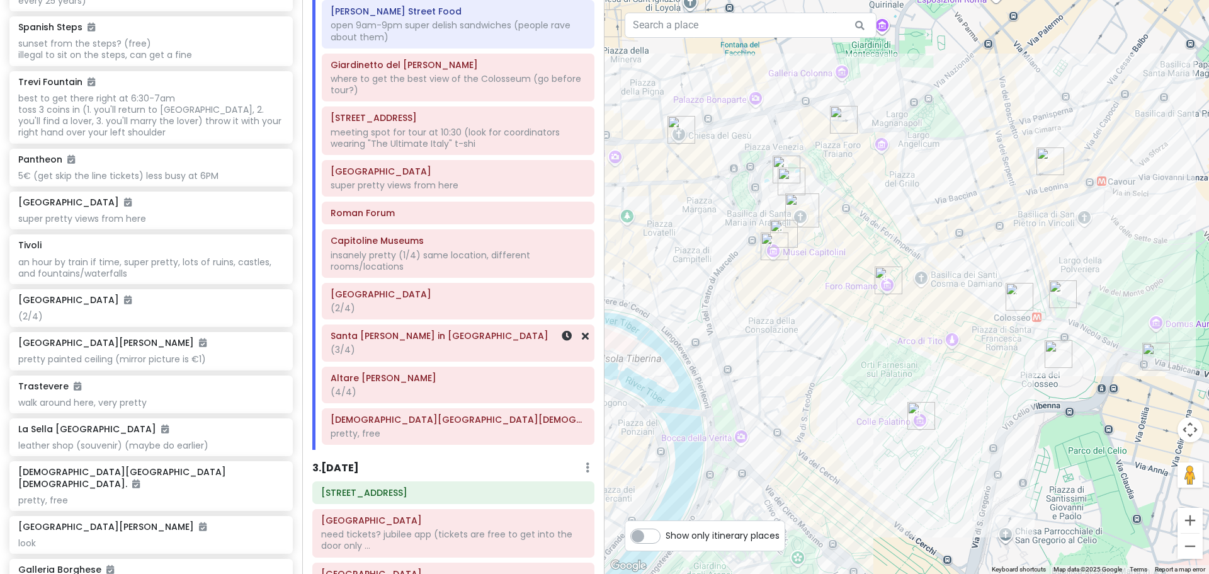
scroll to position [245, 0]
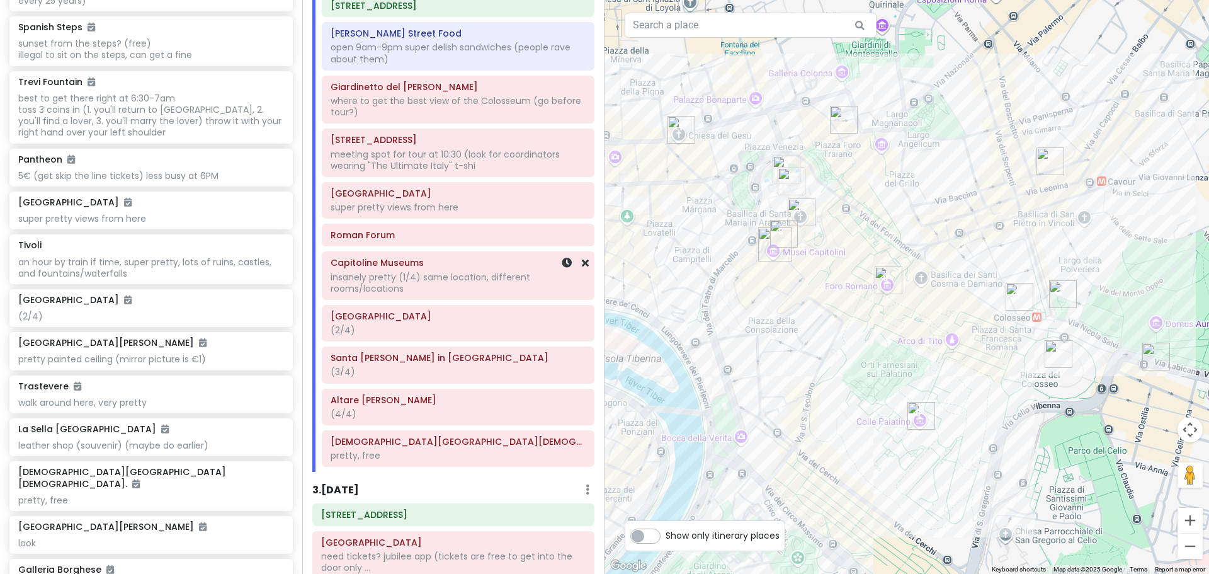
click at [447, 278] on div "insanely pretty (1/4) same location, different rooms/locations" at bounding box center [458, 282] width 255 height 23
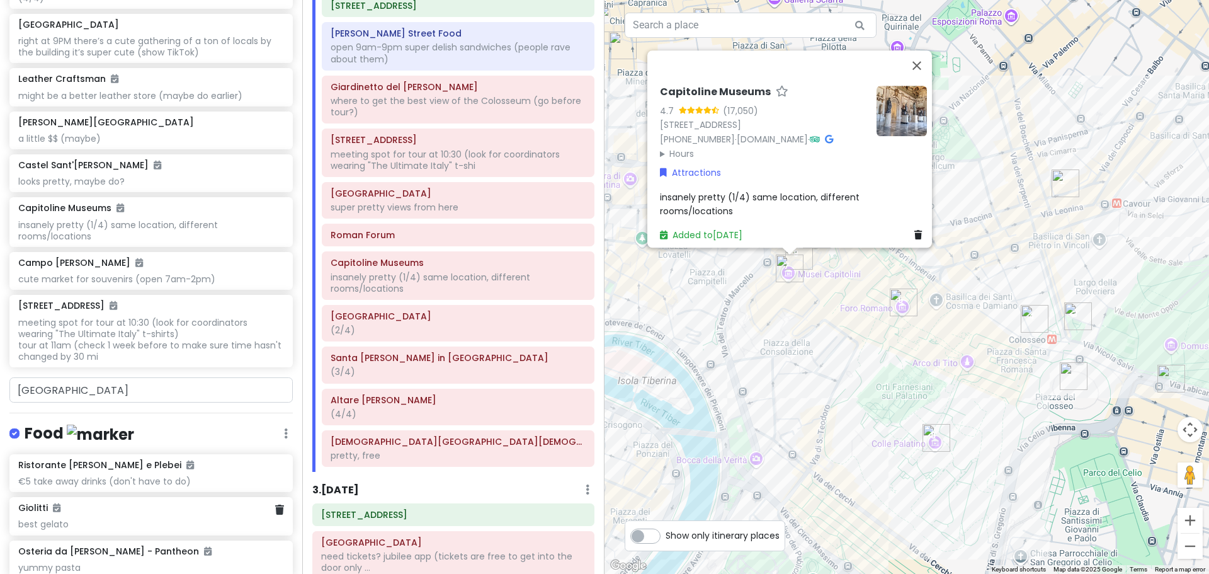
scroll to position [2016, 0]
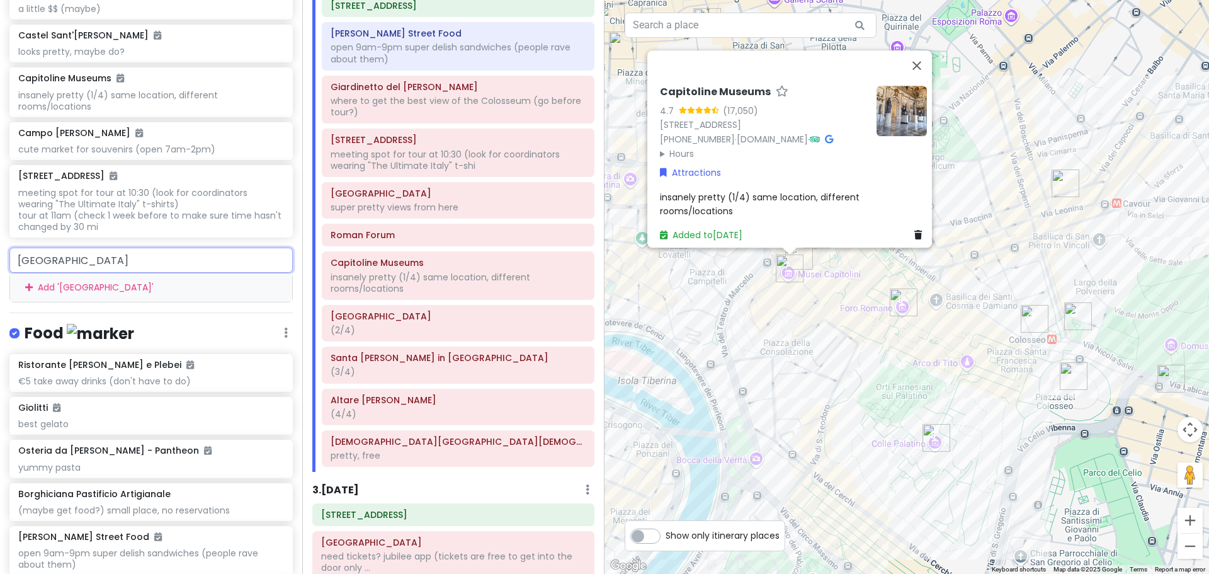
drag, startPoint x: 135, startPoint y: 258, endPoint x: 0, endPoint y: 261, distance: 135.4
click at [0, 269] on div "palatine hill Add ' palatine hill '" at bounding box center [151, 275] width 302 height 54
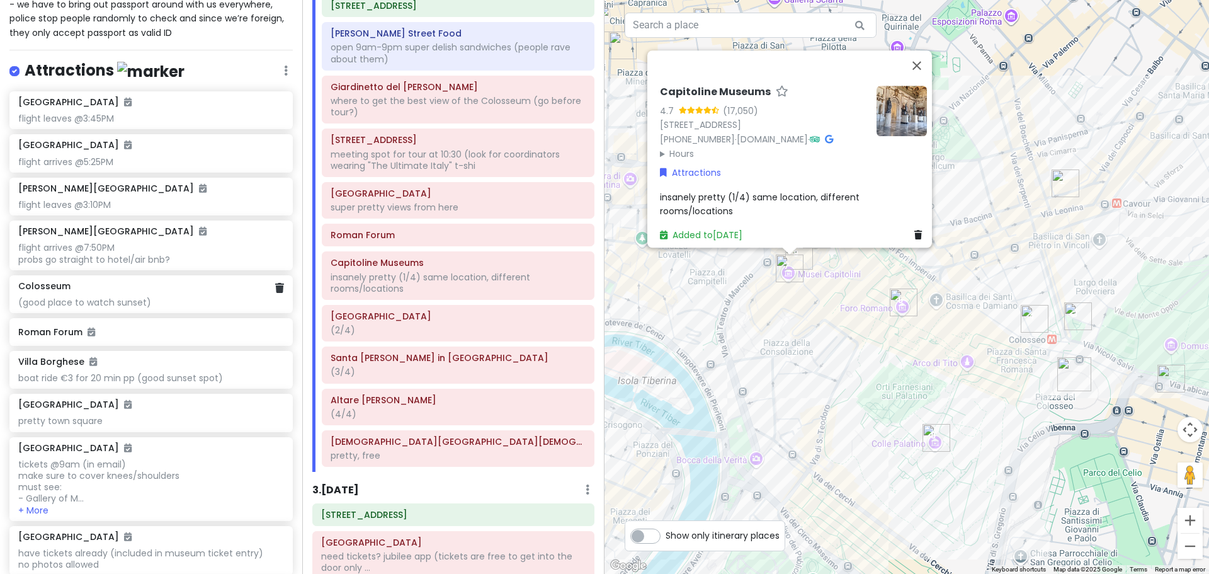
scroll to position [378, 0]
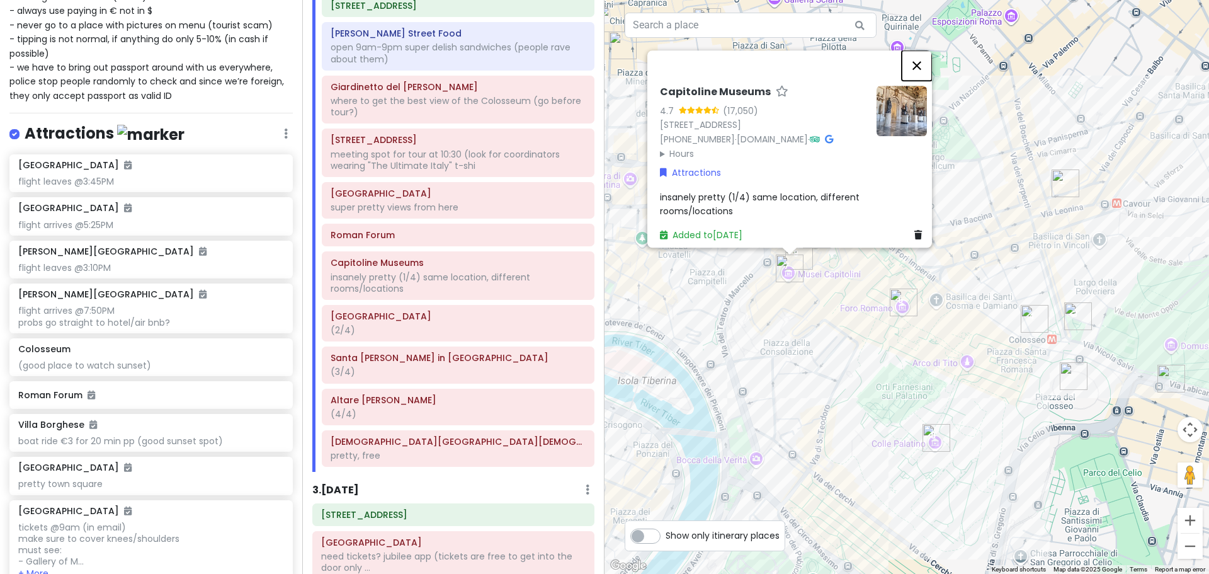
click at [921, 50] on button "Close" at bounding box center [917, 65] width 30 height 30
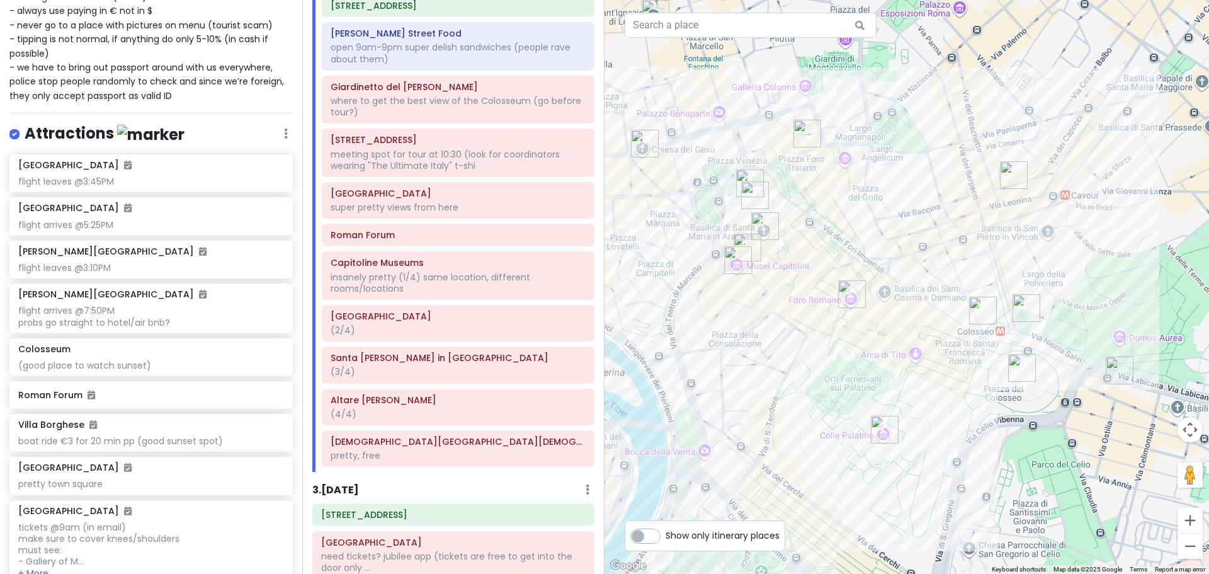
drag, startPoint x: 853, startPoint y: 380, endPoint x: 799, endPoint y: 372, distance: 55.5
click at [799, 372] on div "Loading..." at bounding box center [907, 287] width 605 height 574
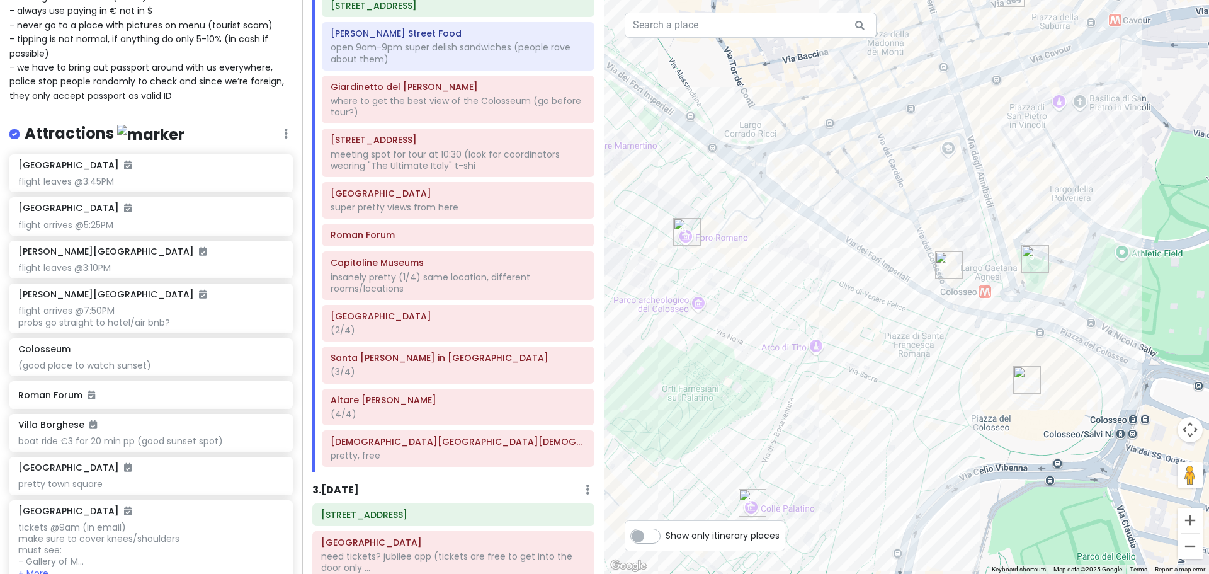
drag, startPoint x: 959, startPoint y: 393, endPoint x: 814, endPoint y: 351, distance: 150.9
click at [814, 351] on div "Loading..." at bounding box center [907, 287] width 605 height 574
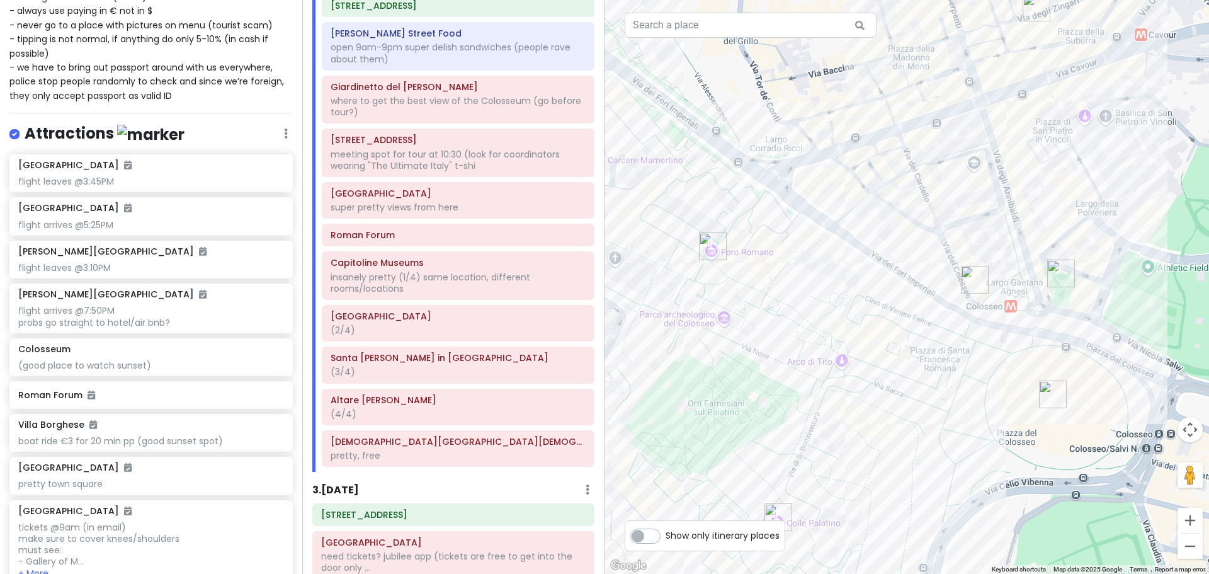
drag, startPoint x: 800, startPoint y: 387, endPoint x: 828, endPoint y: 402, distance: 31.3
click at [828, 402] on div "Loading..." at bounding box center [907, 287] width 605 height 574
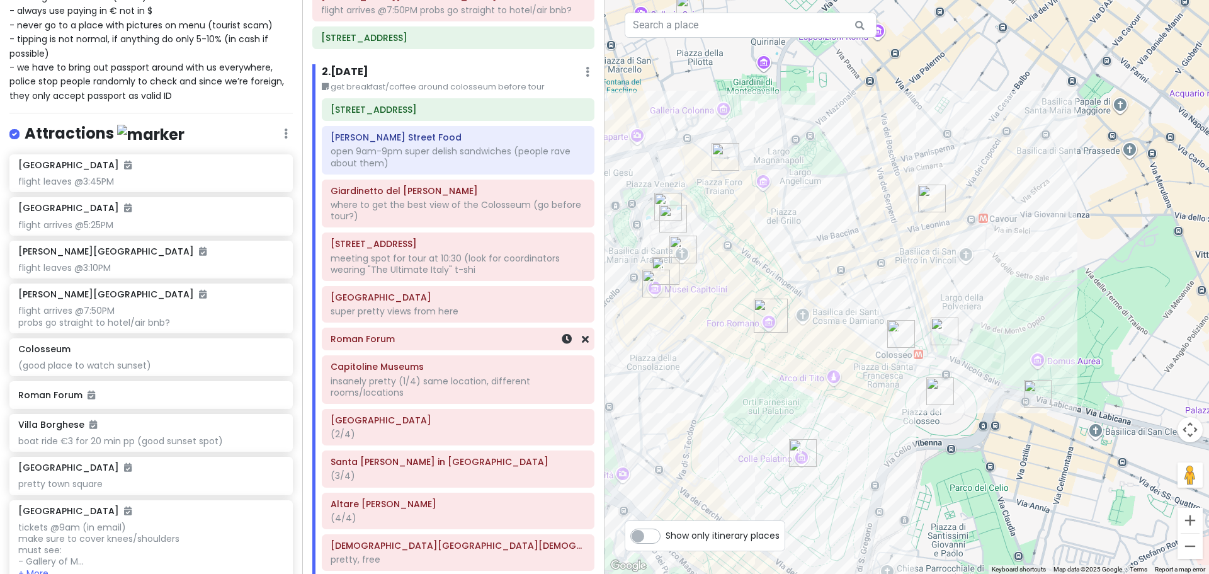
scroll to position [119, 0]
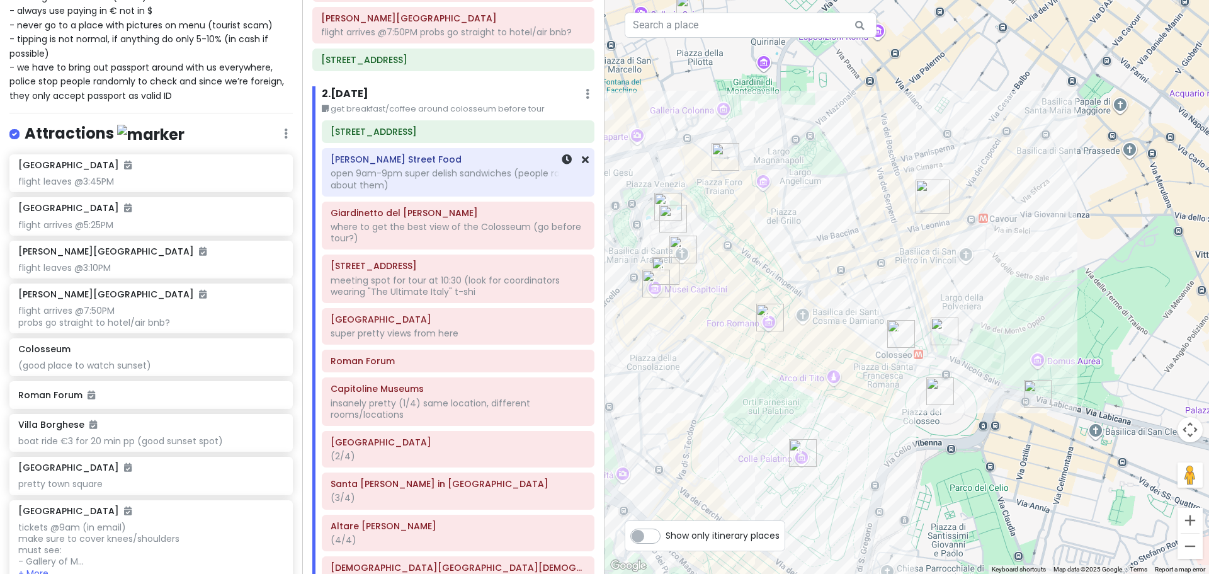
click at [442, 181] on div "open 9am-9pm super delish sandwiches (people rave about them)" at bounding box center [458, 179] width 255 height 23
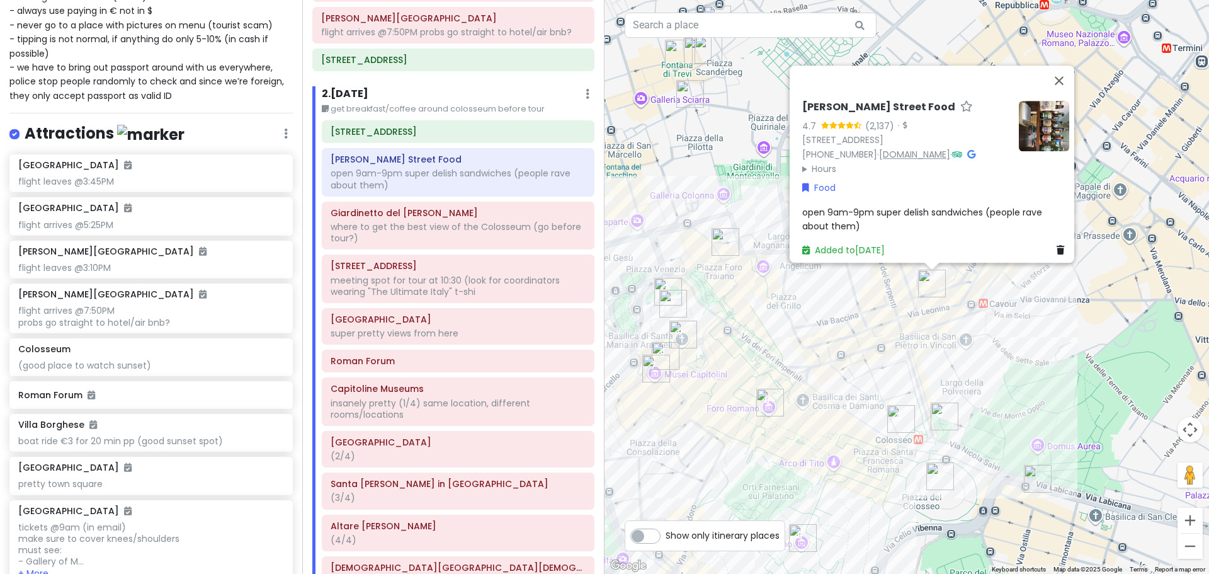
click at [901, 148] on link "miziosstreetfood.shop" at bounding box center [914, 154] width 71 height 13
click at [1066, 66] on button "Close" at bounding box center [1059, 81] width 30 height 30
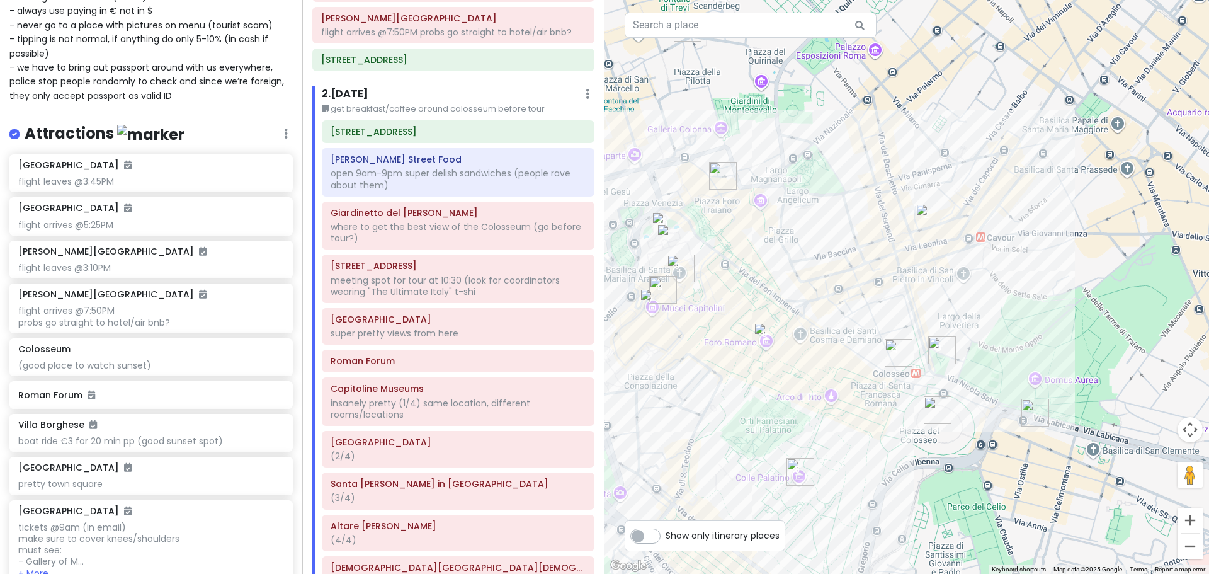
drag, startPoint x: 1003, startPoint y: 430, endPoint x: 1000, endPoint y: 380, distance: 50.5
click at [1000, 380] on div "Loading..." at bounding box center [907, 287] width 605 height 574
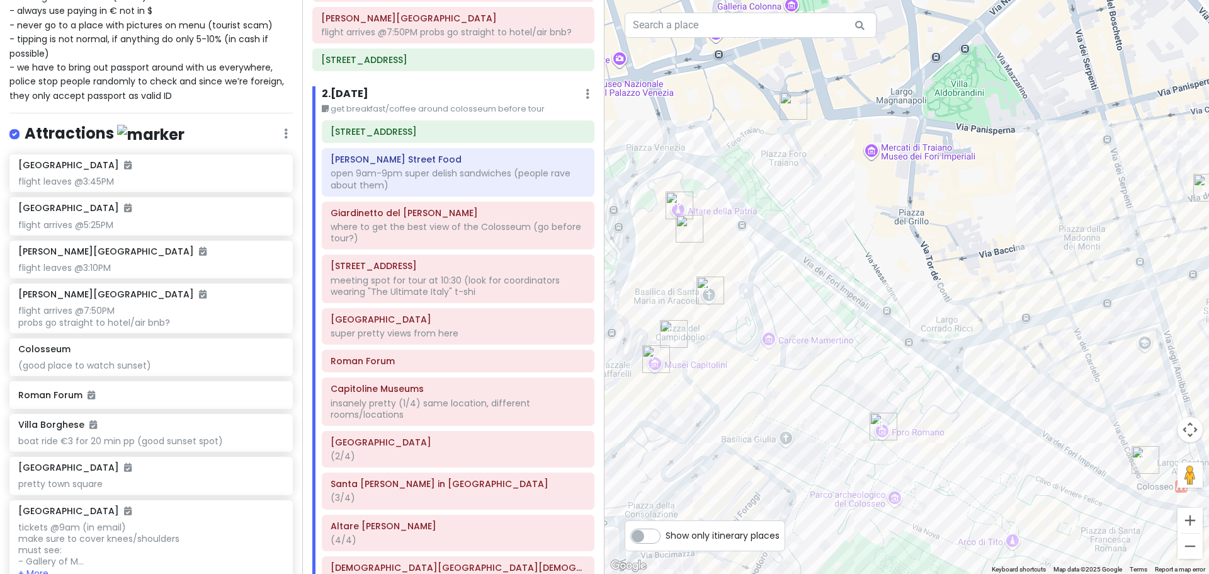
drag, startPoint x: 914, startPoint y: 317, endPoint x: 897, endPoint y: 323, distance: 18.1
click at [897, 323] on div "Loading..." at bounding box center [907, 287] width 605 height 574
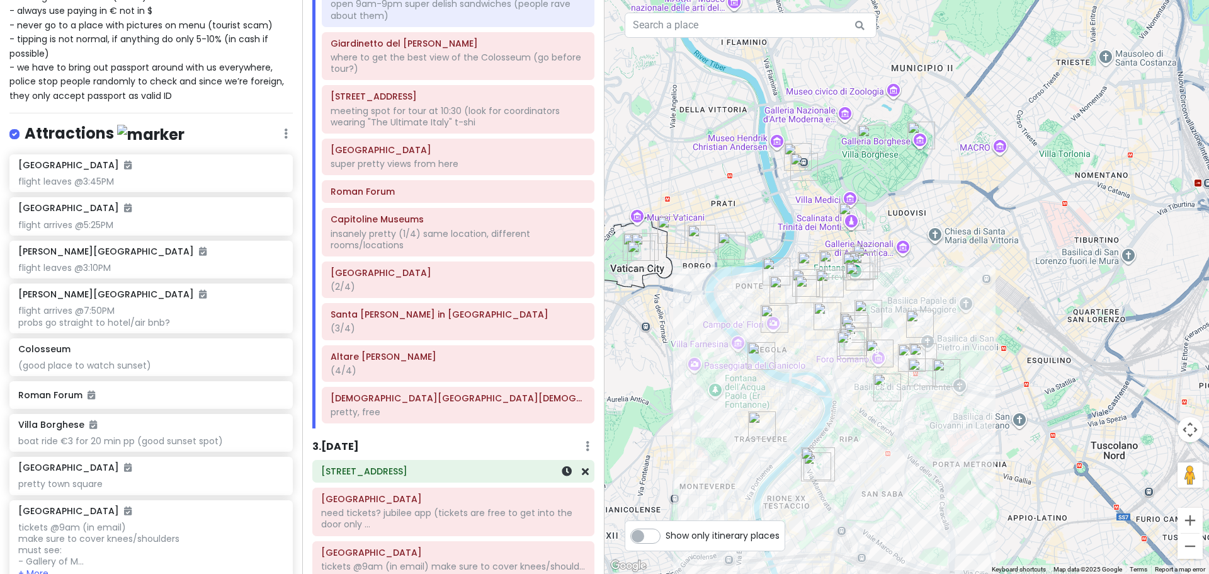
scroll to position [315, 0]
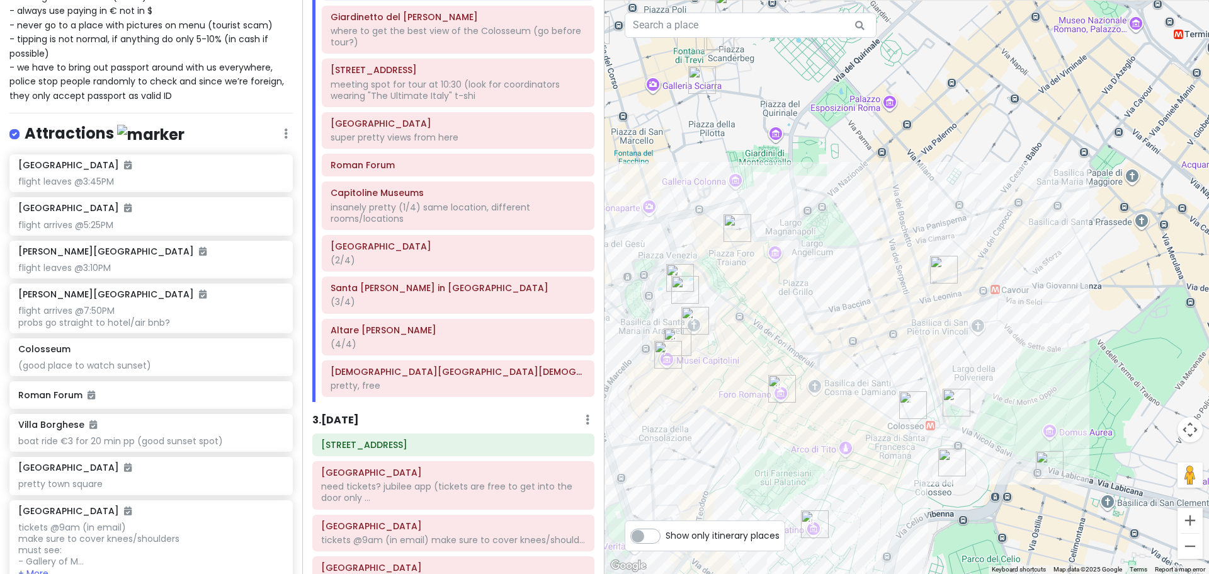
drag, startPoint x: 763, startPoint y: 372, endPoint x: 848, endPoint y: 421, distance: 97.9
click at [848, 421] on div "Loading..." at bounding box center [907, 287] width 605 height 574
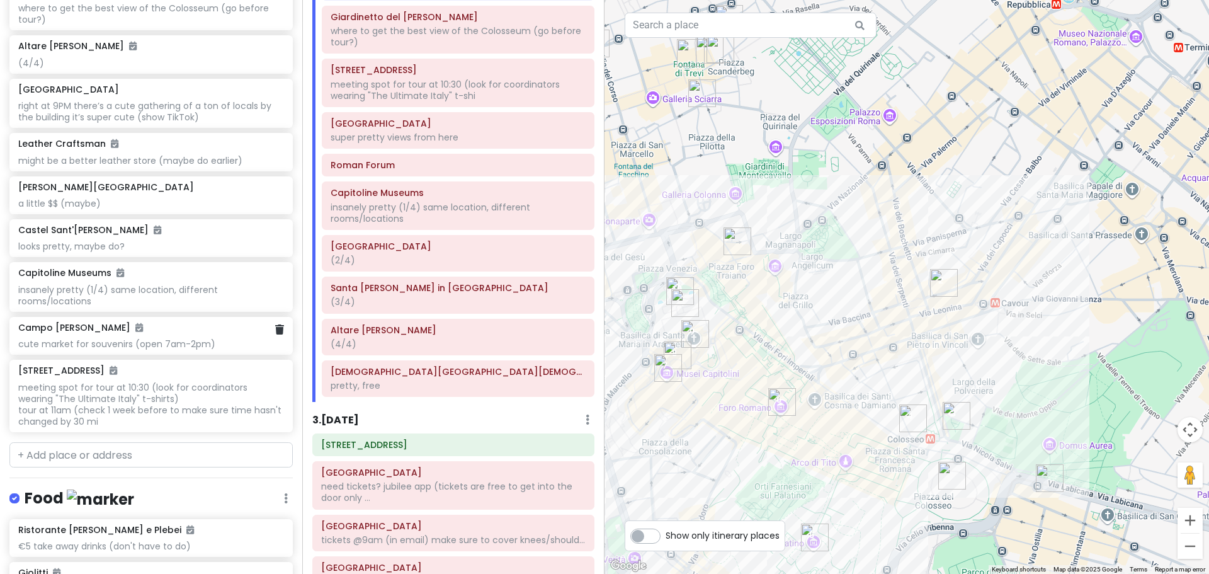
scroll to position [1890, 0]
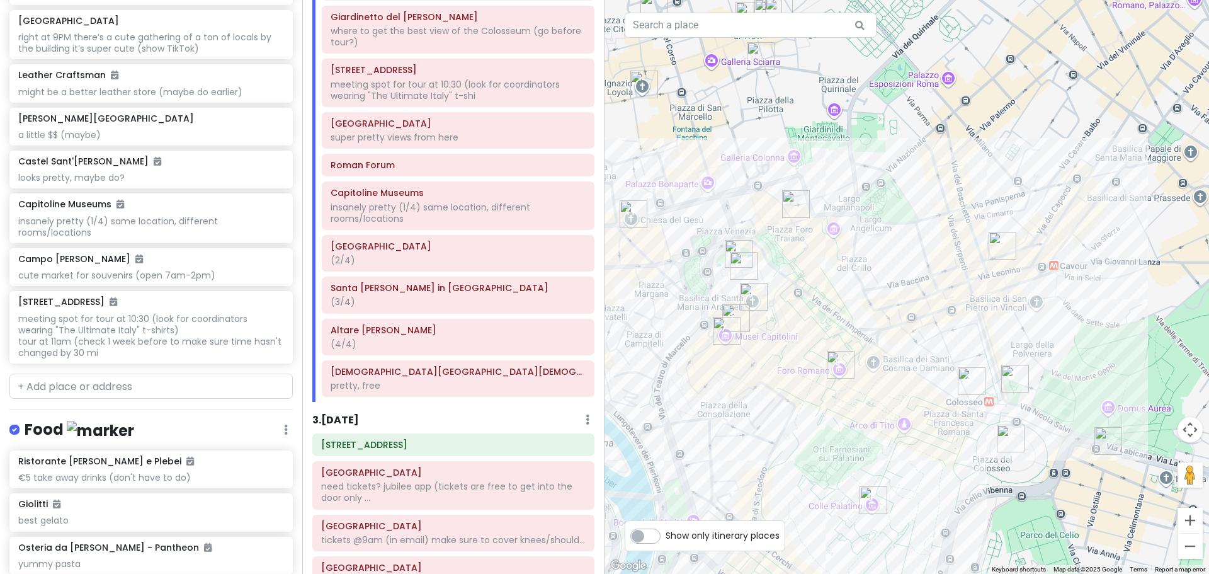
drag, startPoint x: 801, startPoint y: 387, endPoint x: 861, endPoint y: 350, distance: 70.4
click at [861, 350] on div "Loading..." at bounding box center [907, 287] width 605 height 574
click at [413, 527] on h6 "Vatican City" at bounding box center [453, 525] width 265 height 11
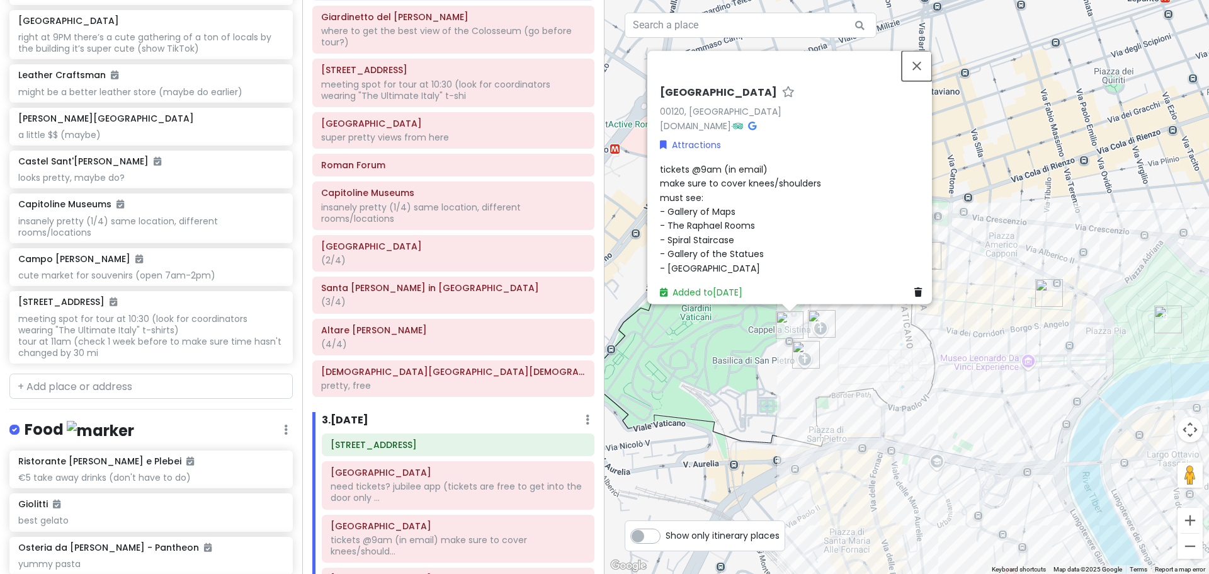
click at [917, 60] on button "Close" at bounding box center [917, 65] width 30 height 30
